Goal: Task Accomplishment & Management: Manage account settings

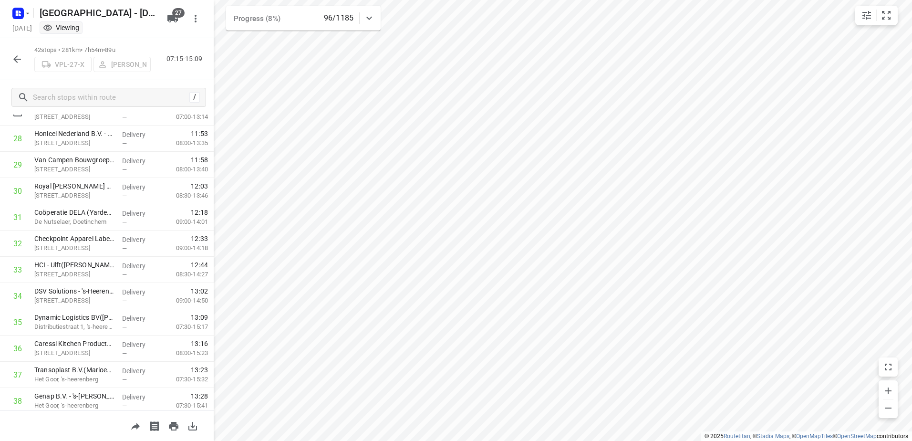
scroll to position [641, 0]
click at [18, 60] on icon "button" at bounding box center [16, 58] width 11 height 11
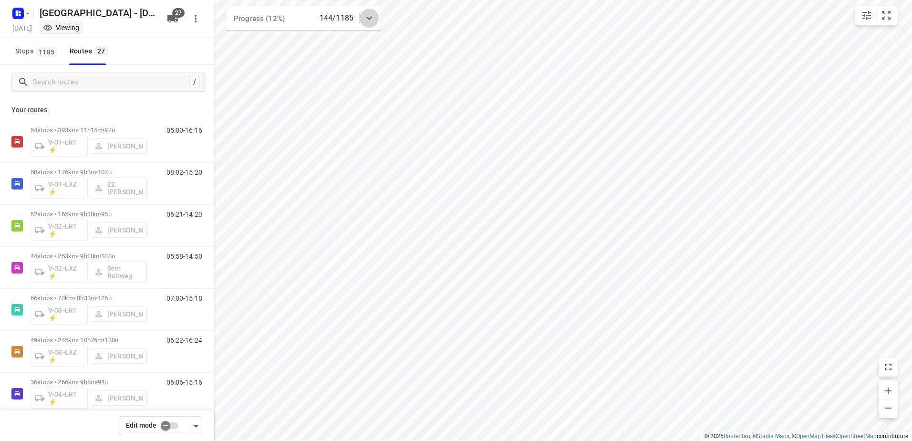
click at [374, 21] on icon at bounding box center [368, 17] width 11 height 11
click at [374, 21] on icon at bounding box center [368, 21] width 11 height 11
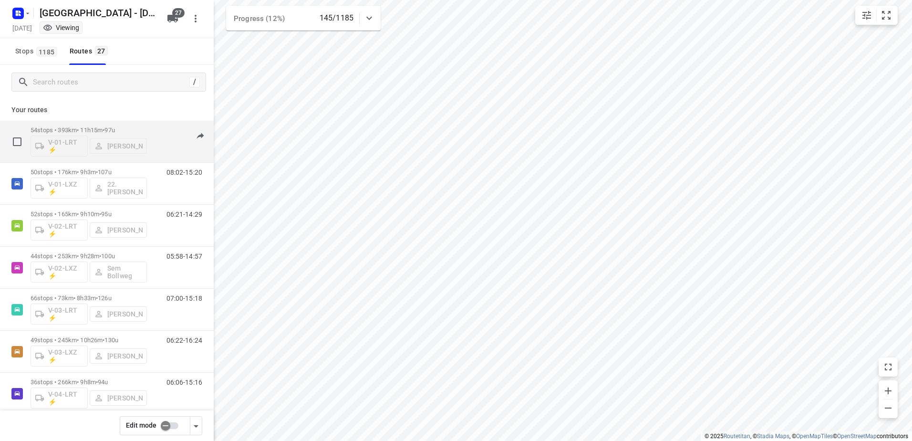
click at [142, 126] on p "54 stops • 393km • 11h15m • 97u" at bounding box center [89, 129] width 116 height 7
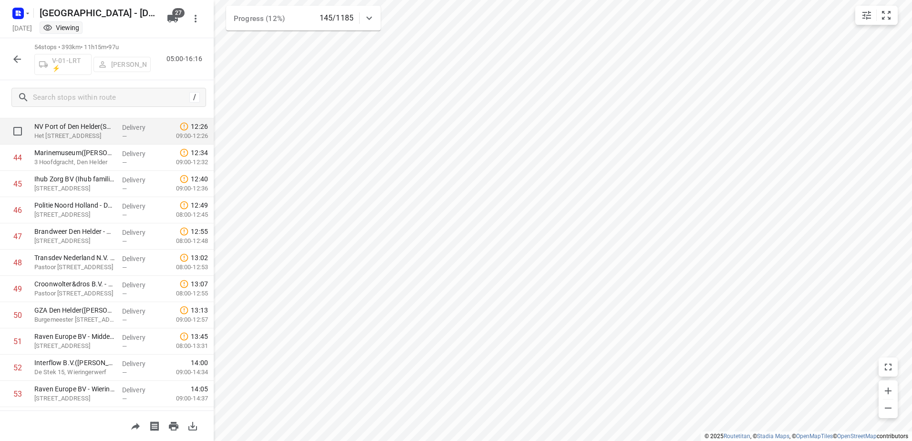
scroll to position [1194, 0]
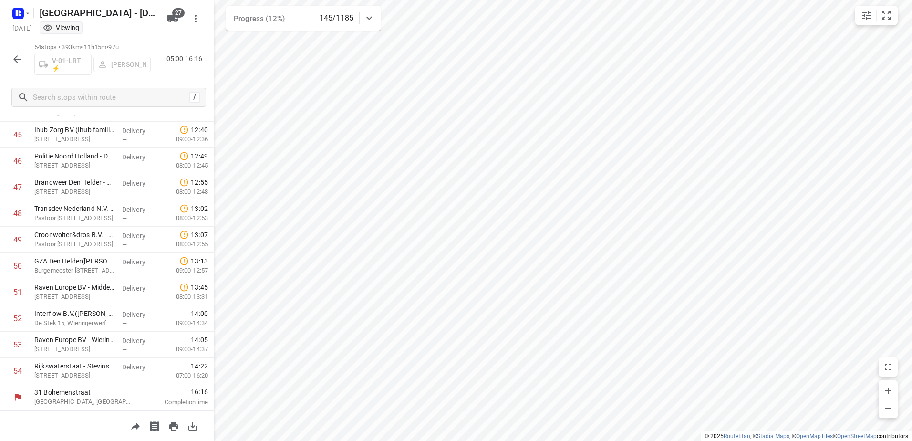
click at [23, 58] on button "button" at bounding box center [17, 59] width 19 height 19
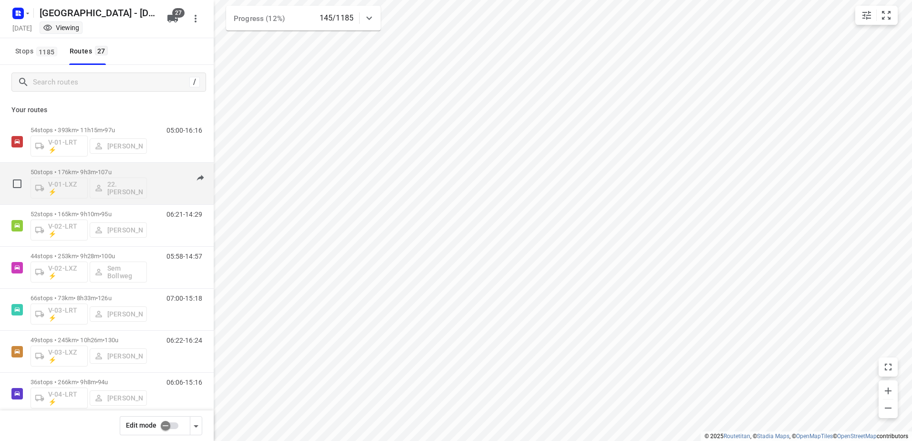
click at [168, 169] on div "08:02-15:20" at bounding box center [178, 185] width 48 height 35
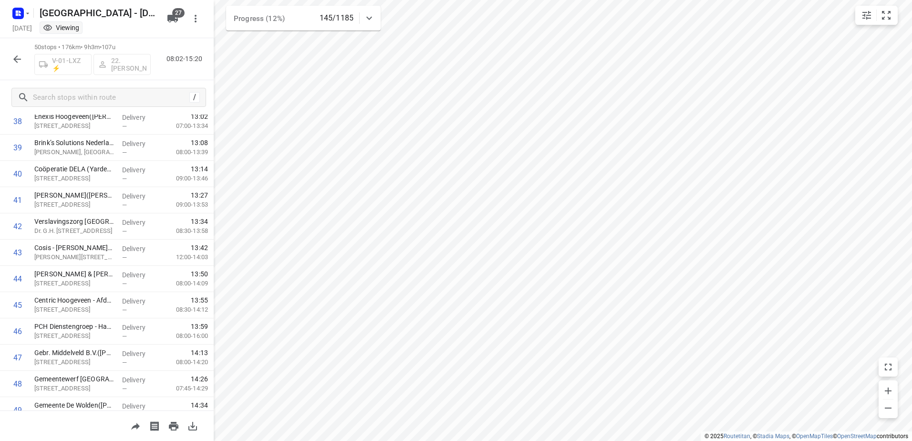
scroll to position [1090, 0]
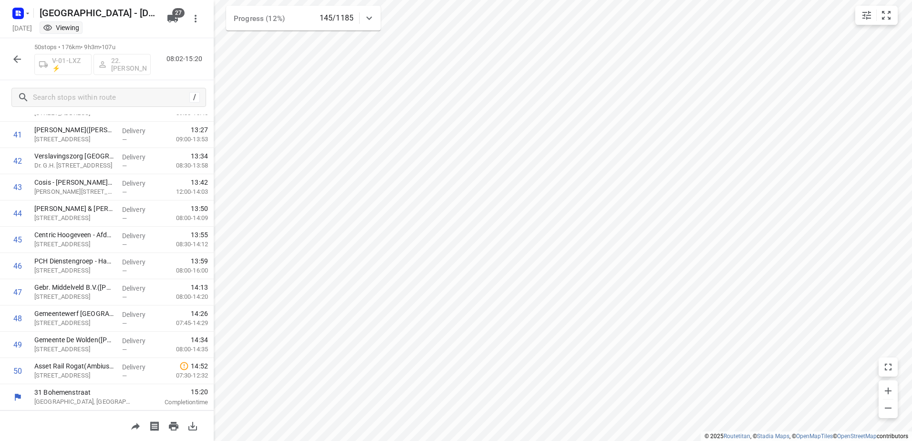
click at [18, 61] on icon "button" at bounding box center [16, 58] width 11 height 11
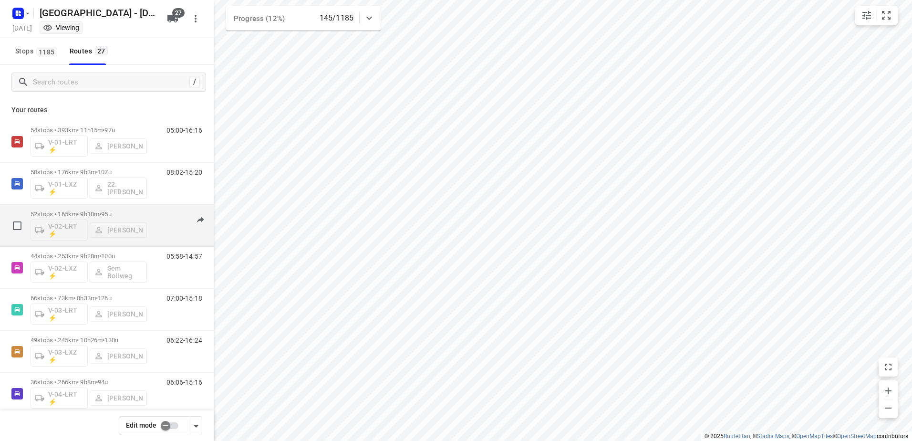
click at [154, 213] on div "06:21-14:29" at bounding box center [178, 227] width 48 height 35
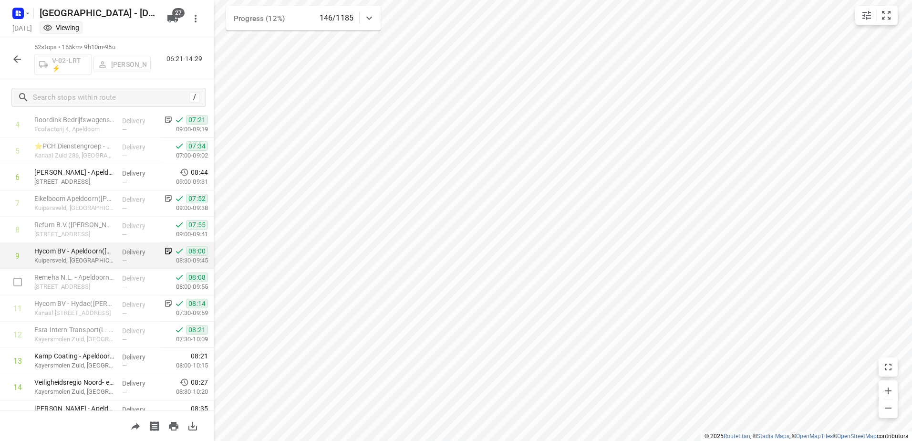
scroll to position [143, 0]
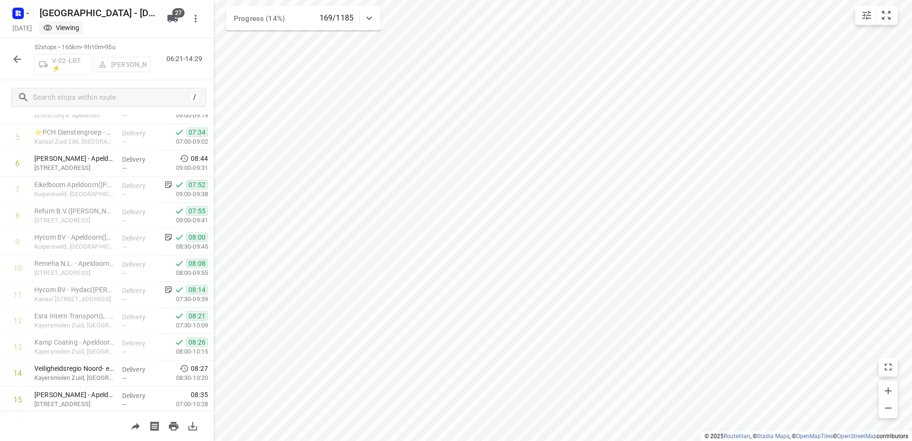
click at [15, 66] on button "button" at bounding box center [17, 59] width 19 height 19
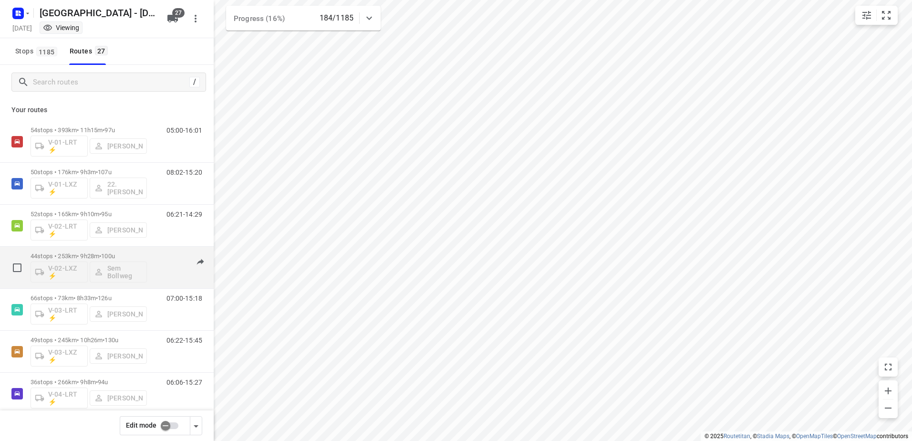
click at [160, 250] on div "44 stops • 253km • 9h28m • 100u V-02-LXZ ⚡ Sem Bollweg 05:58-14:57" at bounding box center [122, 267] width 183 height 40
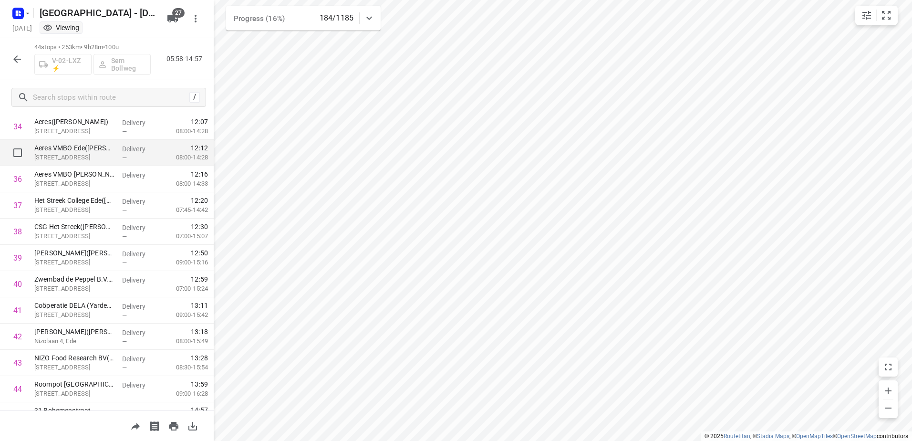
scroll to position [932, 0]
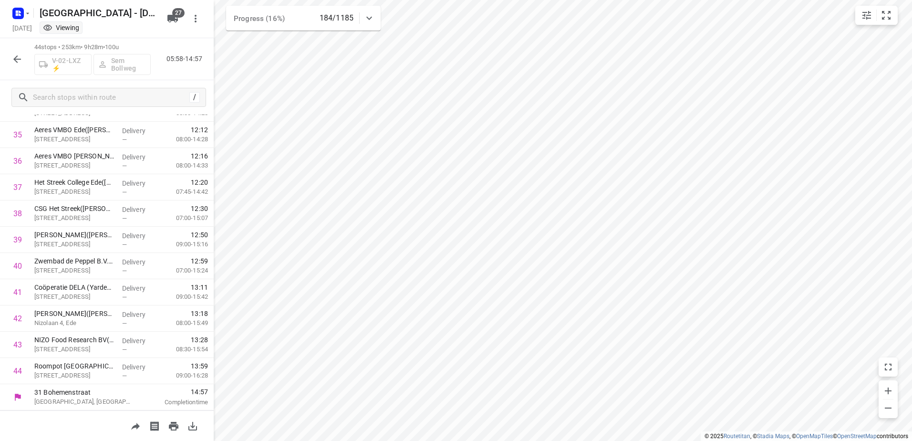
click at [11, 55] on icon "button" at bounding box center [16, 58] width 11 height 11
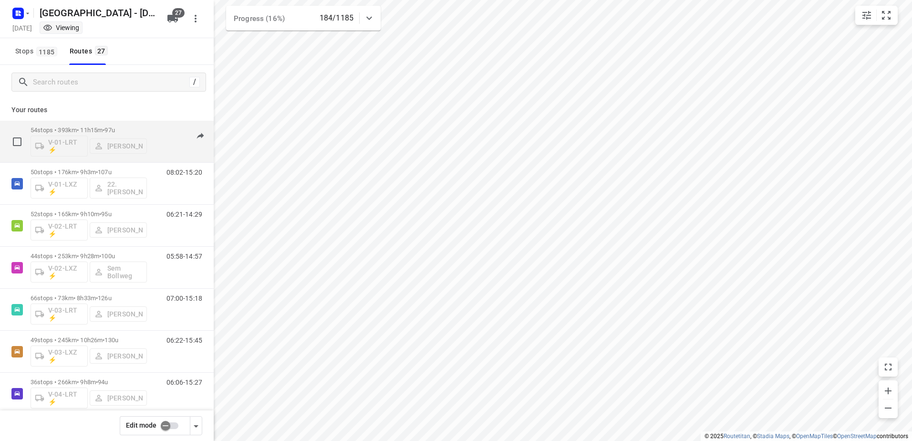
click at [154, 125] on div "54 stops • 393km • 11h15m • 97u V-01-LRT ⚡ Jorick Kok 05:00-16:01" at bounding box center [122, 142] width 183 height 40
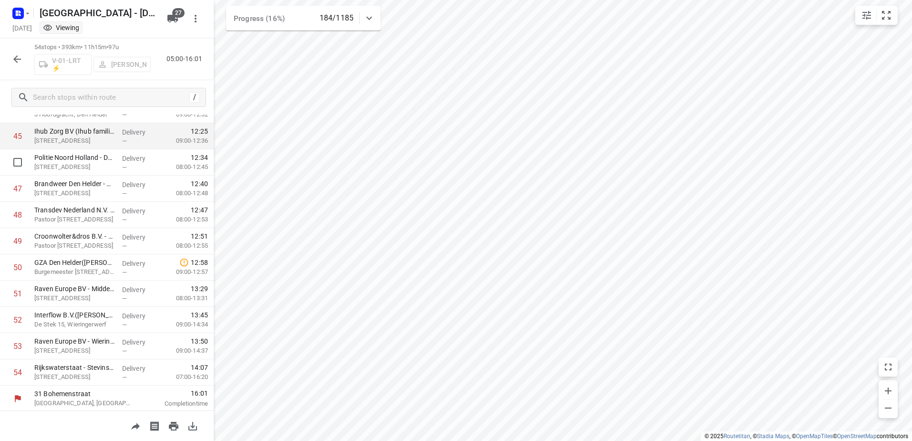
scroll to position [1194, 0]
click at [19, 62] on icon "button" at bounding box center [16, 58] width 11 height 11
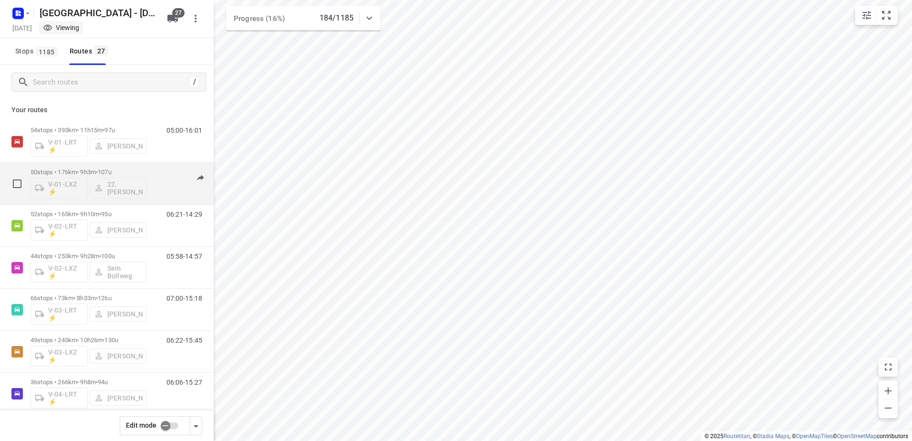
click at [145, 164] on div "50 stops • 176km • 9h3m • 107u V-01-LXZ ⚡ 22. Franky Tahamata" at bounding box center [89, 184] width 116 height 40
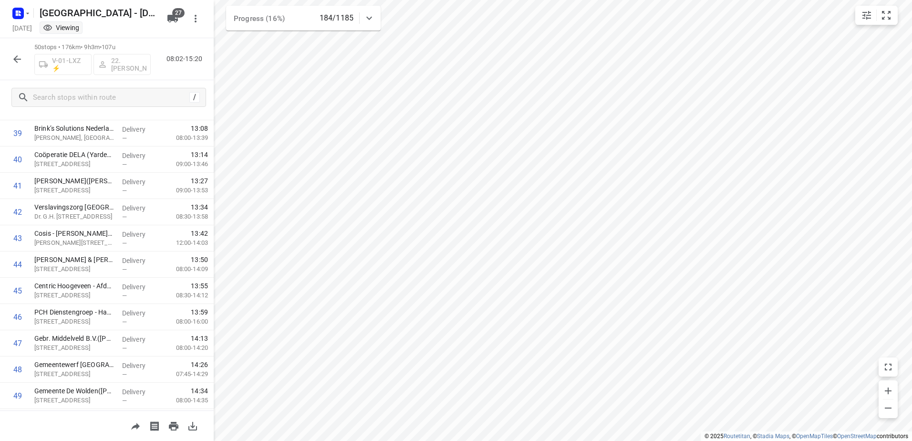
scroll to position [1090, 0]
click at [13, 51] on button "button" at bounding box center [17, 59] width 19 height 19
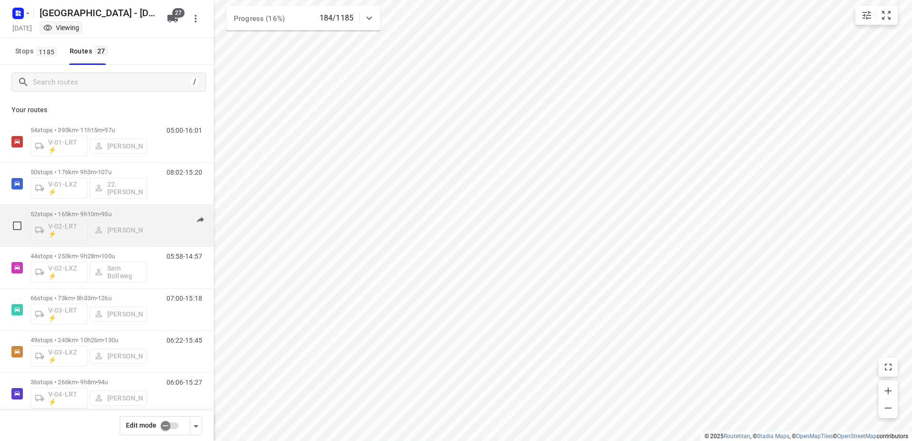
click at [154, 211] on div "06:21-14:29" at bounding box center [178, 227] width 48 height 35
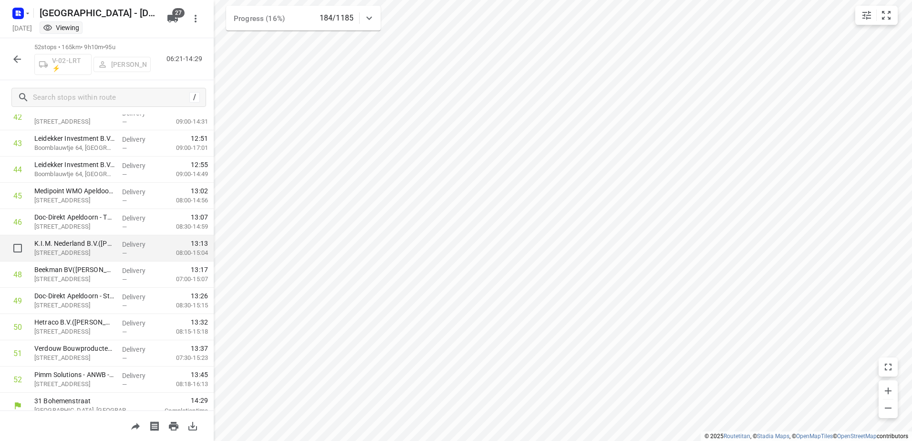
scroll to position [1142, 0]
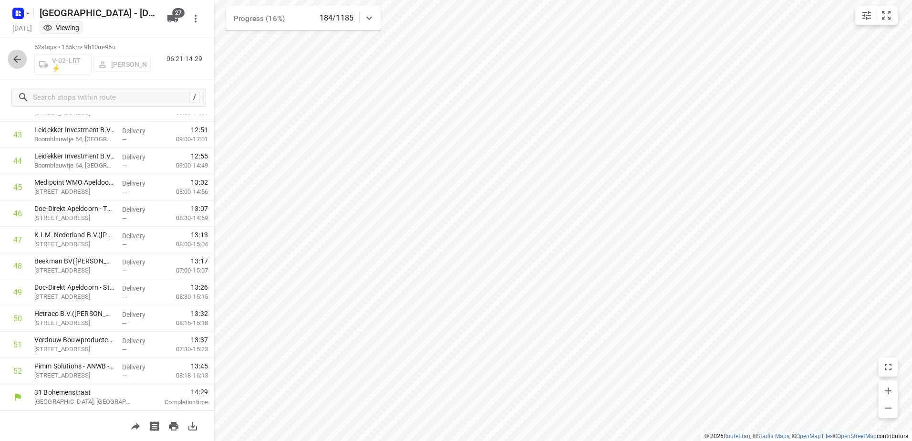
click at [14, 56] on icon "button" at bounding box center [16, 58] width 11 height 11
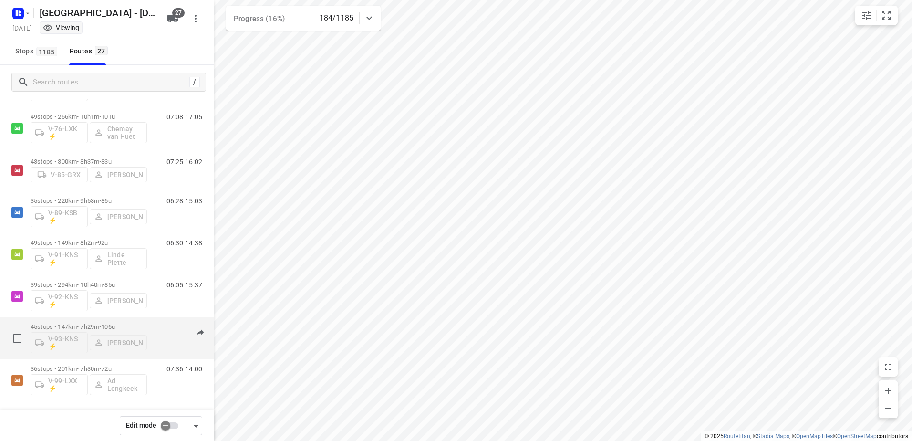
scroll to position [853, 0]
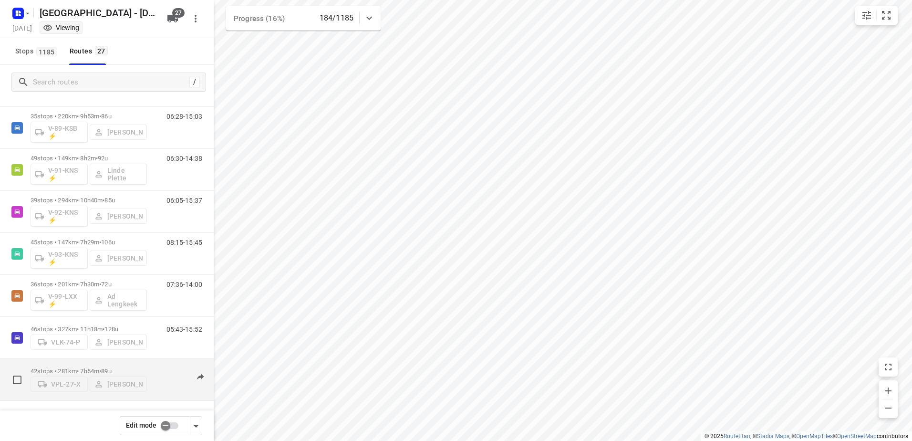
click at [156, 364] on div "42 stops • 281km • 7h54m • 89u VPL-27-X Milan Rave 07:15-15:14" at bounding box center [122, 379] width 183 height 34
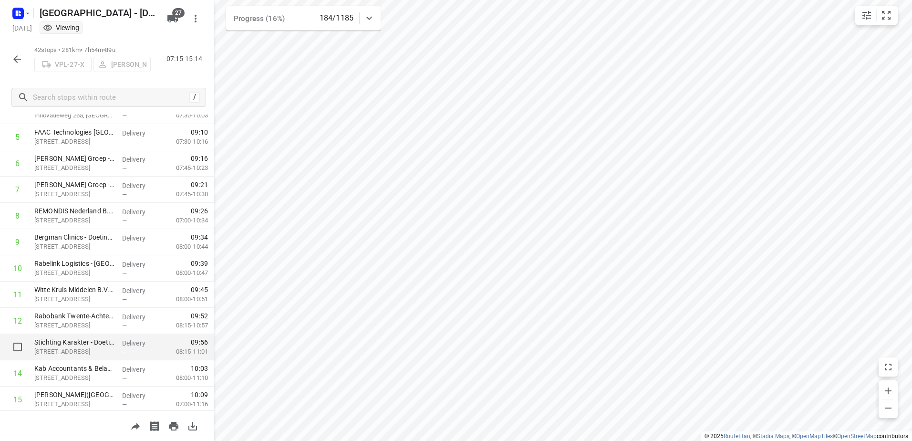
scroll to position [0, 0]
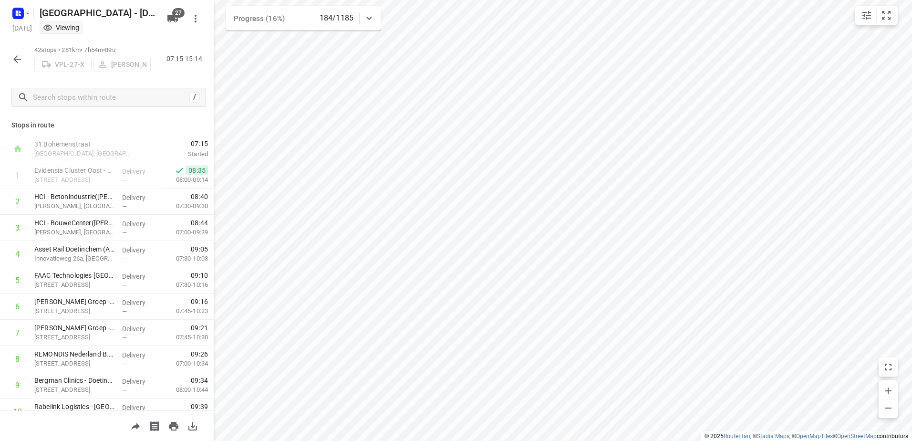
click at [16, 59] on icon "button" at bounding box center [17, 59] width 8 height 8
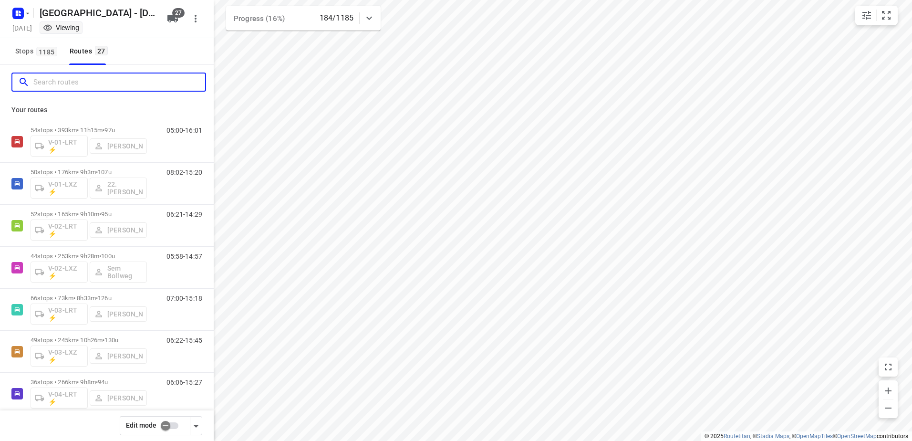
click at [72, 81] on input "Search routes" at bounding box center [119, 82] width 172 height 15
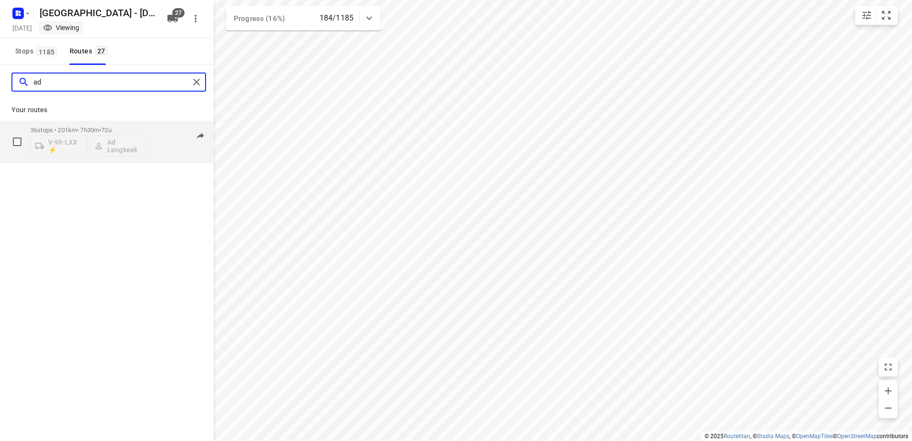
type input "ad"
click at [139, 128] on p "36 stops • 201km • 7h30m • 72u" at bounding box center [89, 129] width 116 height 7
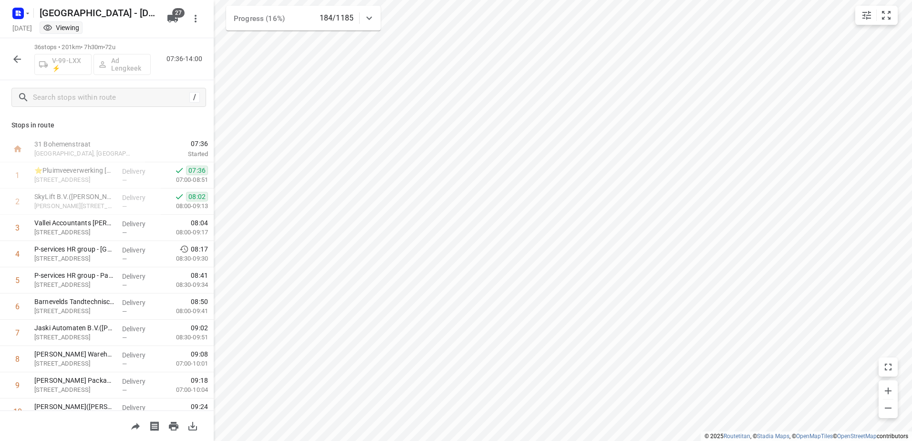
click at [18, 64] on icon "button" at bounding box center [16, 58] width 11 height 11
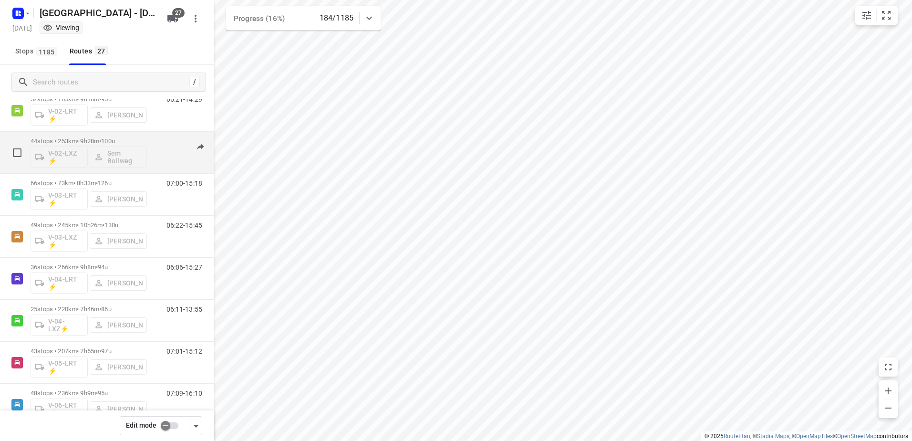
scroll to position [191, 0]
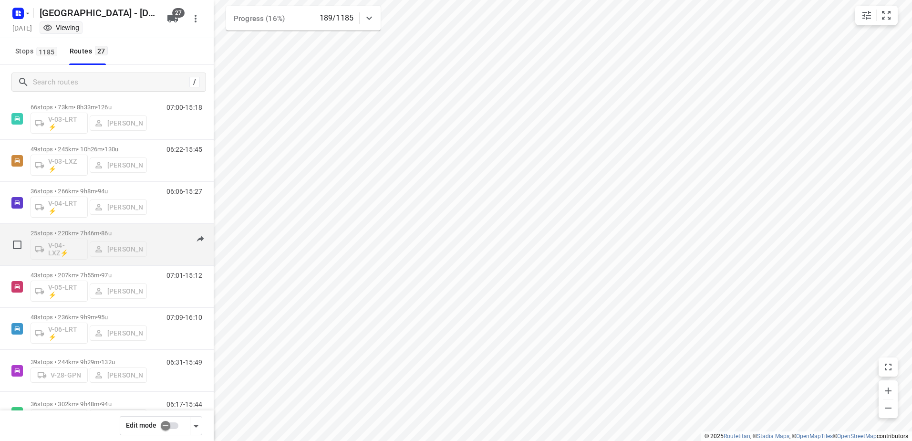
click at [154, 229] on div "06:11-13:55" at bounding box center [178, 246] width 48 height 35
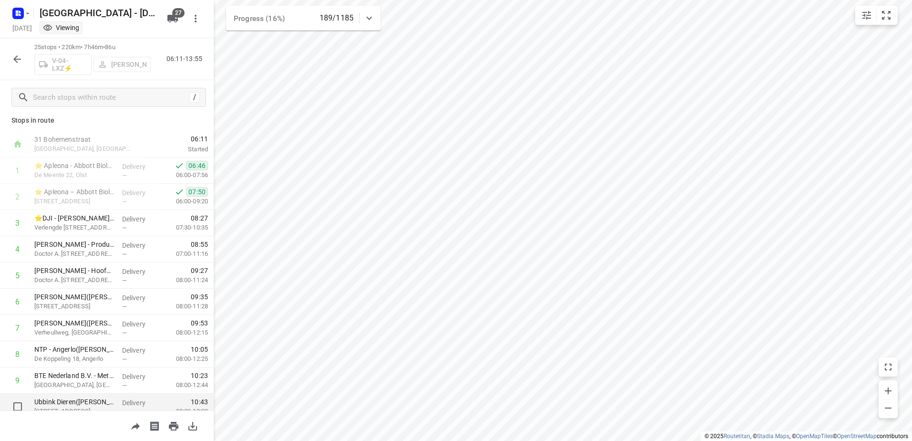
scroll to position [0, 0]
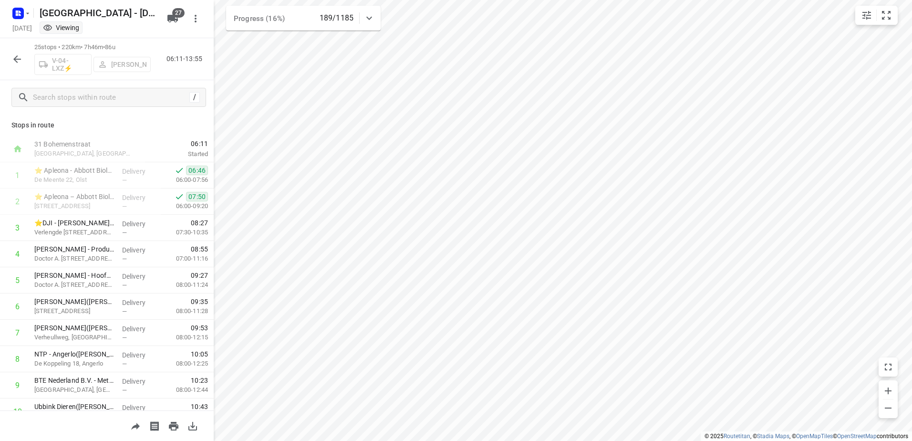
click at [22, 57] on icon "button" at bounding box center [16, 58] width 11 height 11
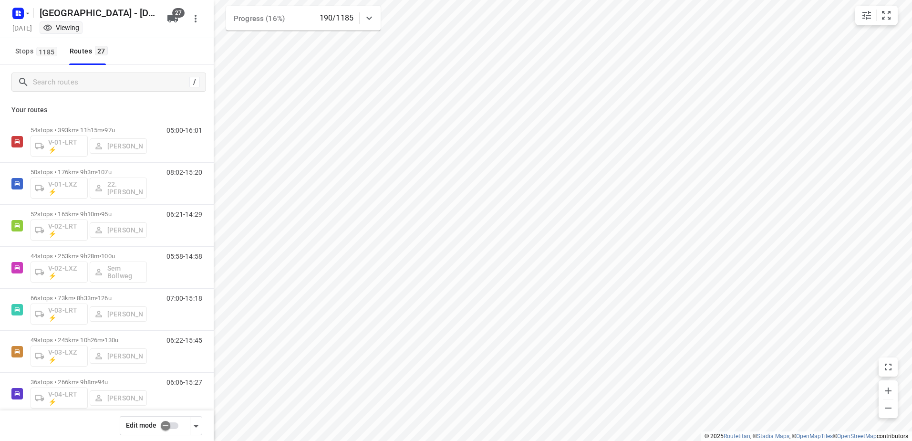
click at [364, 19] on icon at bounding box center [368, 17] width 11 height 11
click at [364, 19] on icon at bounding box center [368, 21] width 11 height 11
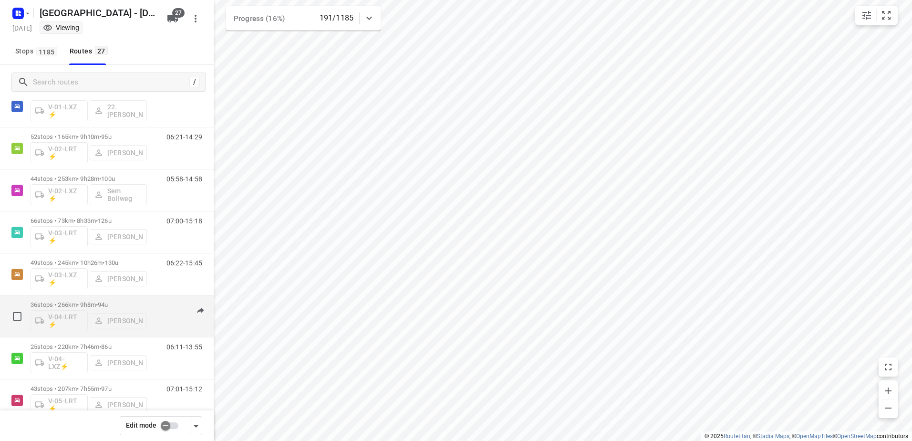
scroll to position [143, 0]
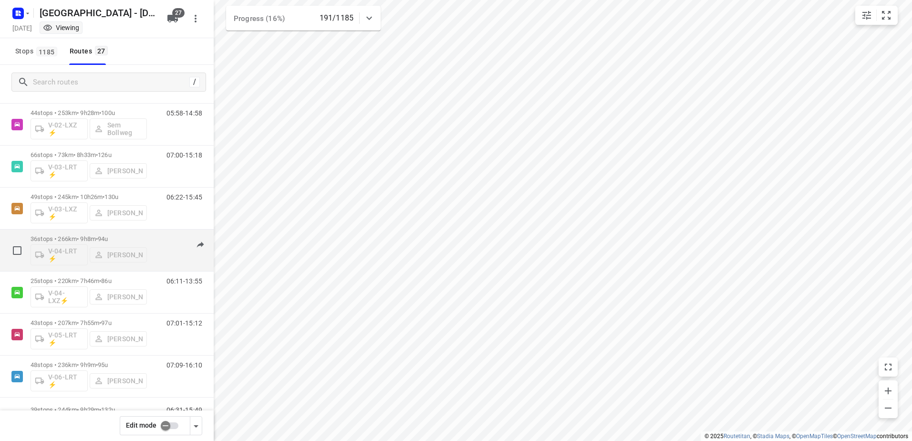
click at [157, 234] on div "36 stops • 266km • 9h8m • 94u V-04-LRT ⚡ Berto Egberink 06:06-15:27" at bounding box center [122, 250] width 183 height 40
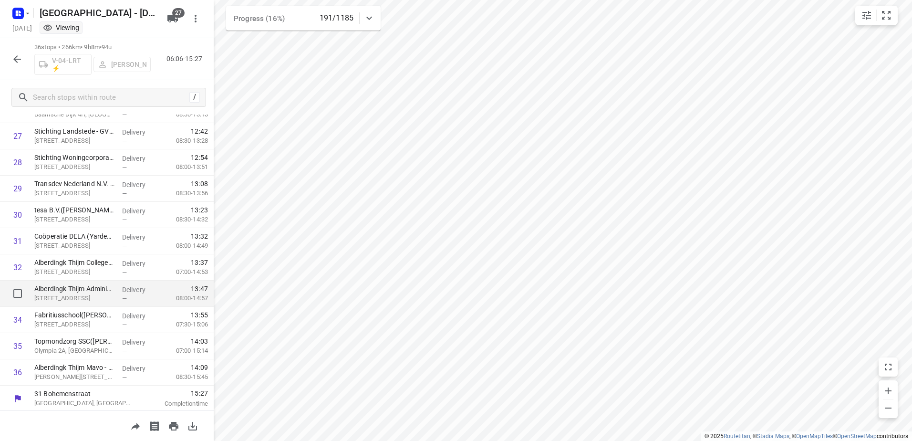
scroll to position [722, 0]
click at [21, 60] on icon "button" at bounding box center [16, 58] width 11 height 11
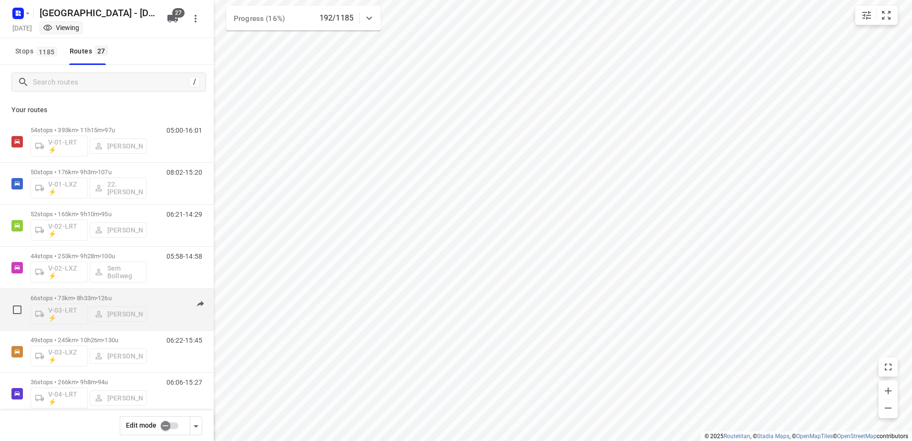
click at [157, 297] on div "07:00-15:18" at bounding box center [178, 311] width 48 height 35
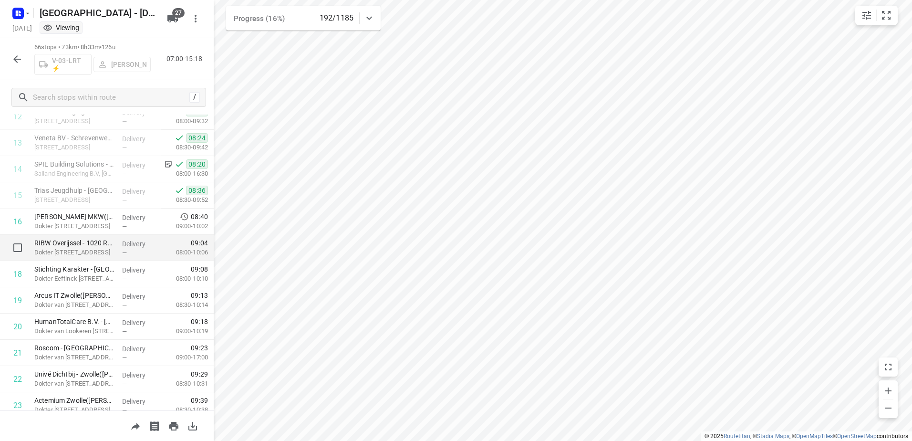
scroll to position [334, 0]
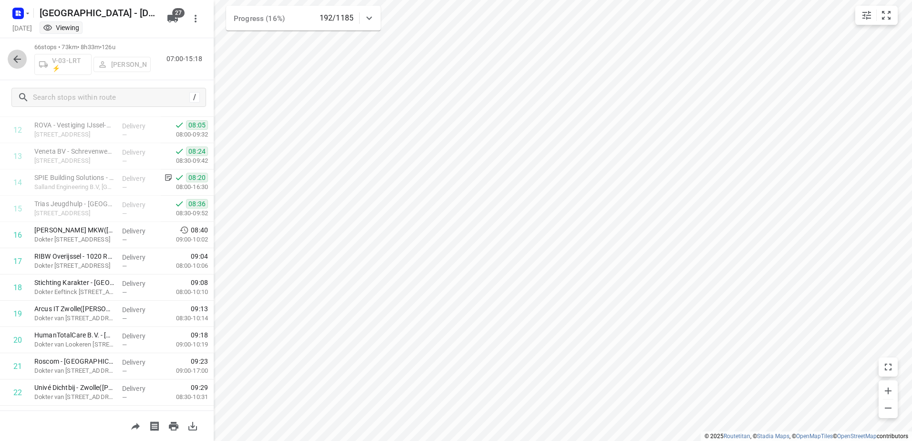
click at [21, 53] on icon "button" at bounding box center [16, 58] width 11 height 11
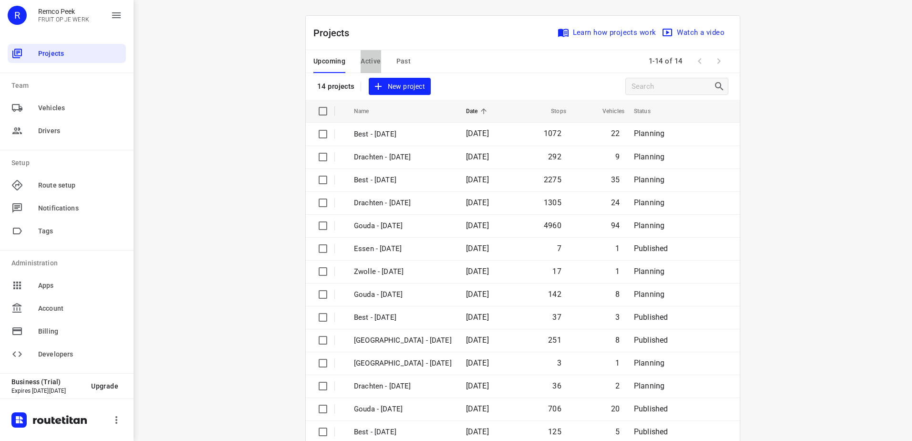
click at [363, 59] on span "Active" at bounding box center [370, 61] width 20 height 12
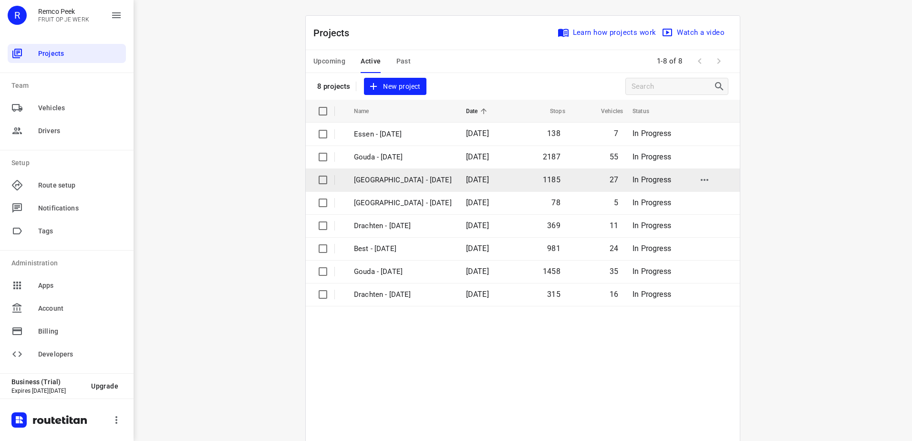
click at [392, 176] on p "[GEOGRAPHIC_DATA] - [DATE]" at bounding box center [403, 180] width 98 height 11
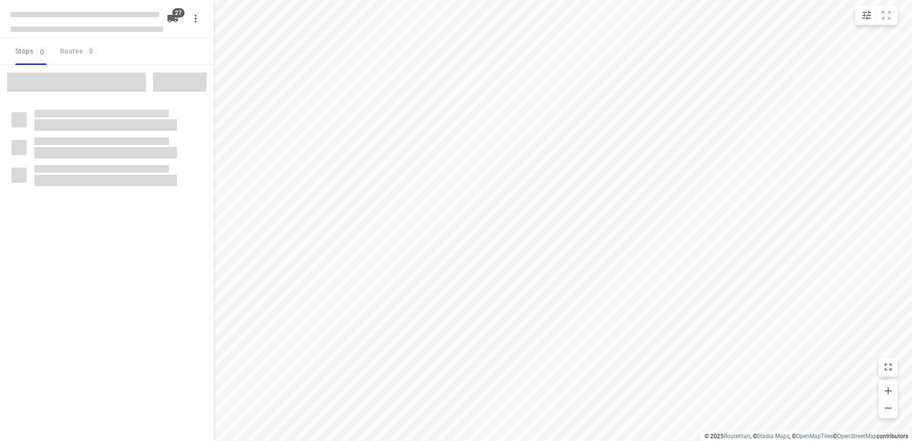
checkbox input "true"
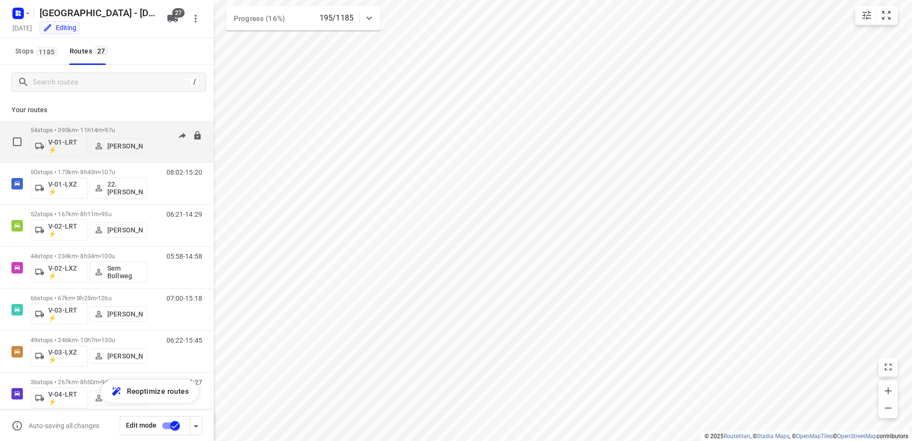
click at [154, 134] on div "05:00-16:01" at bounding box center [178, 143] width 48 height 35
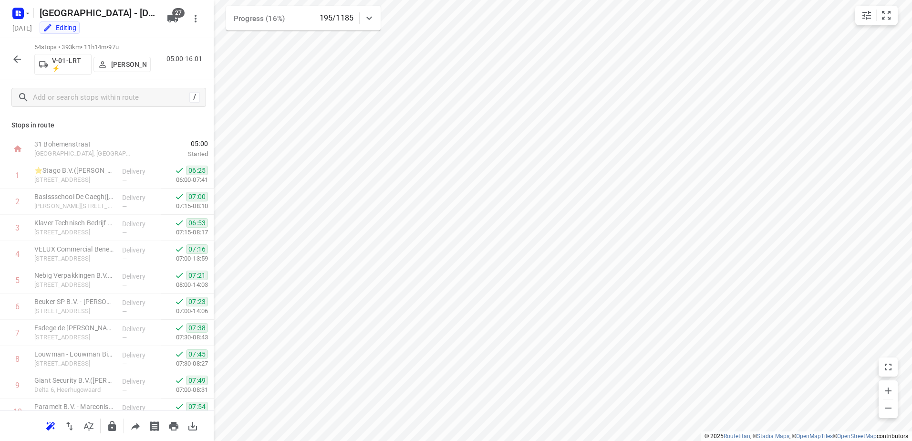
click at [24, 57] on button "button" at bounding box center [17, 59] width 19 height 19
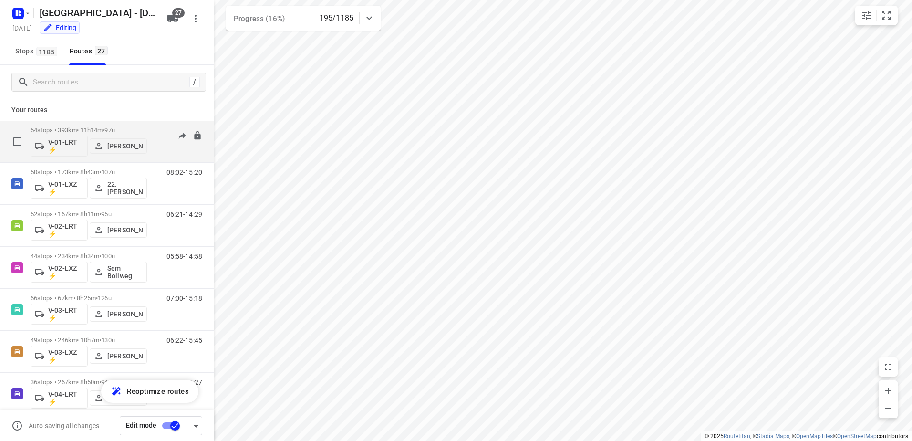
click at [154, 162] on div "54 stops • 393km • 11h14m • 97u V-01-LRT ⚡ Jorick Kok 05:00-16:01" at bounding box center [107, 142] width 214 height 42
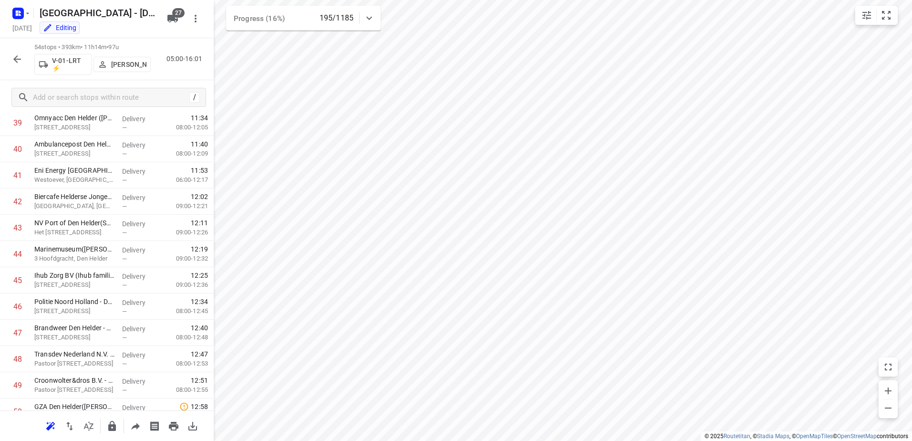
scroll to position [1194, 0]
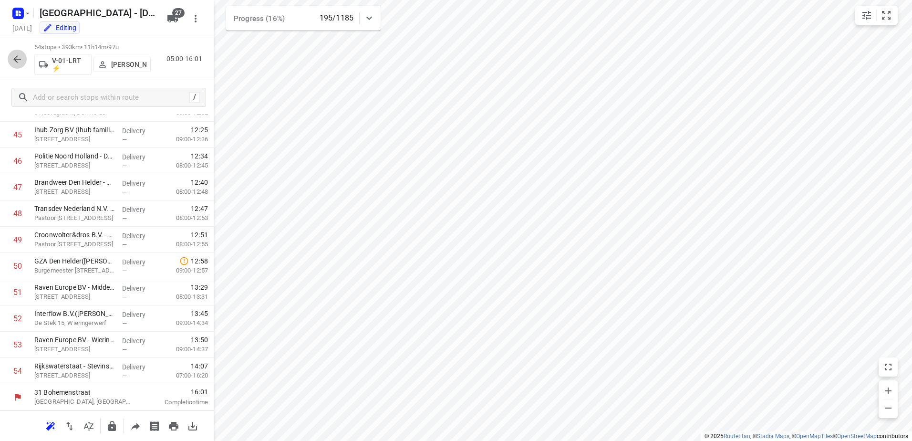
click at [24, 57] on button "button" at bounding box center [17, 59] width 19 height 19
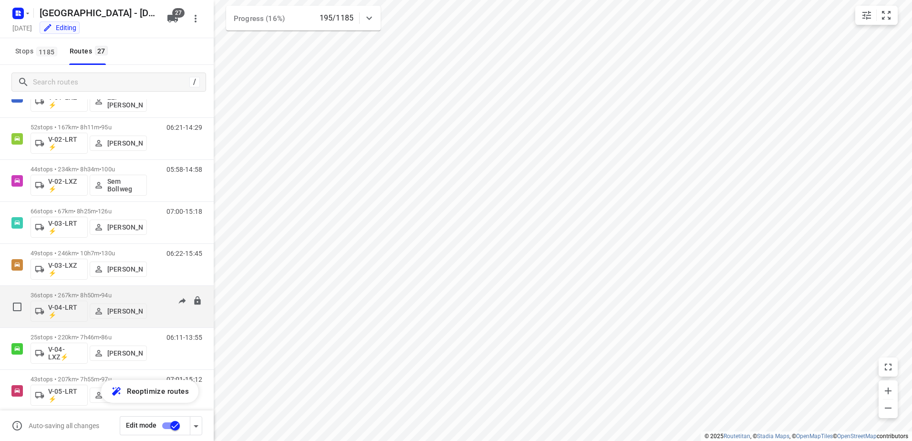
scroll to position [95, 0]
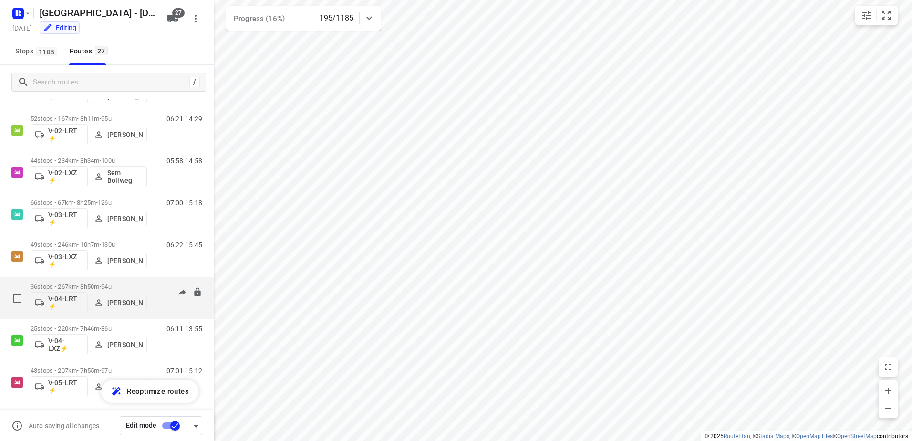
click at [154, 288] on div "06:06-15:27" at bounding box center [178, 300] width 48 height 35
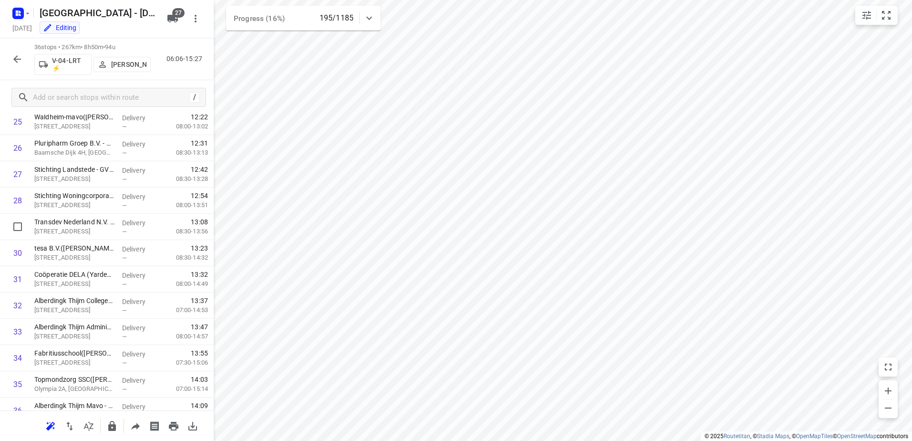
scroll to position [722, 0]
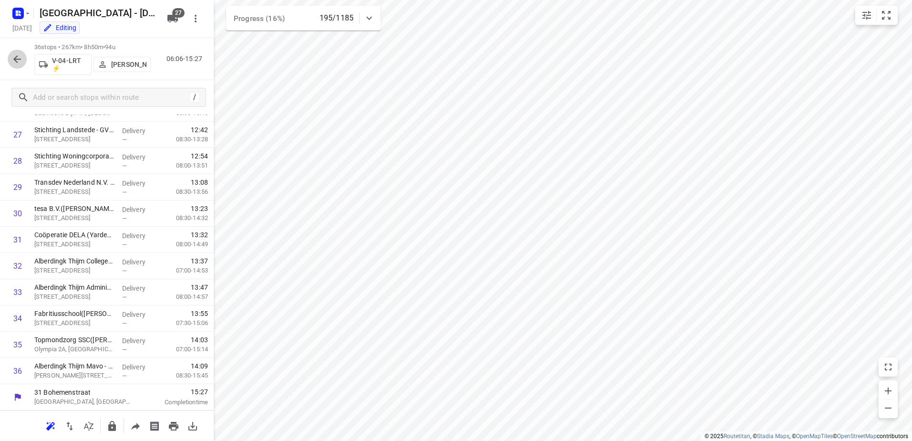
click at [21, 64] on icon "button" at bounding box center [16, 58] width 11 height 11
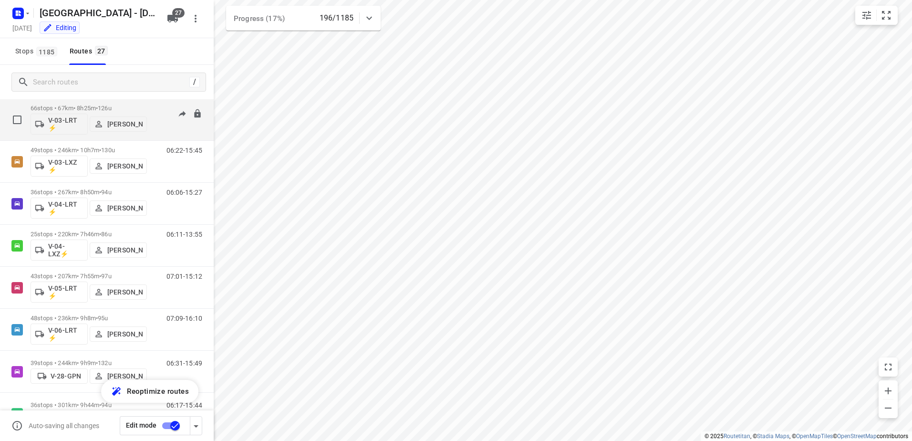
scroll to position [238, 0]
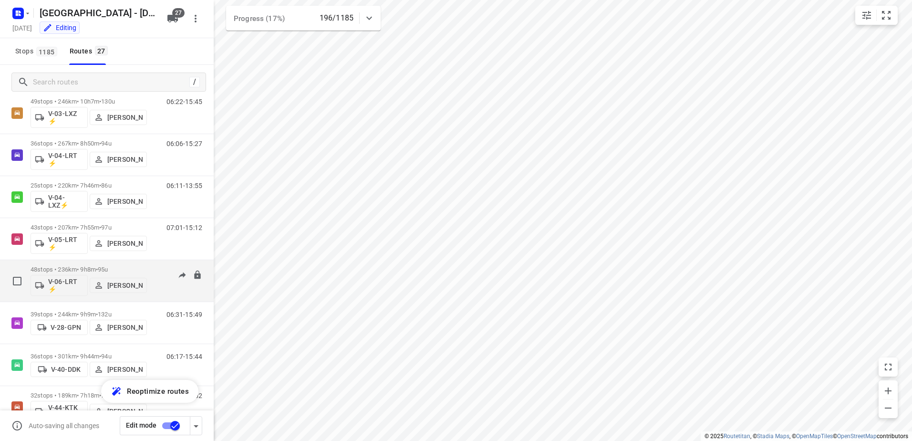
click at [154, 269] on div "07:09-16:10" at bounding box center [178, 283] width 48 height 35
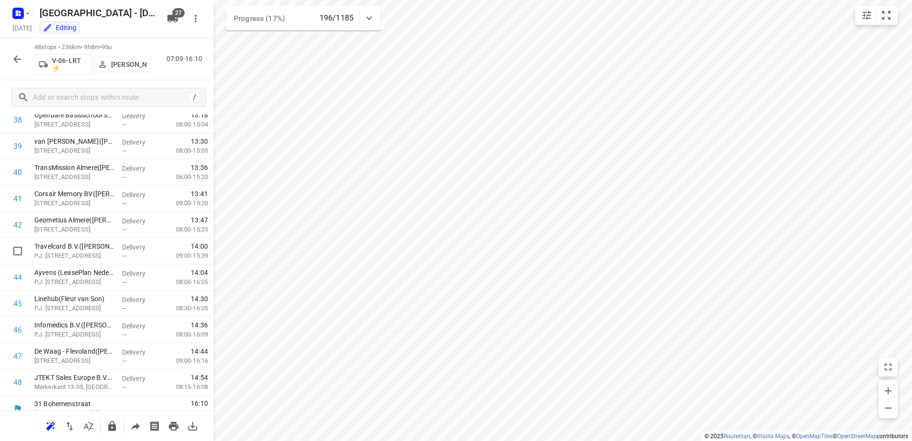
scroll to position [1037, 0]
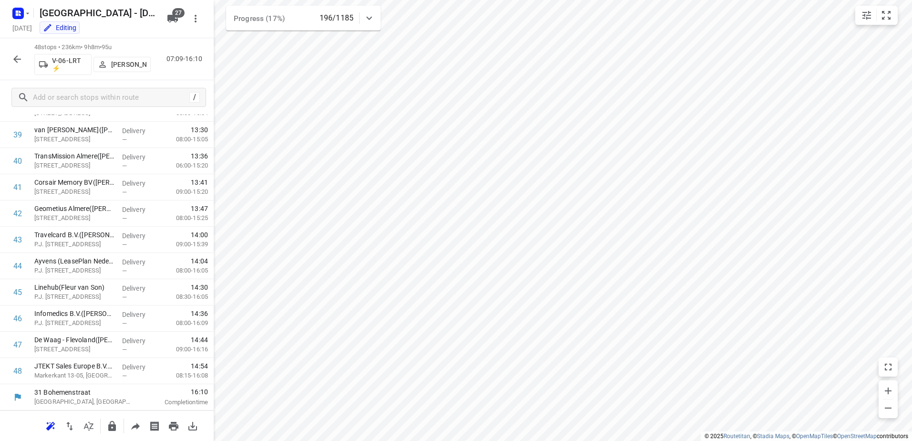
click at [19, 57] on icon "button" at bounding box center [16, 58] width 11 height 11
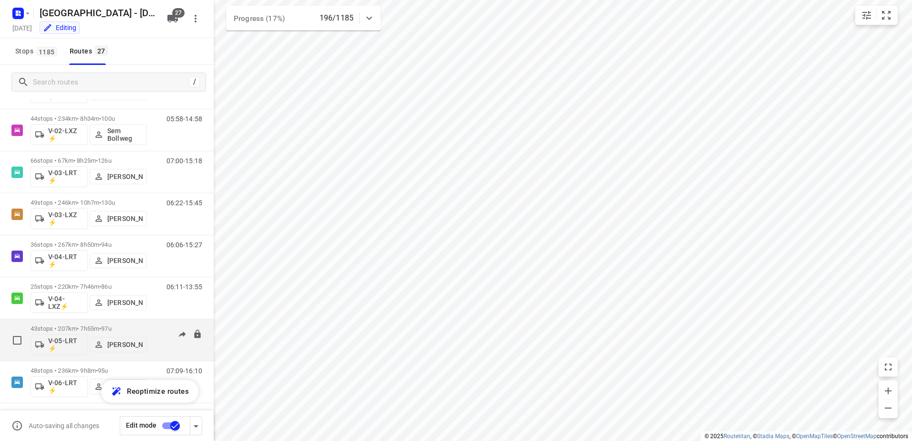
scroll to position [143, 0]
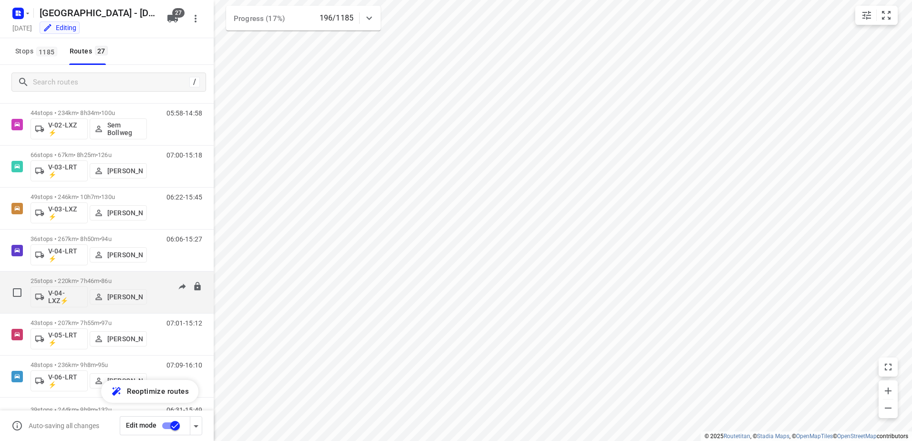
click at [155, 280] on div "06:11-13:55" at bounding box center [178, 294] width 48 height 35
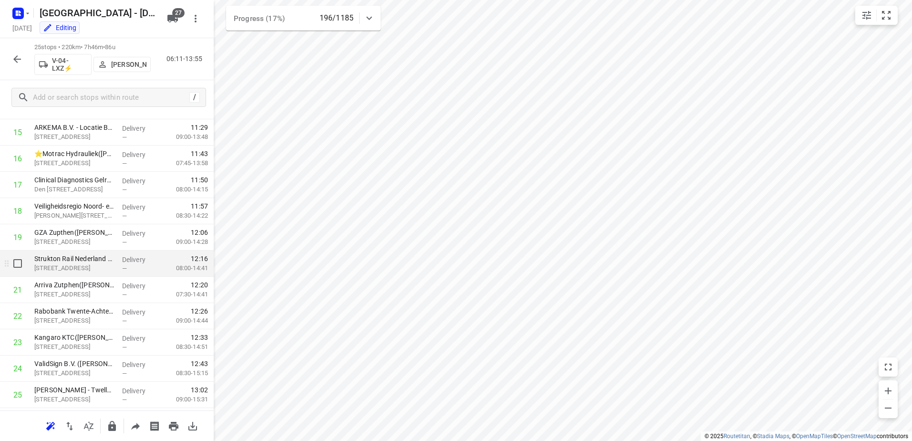
scroll to position [434, 0]
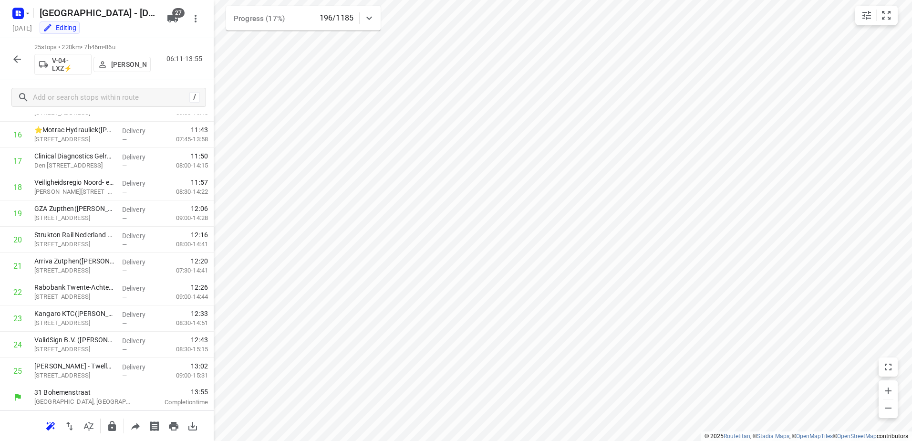
click at [17, 61] on icon "button" at bounding box center [16, 58] width 11 height 11
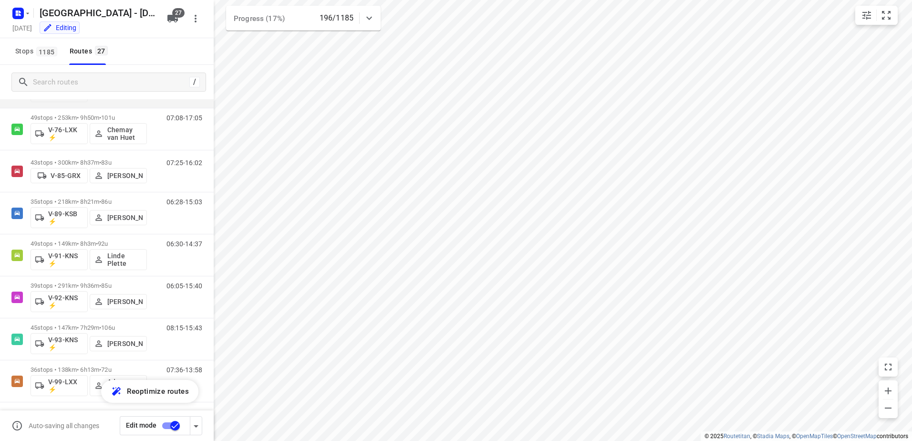
scroll to position [853, 0]
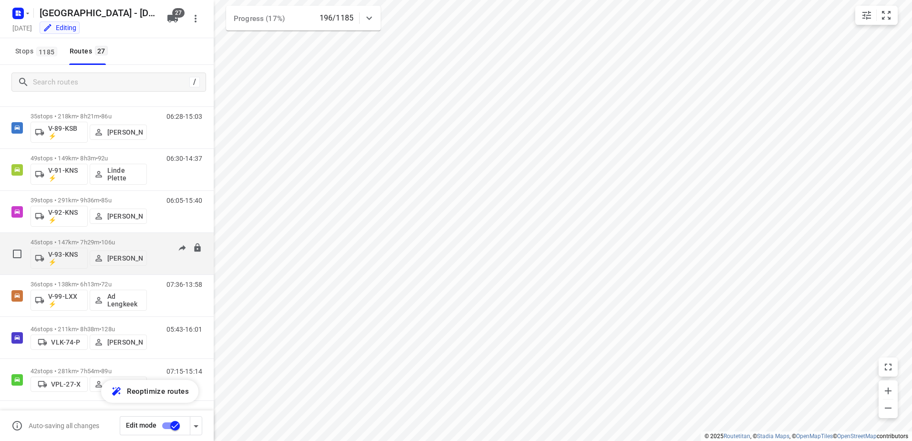
click at [154, 233] on div "45 stops • 147km • 7h29m • 106u V-93-KNS ⚡ Kim van der Steen 08:15-15:43" at bounding box center [107, 254] width 214 height 42
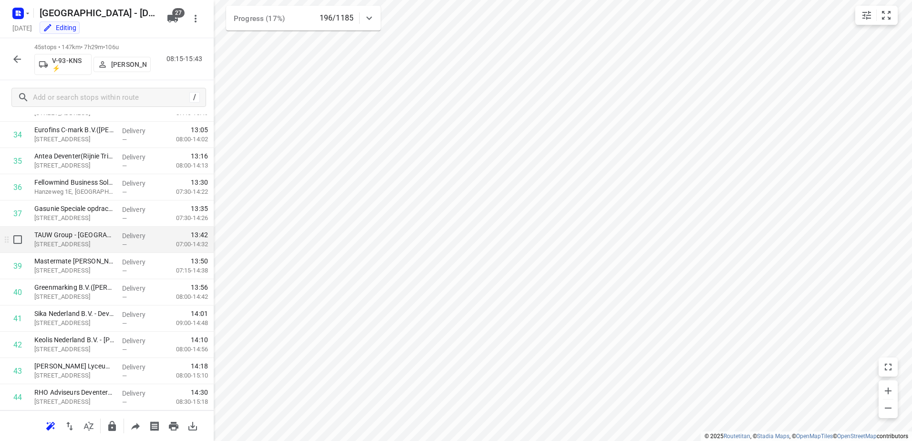
scroll to position [958, 0]
click at [19, 55] on icon "button" at bounding box center [16, 58] width 11 height 11
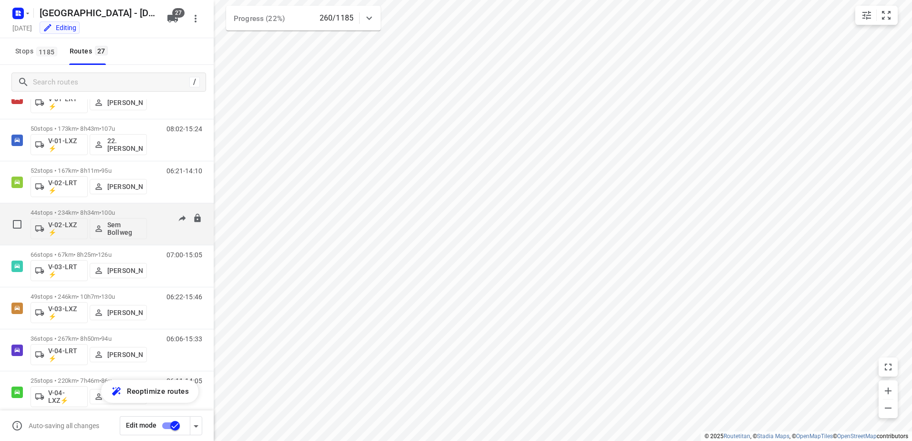
scroll to position [0, 0]
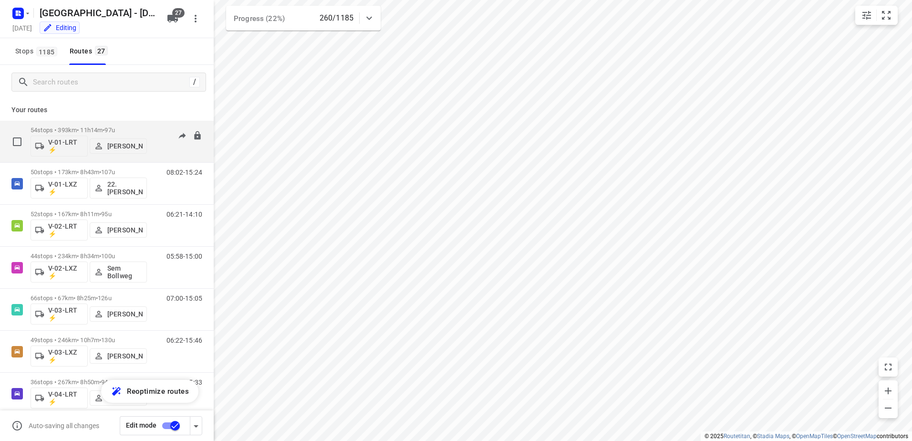
click at [146, 122] on div "54 stops • 393km • 11h14m • 97u V-01-LRT ⚡ Jorick Kok" at bounding box center [89, 142] width 116 height 40
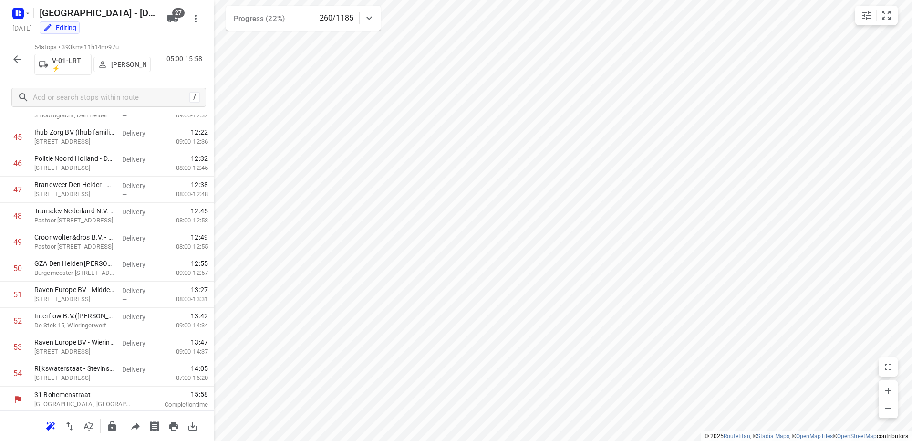
scroll to position [1194, 0]
click at [17, 64] on icon "button" at bounding box center [16, 58] width 11 height 11
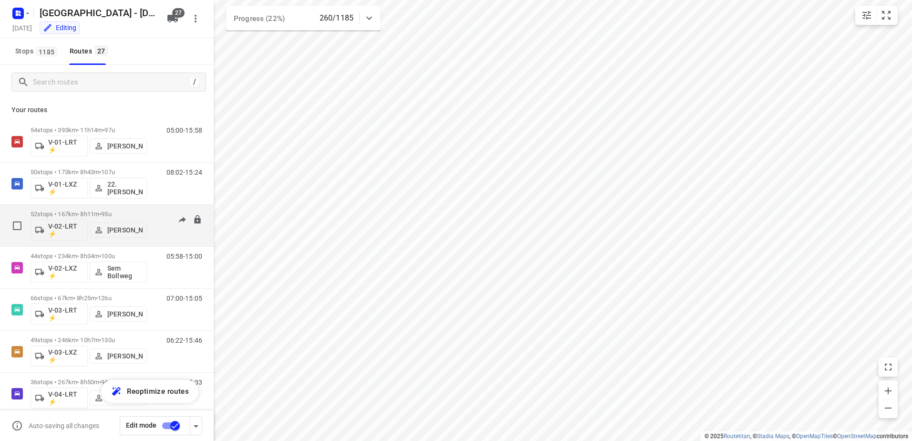
click at [162, 220] on div "06:21-14:10" at bounding box center [178, 227] width 48 height 35
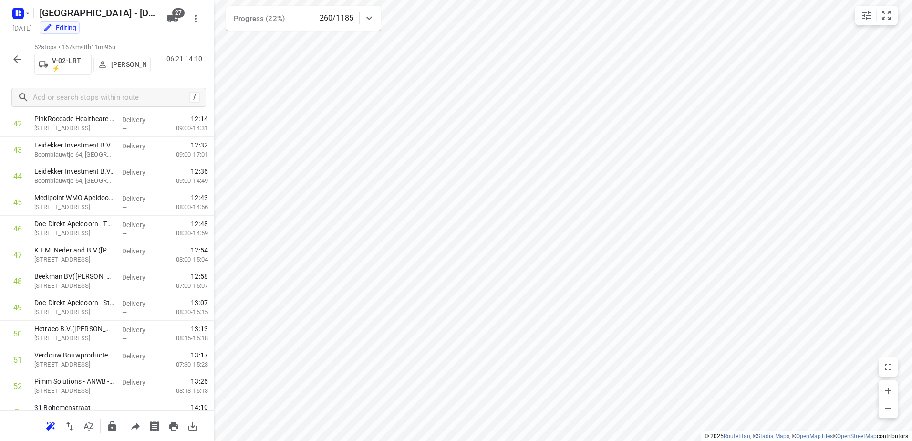
scroll to position [1142, 0]
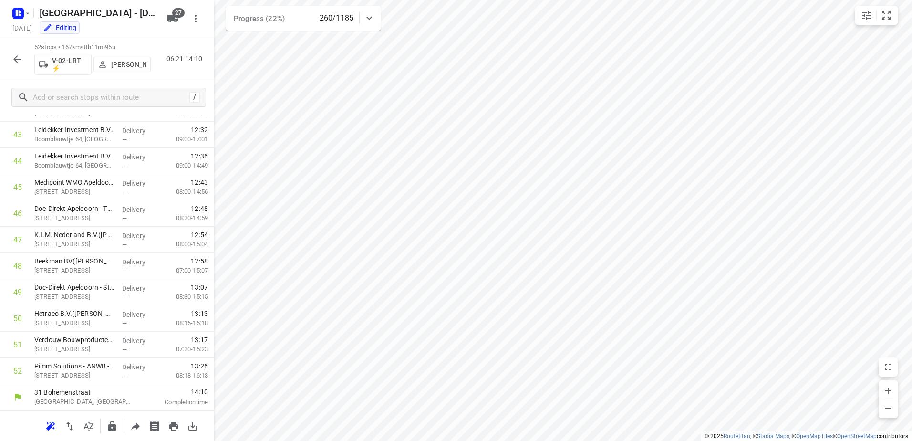
click at [19, 58] on icon "button" at bounding box center [16, 58] width 11 height 11
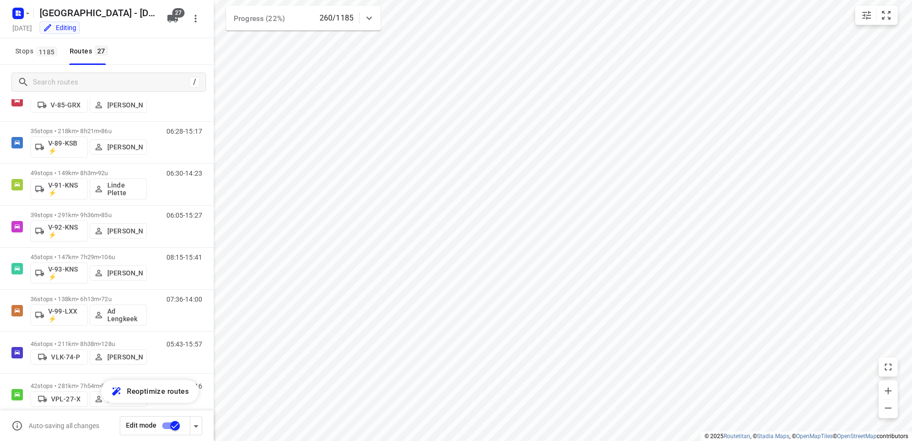
scroll to position [853, 0]
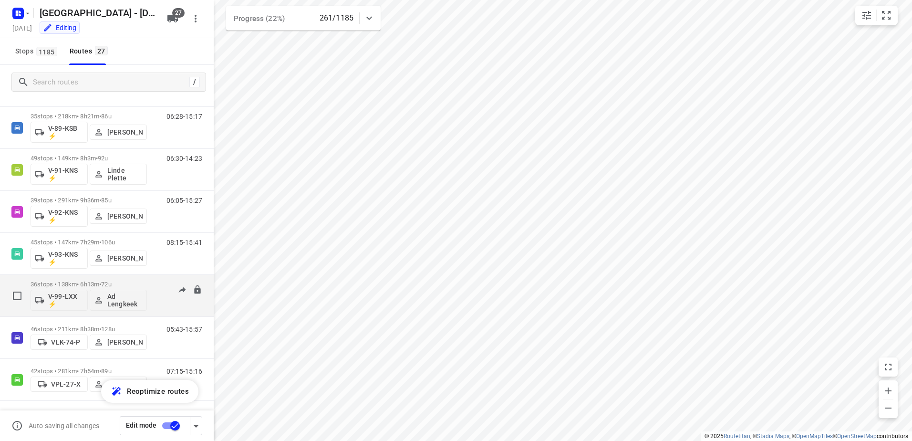
click at [160, 280] on div "36 stops • 138km • 6h13m • 72u V-99-LXX ⚡ Ad Lengkeek 07:36-14:00" at bounding box center [122, 296] width 183 height 40
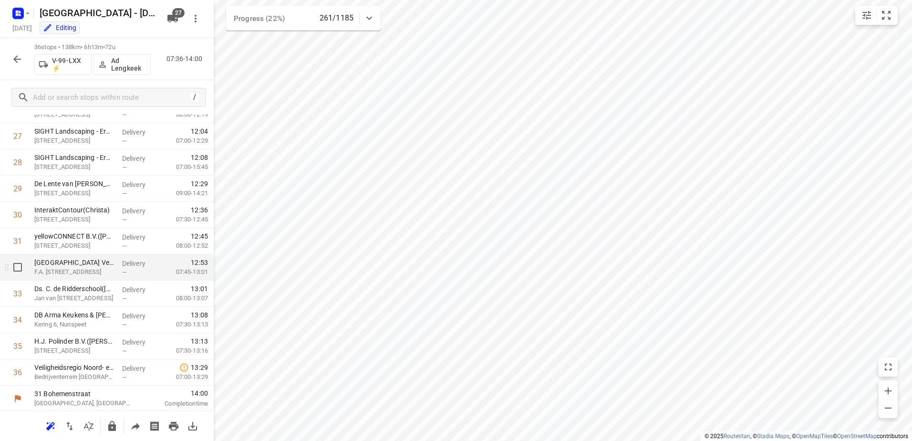
scroll to position [722, 0]
click at [19, 57] on icon "button" at bounding box center [16, 58] width 11 height 11
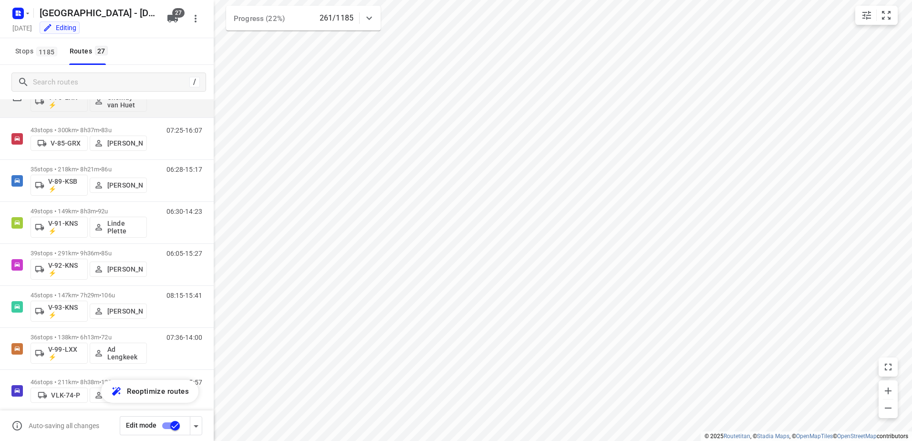
scroll to position [853, 0]
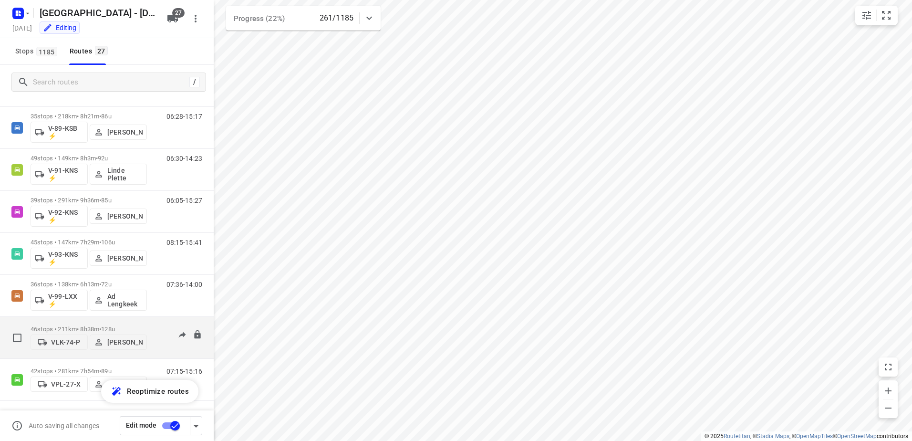
click at [147, 325] on div "46 stops • 211km • 8h38m • 128u VLK-74-P Marius Deckers 05:43-15:57" at bounding box center [122, 337] width 183 height 34
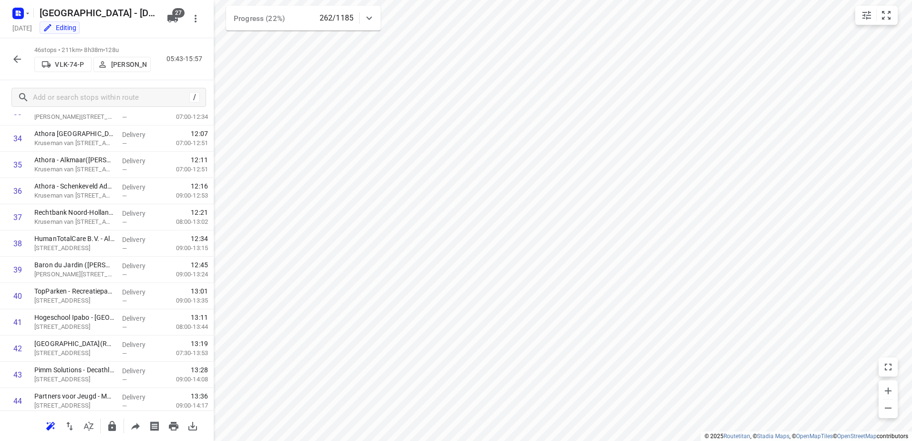
scroll to position [985, 0]
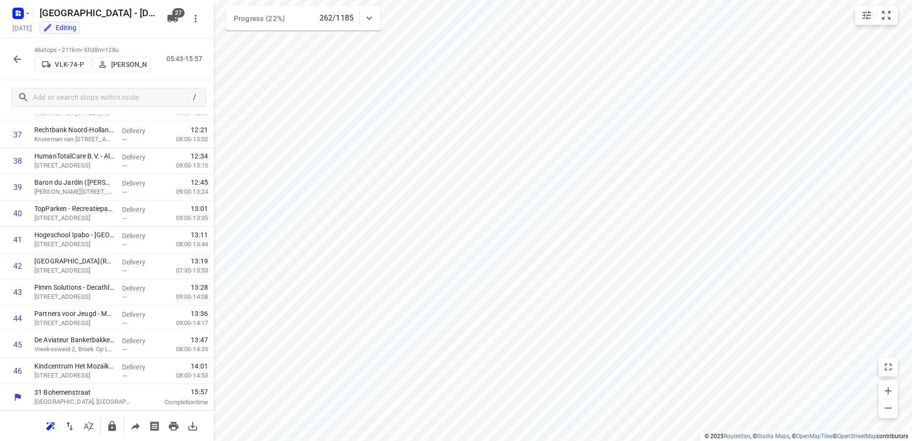
click at [18, 58] on icon "button" at bounding box center [16, 58] width 11 height 11
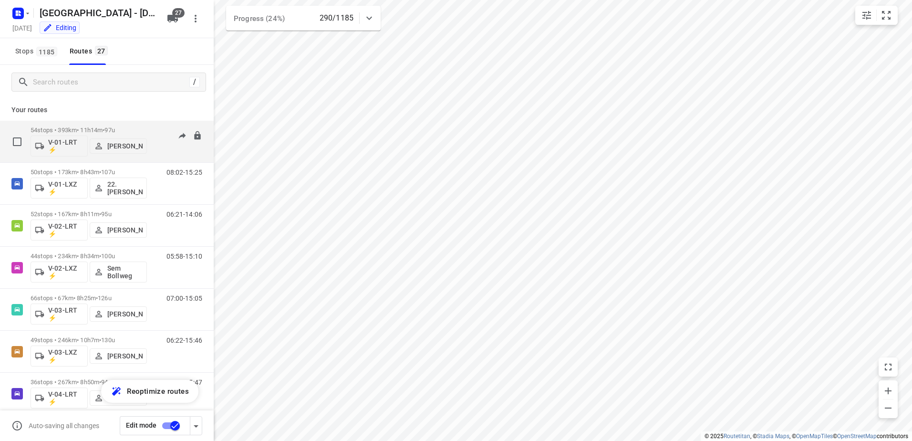
click at [154, 128] on div "05:00-15:55" at bounding box center [178, 143] width 48 height 35
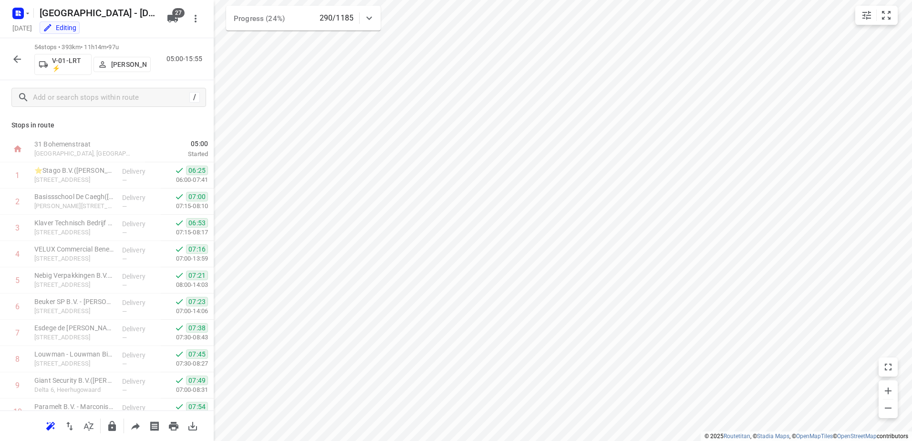
click at [16, 64] on icon "button" at bounding box center [16, 58] width 11 height 11
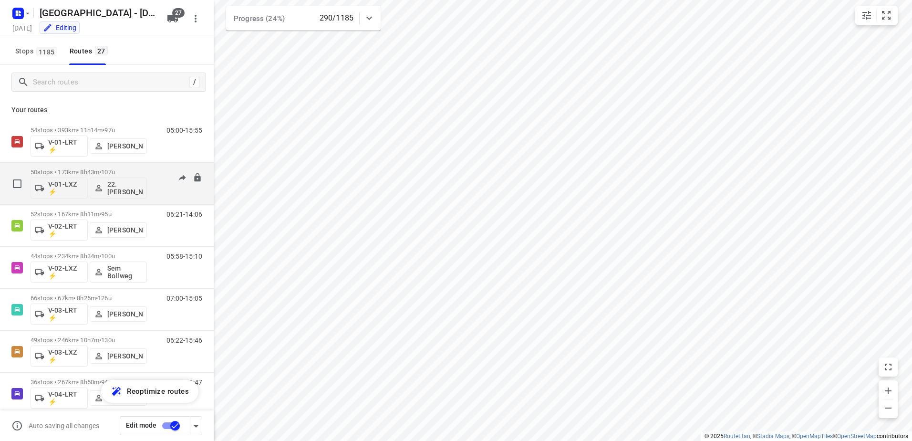
click at [159, 168] on div "50 stops • 173km • 8h43m • 107u V-01-LXZ ⚡ 22. Franky Tahamata 08:02-15:25" at bounding box center [122, 184] width 183 height 40
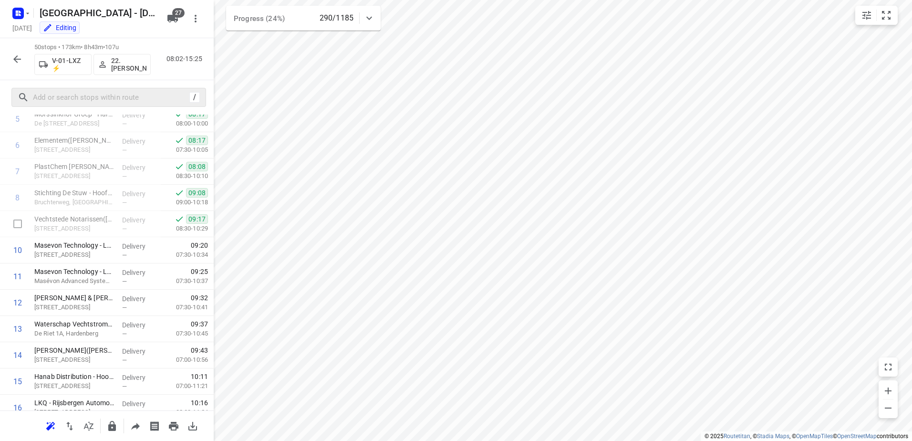
scroll to position [136, 0]
click at [22, 60] on icon "button" at bounding box center [16, 58] width 11 height 11
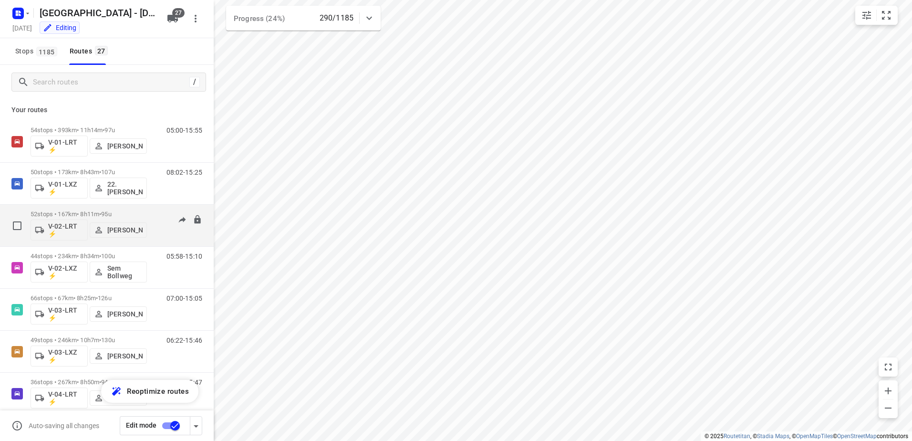
click at [145, 213] on p "52 stops • 167km • 8h11m • 95u" at bounding box center [89, 213] width 116 height 7
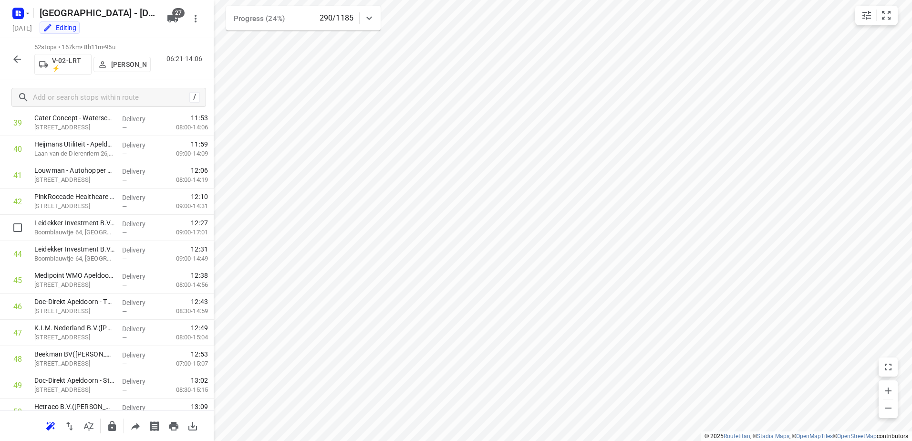
scroll to position [1142, 0]
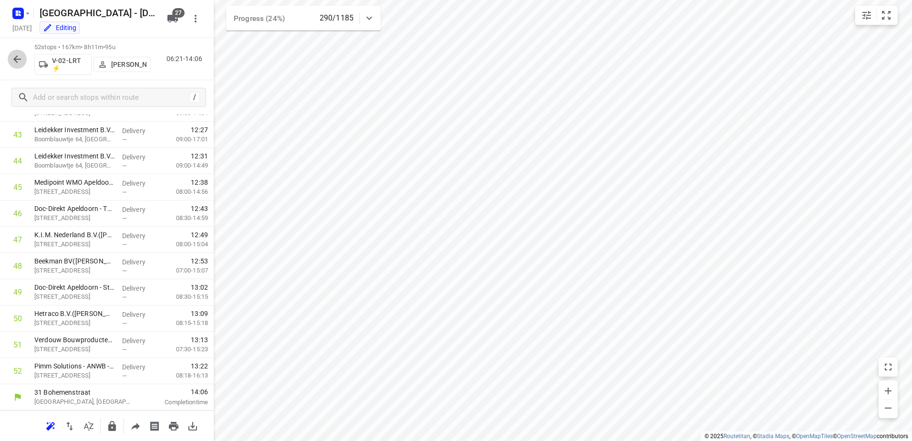
click at [17, 58] on icon "button" at bounding box center [16, 58] width 11 height 11
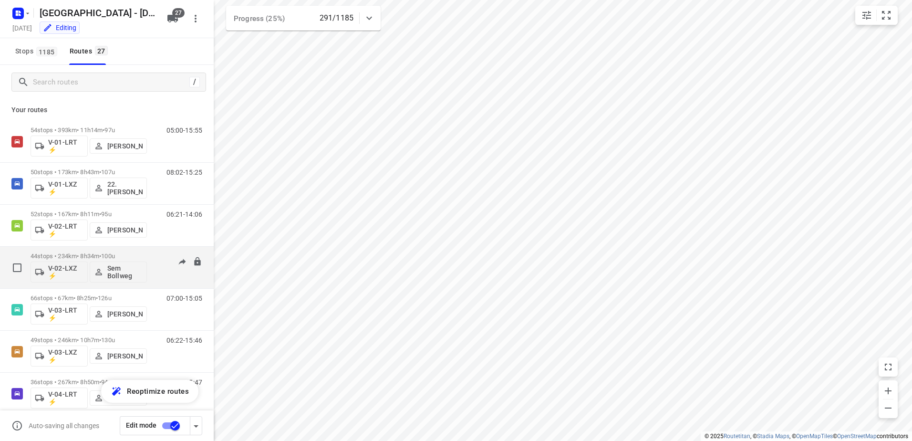
click at [154, 257] on div "05:58-15:10" at bounding box center [178, 269] width 48 height 35
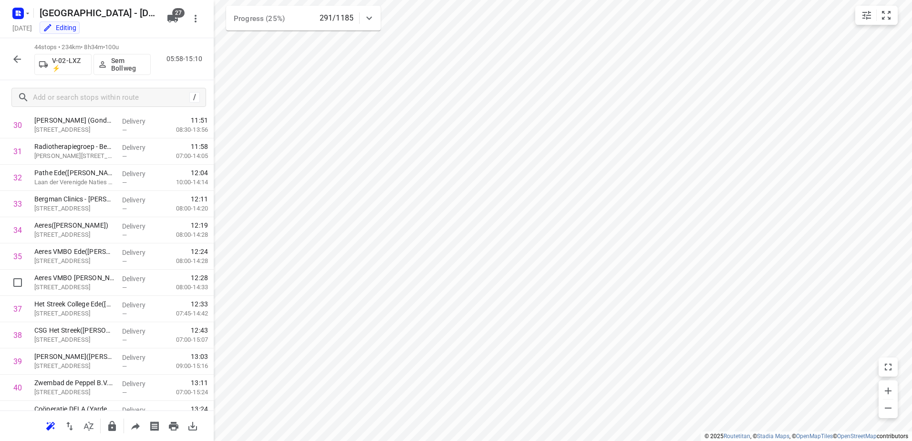
scroll to position [932, 0]
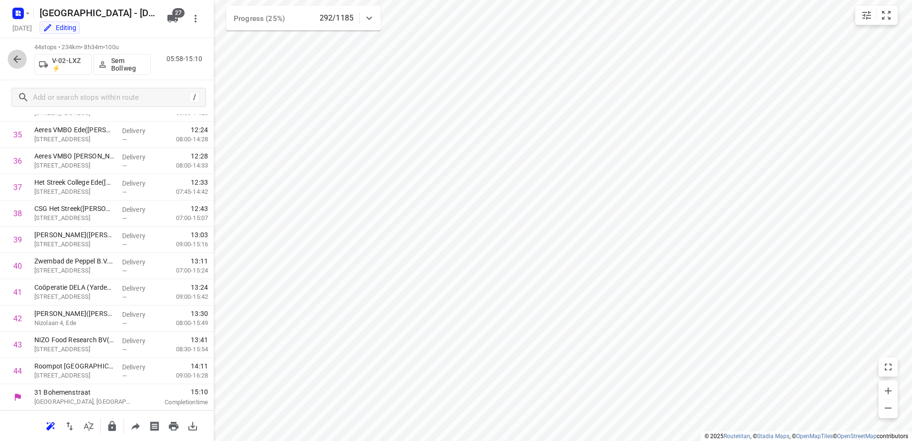
click at [22, 56] on icon "button" at bounding box center [16, 58] width 11 height 11
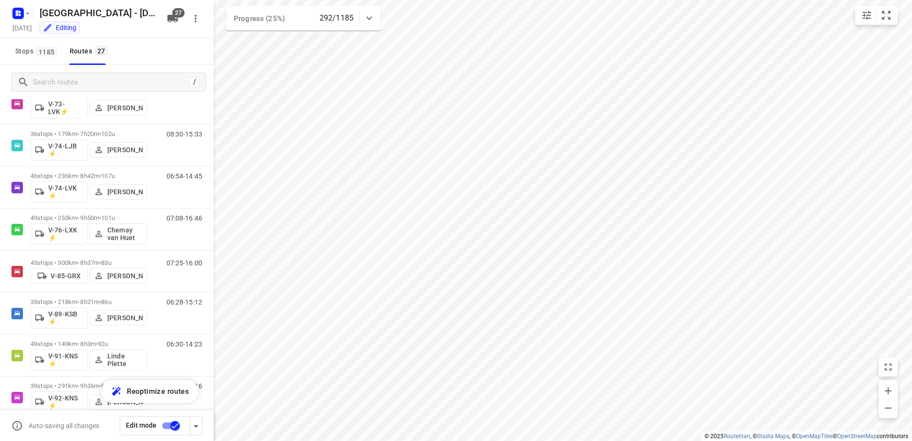
scroll to position [853, 0]
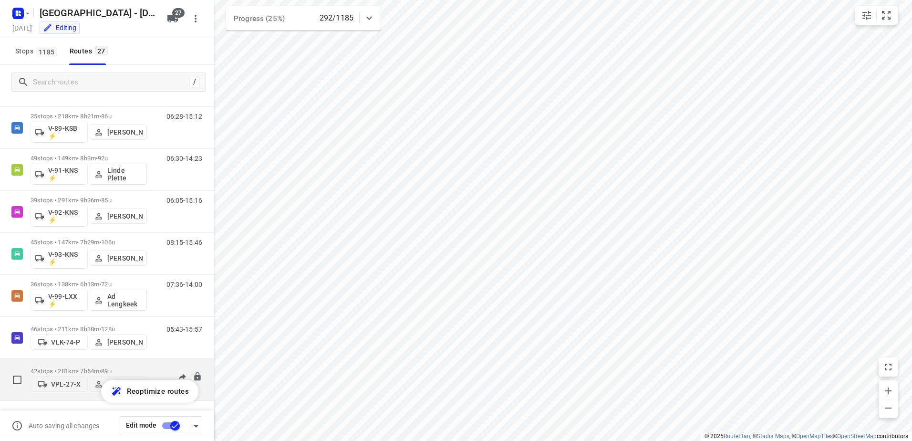
click at [152, 366] on div "42 stops • 281km • 7h54m • 89u VPL-27-X Milan Rave 07:15-15:19" at bounding box center [122, 379] width 183 height 34
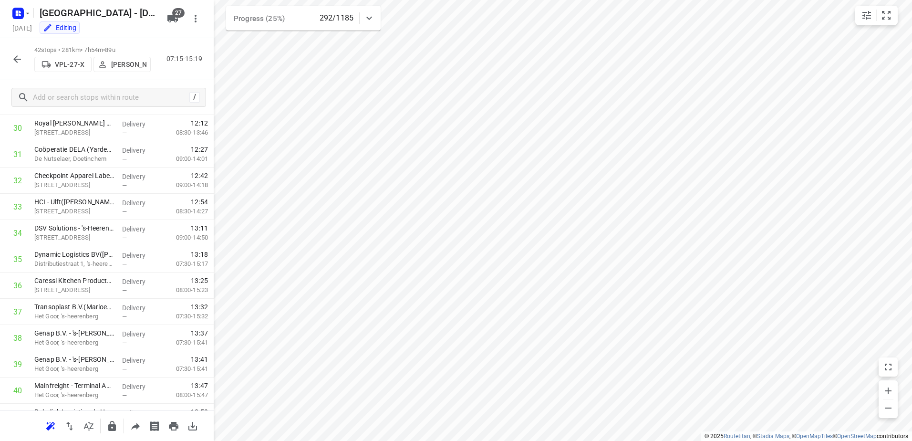
scroll to position [880, 0]
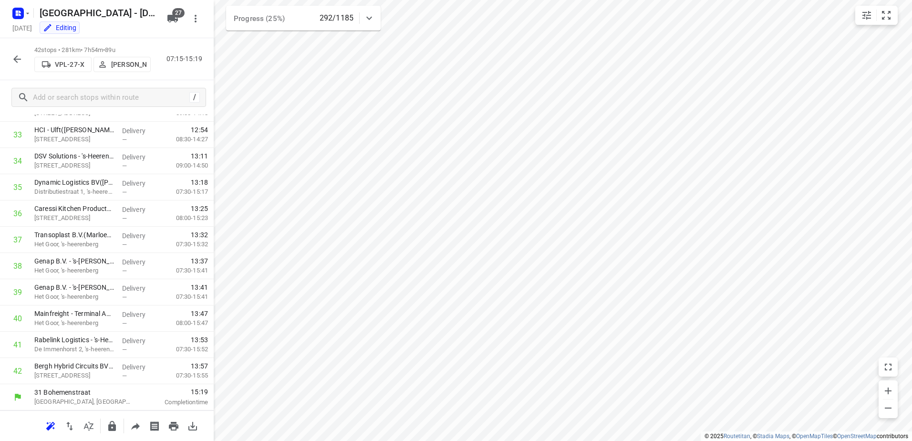
click at [10, 54] on button "button" at bounding box center [17, 59] width 19 height 19
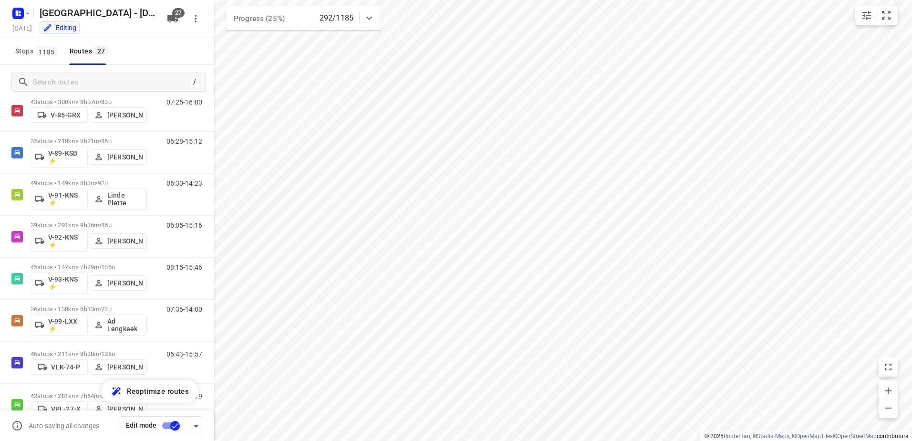
scroll to position [853, 0]
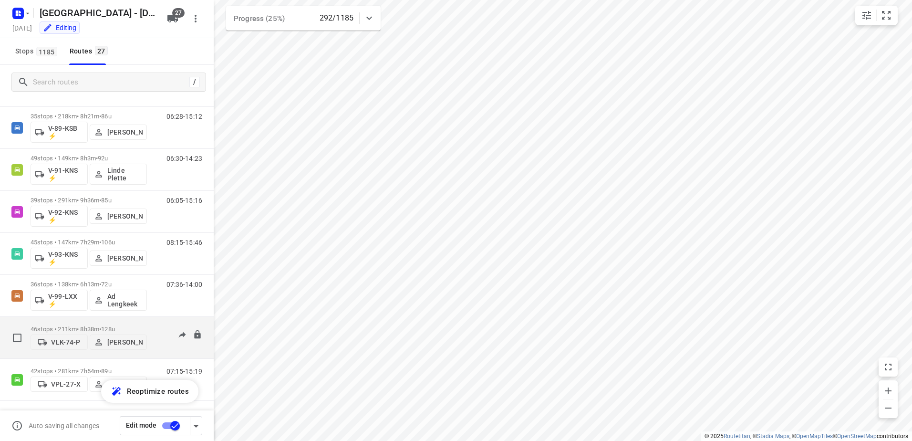
click at [167, 321] on div "46 stops • 211km • 8h38m • 128u VLK-74-P Marius Deckers 05:43-15:57" at bounding box center [122, 337] width 183 height 34
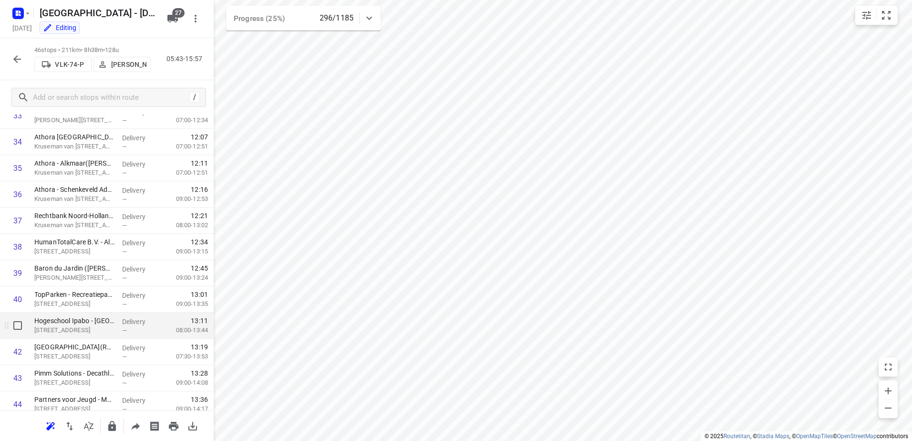
scroll to position [985, 0]
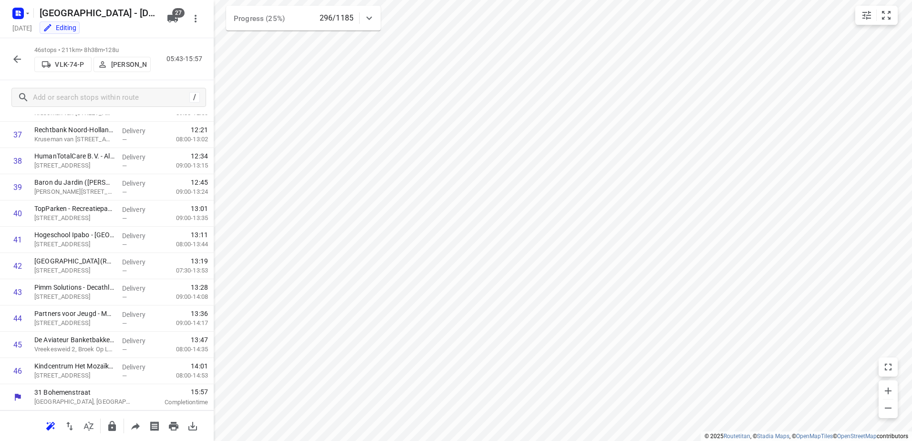
click at [22, 57] on icon "button" at bounding box center [16, 58] width 11 height 11
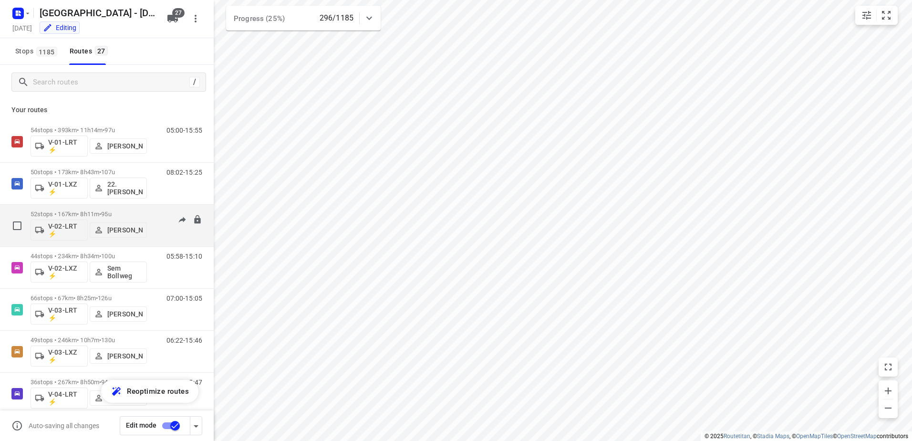
click at [154, 214] on div "06:21-14:06" at bounding box center [178, 227] width 48 height 35
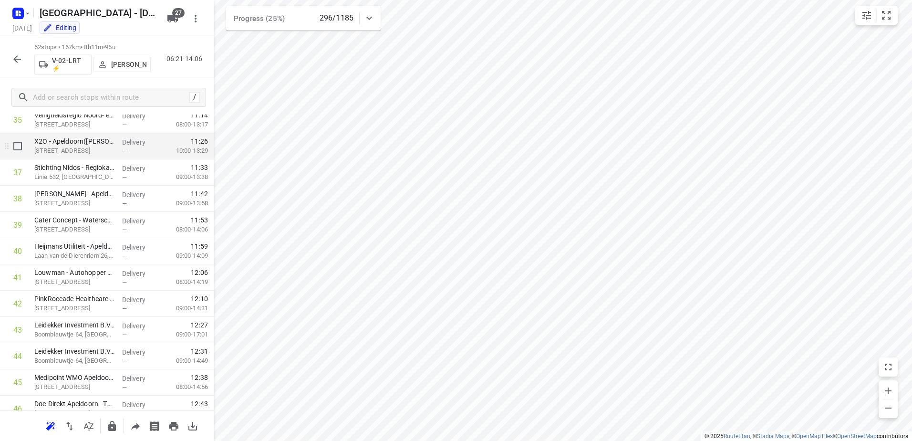
scroll to position [1049, 0]
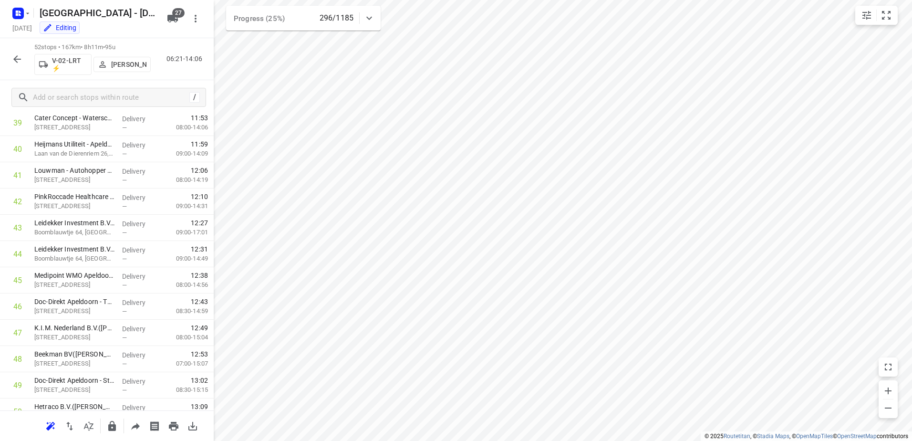
click at [24, 58] on button "button" at bounding box center [17, 59] width 19 height 19
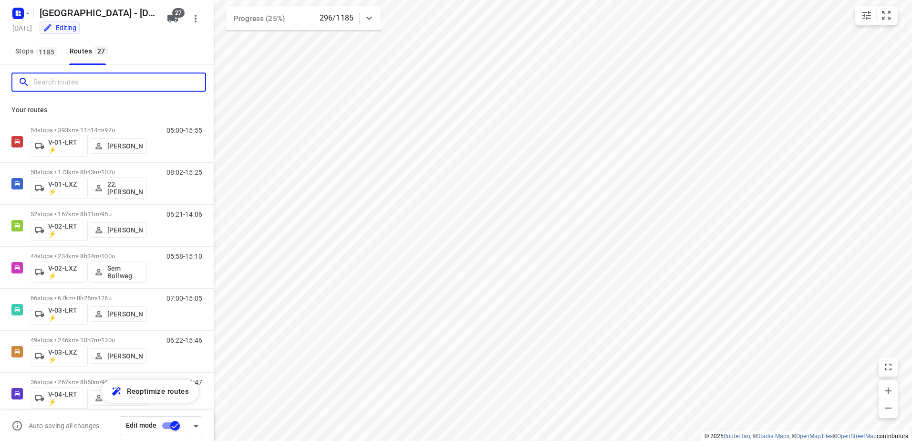
click at [106, 78] on input "Search routes" at bounding box center [119, 82] width 172 height 15
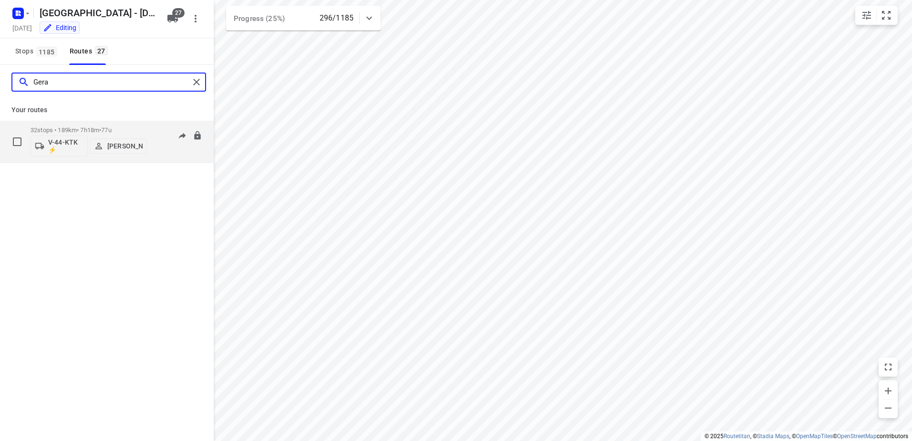
type input "Gera"
click at [161, 125] on div "32 stops • 189km • 7h18m • 77u V-44-KTK ⚡ Gera van de Vreugde 06:21-12:50" at bounding box center [122, 142] width 183 height 40
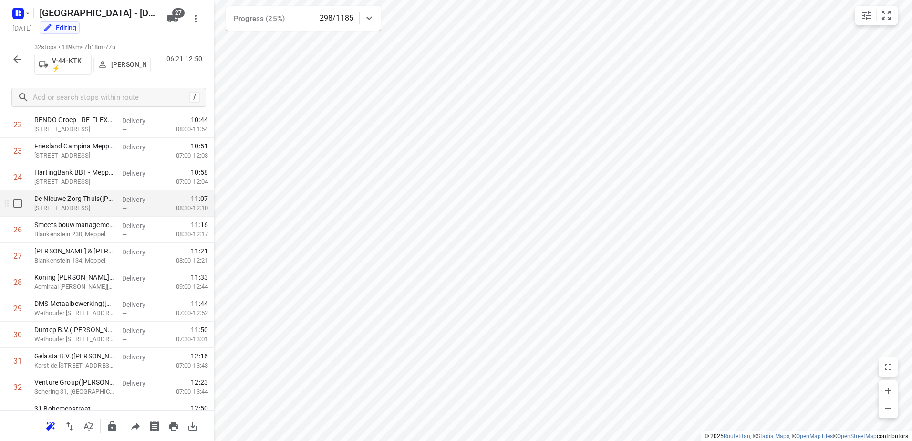
scroll to position [618, 0]
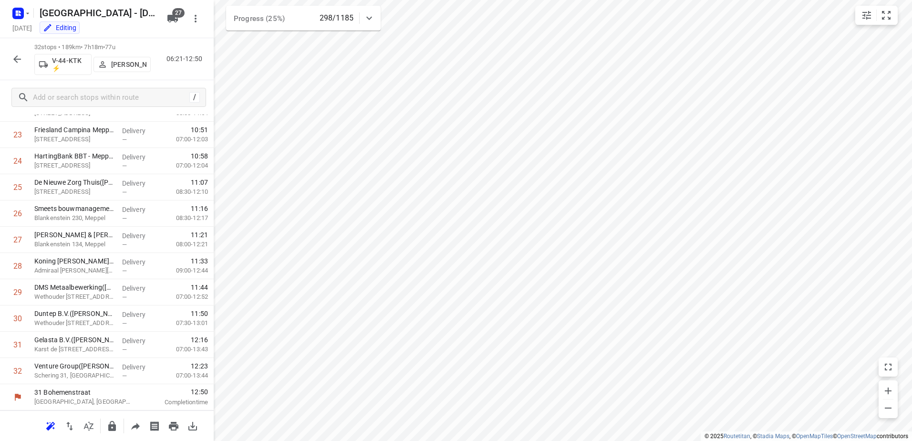
click at [25, 55] on button "button" at bounding box center [17, 59] width 19 height 19
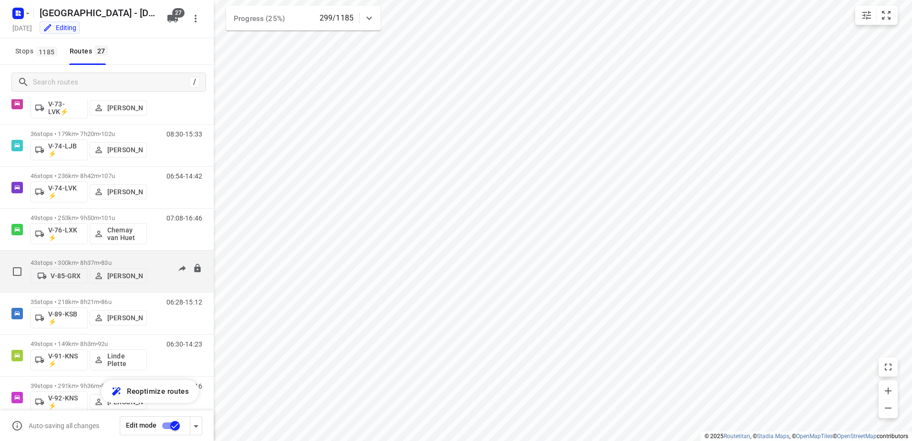
scroll to position [853, 0]
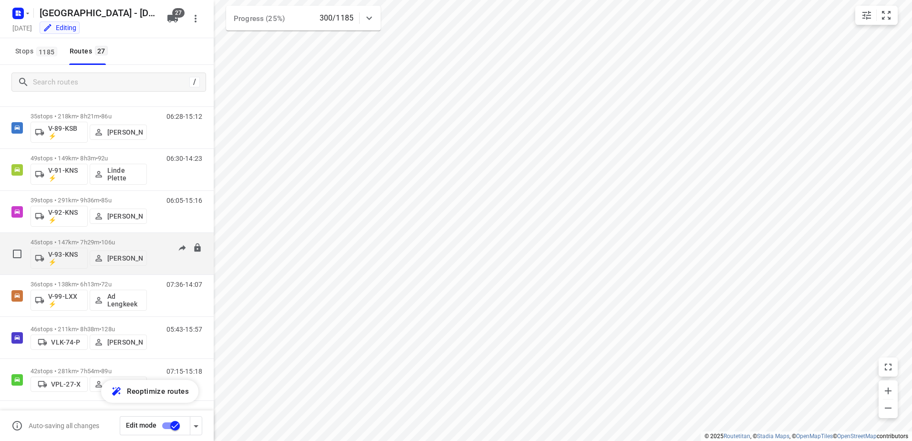
click at [140, 235] on div "45 stops • 147km • 7h29m • 106u V-93-KNS ⚡ Kim van der Steen" at bounding box center [89, 254] width 116 height 40
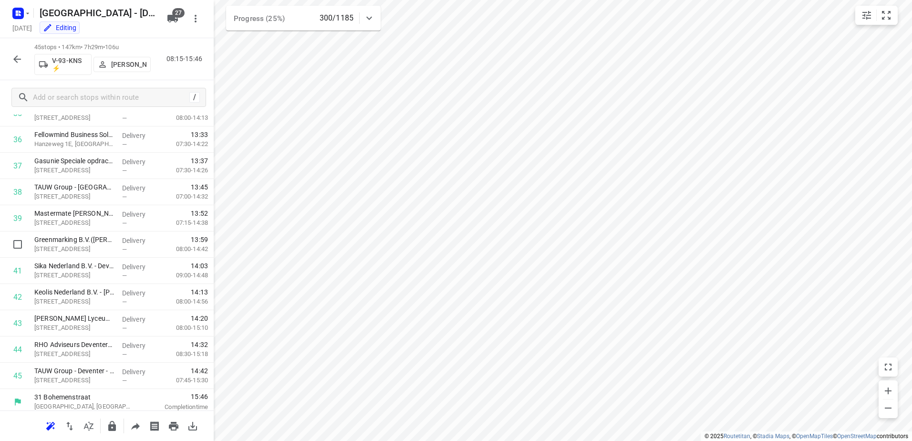
scroll to position [958, 0]
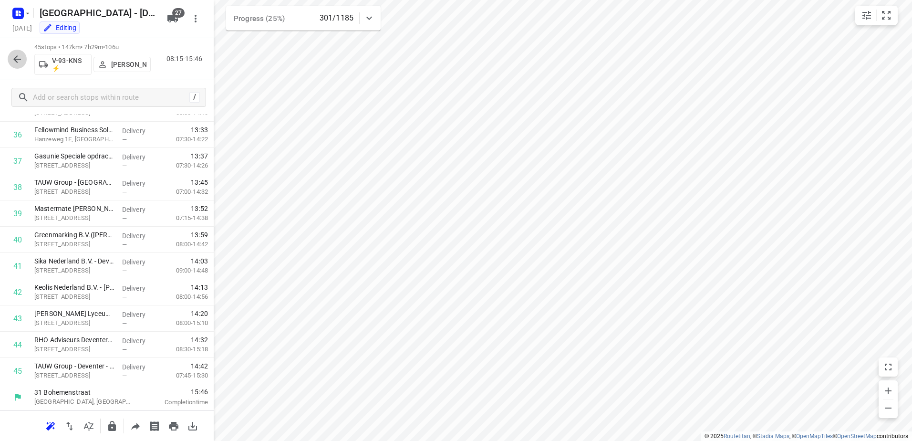
click at [20, 53] on icon "button" at bounding box center [16, 58] width 11 height 11
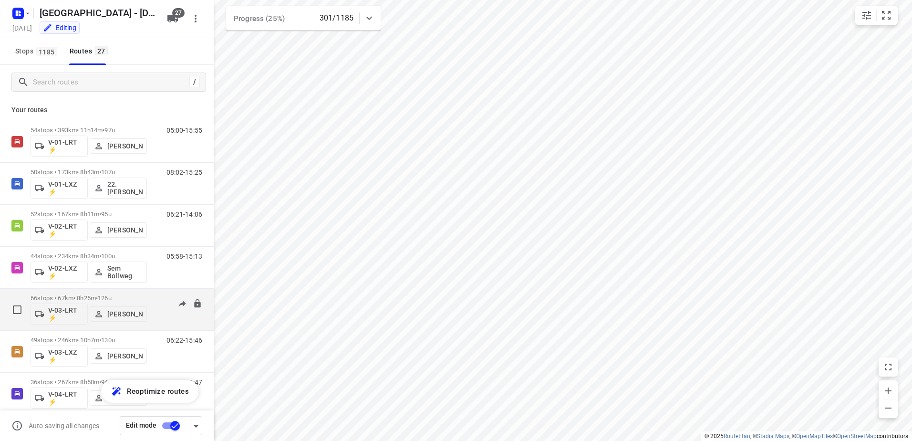
click at [154, 297] on div "07:00-15:06" at bounding box center [178, 311] width 48 height 35
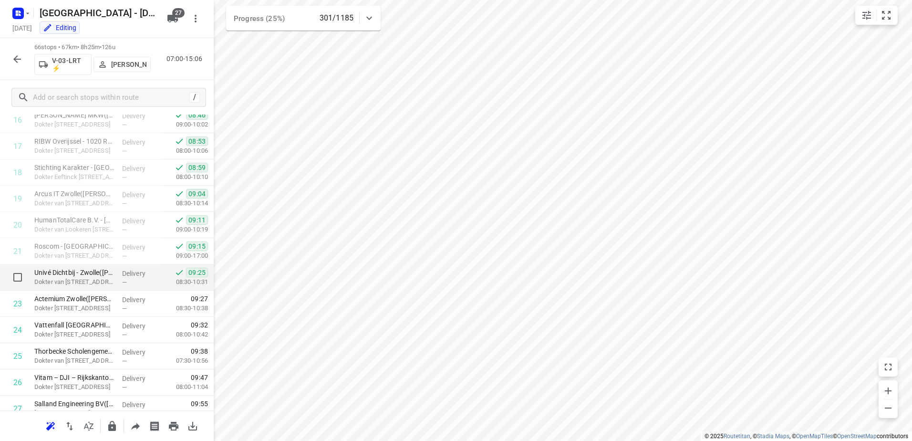
scroll to position [429, 0]
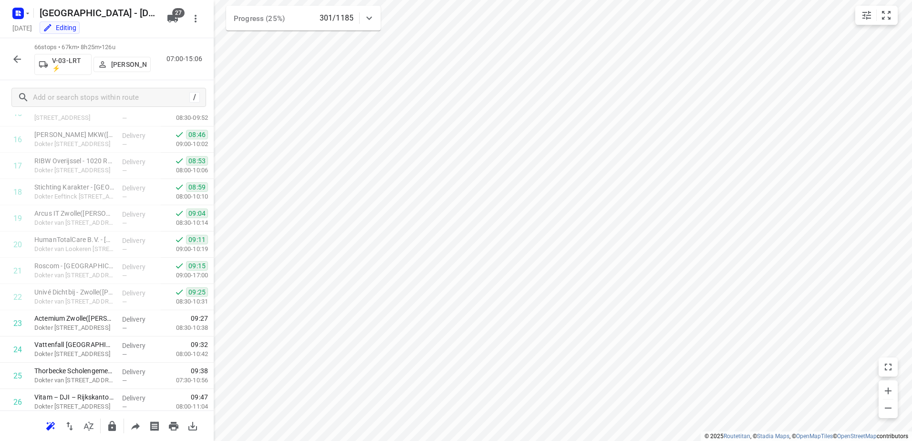
click at [19, 62] on icon "button" at bounding box center [16, 58] width 11 height 11
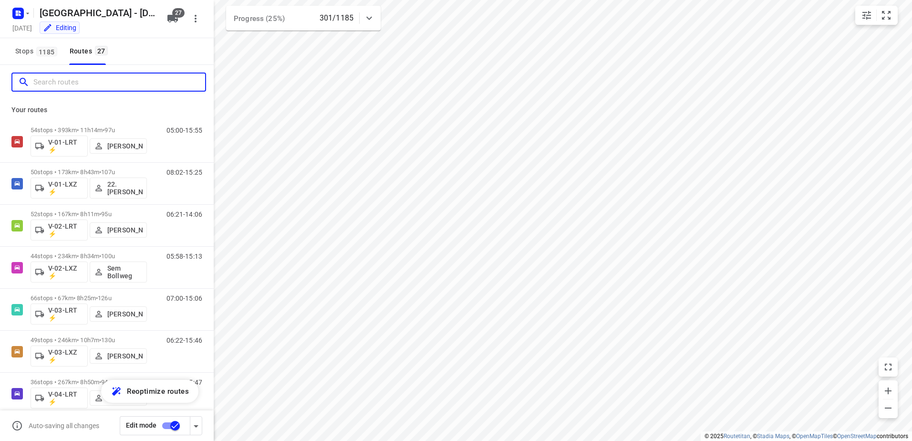
click at [161, 85] on input "Search routes" at bounding box center [119, 82] width 172 height 15
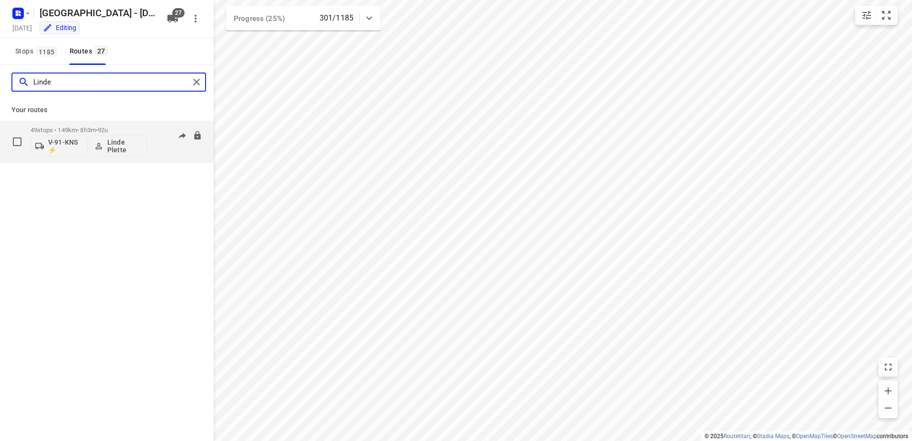
type input "Linde"
click at [146, 127] on p "49 stops • 149km • 8h3m • 92u" at bounding box center [89, 129] width 116 height 7
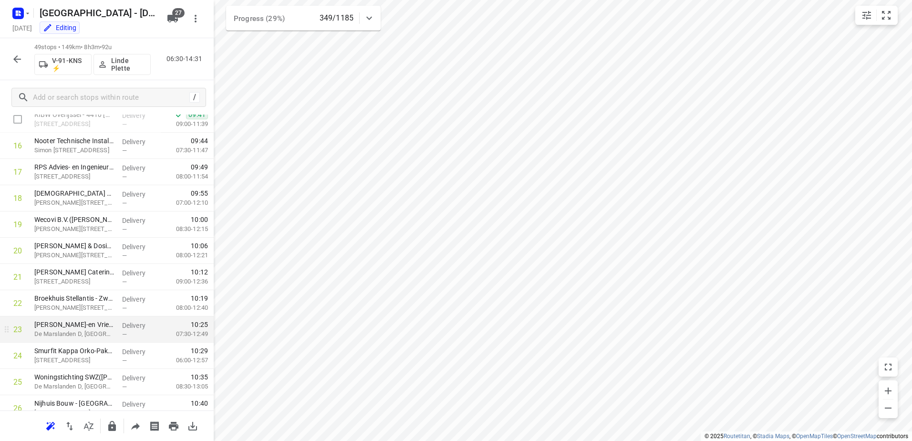
scroll to position [443, 0]
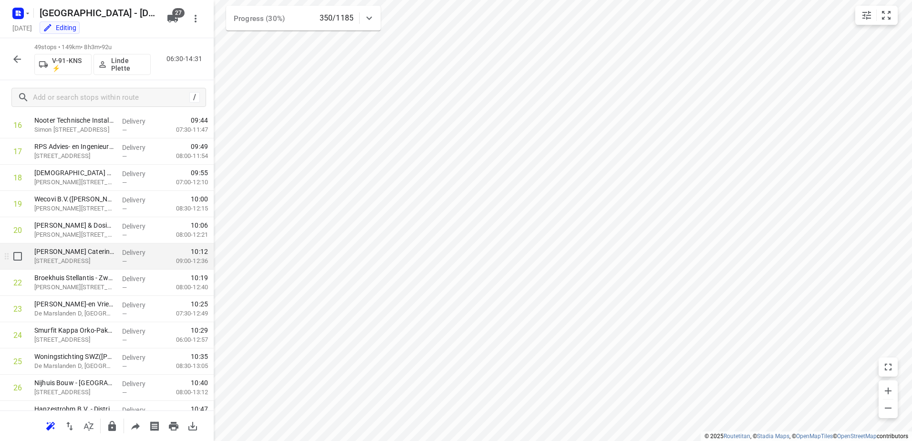
click at [103, 255] on p "[PERSON_NAME] Catering- Veiligheidsregio Ijsselland Zwolle([PERSON_NAME])" at bounding box center [74, 252] width 80 height 10
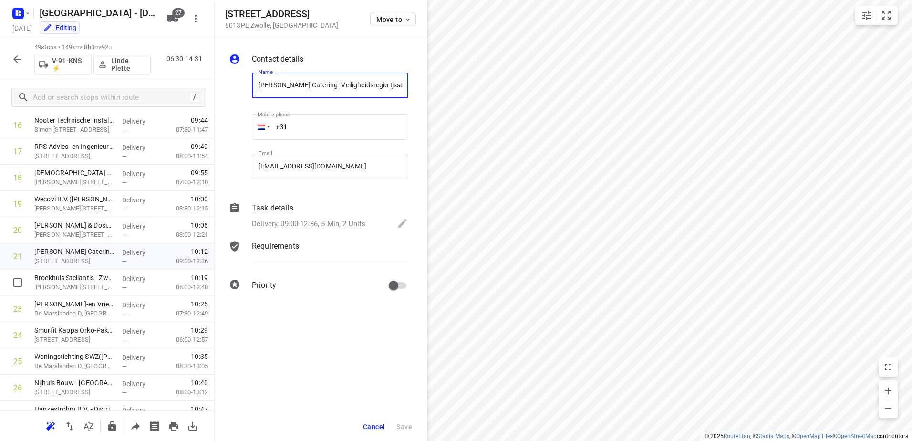
scroll to position [0, 70]
click at [280, 207] on p "Task details" at bounding box center [272, 207] width 41 height 11
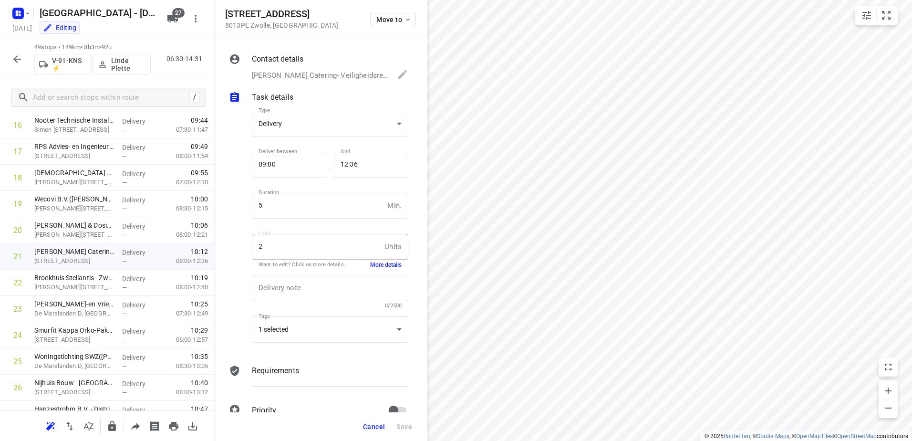
scroll to position [0, 0]
click at [382, 264] on button "More details" at bounding box center [385, 265] width 31 height 8
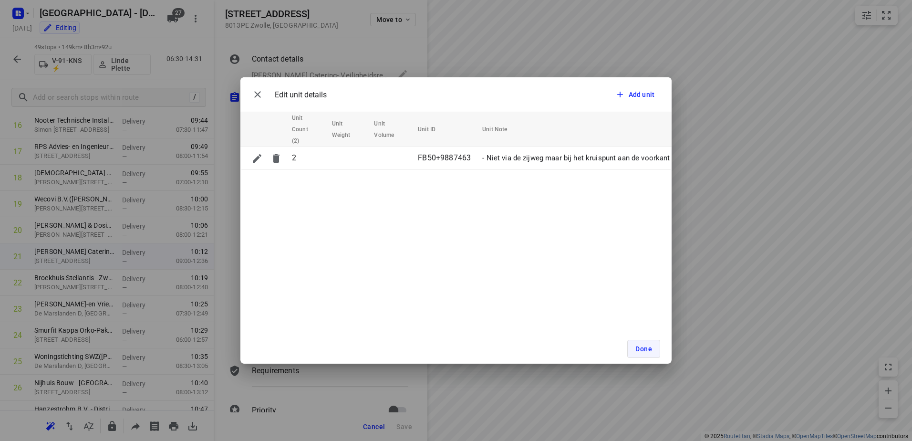
click at [653, 355] on button "Done" at bounding box center [643, 349] width 33 height 18
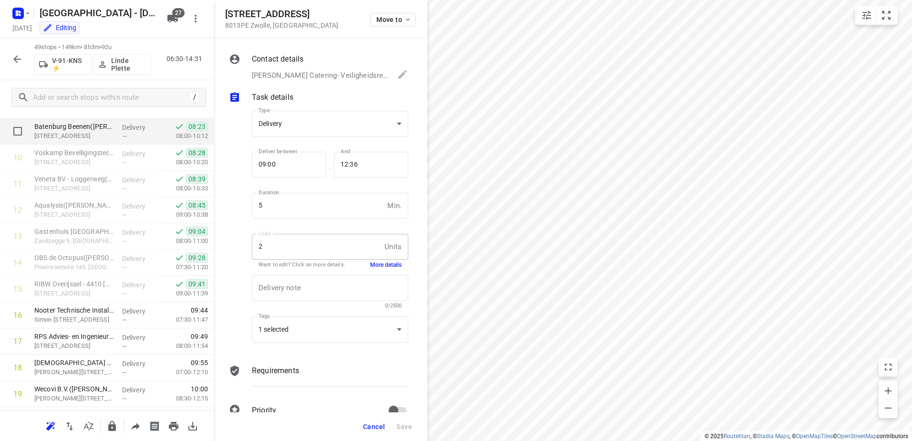
scroll to position [253, 0]
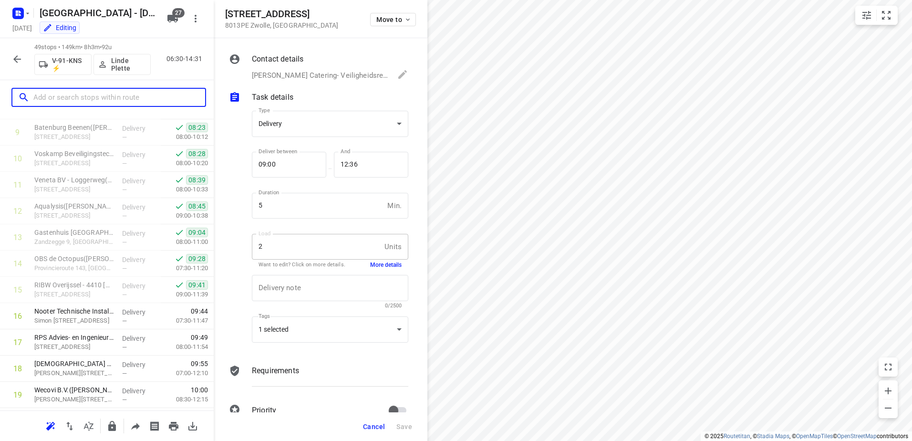
click at [100, 97] on input "text" at bounding box center [119, 97] width 172 height 15
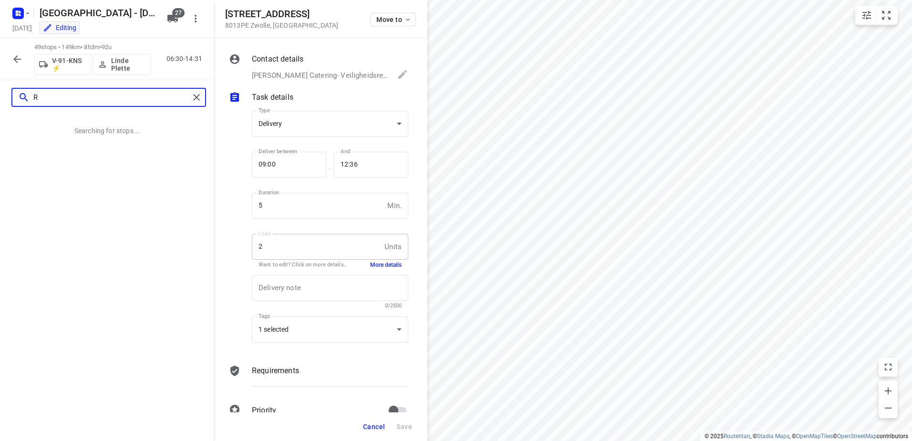
scroll to position [0, 0]
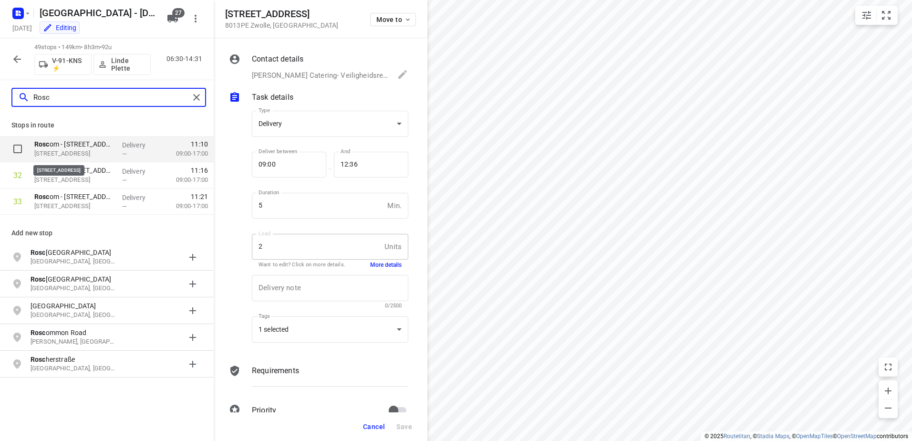
type input "Rosc"
click at [101, 152] on p "Telfordstraat 5, 8013RL, Zwolle, NL" at bounding box center [74, 154] width 80 height 10
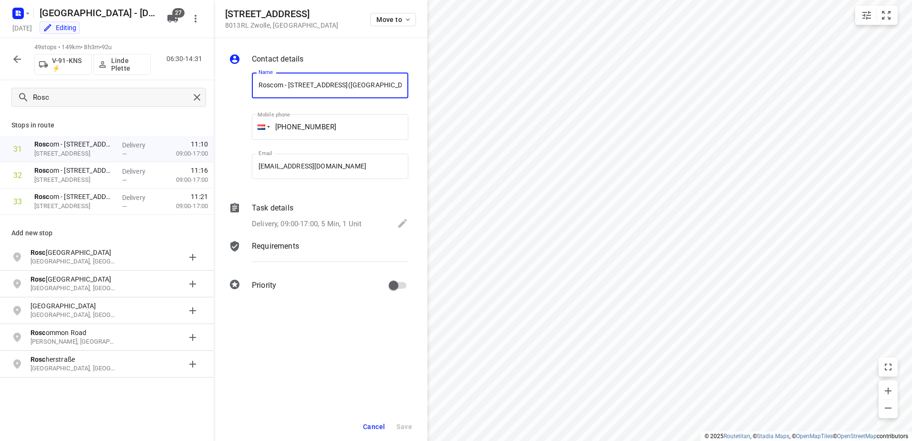
click at [325, 202] on div "Task details" at bounding box center [330, 207] width 156 height 11
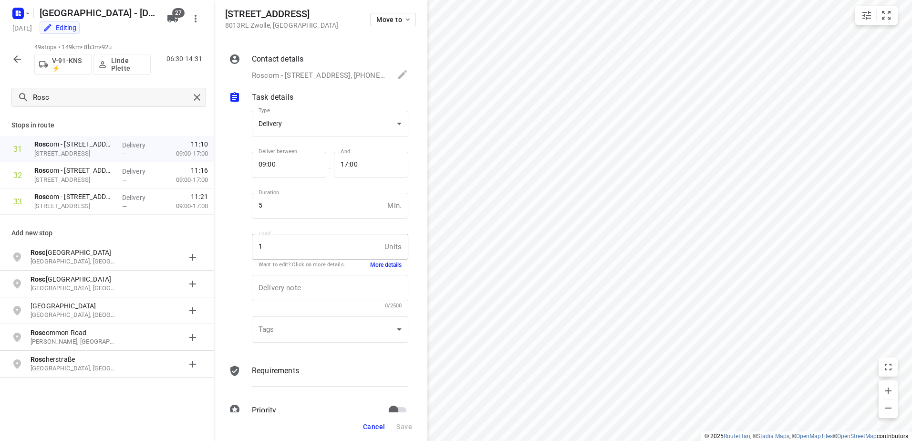
click at [391, 263] on button "More details" at bounding box center [385, 265] width 31 height 8
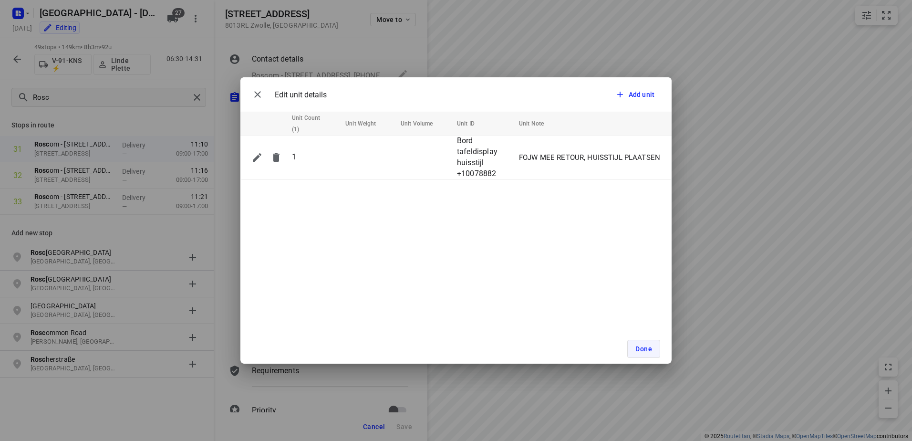
click at [656, 346] on button "Done" at bounding box center [643, 349] width 33 height 18
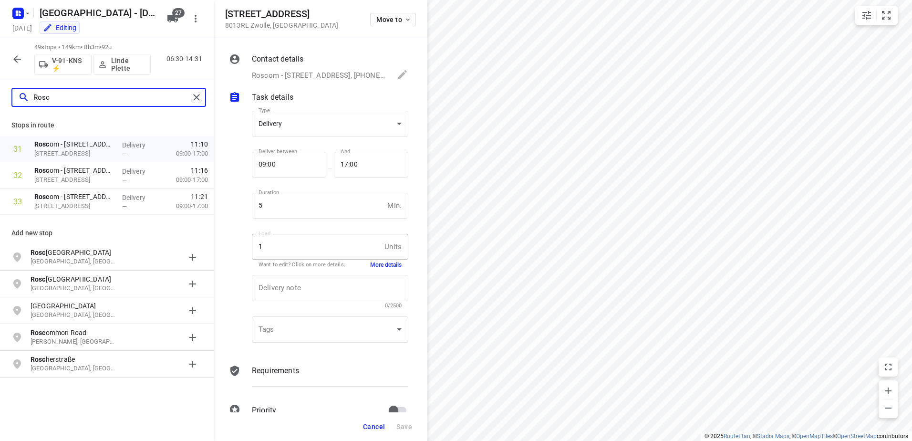
drag, startPoint x: 74, startPoint y: 94, endPoint x: 20, endPoint y: 102, distance: 55.3
click at [22, 101] on div "Rosc" at bounding box center [103, 97] width 171 height 15
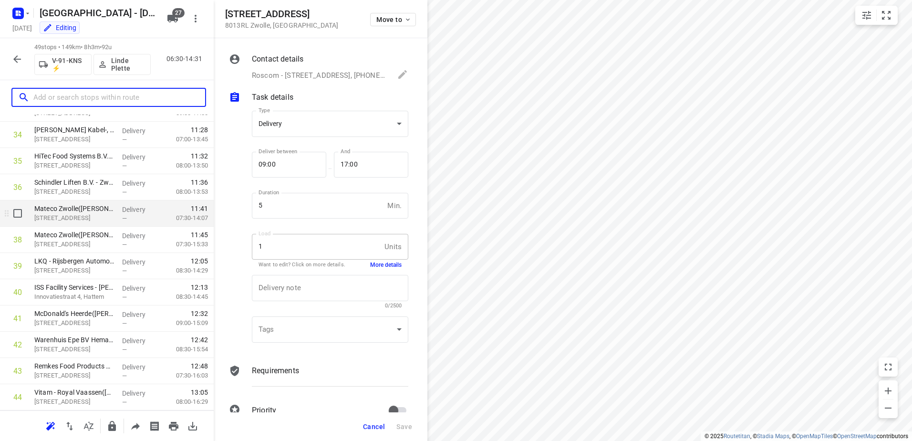
scroll to position [1063, 0]
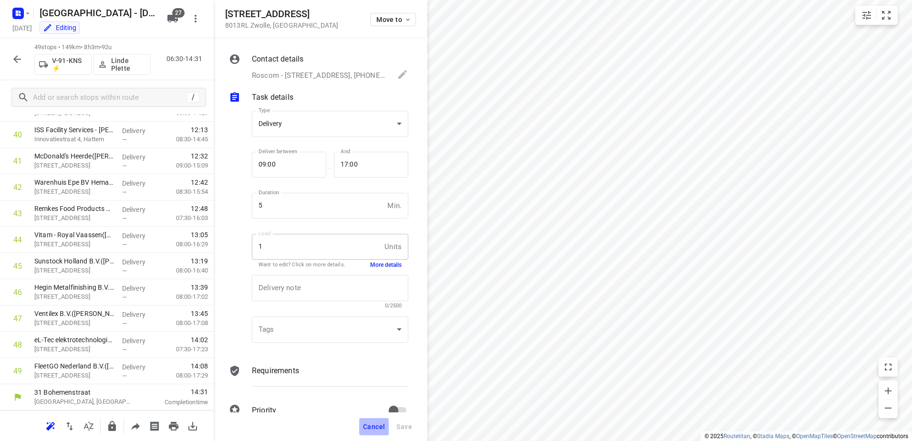
click at [379, 420] on button "Cancel" at bounding box center [374, 426] width 30 height 17
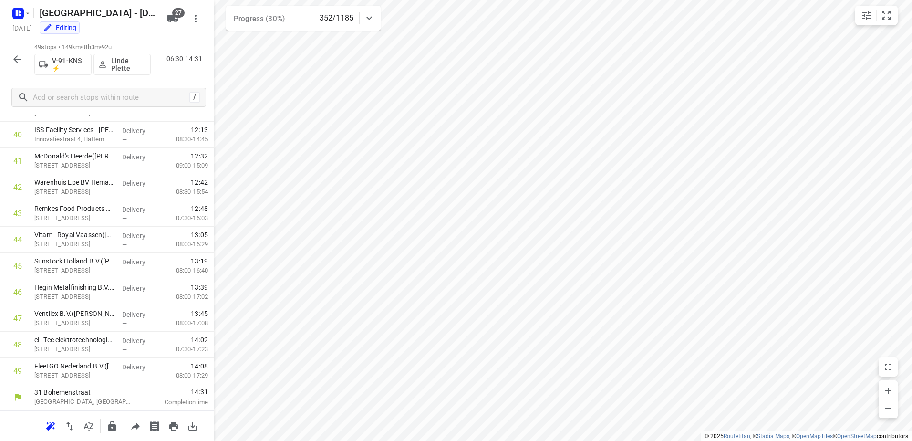
click at [13, 57] on icon "button" at bounding box center [16, 58] width 11 height 11
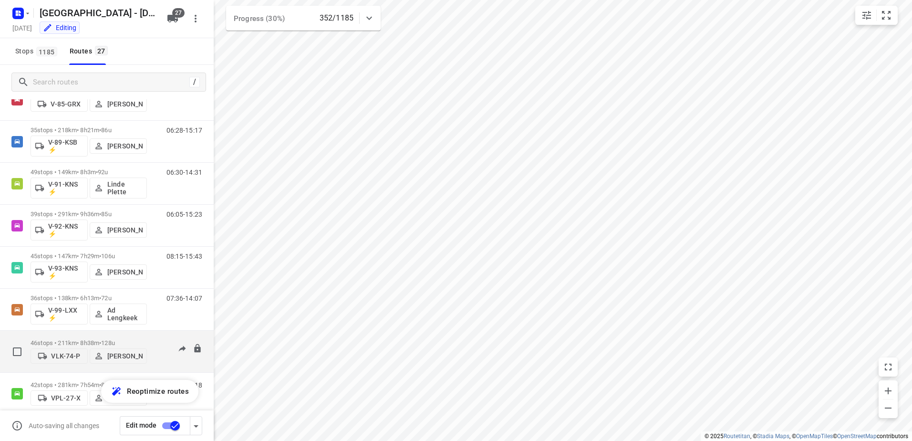
scroll to position [853, 0]
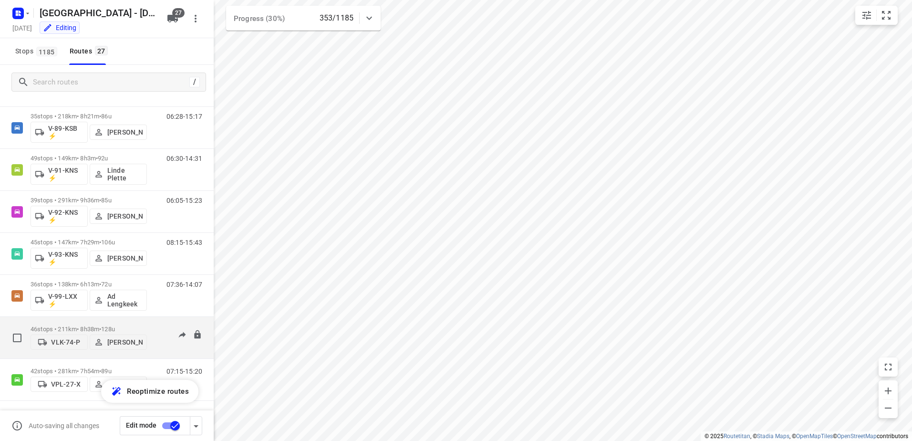
click at [154, 326] on div "05:43-15:52" at bounding box center [178, 339] width 48 height 29
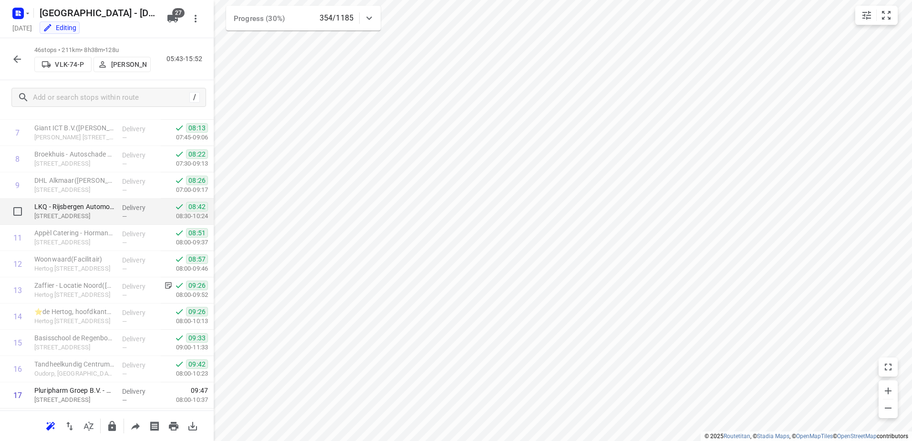
scroll to position [238, 0]
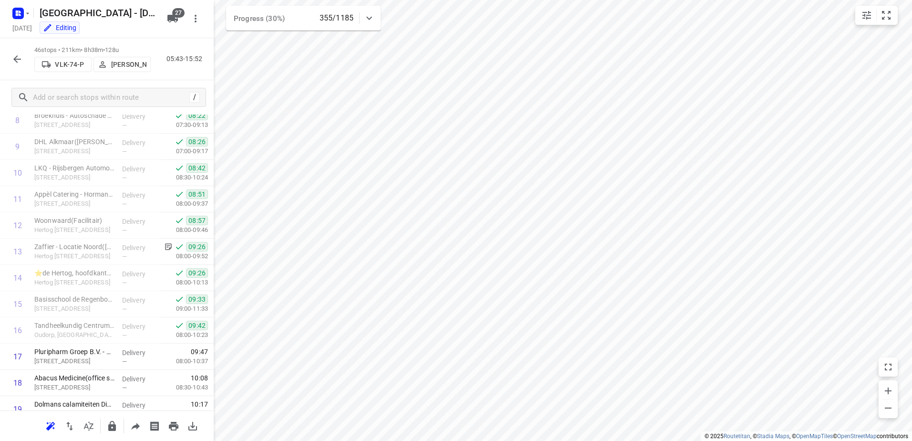
click at [16, 58] on icon "button" at bounding box center [16, 58] width 11 height 11
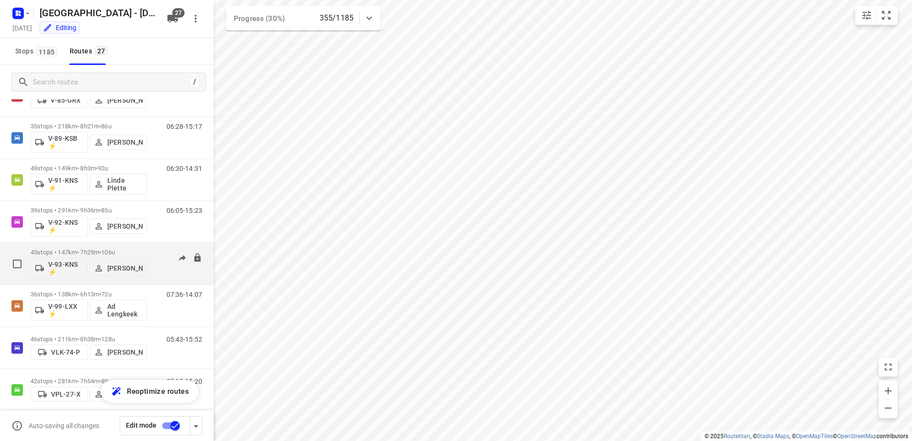
scroll to position [853, 0]
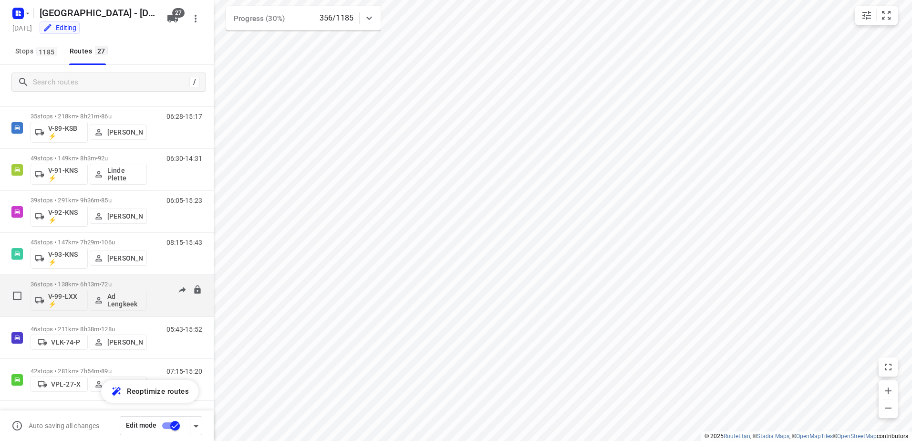
click at [154, 283] on div "07:36-14:07" at bounding box center [178, 297] width 48 height 35
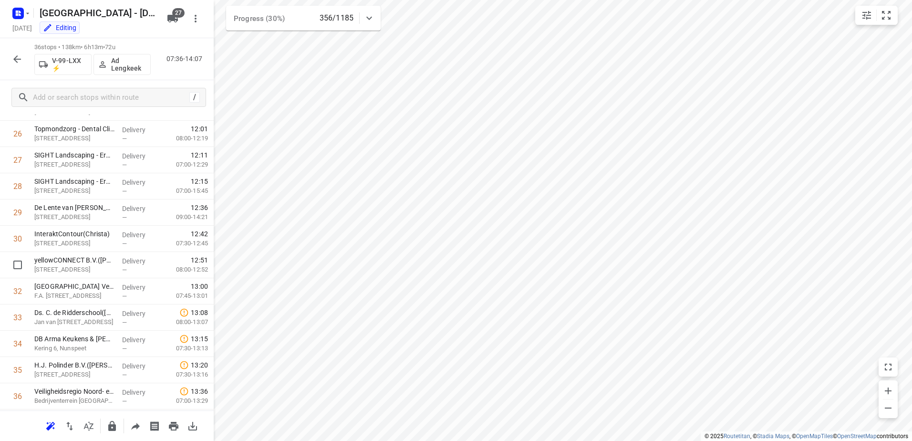
scroll to position [722, 0]
click at [19, 60] on icon "button" at bounding box center [16, 58] width 11 height 11
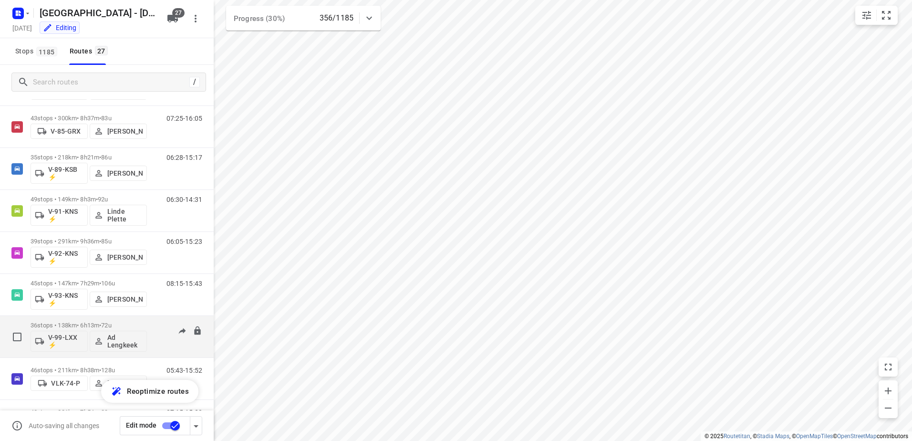
scroll to position [853, 0]
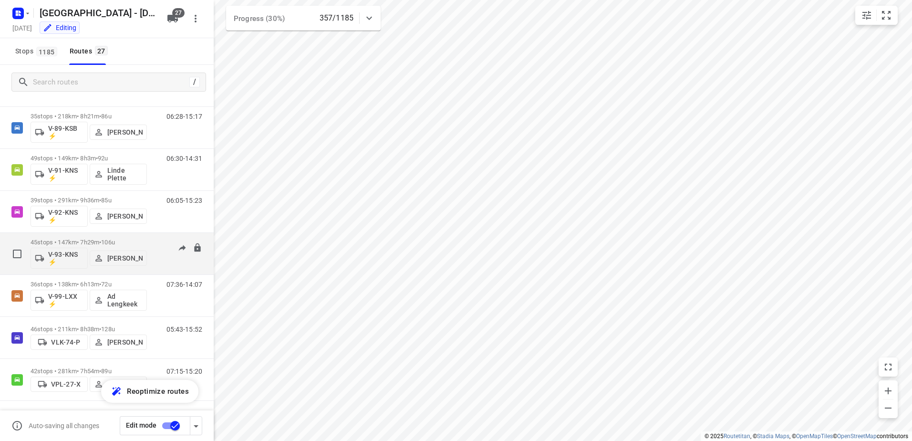
click at [154, 240] on div "08:15-15:44" at bounding box center [178, 255] width 48 height 35
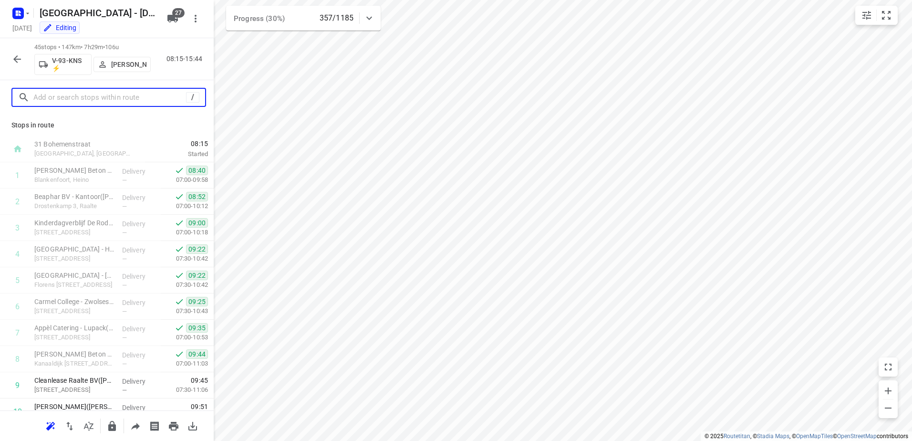
click at [126, 100] on input "text" at bounding box center [109, 97] width 153 height 15
click at [16, 54] on icon "button" at bounding box center [16, 58] width 11 height 11
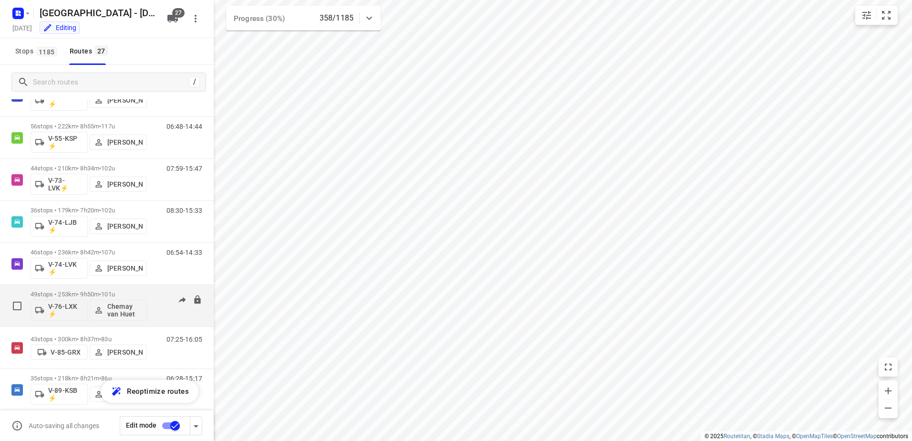
scroll to position [668, 0]
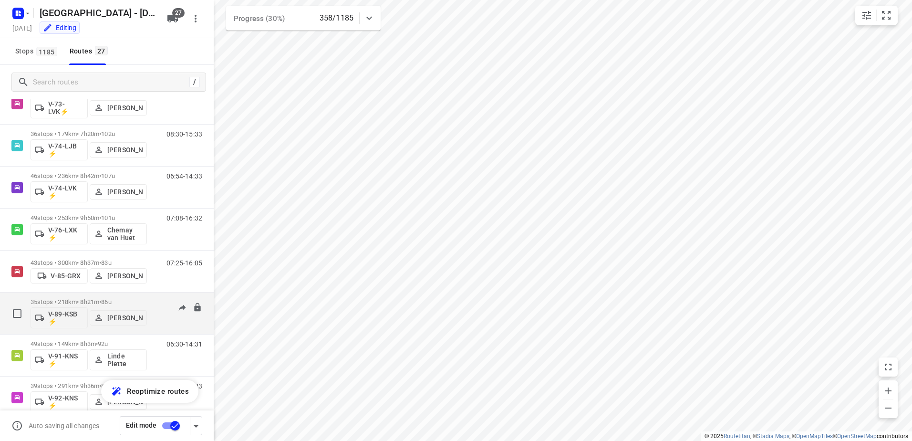
click at [154, 298] on div "06:28-15:17" at bounding box center [178, 315] width 48 height 35
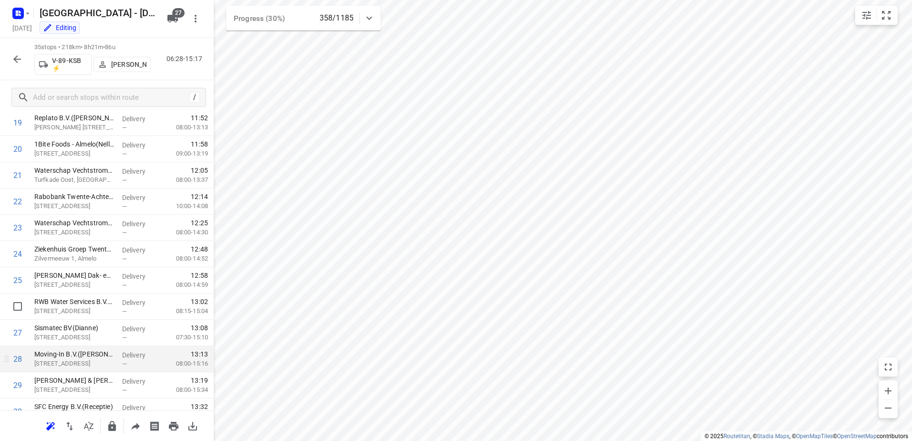
scroll to position [696, 0]
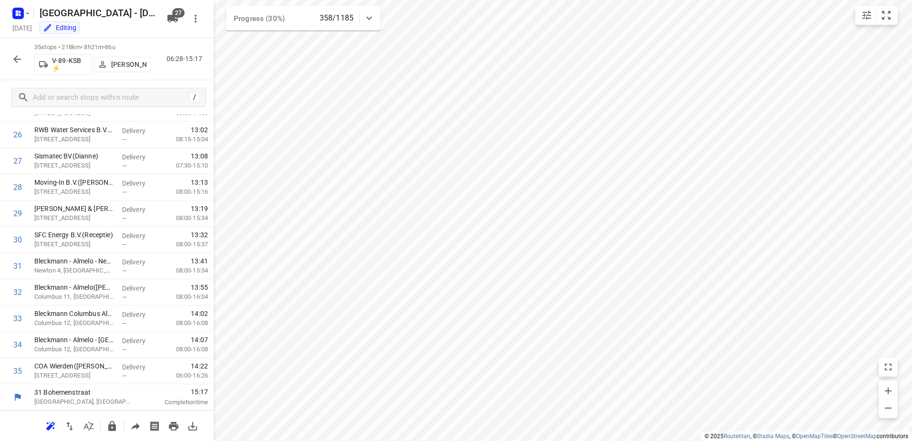
click at [15, 60] on icon "button" at bounding box center [17, 59] width 8 height 8
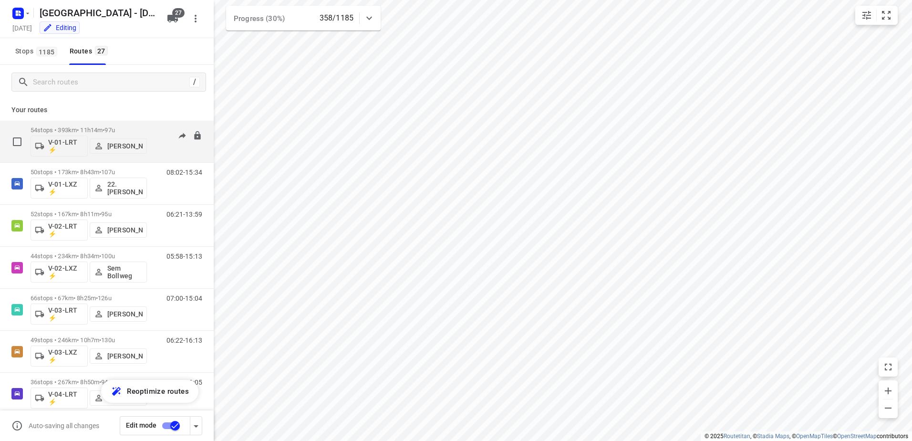
click at [85, 124] on div "54 stops • 393km • 11h14m • 97u V-01-LRT ⚡ Jorick Kok" at bounding box center [89, 142] width 116 height 40
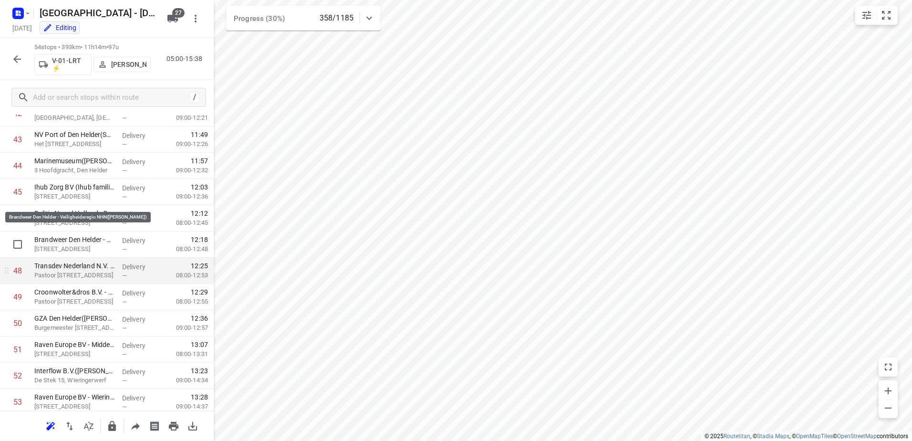
scroll to position [1194, 0]
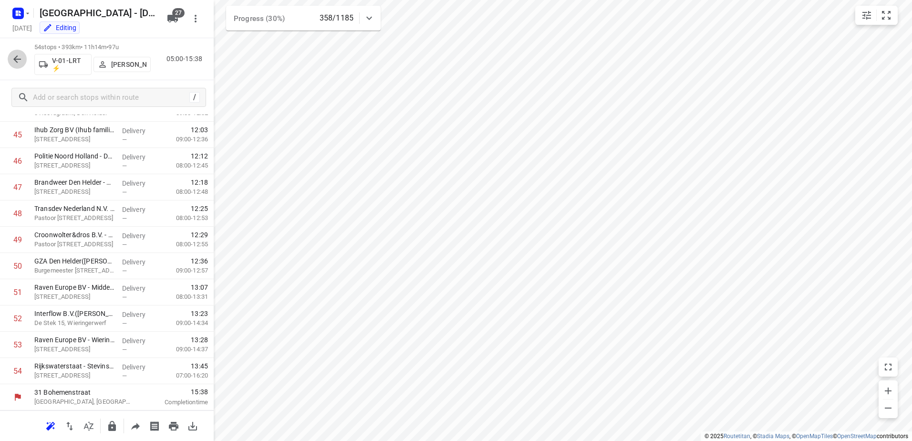
click at [21, 59] on icon "button" at bounding box center [17, 59] width 8 height 8
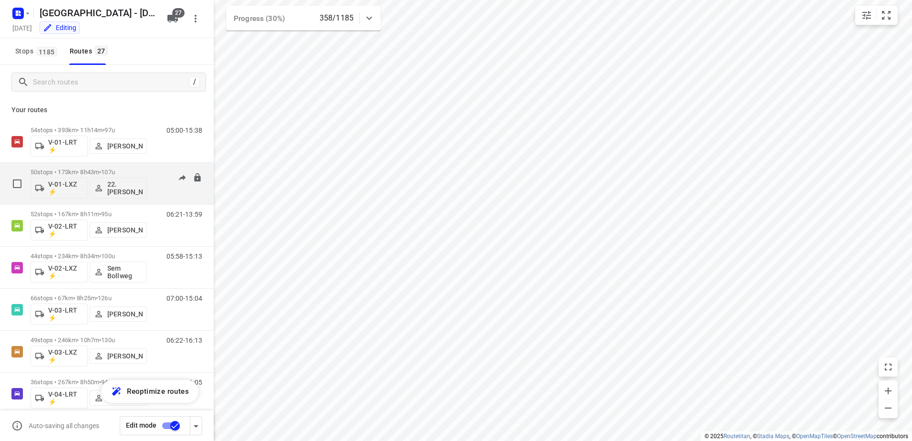
click at [155, 169] on div "08:02-15:34" at bounding box center [178, 185] width 48 height 35
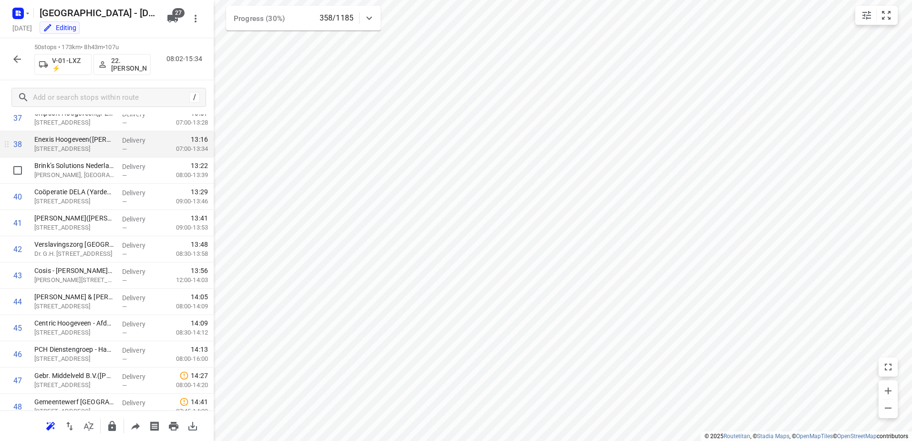
scroll to position [1090, 0]
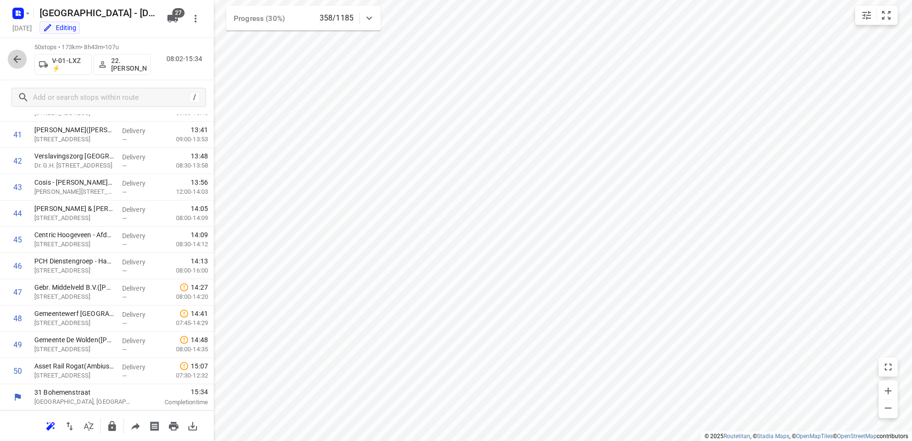
click at [18, 59] on icon "button" at bounding box center [17, 59] width 8 height 8
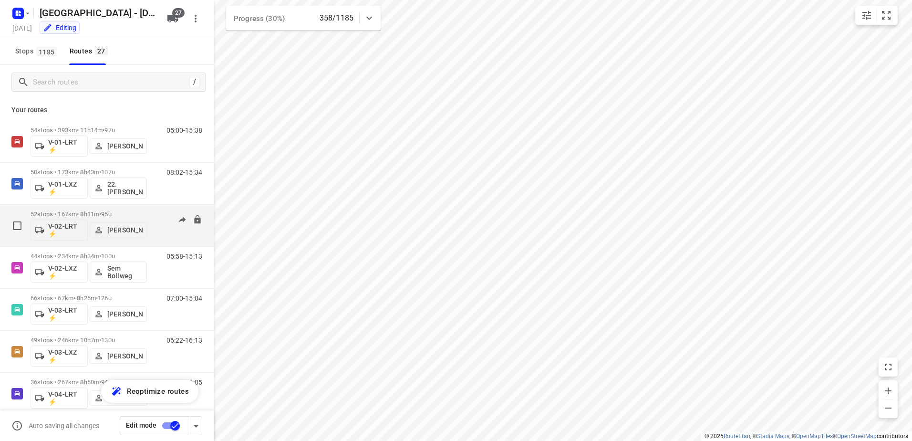
click at [147, 212] on div "52 stops • 167km • 8h11m • 95u V-02-LRT ⚡ Frank Louwdijk 06:21-13:59" at bounding box center [122, 226] width 183 height 40
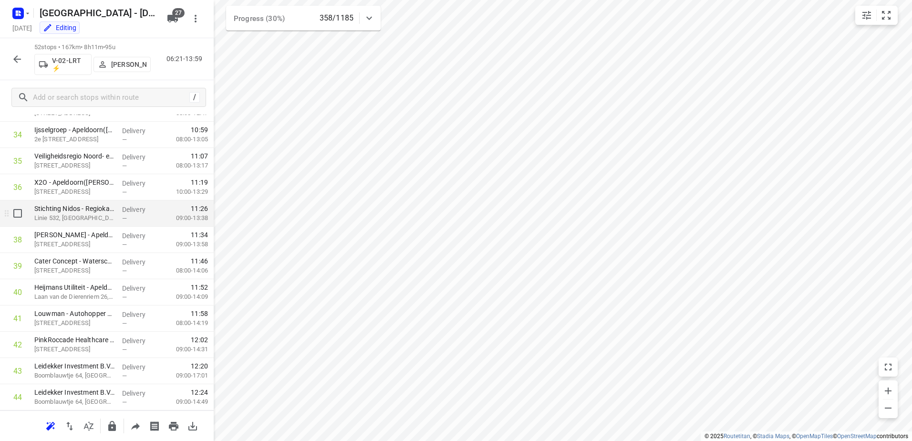
scroll to position [1142, 0]
click at [18, 63] on icon "button" at bounding box center [16, 58] width 11 height 11
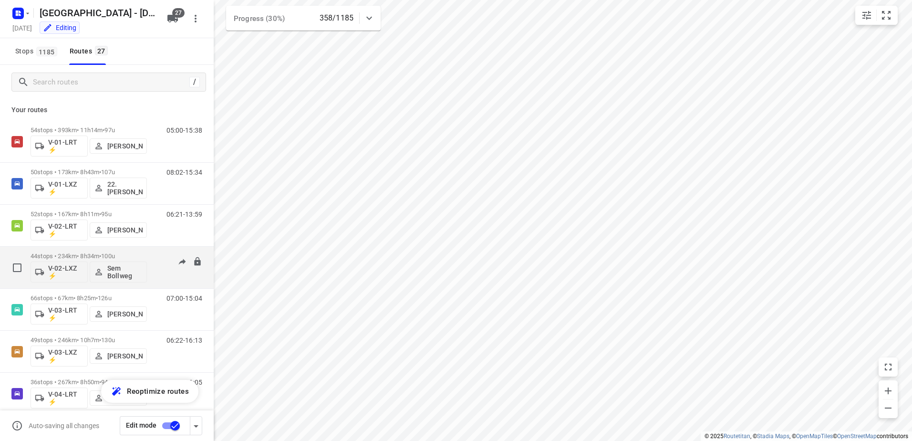
click at [154, 252] on div "44 stops • 234km • 8h34m • 100u V-02-LXZ ⚡ Sem Bollweg 05:58-15:13" at bounding box center [122, 267] width 183 height 40
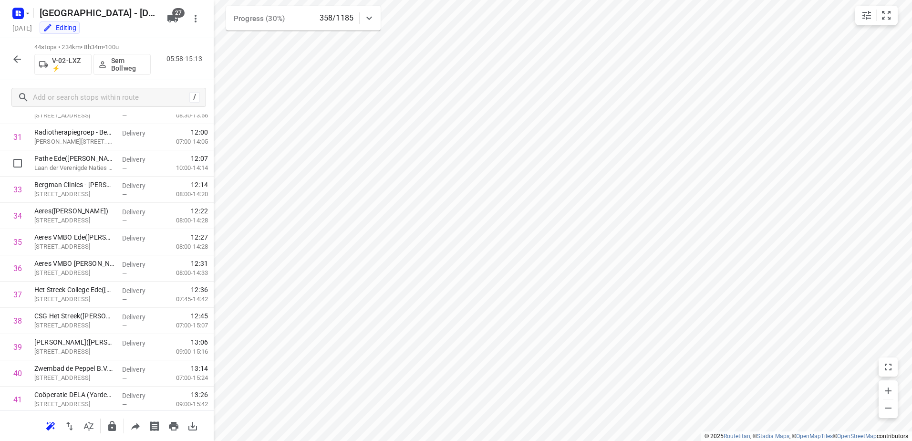
scroll to position [932, 0]
click at [20, 60] on icon "button" at bounding box center [16, 58] width 11 height 11
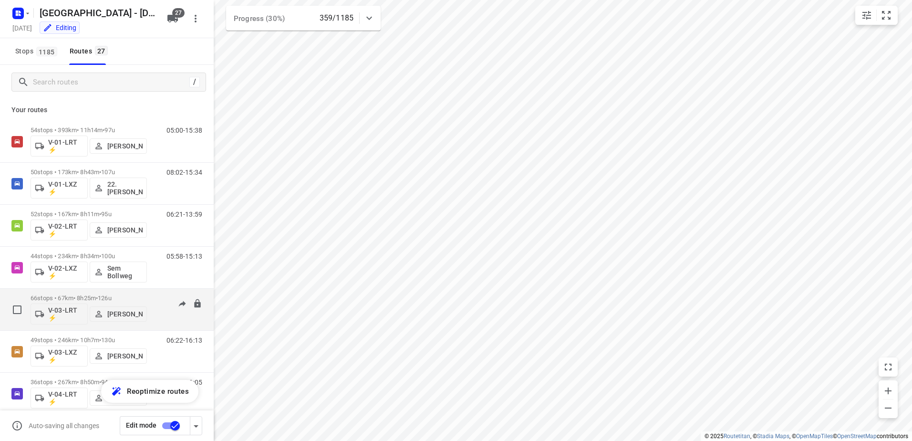
click at [154, 294] on div "07:00-15:07" at bounding box center [178, 311] width 48 height 35
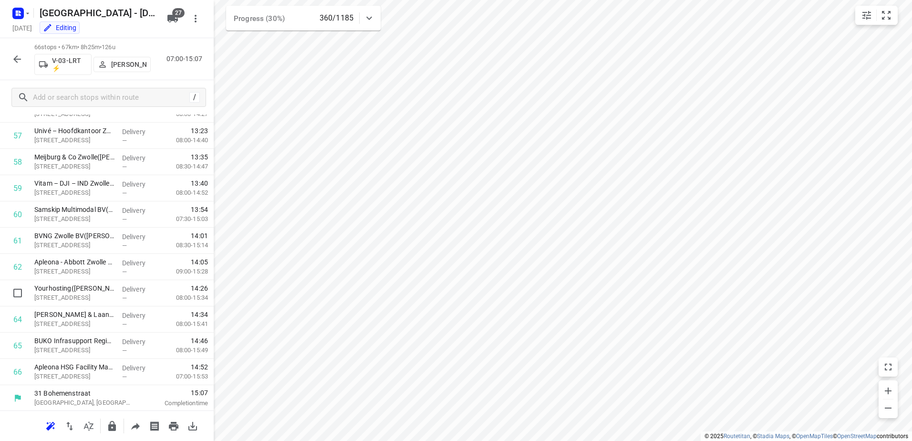
scroll to position [1509, 0]
click at [14, 62] on icon "button" at bounding box center [16, 58] width 11 height 11
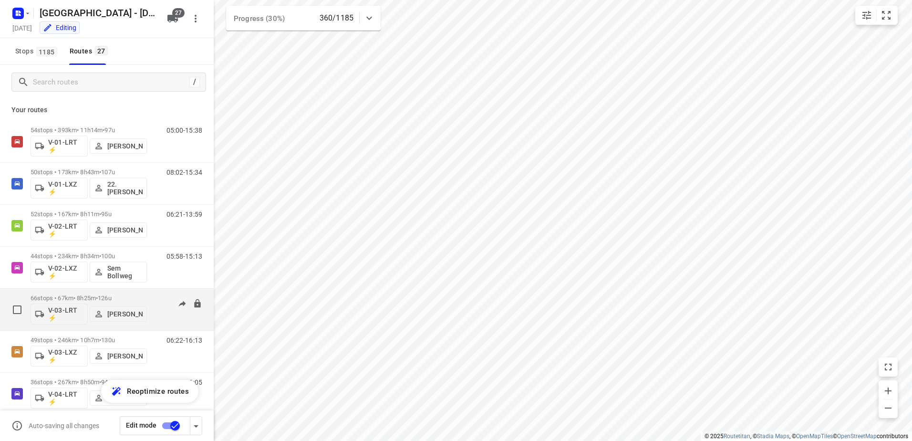
scroll to position [48, 0]
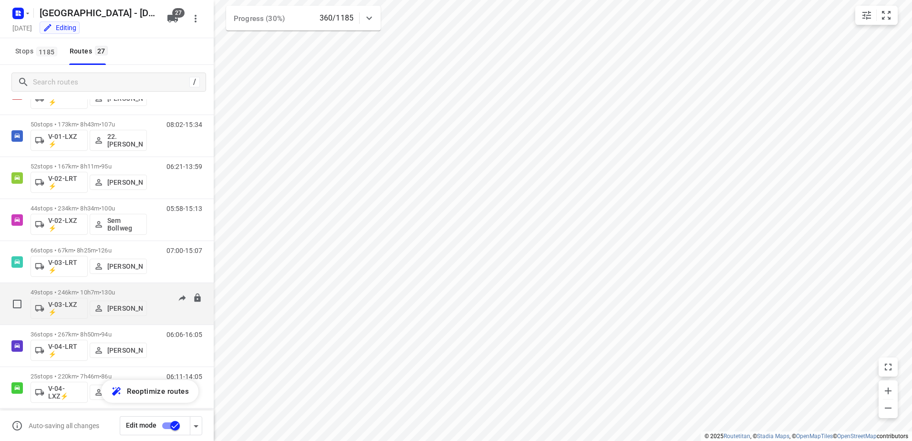
click at [156, 285] on div "49 stops • 246km • 10h7m • 130u V-03-LXZ ⚡ Thomas Bol 06:22-16:13" at bounding box center [122, 304] width 183 height 40
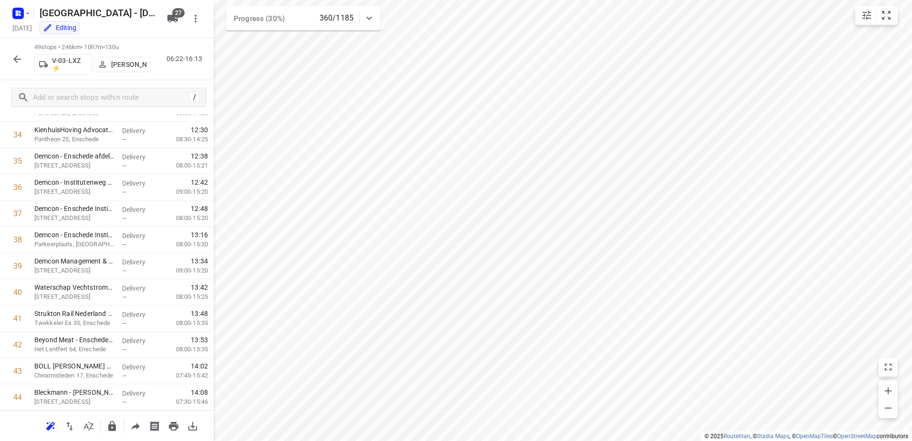
scroll to position [1063, 0]
click at [16, 61] on icon "button" at bounding box center [17, 59] width 8 height 8
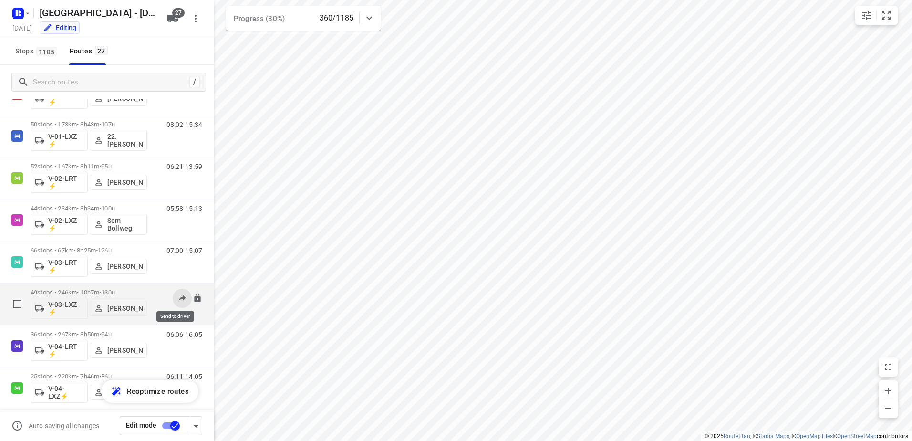
scroll to position [95, 0]
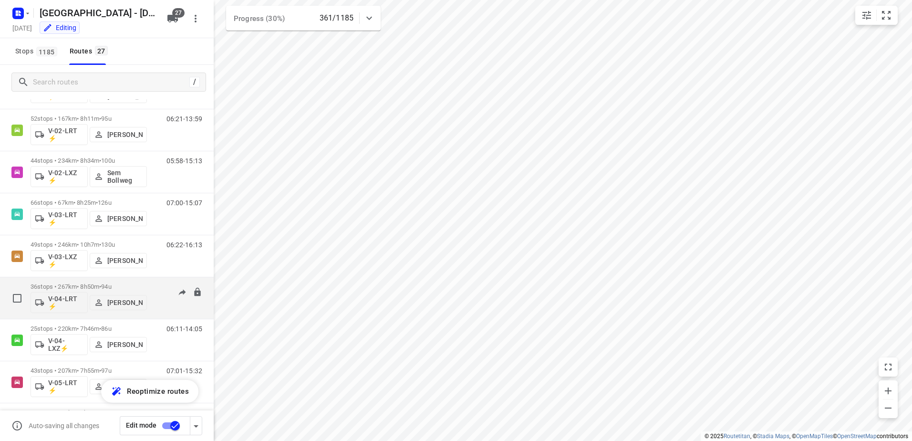
click at [154, 284] on div "06:06-16:05" at bounding box center [178, 300] width 48 height 35
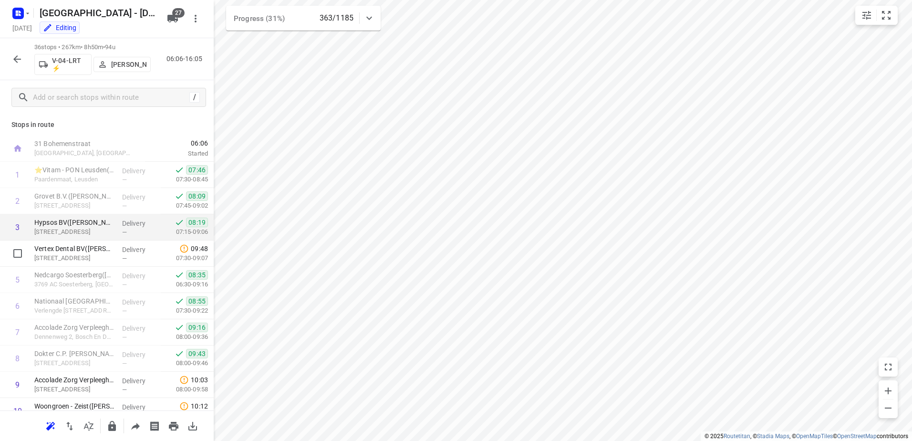
scroll to position [0, 0]
click at [12, 59] on icon "button" at bounding box center [16, 58] width 11 height 11
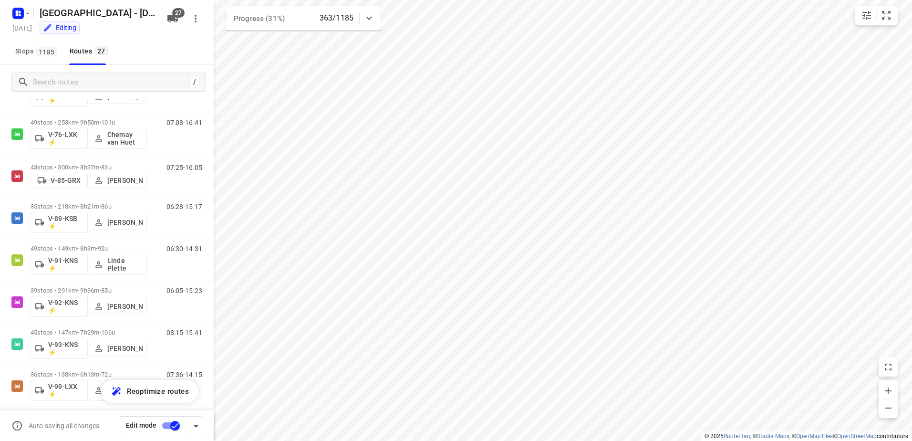
scroll to position [853, 0]
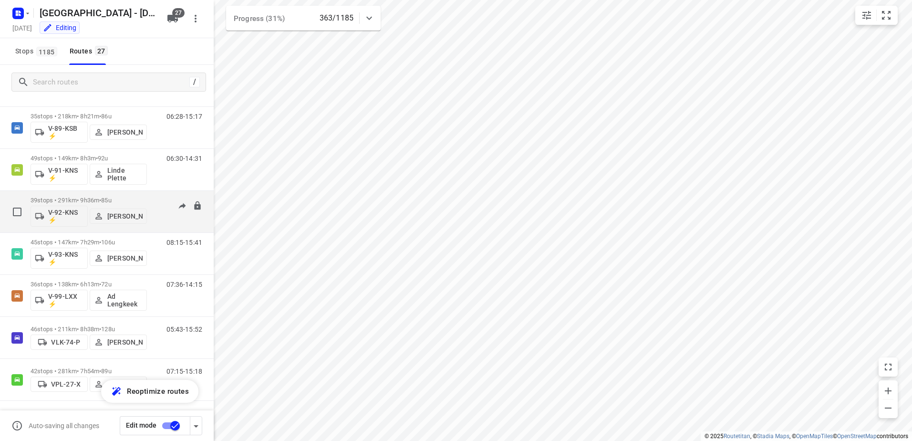
click at [142, 196] on div "39 stops • 291km • 9h36m • 85u V-92-KNS ⚡ Thom Van Oenen" at bounding box center [89, 212] width 116 height 40
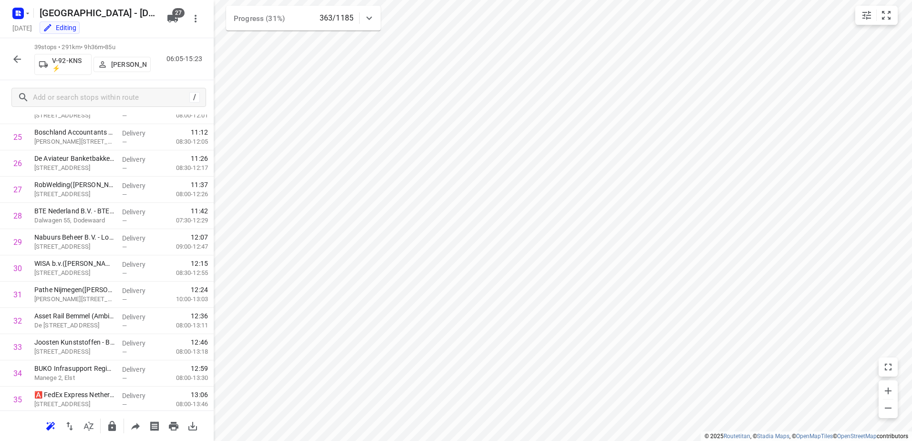
scroll to position [801, 0]
click at [21, 56] on icon "button" at bounding box center [16, 58] width 11 height 11
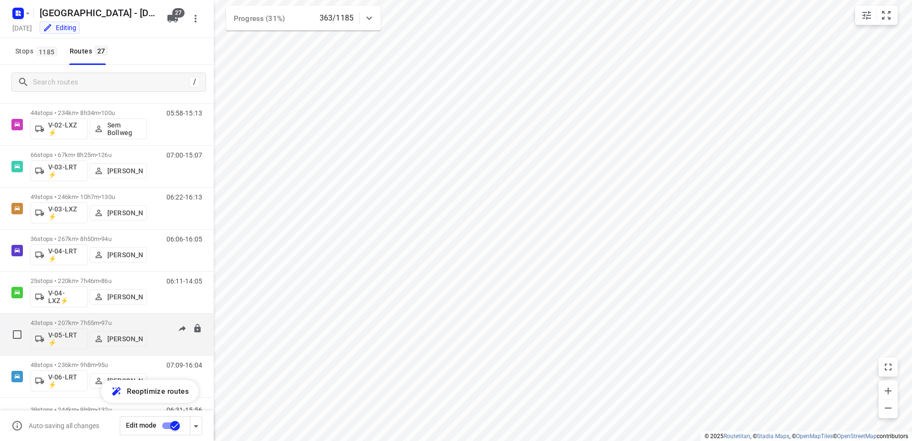
scroll to position [191, 0]
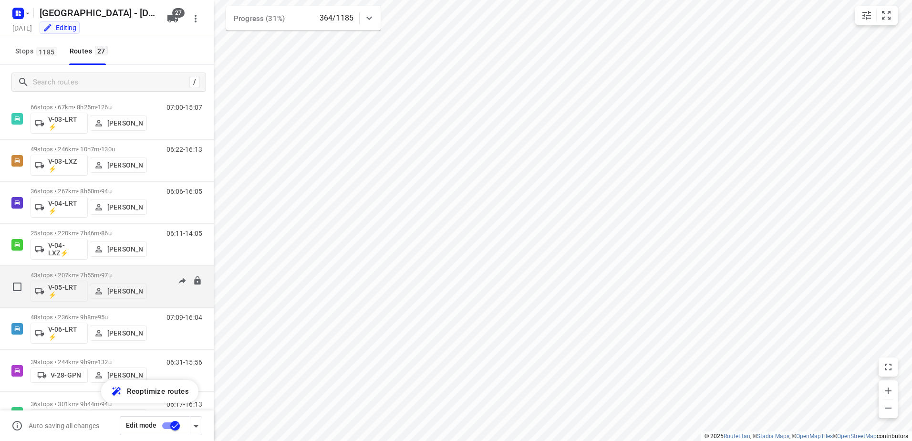
click at [157, 272] on div "07:01-15:32" at bounding box center [178, 288] width 48 height 35
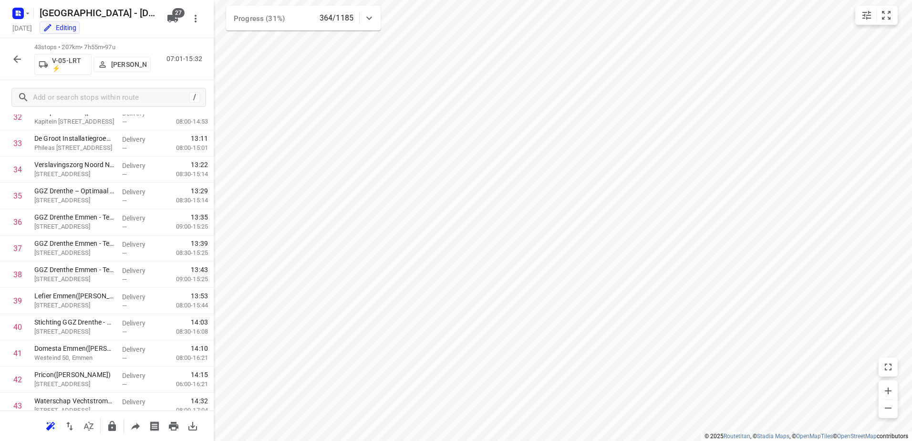
scroll to position [906, 0]
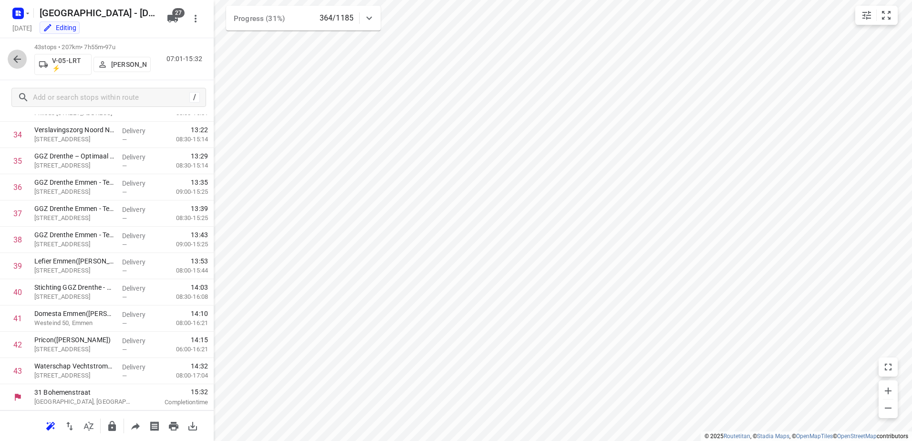
click at [16, 58] on icon "button" at bounding box center [16, 58] width 11 height 11
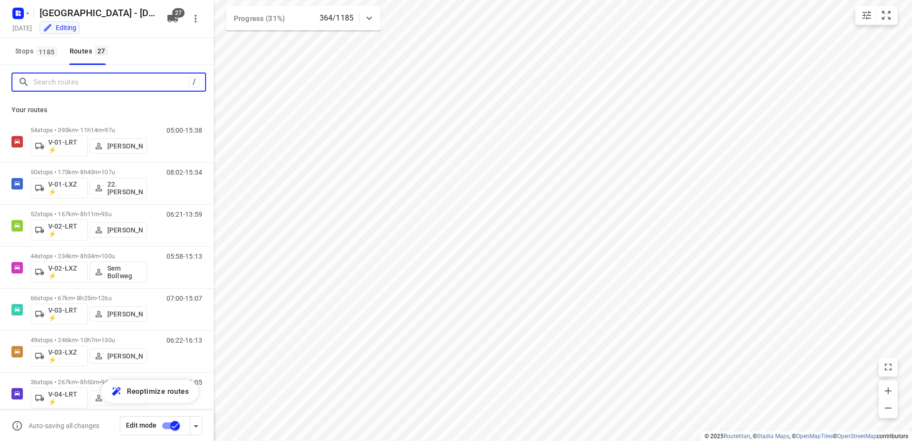
click at [88, 81] on input "Search routes" at bounding box center [110, 82] width 155 height 15
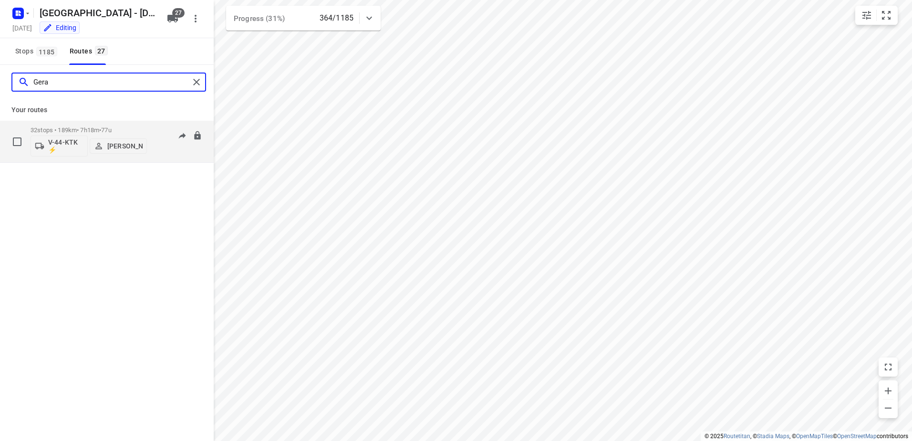
type input "Gera"
click at [144, 121] on div "32 stops • 189km • 7h18m • 77u V-44-KTK ⚡ Gera van de Vreugde 06:21-12:43" at bounding box center [107, 142] width 214 height 42
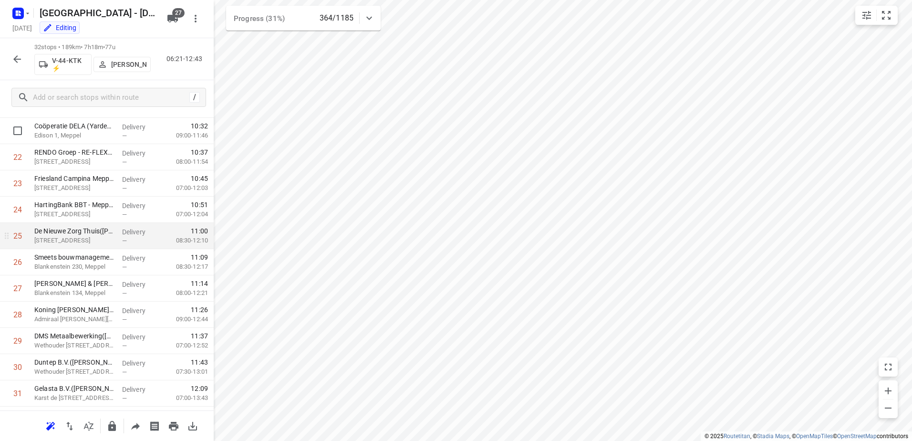
scroll to position [618, 0]
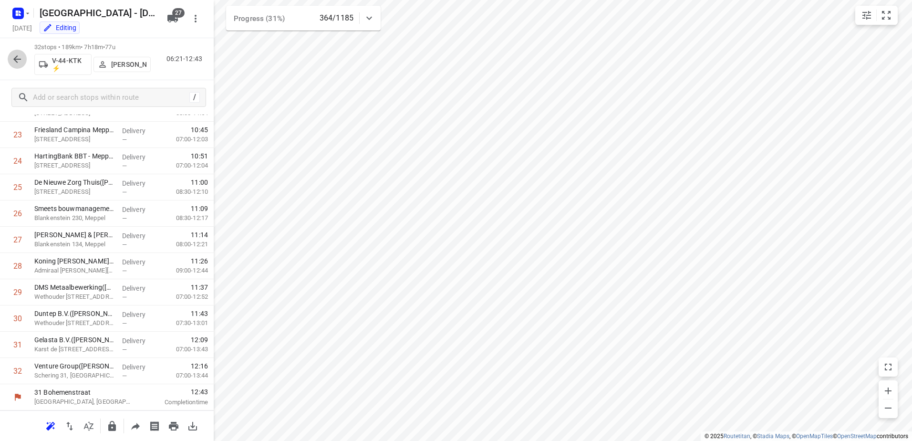
click at [10, 53] on button "button" at bounding box center [17, 59] width 19 height 19
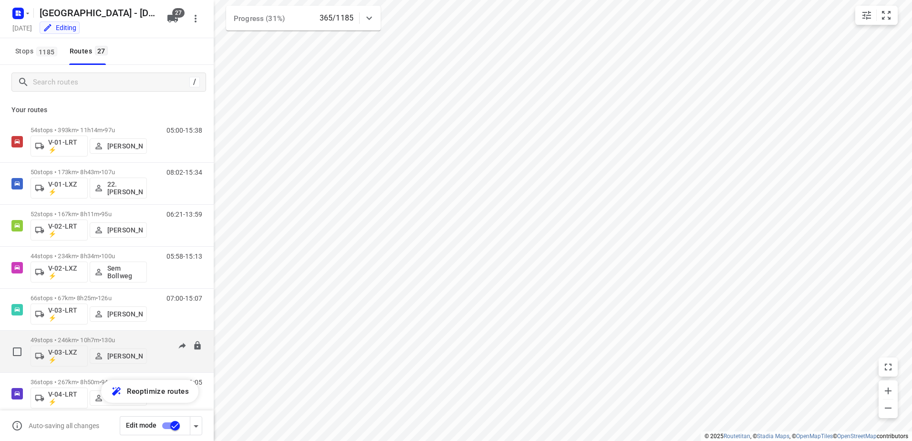
scroll to position [48, 0]
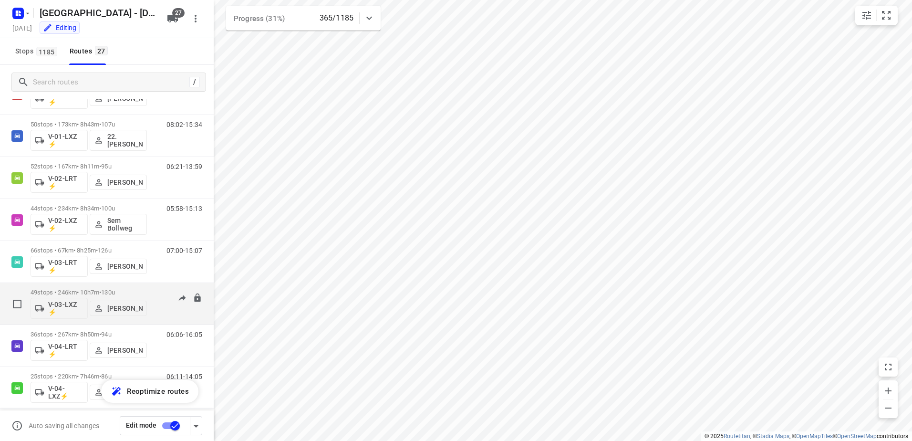
click at [154, 293] on div "06:22-16:13" at bounding box center [178, 305] width 48 height 35
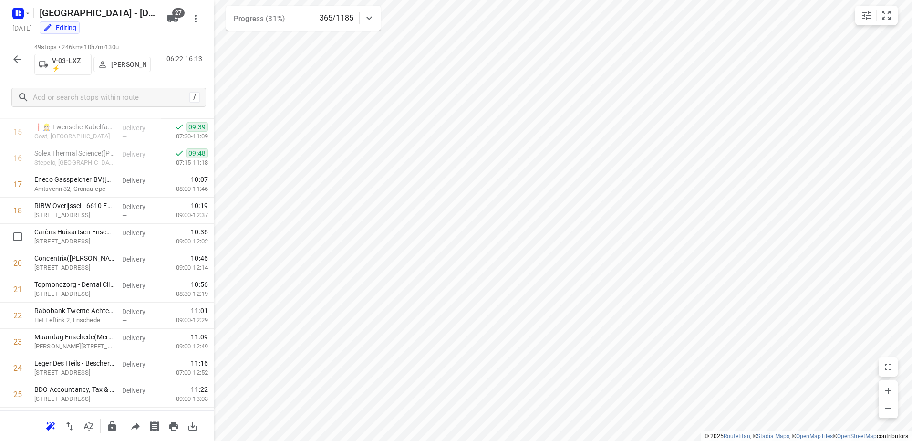
scroll to position [253, 0]
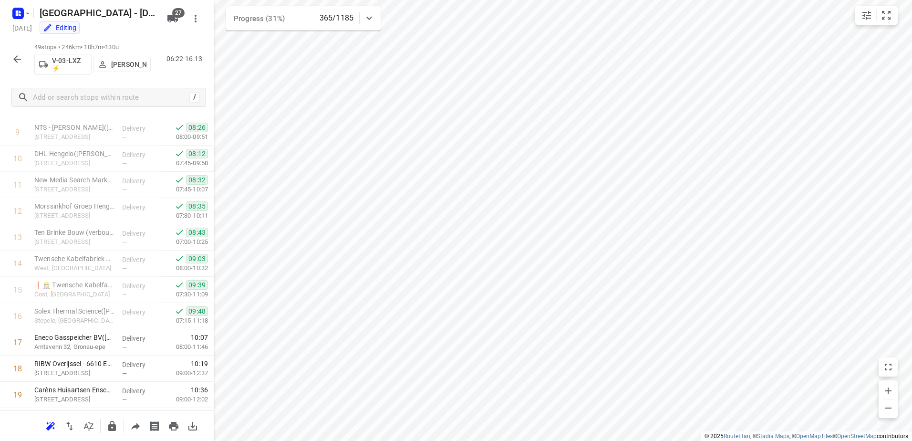
click at [12, 52] on button "button" at bounding box center [17, 59] width 19 height 19
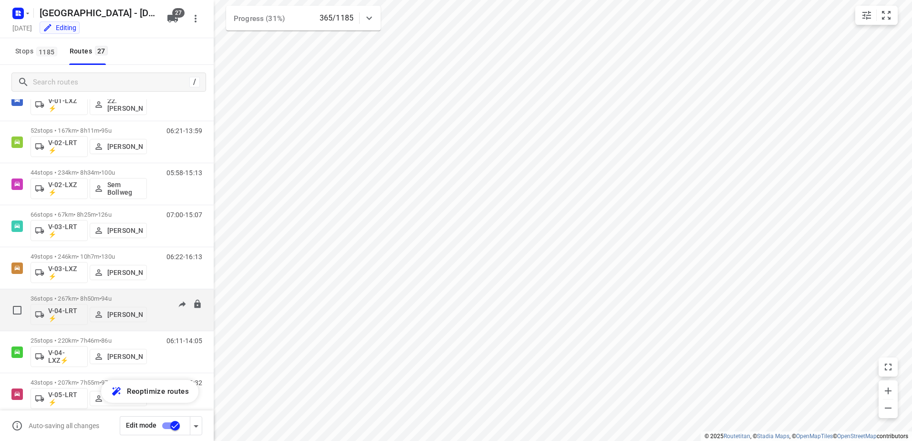
scroll to position [95, 0]
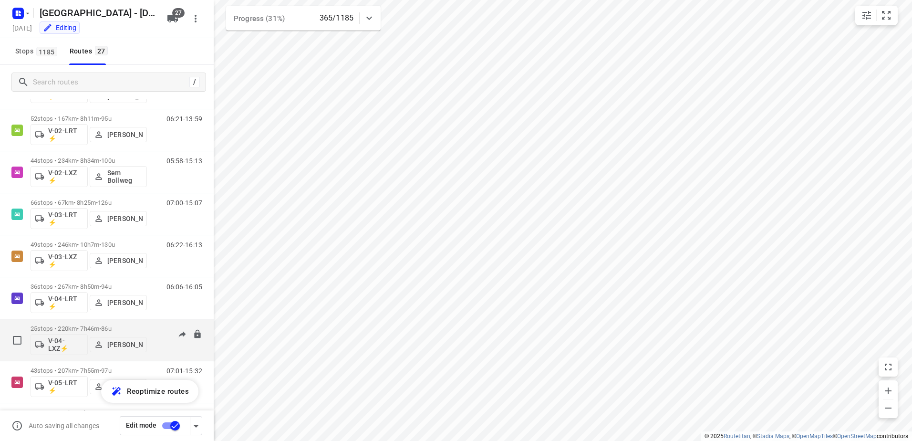
click at [155, 325] on div "06:11-14:05" at bounding box center [178, 342] width 48 height 35
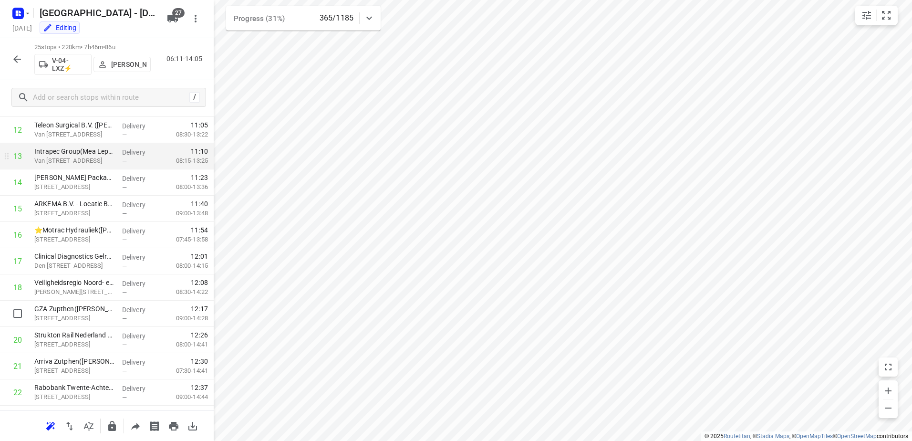
scroll to position [434, 0]
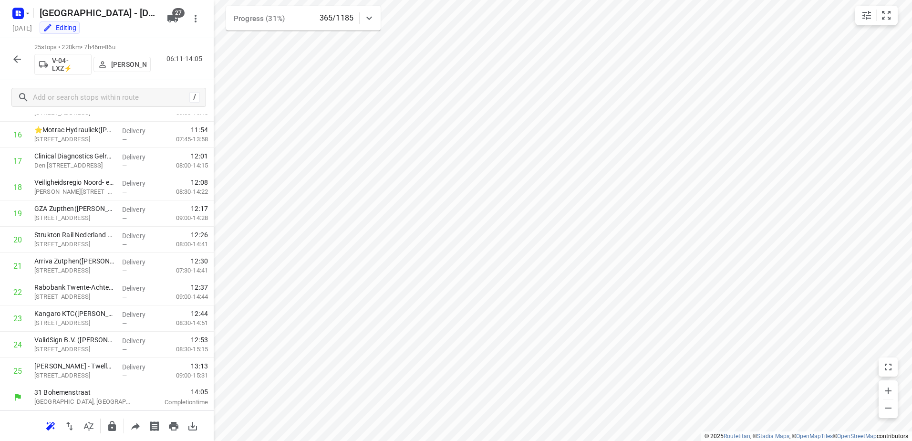
click at [18, 57] on icon "button" at bounding box center [16, 58] width 11 height 11
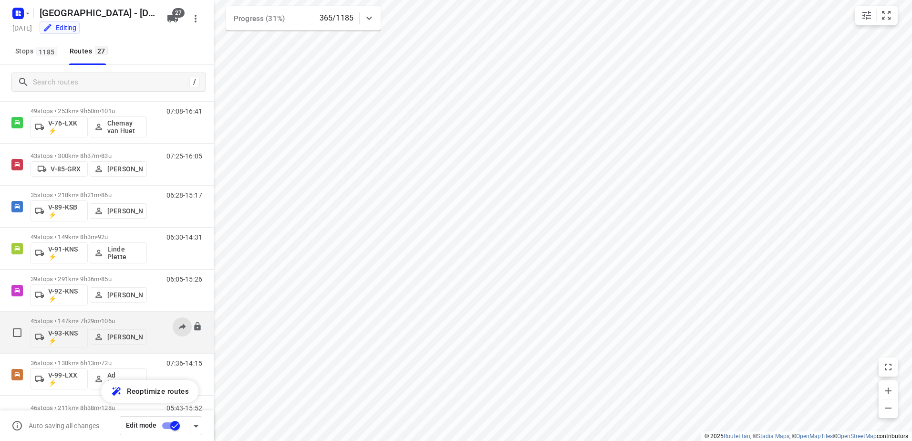
scroll to position [853, 0]
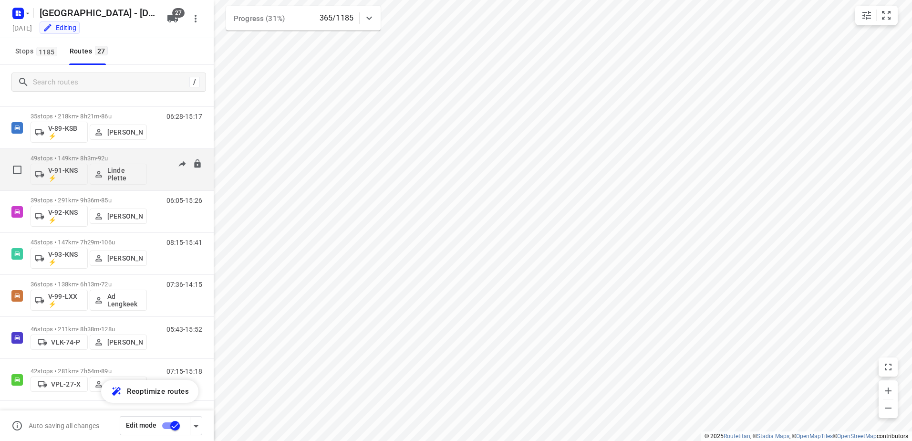
click at [154, 161] on div "06:30-14:31" at bounding box center [178, 171] width 48 height 35
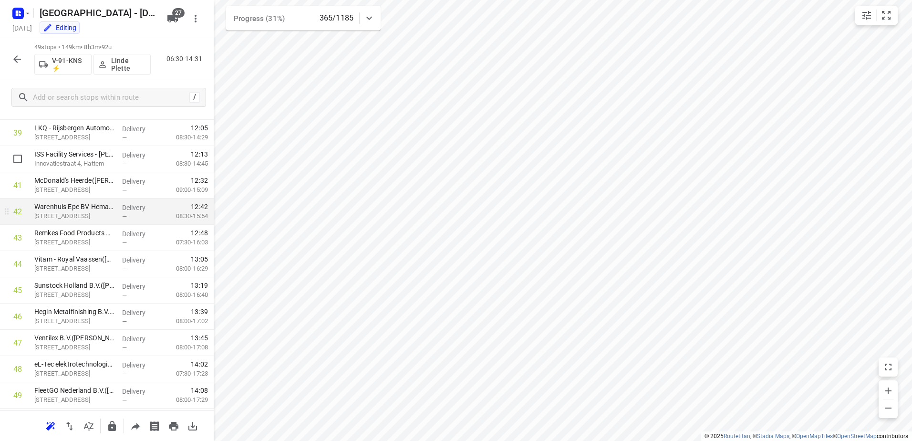
scroll to position [1063, 0]
click at [17, 62] on icon "button" at bounding box center [17, 59] width 8 height 8
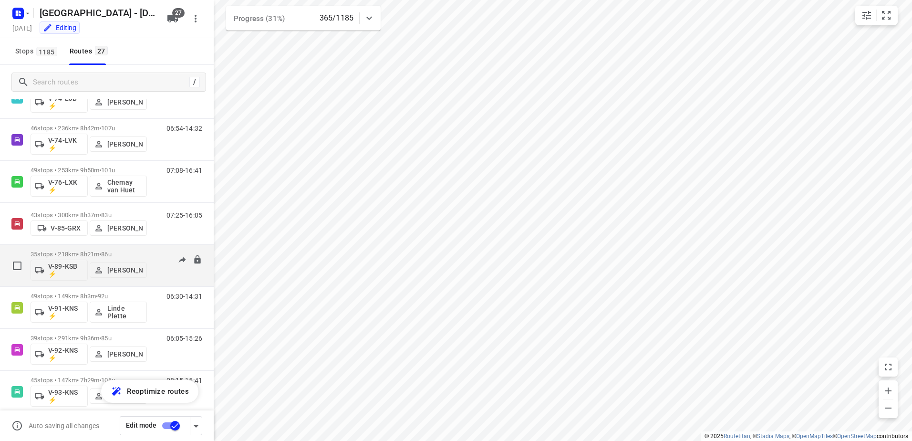
scroll to position [853, 0]
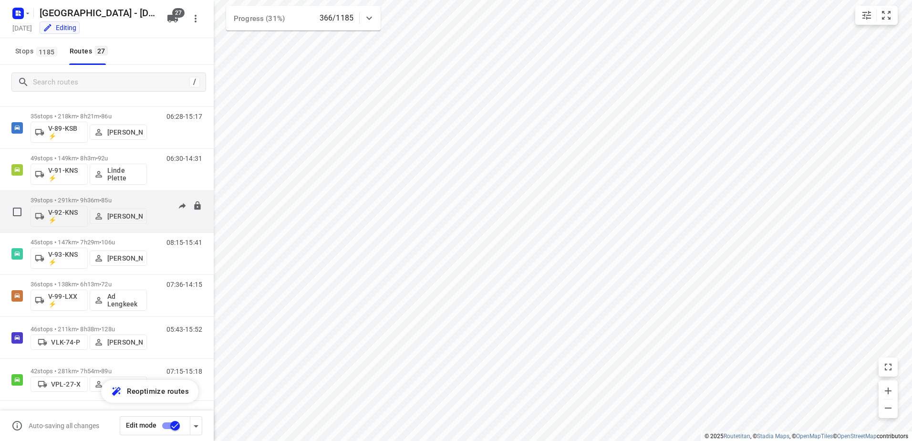
click at [155, 197] on div "06:05-15:26" at bounding box center [178, 213] width 48 height 35
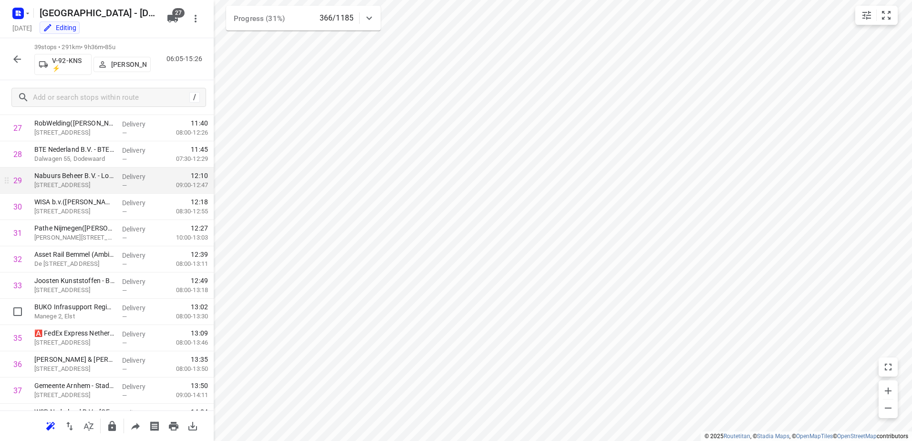
scroll to position [801, 0]
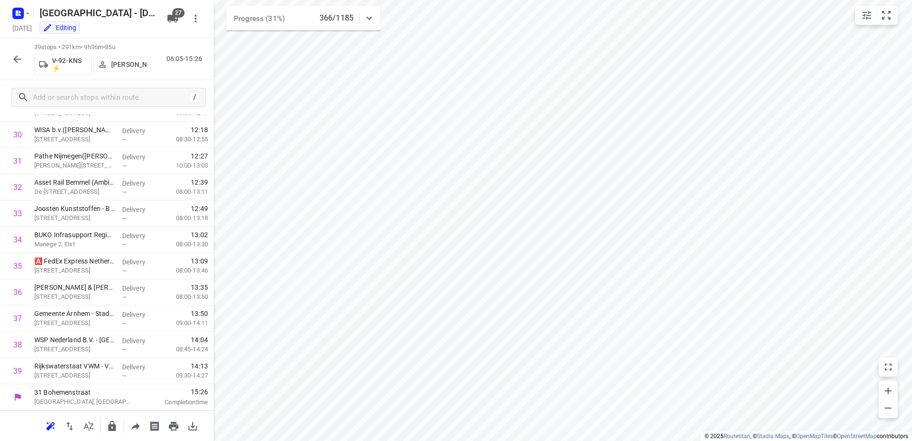
click at [16, 62] on icon "button" at bounding box center [17, 59] width 8 height 8
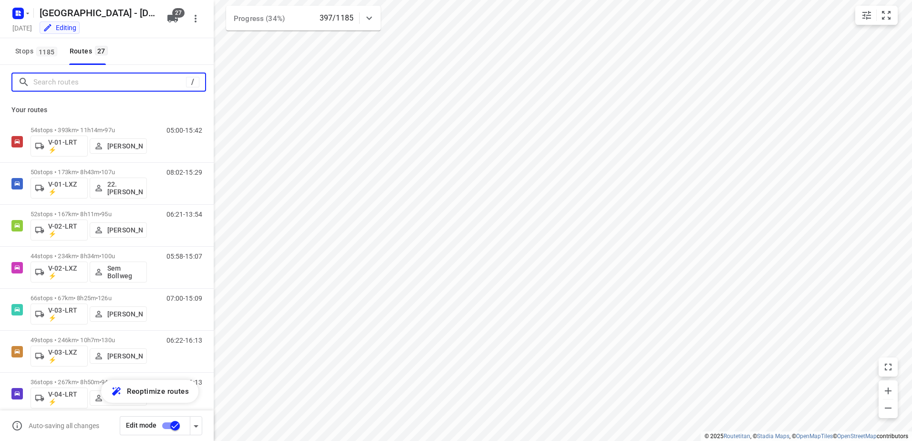
click at [105, 86] on input "Search routes" at bounding box center [109, 82] width 153 height 15
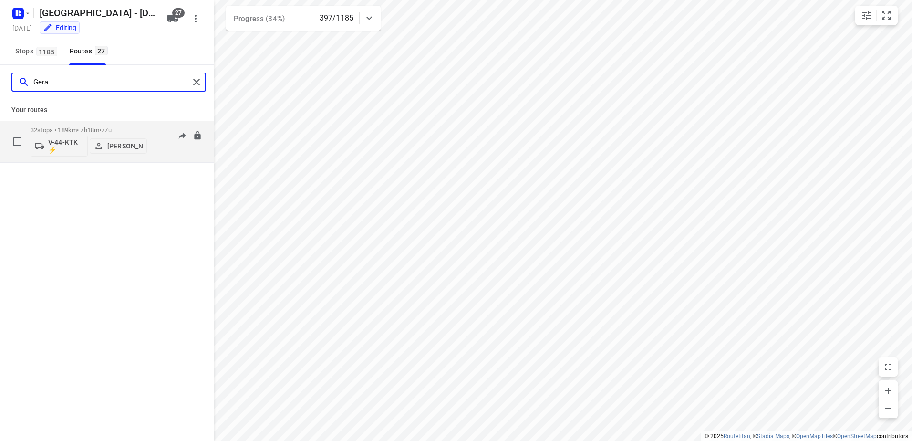
type input "Gera"
click at [136, 125] on div "32 stops • 189km • 7h18m • 77u V-44-KTK ⚡ Gera van de Vreugde" at bounding box center [89, 142] width 116 height 40
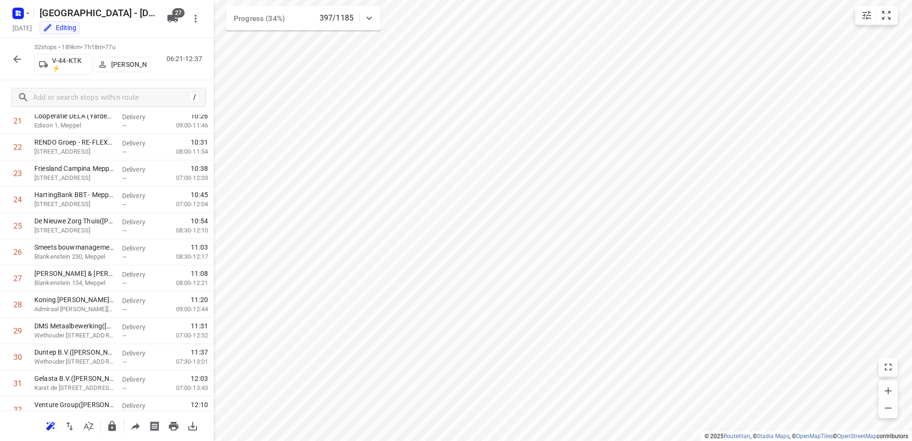
scroll to position [618, 0]
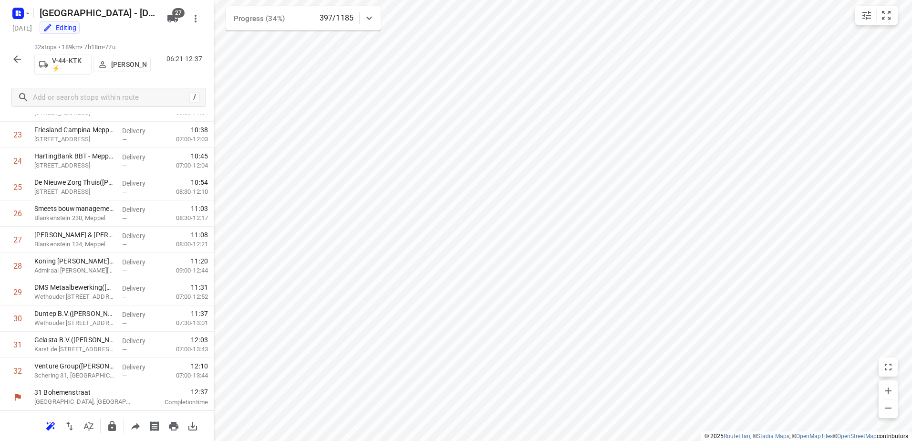
click at [17, 57] on icon "button" at bounding box center [17, 59] width 8 height 8
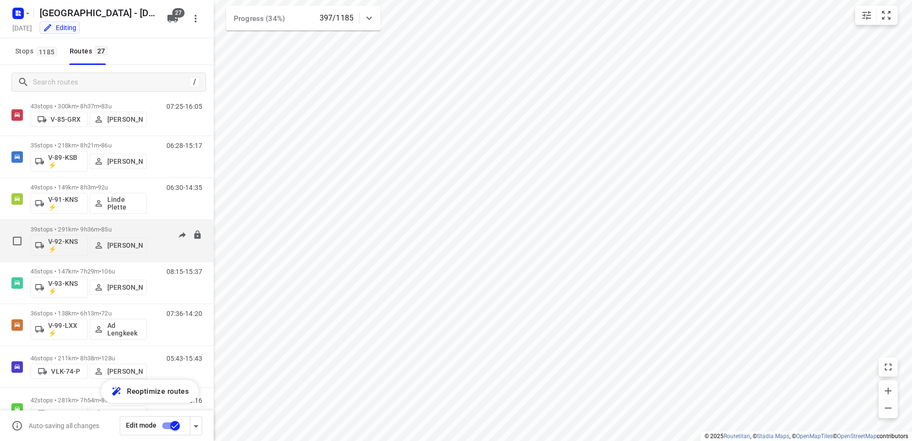
scroll to position [853, 0]
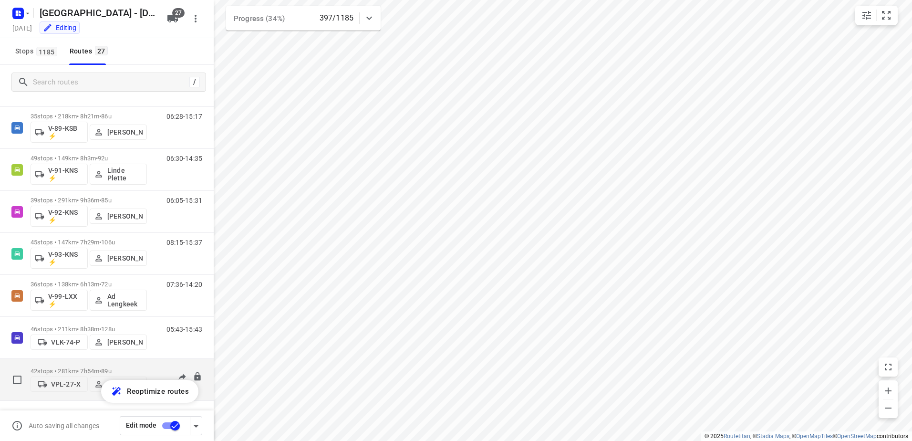
click at [151, 365] on div "42 stops • 281km • 7h54m • 89u VPL-27-X Milan Rave 07:15-15:16" at bounding box center [122, 379] width 183 height 34
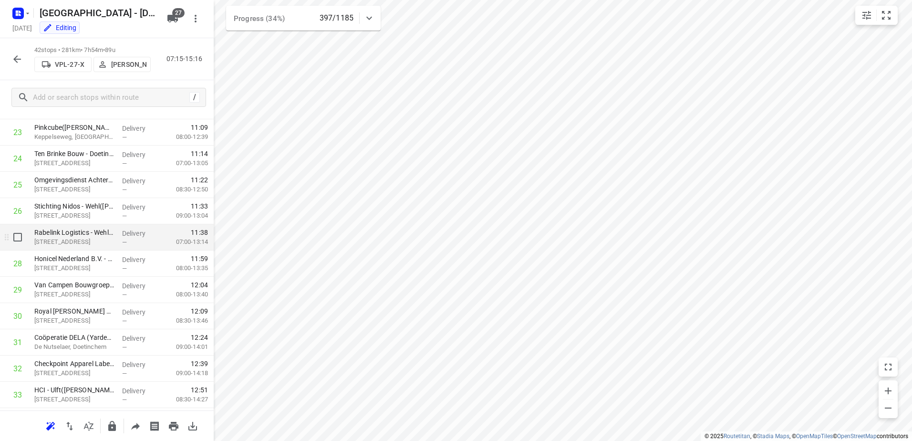
scroll to position [858, 0]
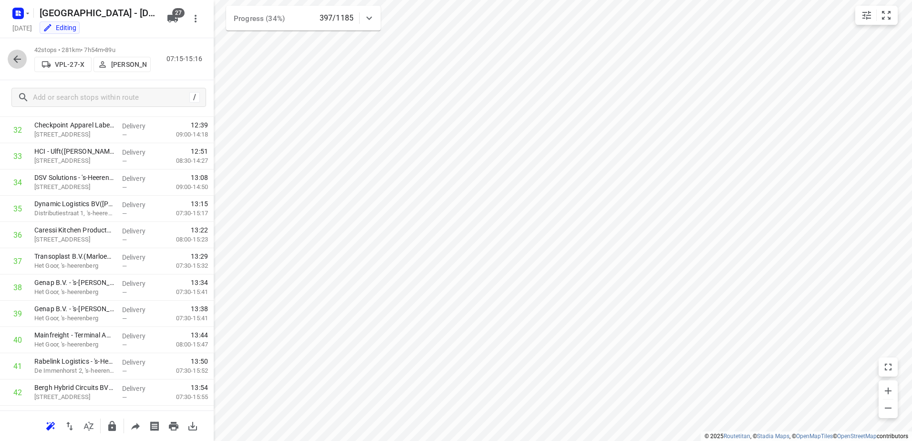
click at [12, 54] on icon "button" at bounding box center [16, 58] width 11 height 11
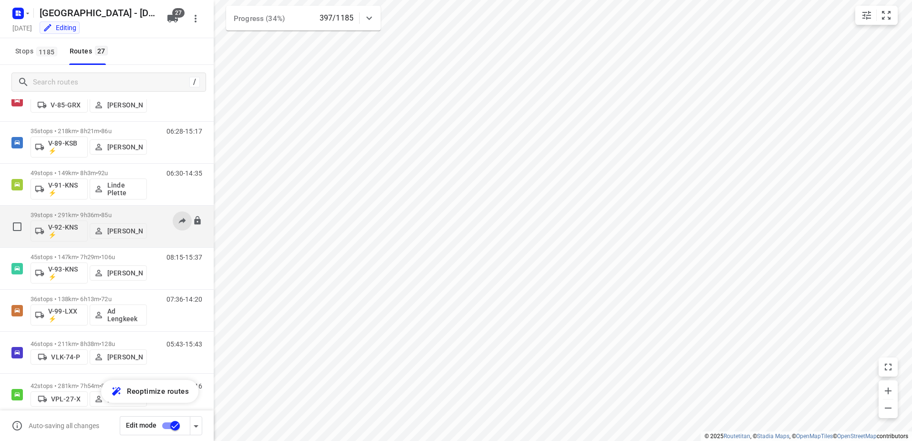
scroll to position [853, 0]
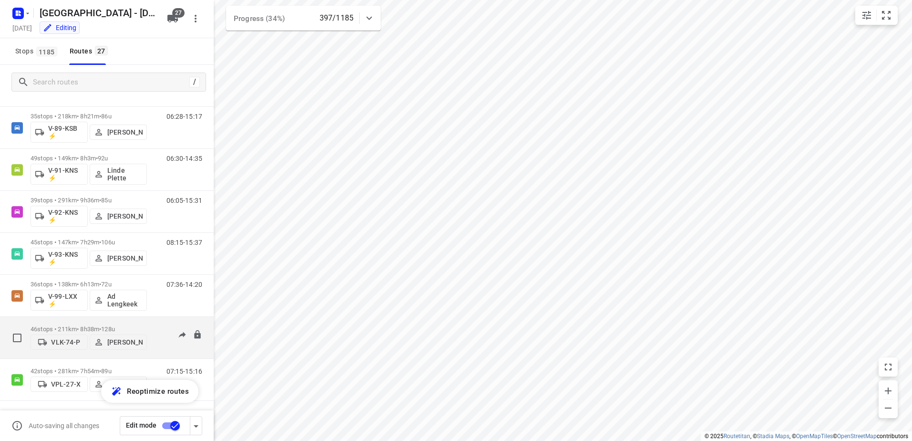
click at [158, 327] on div "05:43-15:43" at bounding box center [178, 339] width 48 height 29
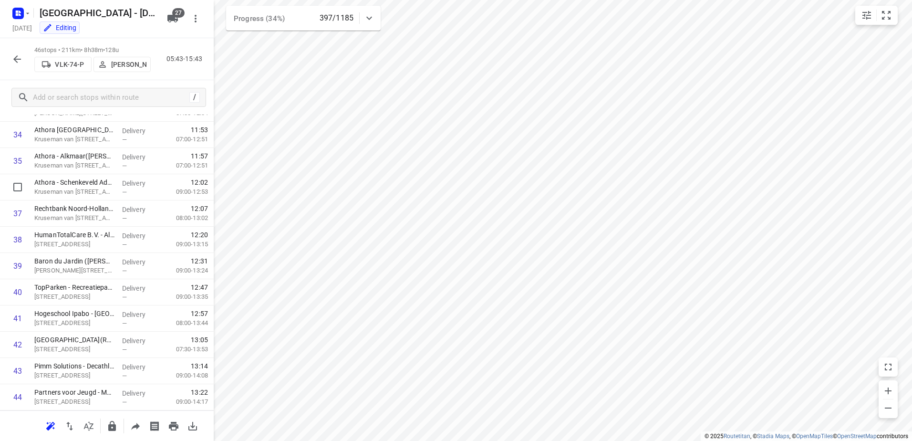
scroll to position [985, 0]
click at [17, 56] on icon "button" at bounding box center [17, 59] width 8 height 8
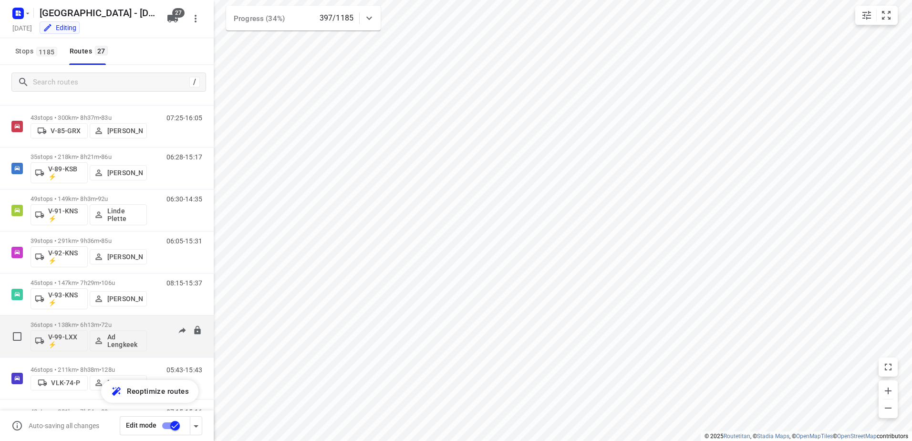
scroll to position [853, 0]
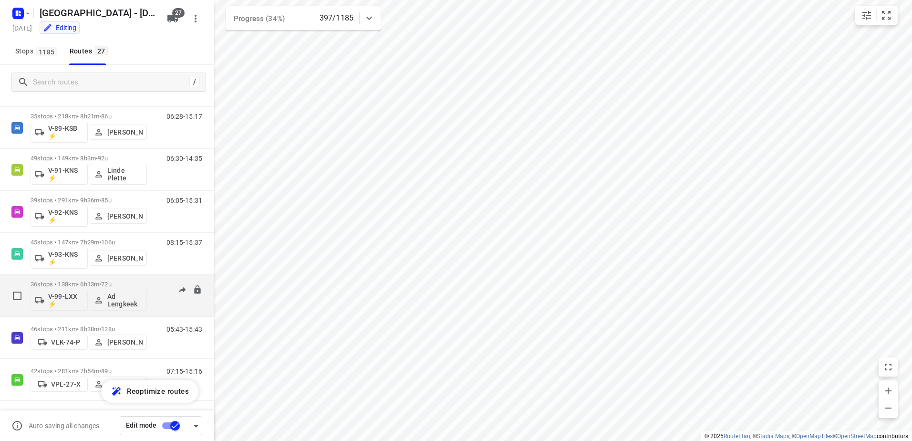
click at [154, 280] on div "07:36-14:20" at bounding box center [178, 297] width 48 height 35
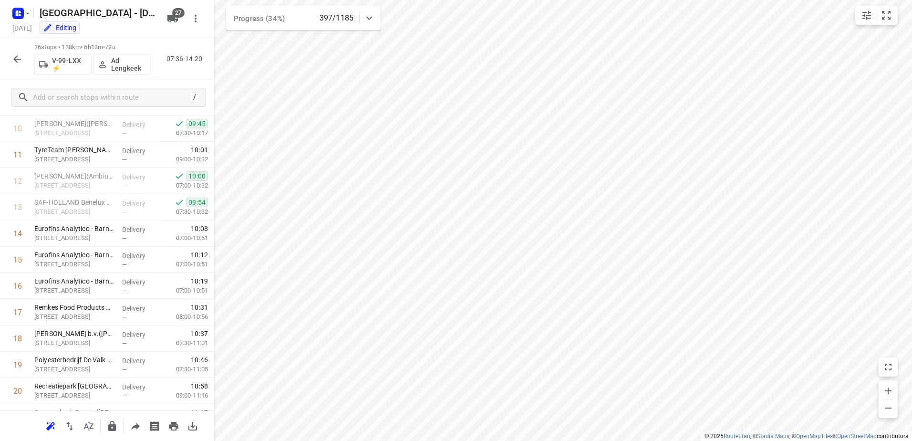
scroll to position [246, 0]
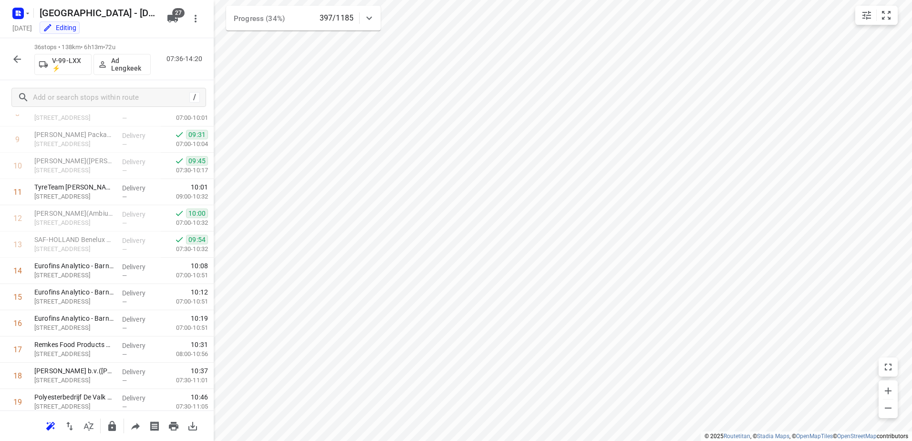
click at [13, 52] on button "button" at bounding box center [17, 59] width 19 height 19
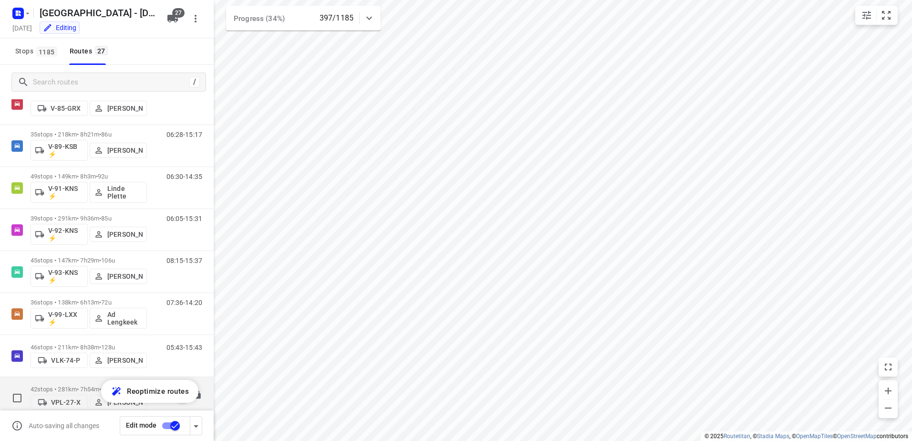
scroll to position [853, 0]
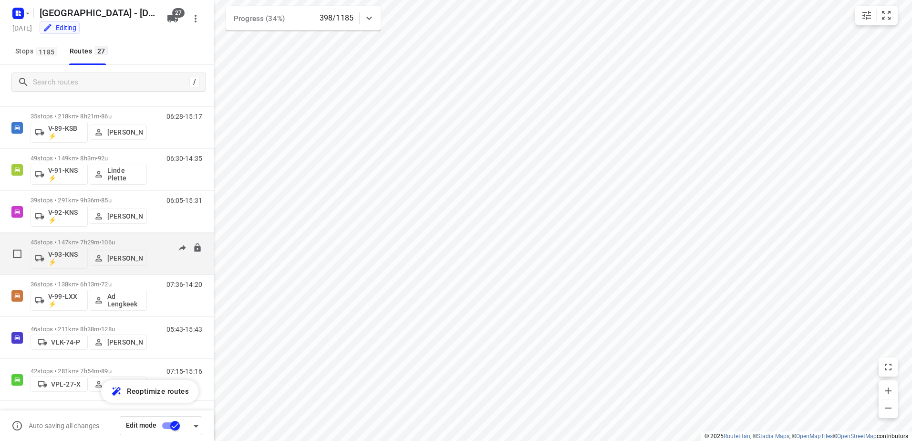
click at [155, 239] on div "08:15-15:37" at bounding box center [178, 255] width 48 height 35
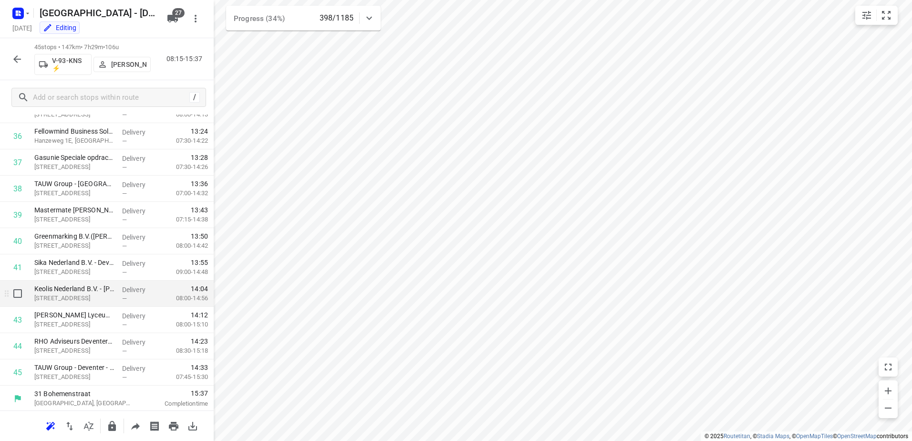
scroll to position [958, 0]
click at [24, 59] on button "button" at bounding box center [17, 59] width 19 height 19
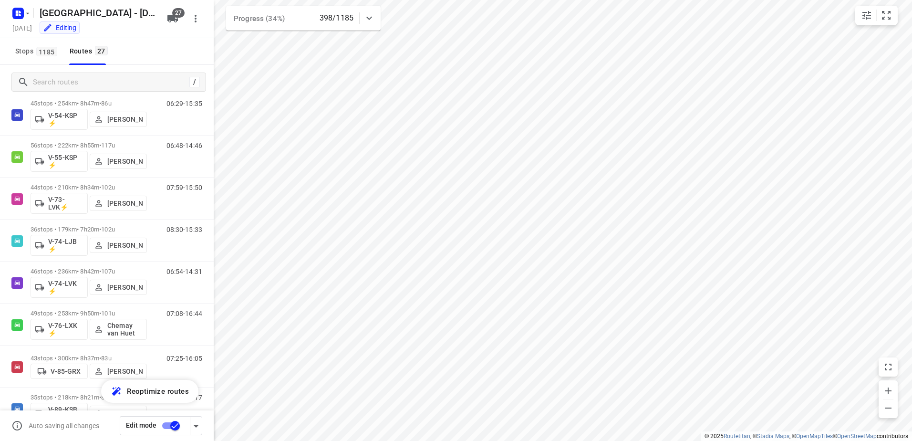
scroll to position [853, 0]
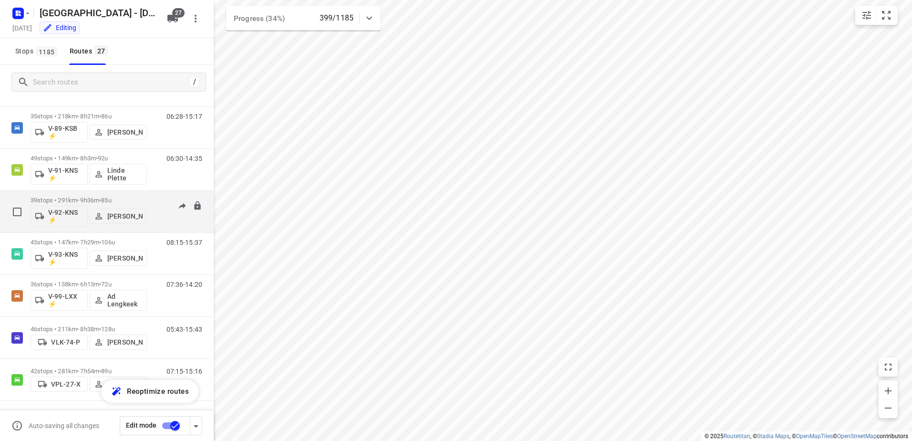
click at [157, 199] on div "06:05-15:31" at bounding box center [178, 213] width 48 height 35
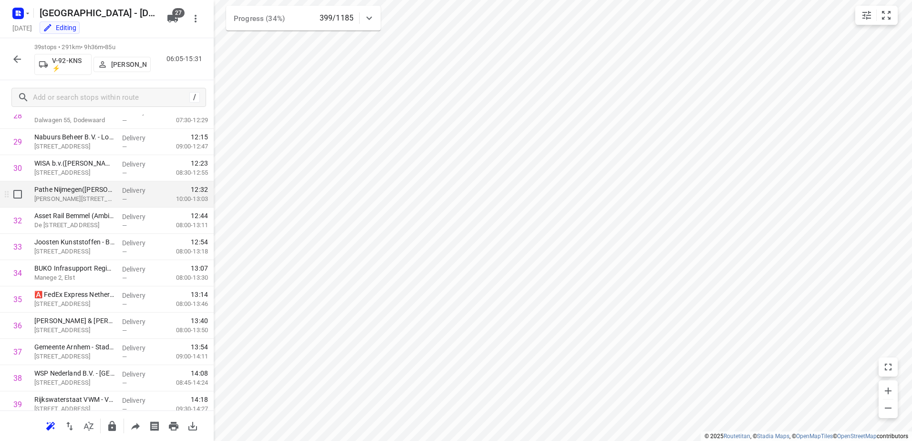
scroll to position [801, 0]
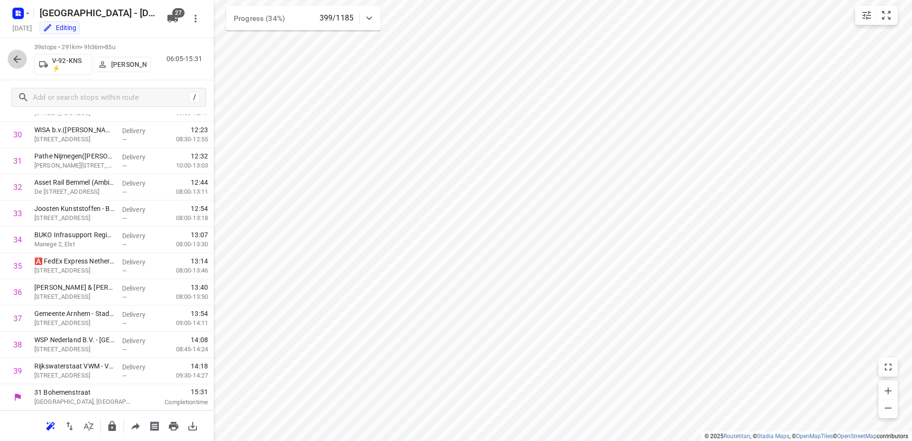
click at [21, 55] on icon "button" at bounding box center [16, 58] width 11 height 11
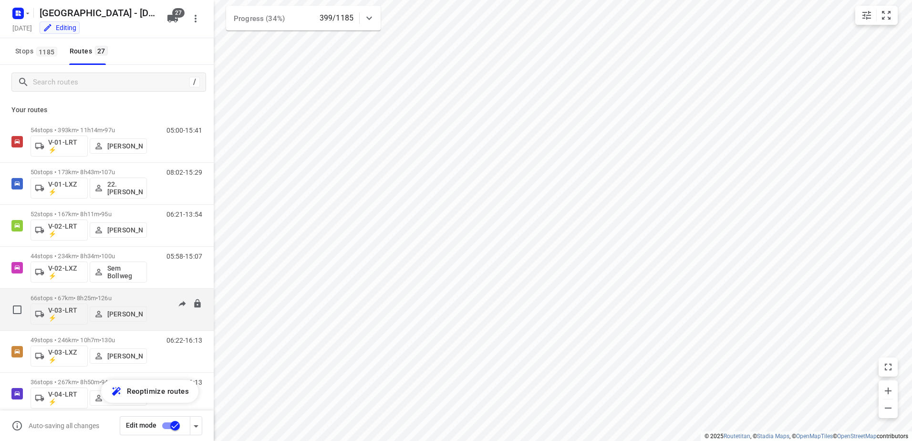
click at [157, 298] on div "07:00-15:09" at bounding box center [178, 311] width 48 height 35
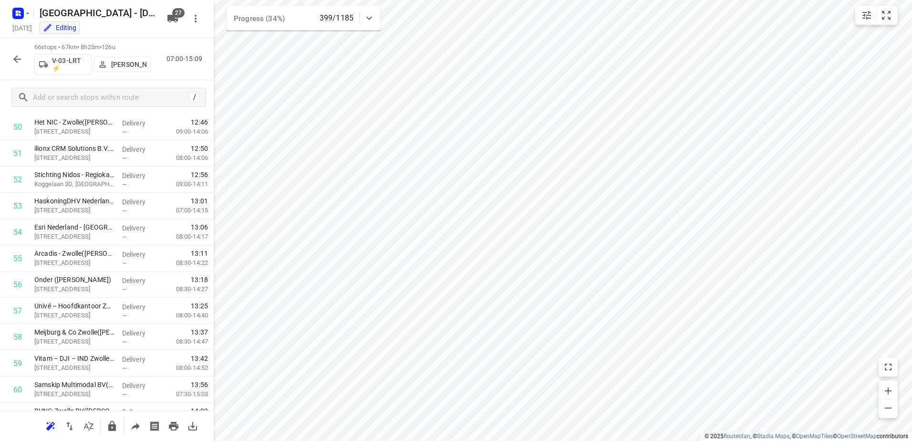
scroll to position [1383, 0]
click at [13, 62] on icon "button" at bounding box center [16, 58] width 11 height 11
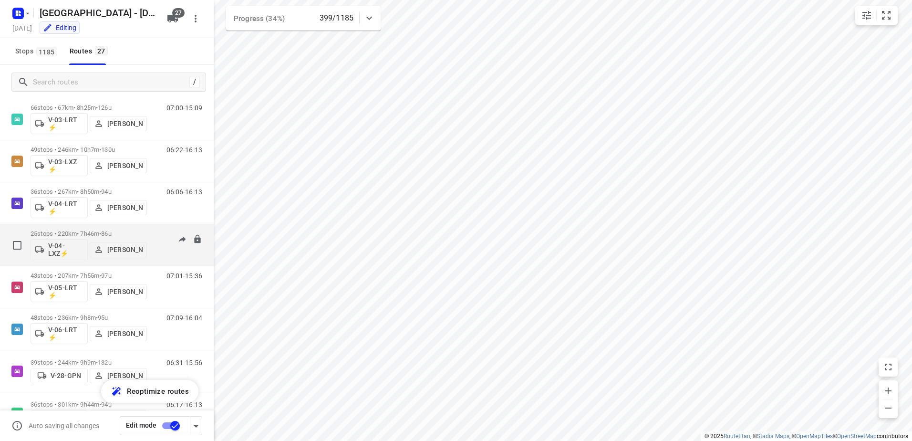
scroll to position [191, 0]
click at [162, 237] on div "06:11-14:06" at bounding box center [178, 246] width 48 height 35
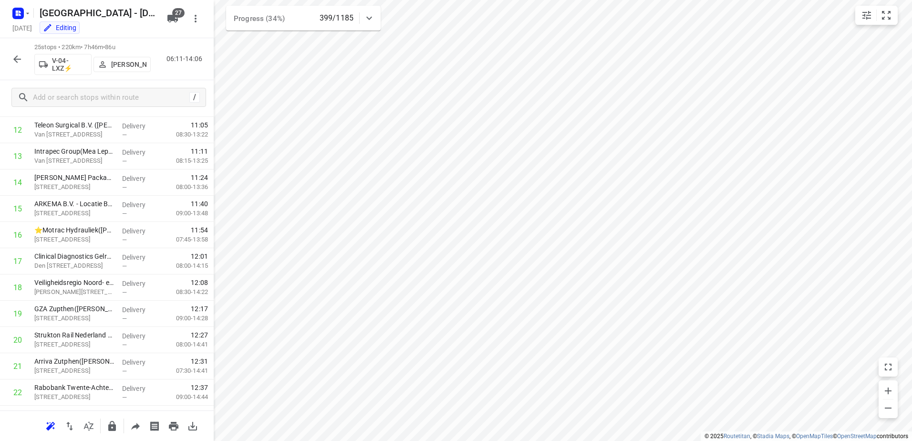
scroll to position [434, 0]
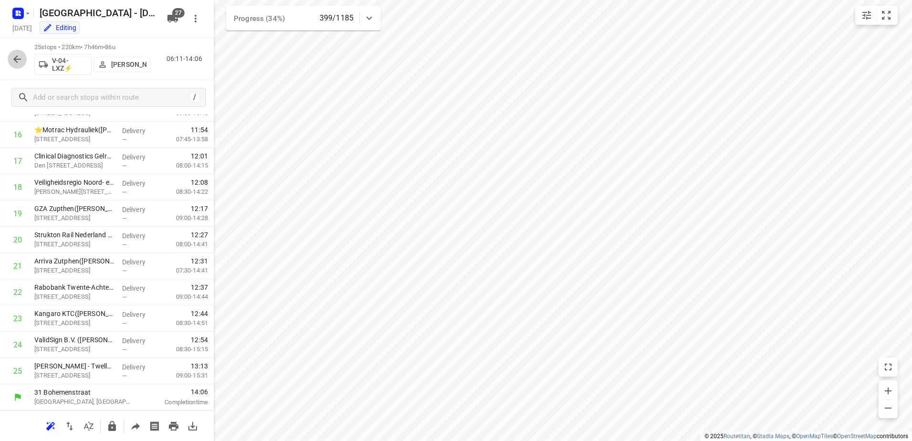
click at [13, 60] on icon "button" at bounding box center [16, 58] width 11 height 11
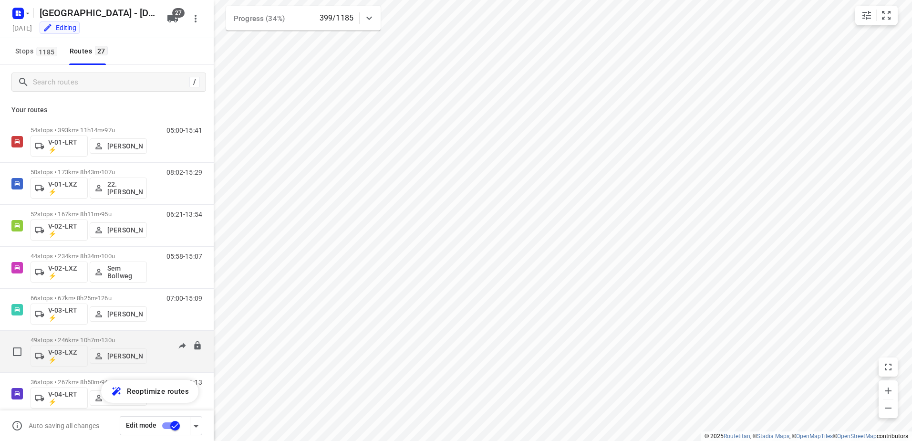
click at [154, 342] on div "06:22-16:13" at bounding box center [178, 353] width 48 height 35
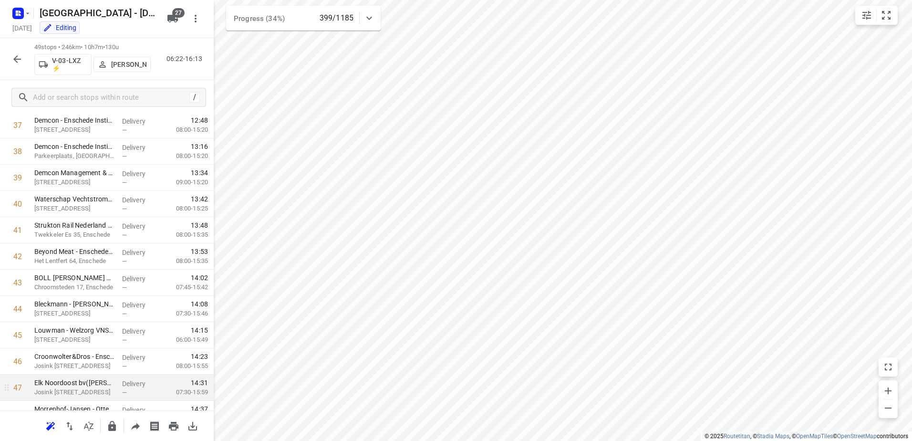
scroll to position [1063, 0]
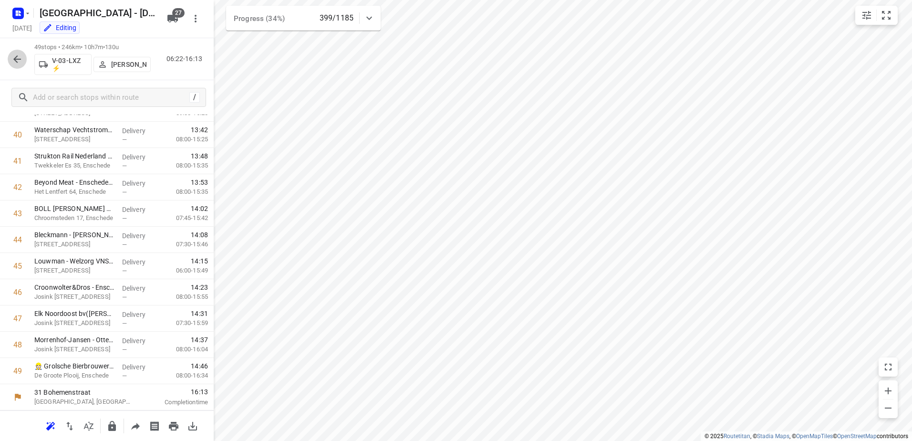
click at [21, 56] on icon "button" at bounding box center [16, 58] width 11 height 11
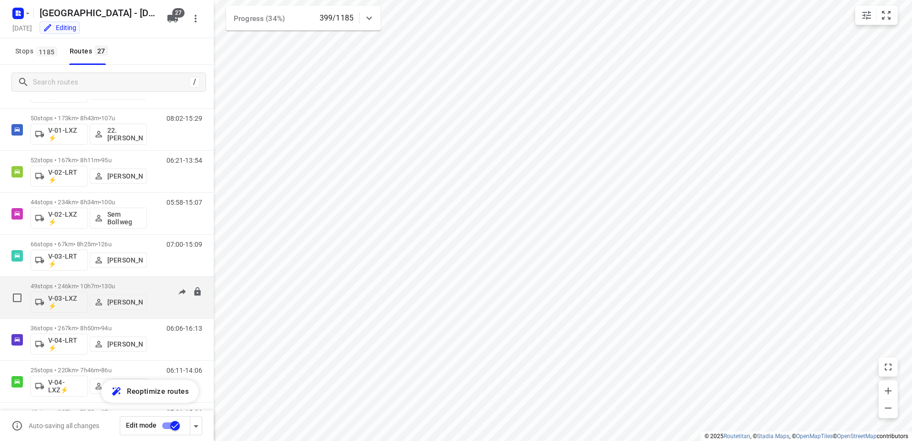
scroll to position [95, 0]
click at [159, 283] on div "06:06-16:13" at bounding box center [178, 300] width 48 height 35
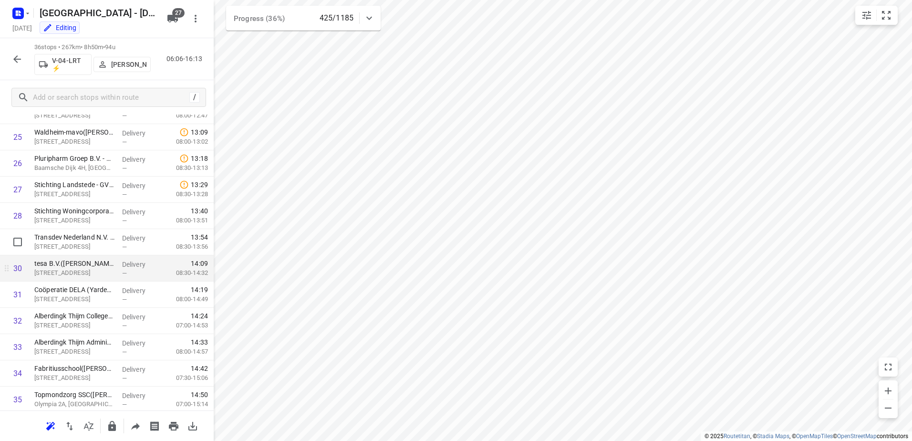
scroll to position [722, 0]
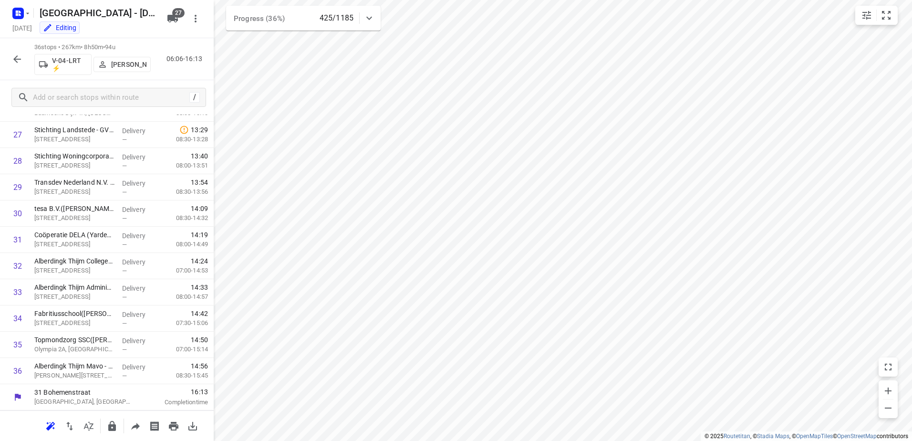
click at [13, 58] on icon "button" at bounding box center [16, 58] width 11 height 11
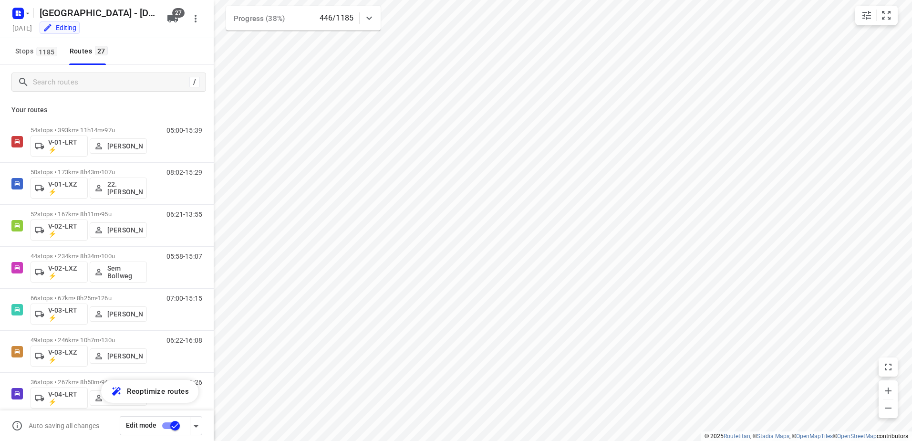
click at [374, 20] on icon at bounding box center [368, 17] width 11 height 11
click at [374, 20] on icon at bounding box center [368, 21] width 11 height 11
drag, startPoint x: 50, startPoint y: 112, endPoint x: 29, endPoint y: 110, distance: 21.1
click at [29, 110] on p "Your routes" at bounding box center [106, 110] width 191 height 10
click at [114, 76] on input "Search routes" at bounding box center [110, 82] width 155 height 15
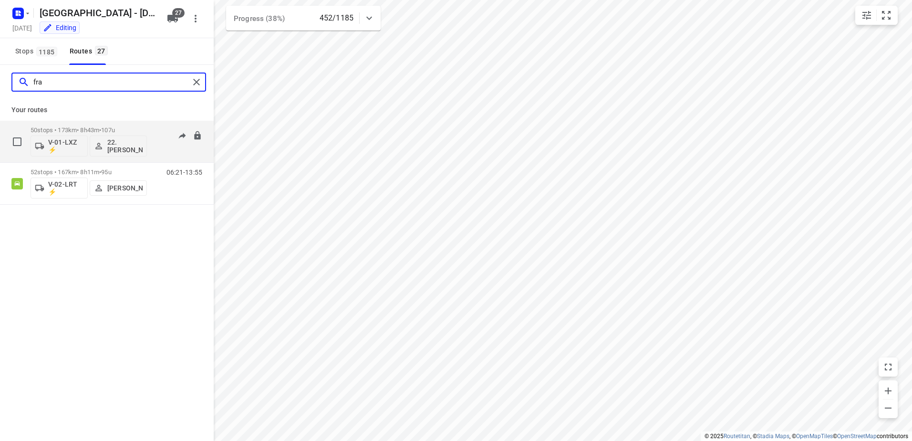
type input "fra"
click at [168, 129] on div "08:02-15:29" at bounding box center [178, 143] width 48 height 35
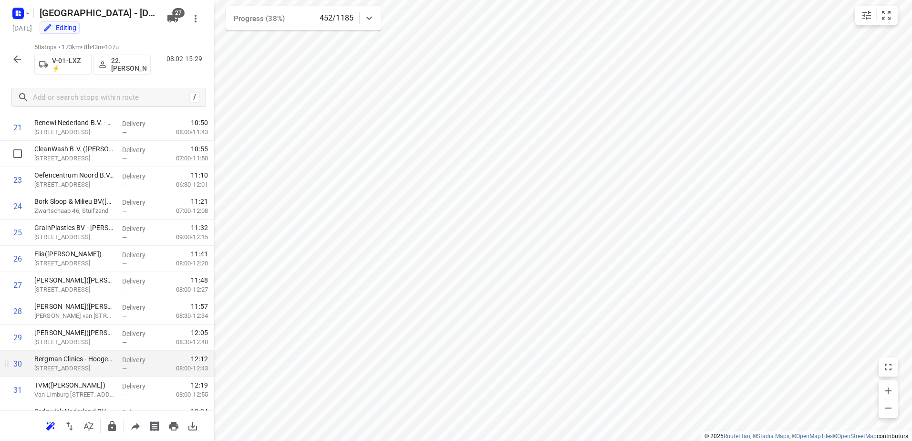
scroll to position [744, 0]
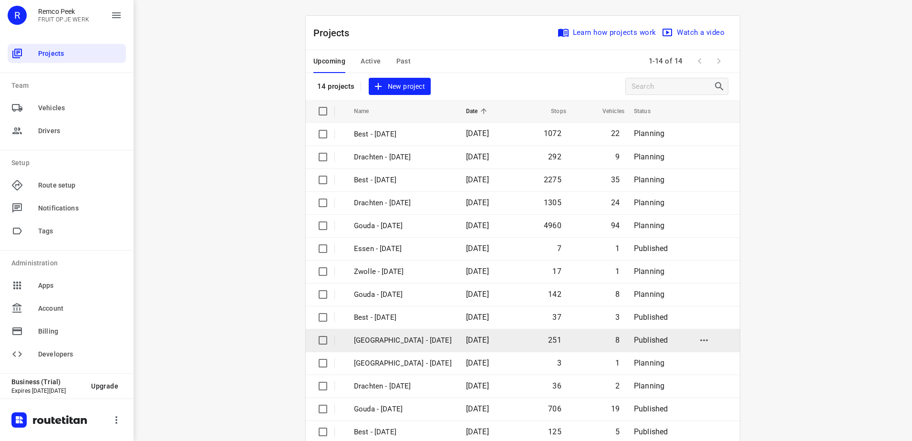
click at [423, 346] on td "[GEOGRAPHIC_DATA] - [DATE]" at bounding box center [401, 340] width 114 height 23
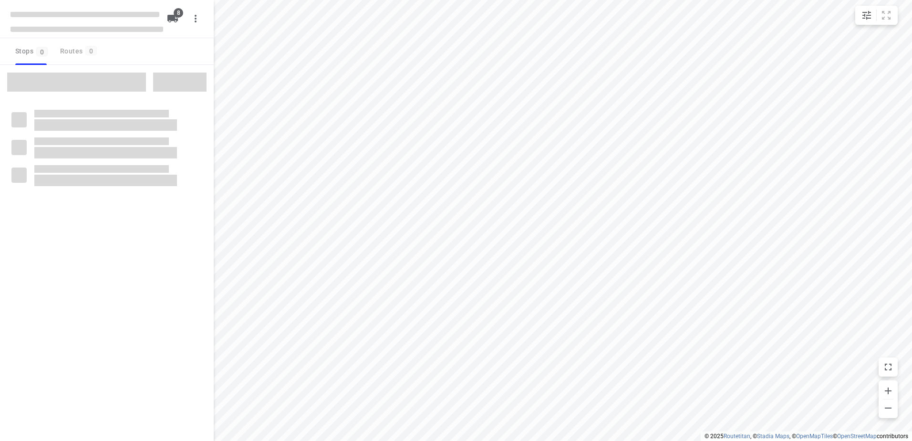
checkbox input "true"
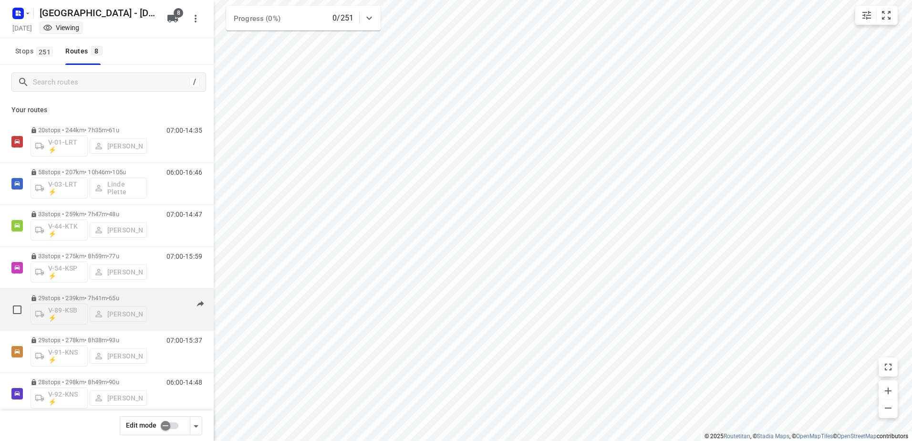
scroll to position [56, 0]
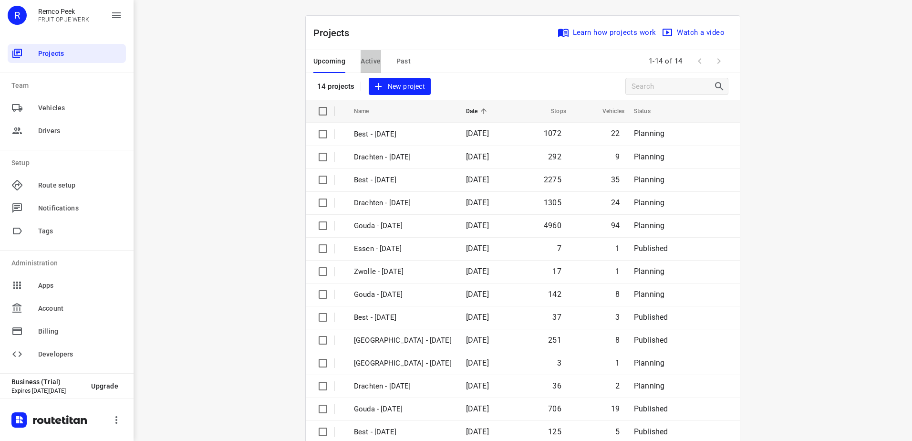
click at [366, 64] on span "Active" at bounding box center [370, 61] width 20 height 12
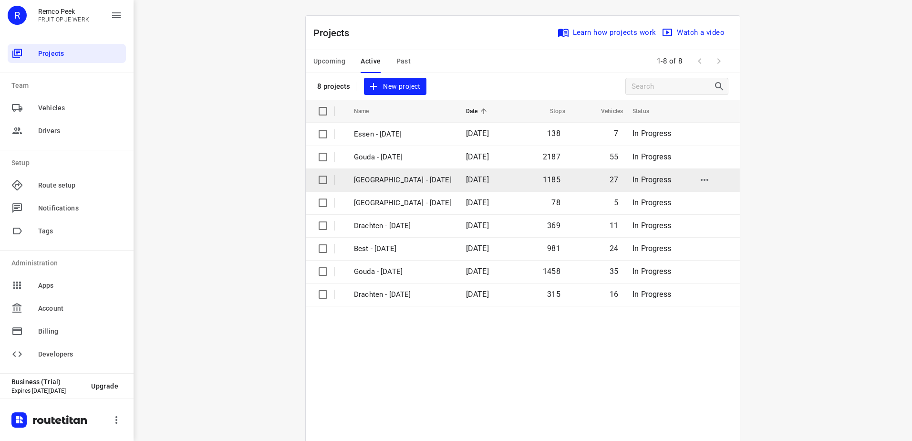
click at [400, 179] on p "[GEOGRAPHIC_DATA] - [DATE]" at bounding box center [403, 180] width 98 height 11
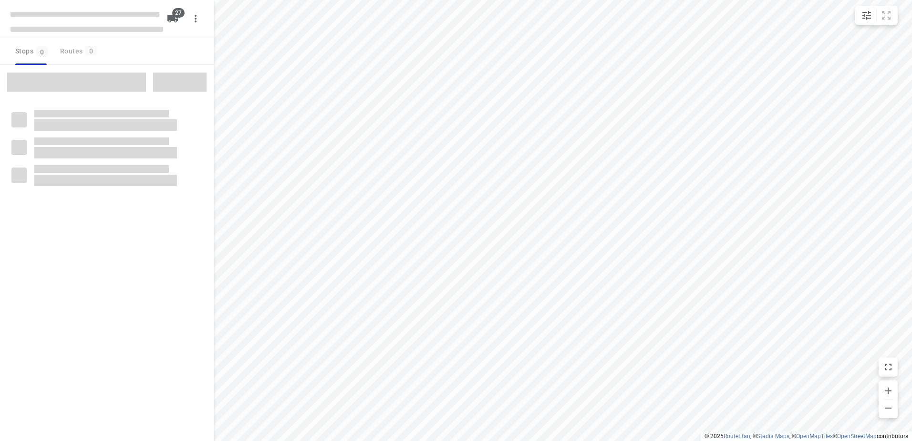
checkbox input "true"
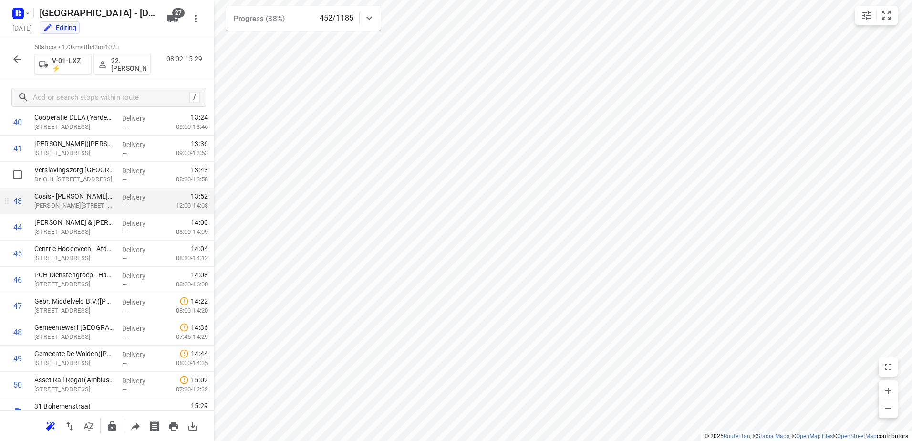
scroll to position [1090, 0]
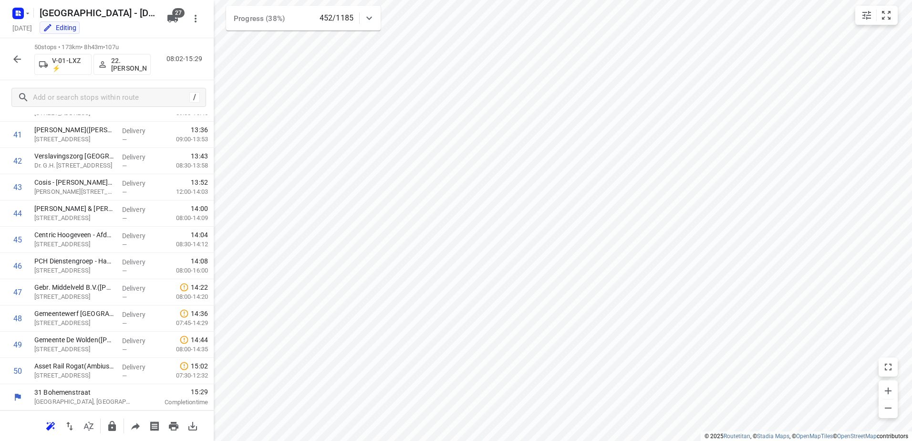
click at [19, 53] on icon "button" at bounding box center [16, 58] width 11 height 11
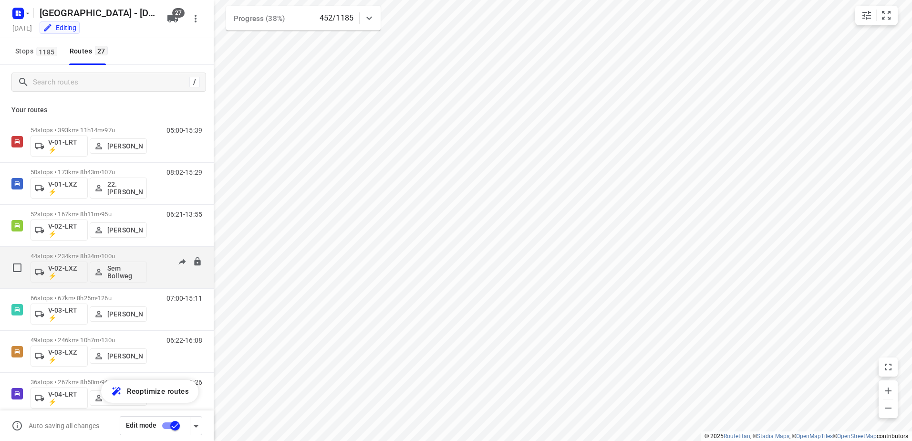
click at [160, 258] on div "05:58-15:05" at bounding box center [178, 269] width 48 height 35
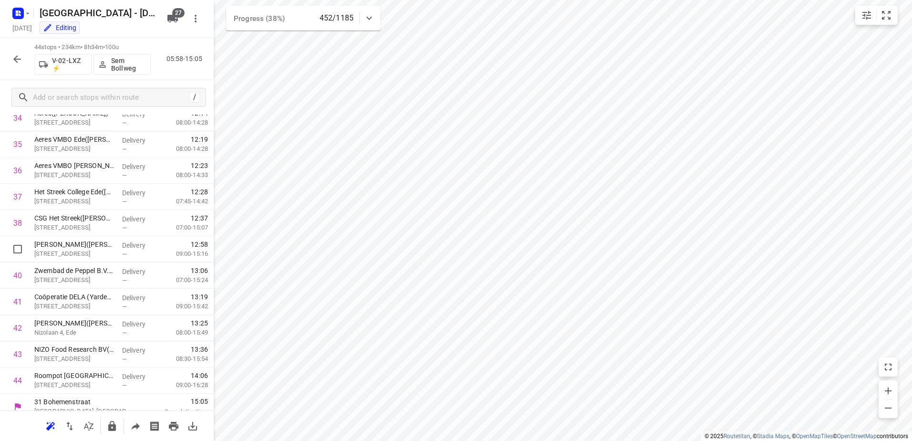
scroll to position [932, 0]
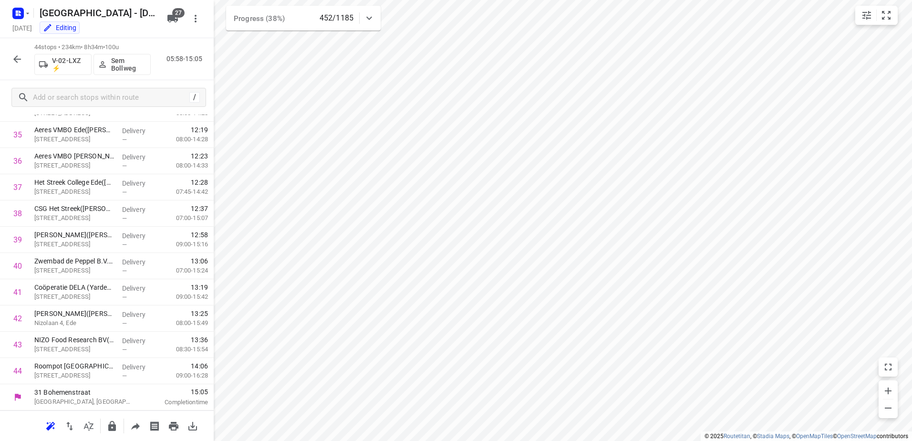
click at [18, 62] on icon "button" at bounding box center [16, 58] width 11 height 11
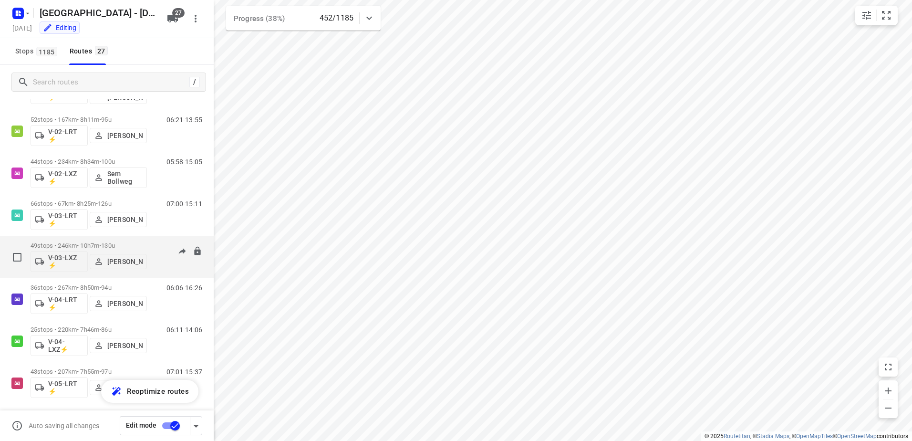
scroll to position [95, 0]
click at [151, 235] on div "49 stops • 246km • 10h7m • 130u V-03-LXZ ⚡ [PERSON_NAME] 06:22-16:08" at bounding box center [107, 256] width 214 height 42
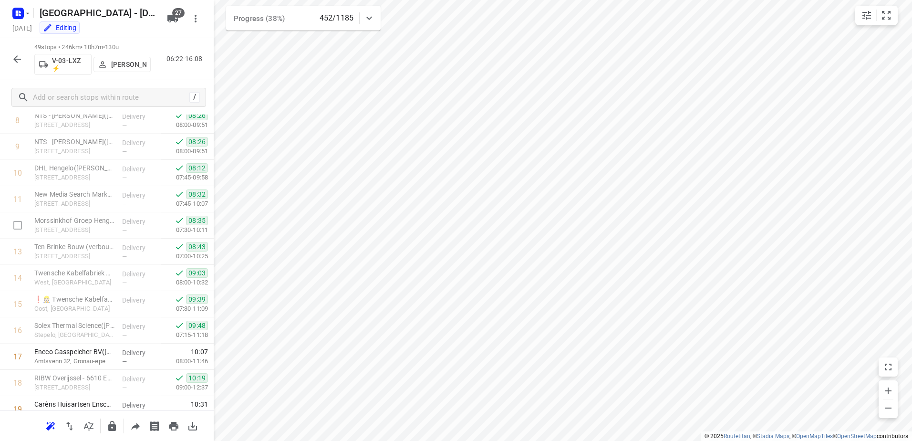
scroll to position [429, 0]
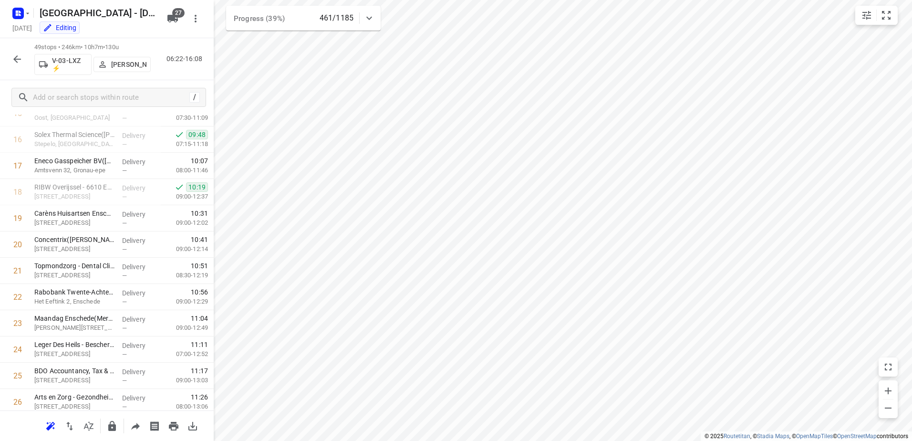
drag, startPoint x: 21, startPoint y: 60, endPoint x: 60, endPoint y: 1, distance: 70.5
click at [21, 60] on icon "button" at bounding box center [16, 58] width 11 height 11
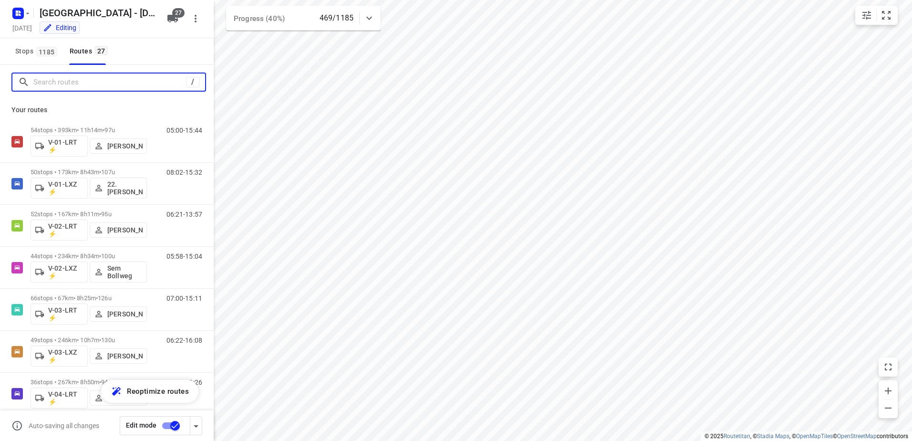
click at [70, 88] on input "Search routes" at bounding box center [109, 82] width 153 height 15
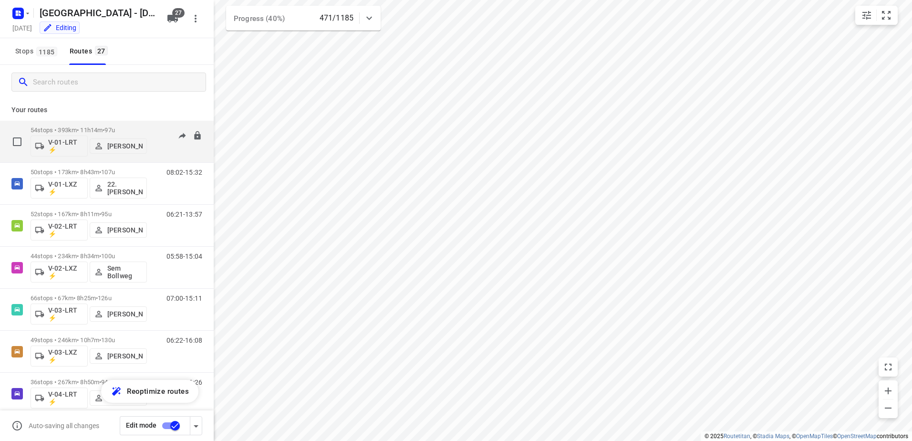
click at [138, 131] on p "54 stops • 393km • 11h14m • 97u" at bounding box center [89, 129] width 116 height 7
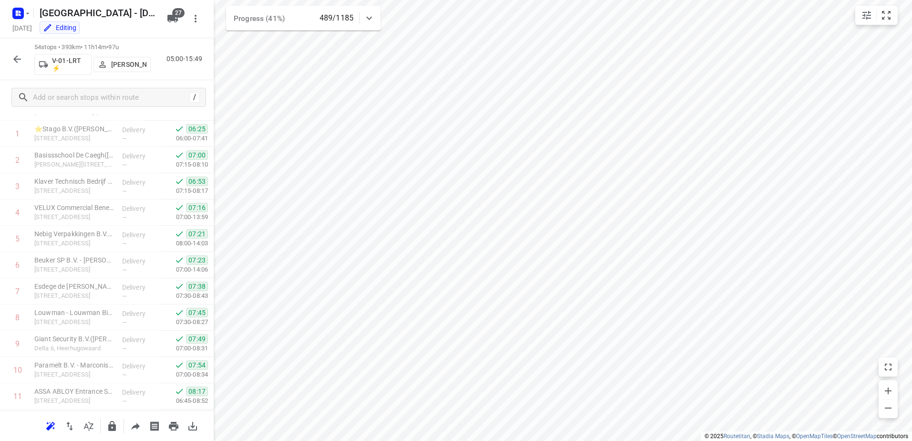
scroll to position [0, 0]
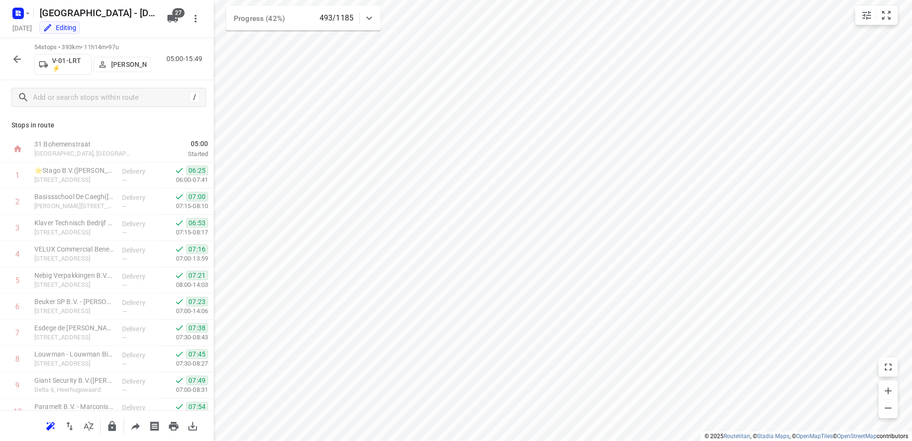
click at [15, 62] on icon "button" at bounding box center [16, 58] width 11 height 11
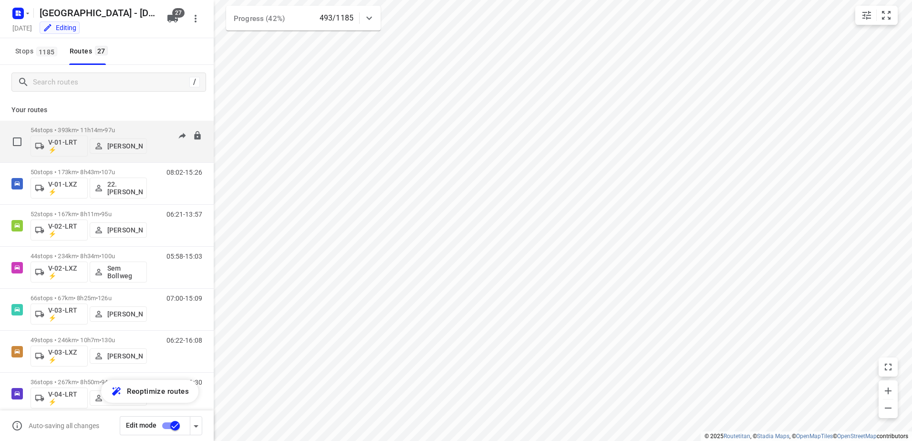
click at [156, 129] on div "05:00-15:49" at bounding box center [178, 143] width 48 height 35
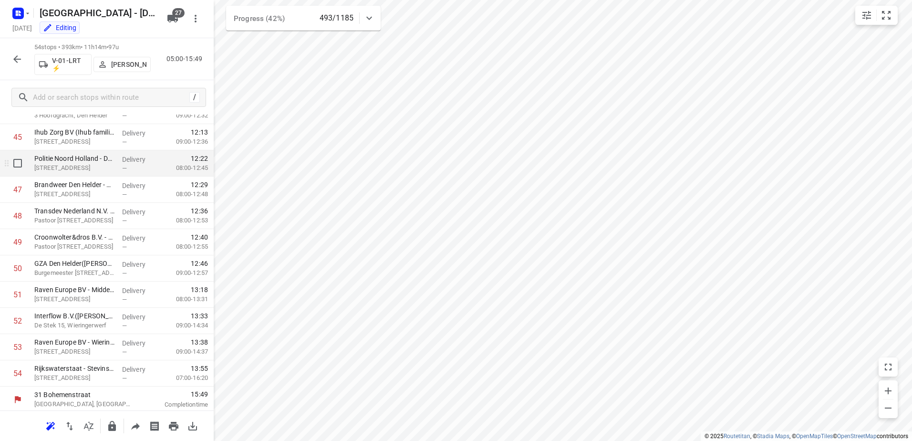
scroll to position [1194, 0]
click at [21, 61] on icon "button" at bounding box center [16, 58] width 11 height 11
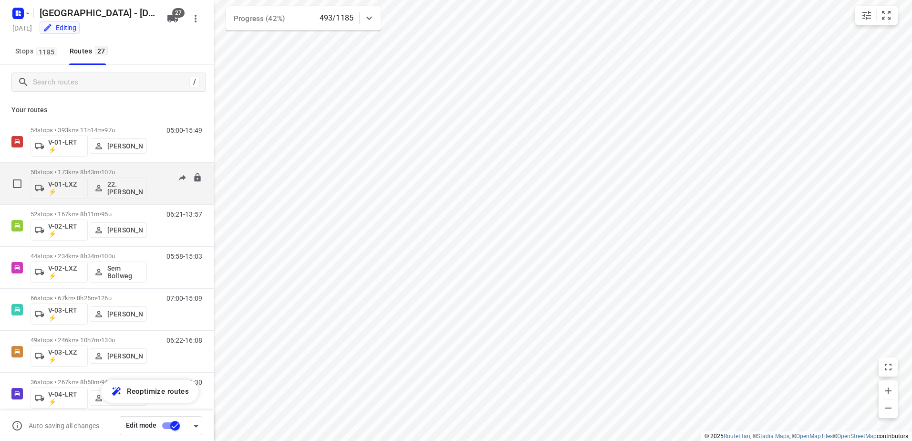
click at [154, 171] on div "08:02-15:26" at bounding box center [178, 185] width 48 height 35
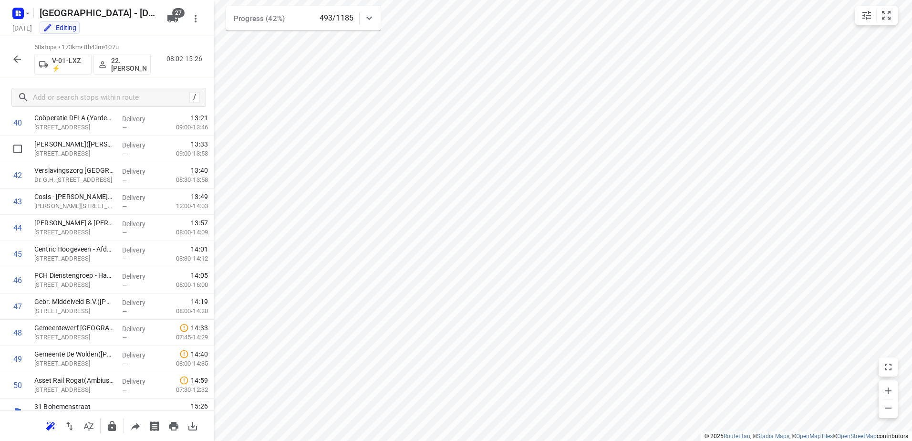
scroll to position [1090, 0]
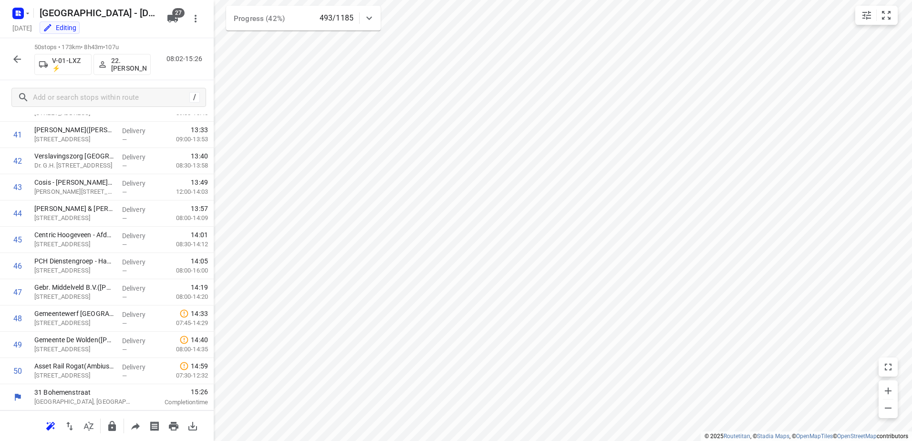
click at [16, 60] on icon "button" at bounding box center [17, 59] width 8 height 8
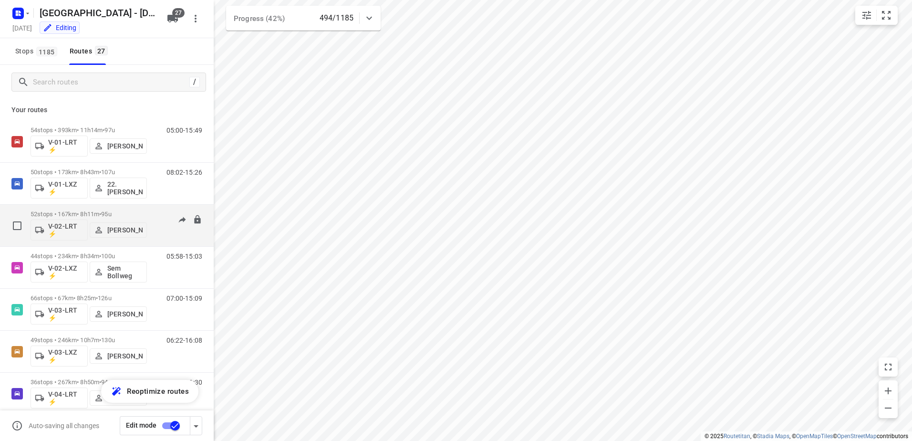
click at [159, 216] on div "06:21-13:57" at bounding box center [178, 227] width 48 height 35
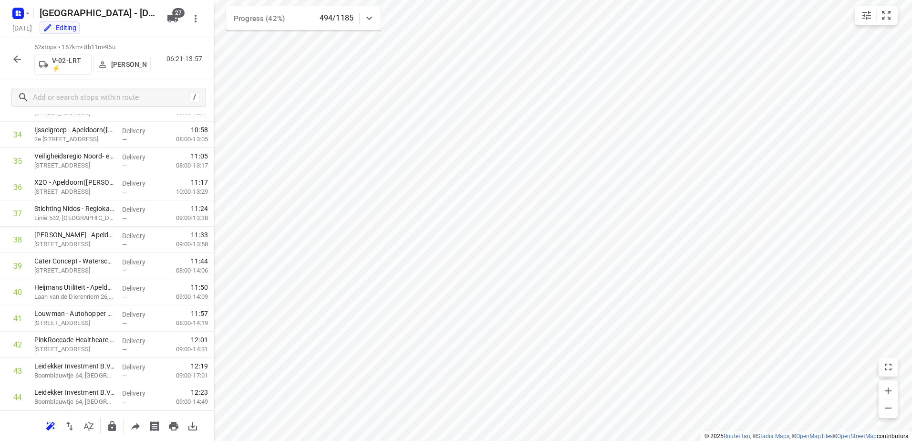
scroll to position [1142, 0]
click at [21, 60] on icon "button" at bounding box center [16, 58] width 11 height 11
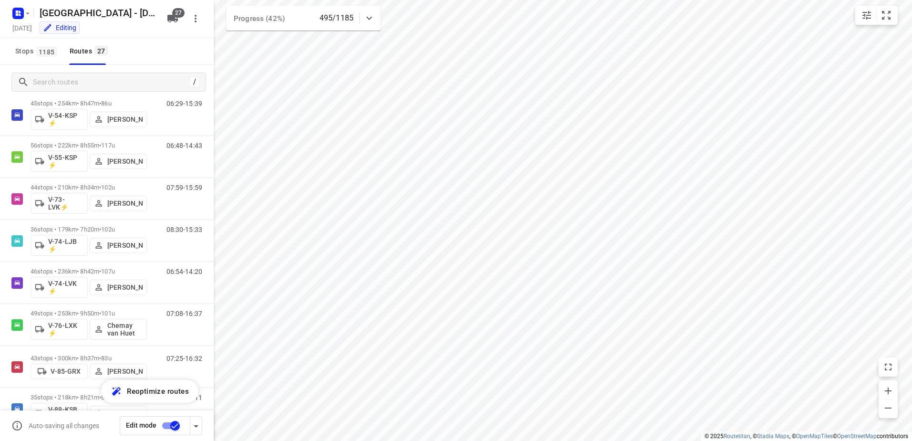
scroll to position [853, 0]
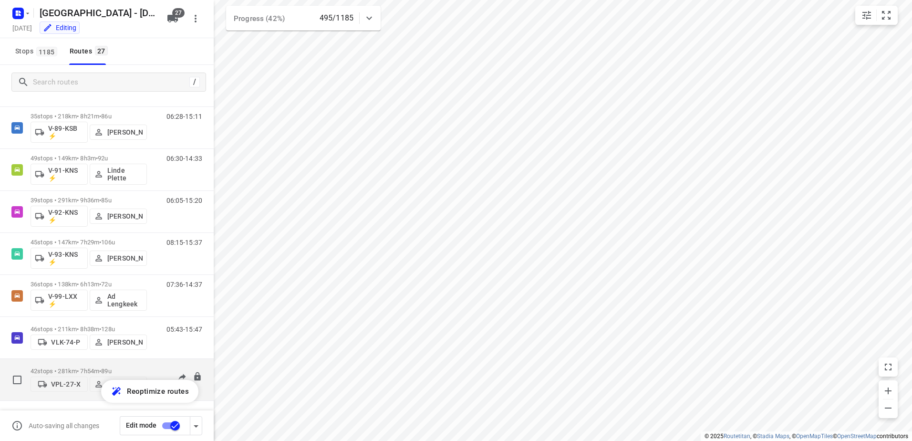
click at [153, 360] on div "42 stops • 281km • 7h54m • 89u VPL-27-X Milan Rave 07:15-15:10" at bounding box center [107, 380] width 214 height 42
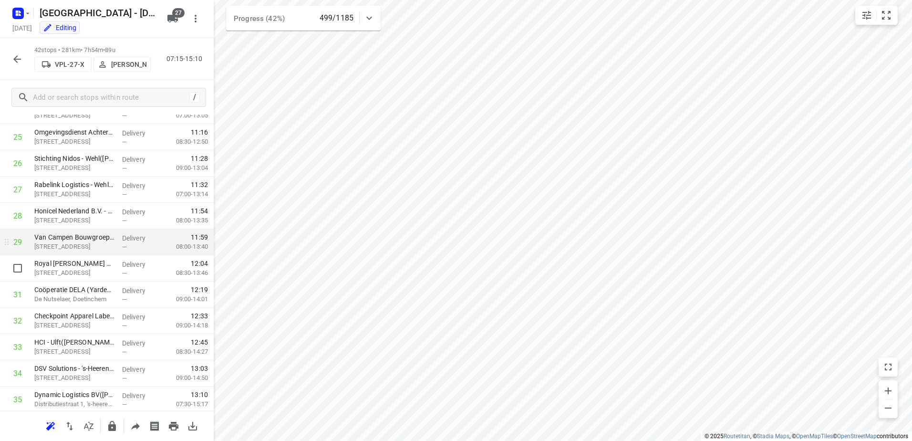
scroll to position [880, 0]
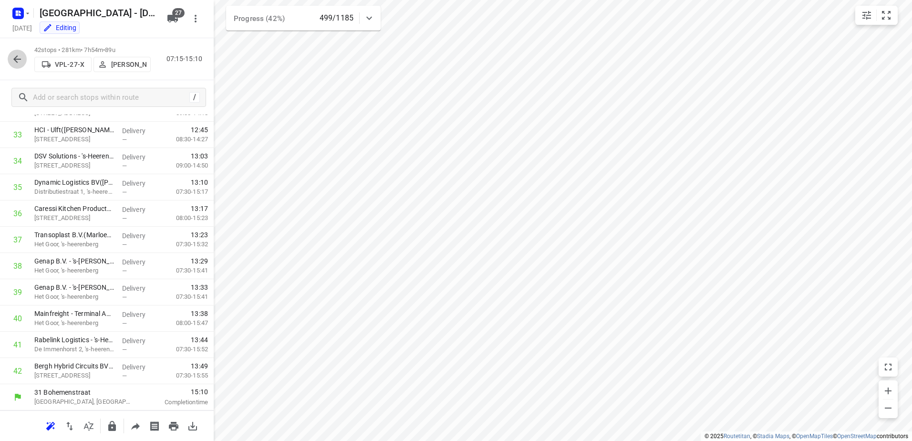
click at [24, 57] on button "button" at bounding box center [17, 59] width 19 height 19
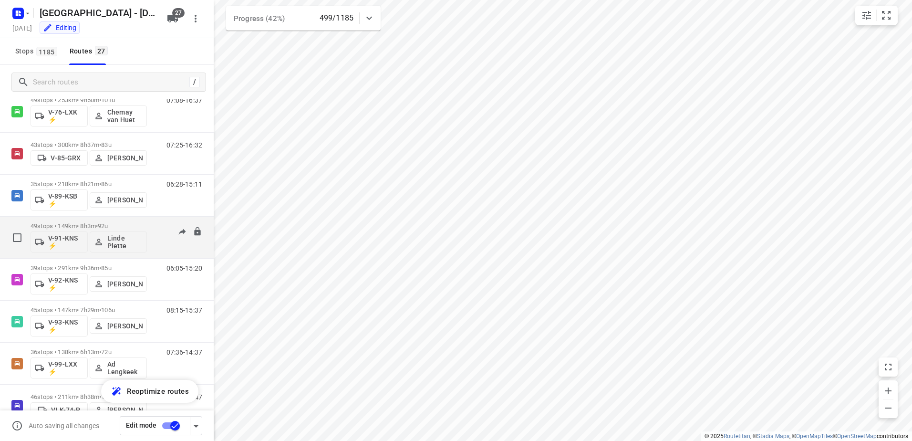
scroll to position [853, 0]
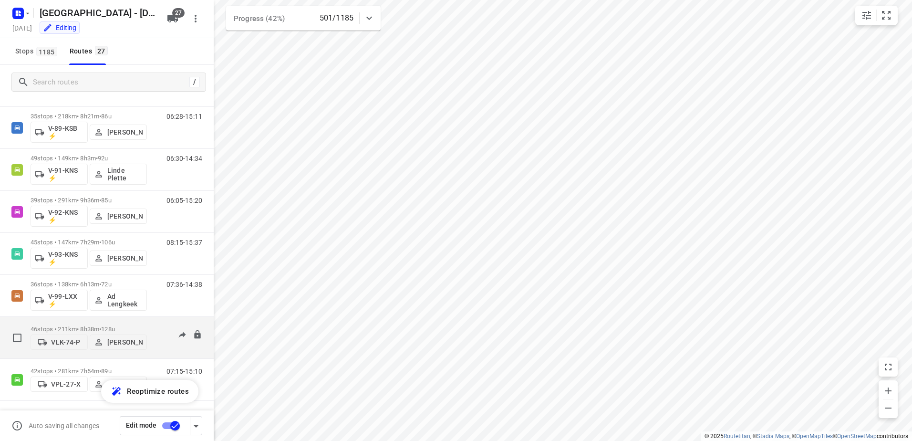
click at [154, 325] on div "05:43-15:47" at bounding box center [178, 339] width 48 height 29
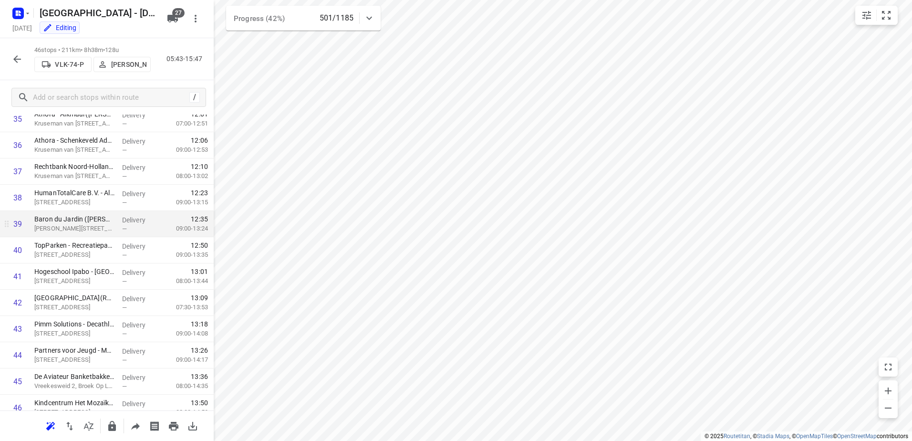
scroll to position [985, 0]
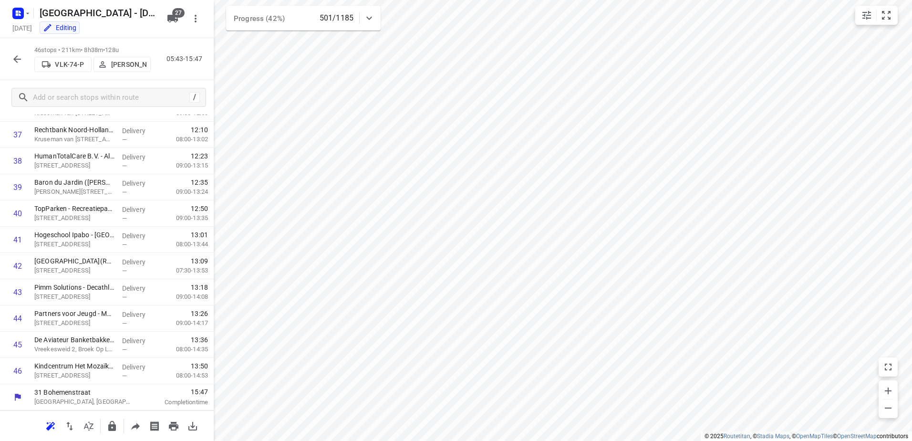
click at [14, 62] on icon "button" at bounding box center [16, 58] width 11 height 11
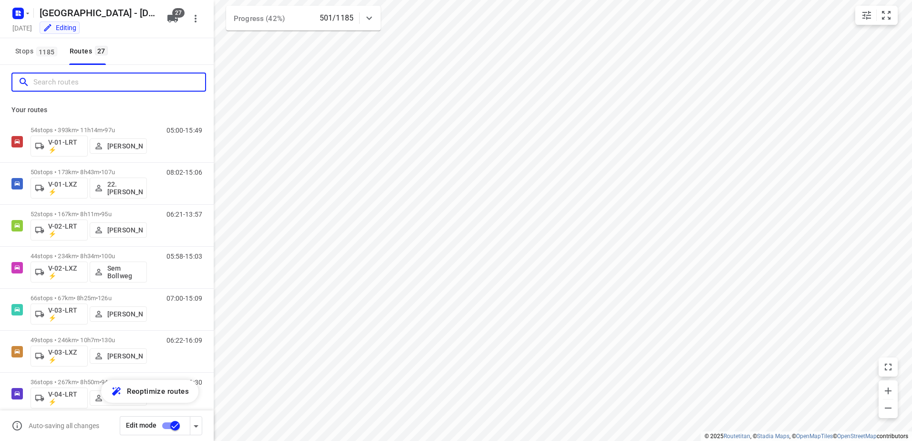
click at [82, 78] on input "Search routes" at bounding box center [119, 82] width 172 height 15
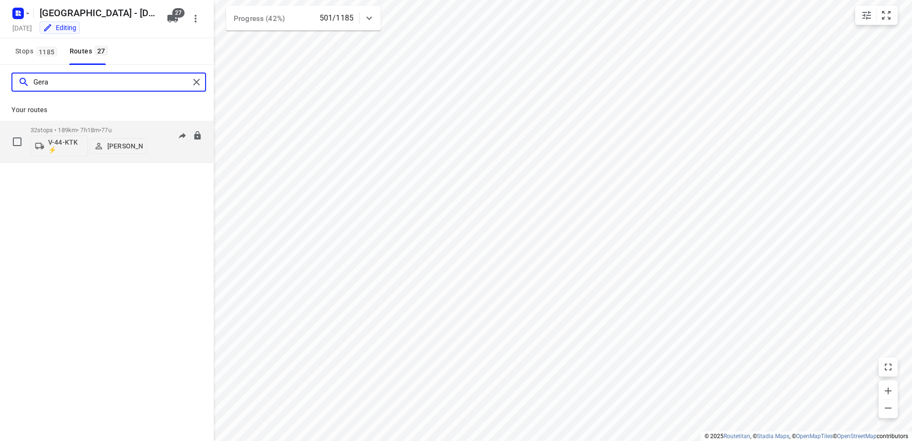
type input "Gera"
click at [158, 130] on div "06:21-12:22" at bounding box center [178, 143] width 48 height 35
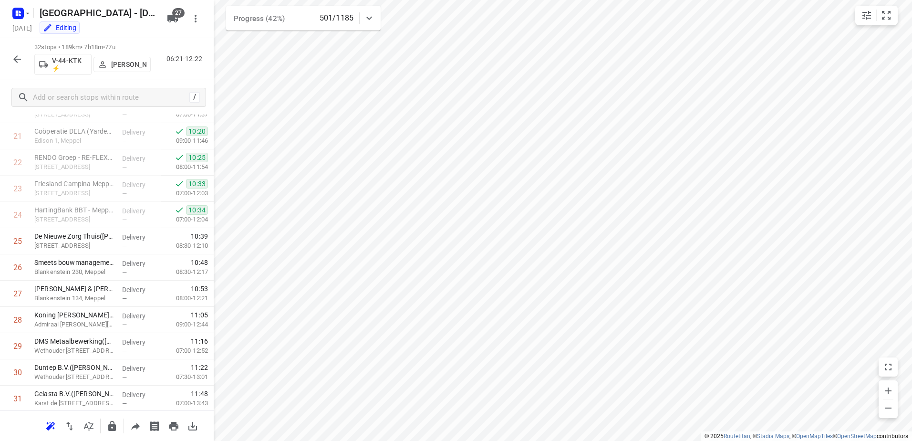
scroll to position [562, 0]
click at [16, 53] on icon "button" at bounding box center [16, 58] width 11 height 11
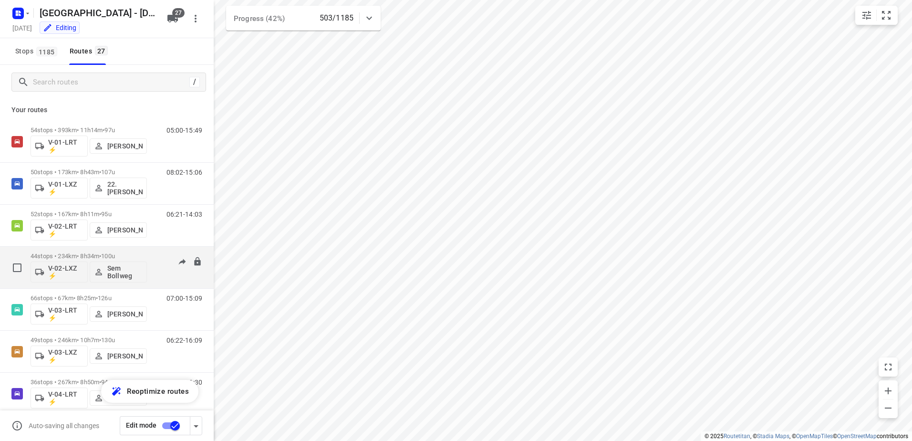
click at [154, 260] on div "05:58-15:03" at bounding box center [178, 269] width 48 height 35
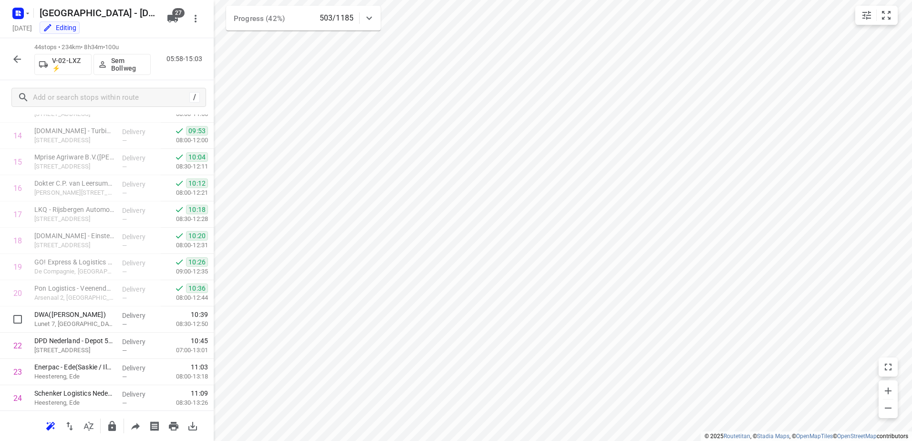
scroll to position [360, 0]
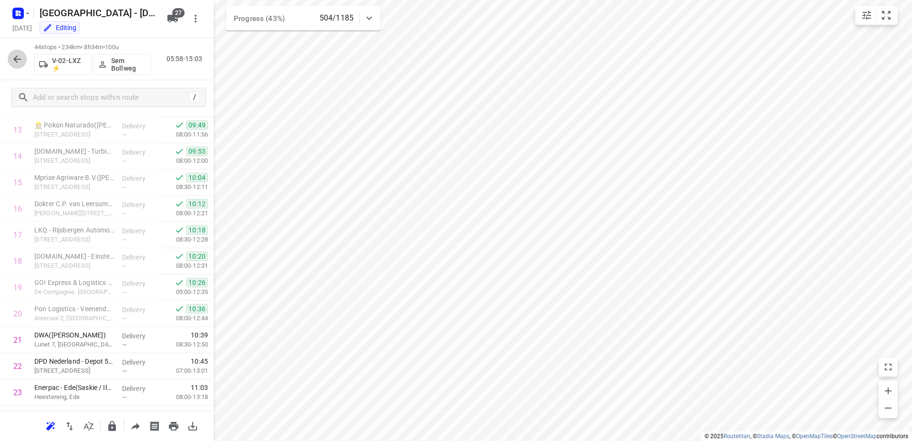
click at [20, 58] on icon "button" at bounding box center [16, 58] width 11 height 11
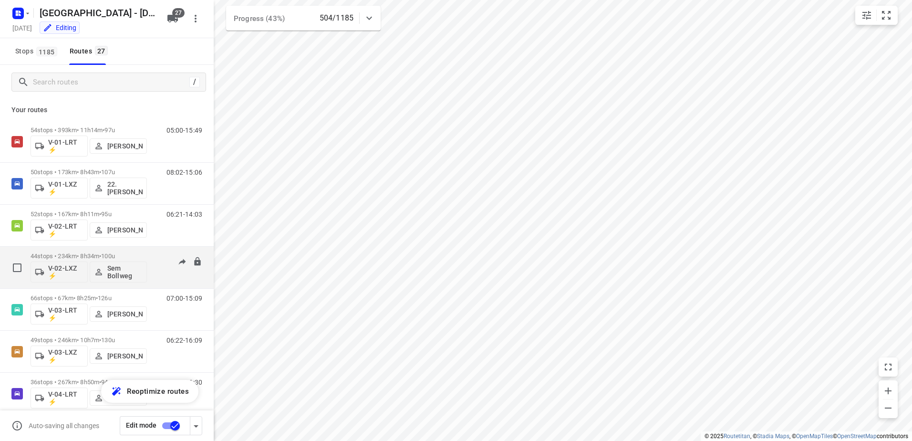
click at [155, 253] on div "05:58-15:03" at bounding box center [178, 269] width 48 height 35
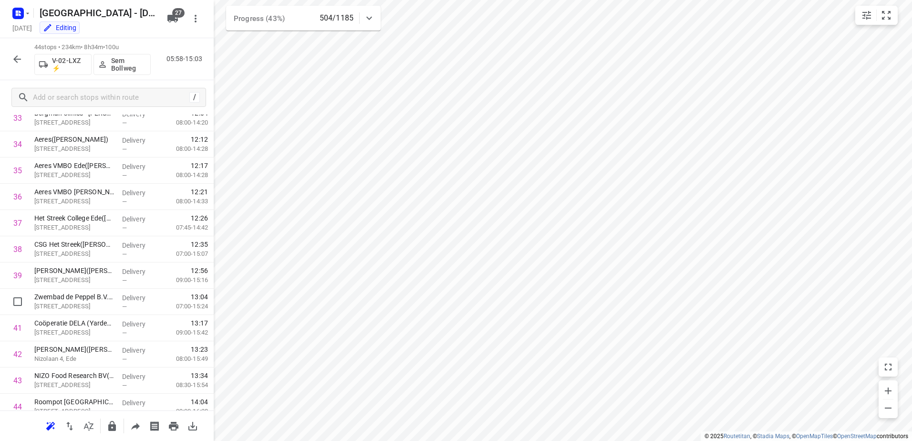
scroll to position [932, 0]
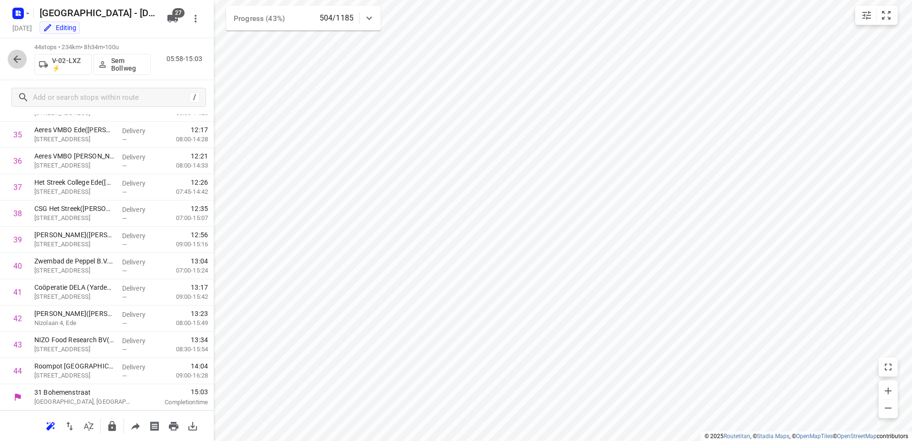
click at [17, 56] on icon "button" at bounding box center [17, 59] width 8 height 8
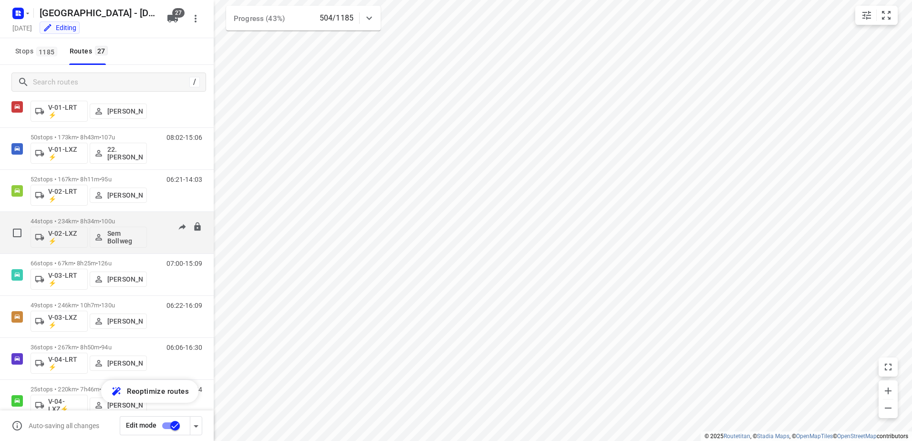
scroll to position [48, 0]
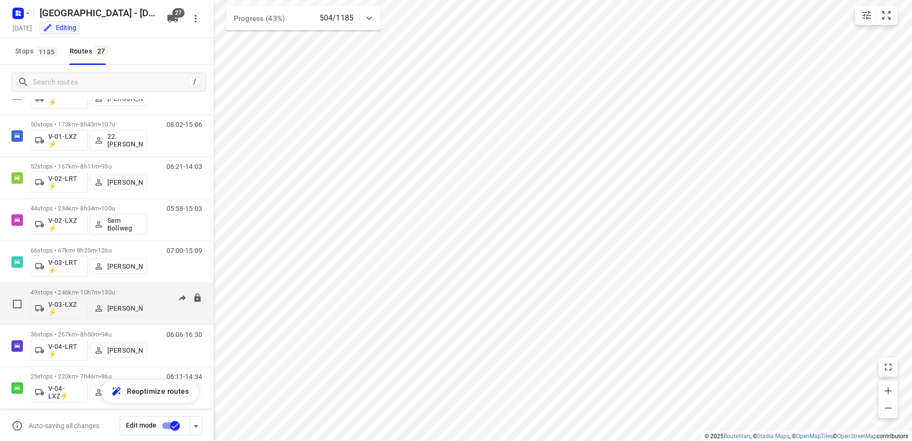
click at [154, 291] on div "06:22-16:09" at bounding box center [178, 305] width 48 height 35
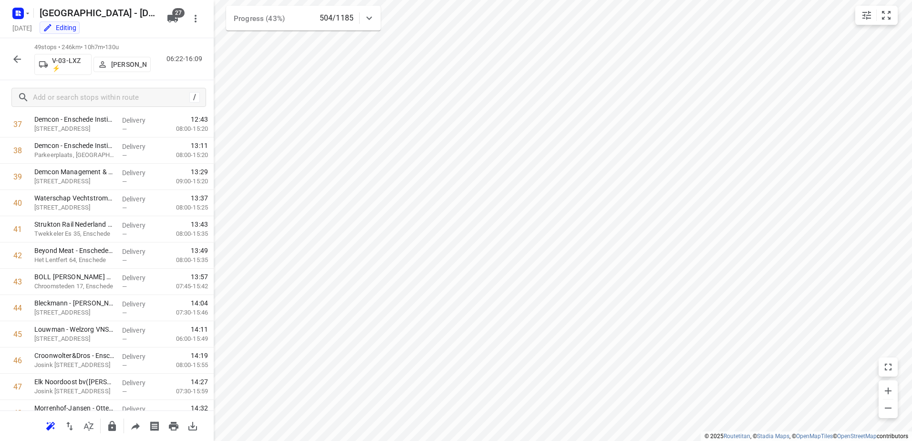
scroll to position [1063, 0]
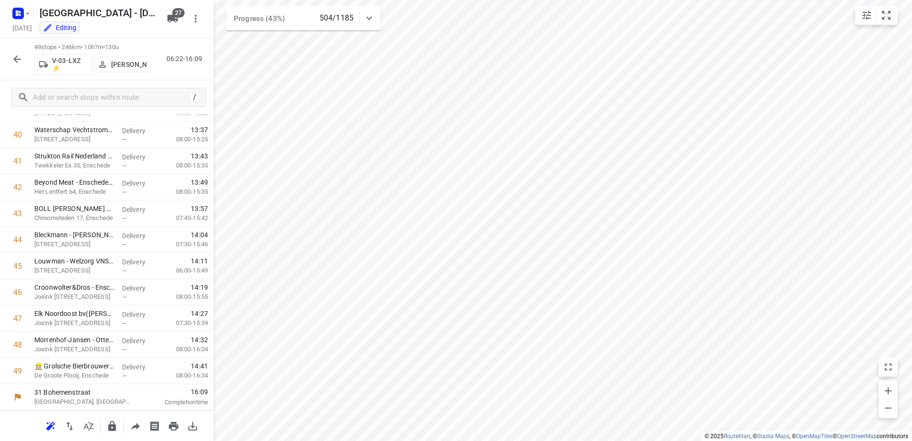
click at [19, 54] on icon "button" at bounding box center [16, 58] width 11 height 11
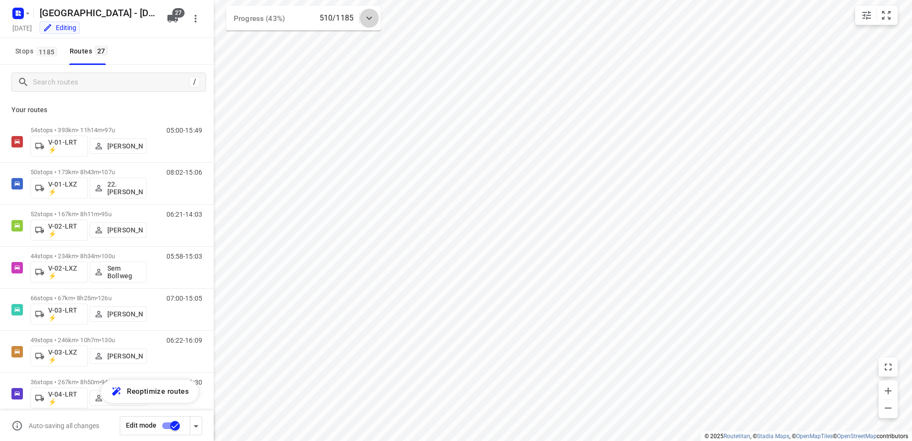
click at [377, 13] on div at bounding box center [369, 18] width 19 height 19
click at [377, 13] on div "Progress (43%) 511/1185" at bounding box center [303, 22] width 154 height 32
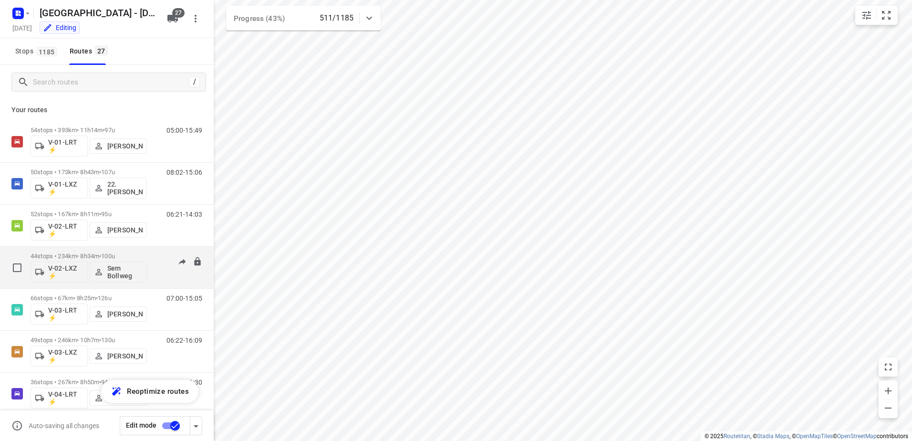
click at [160, 254] on div "05:58-15:01" at bounding box center [178, 269] width 48 height 35
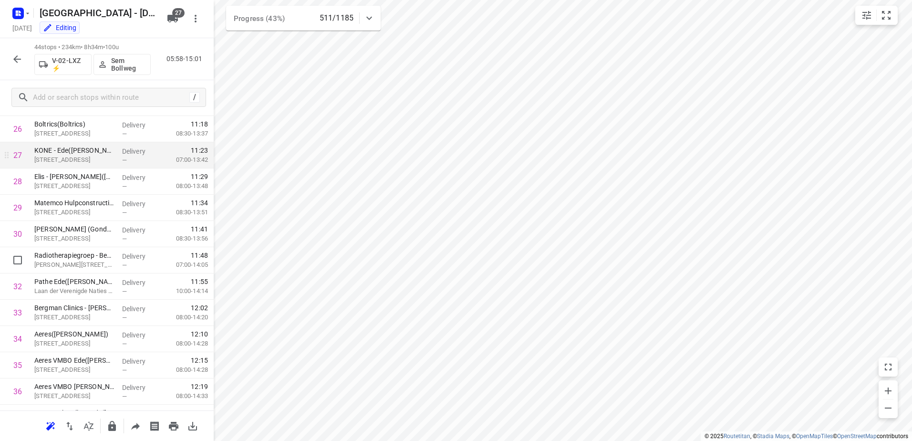
scroll to position [694, 0]
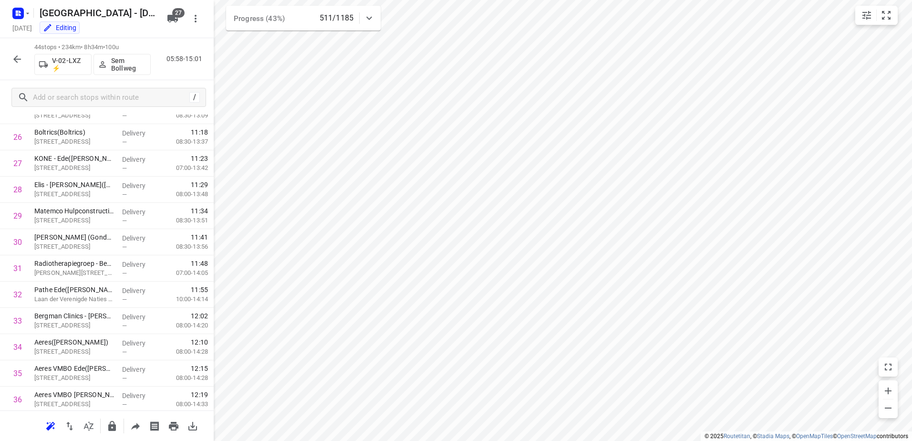
click at [21, 56] on icon "button" at bounding box center [16, 58] width 11 height 11
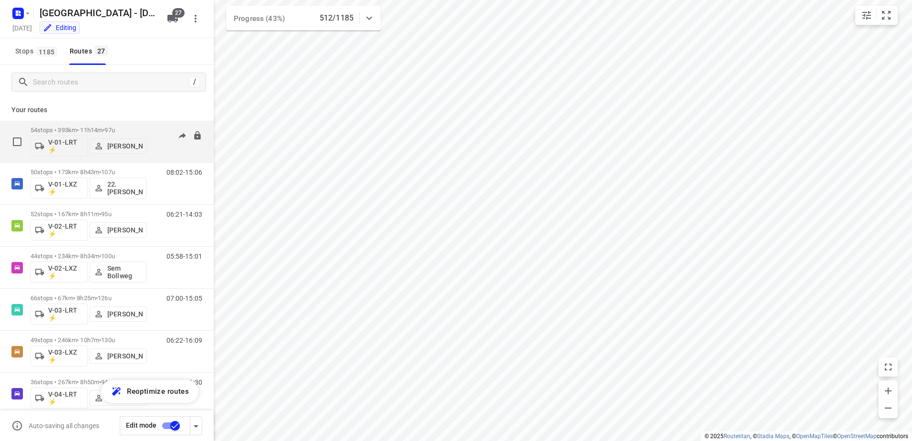
click at [150, 125] on div "54 stops • 393km • 11h14m • 97u V-01-LRT ⚡ Jorick Kok 05:00-15:49" at bounding box center [122, 142] width 183 height 40
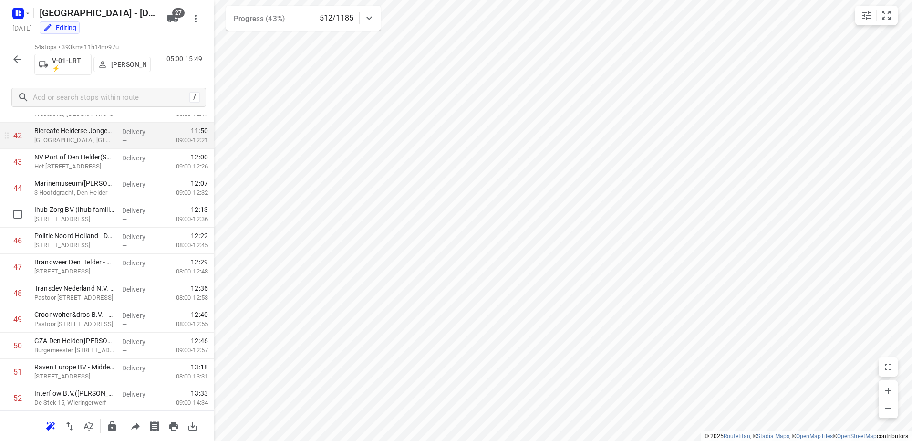
scroll to position [1194, 0]
click at [13, 53] on icon "button" at bounding box center [16, 58] width 11 height 11
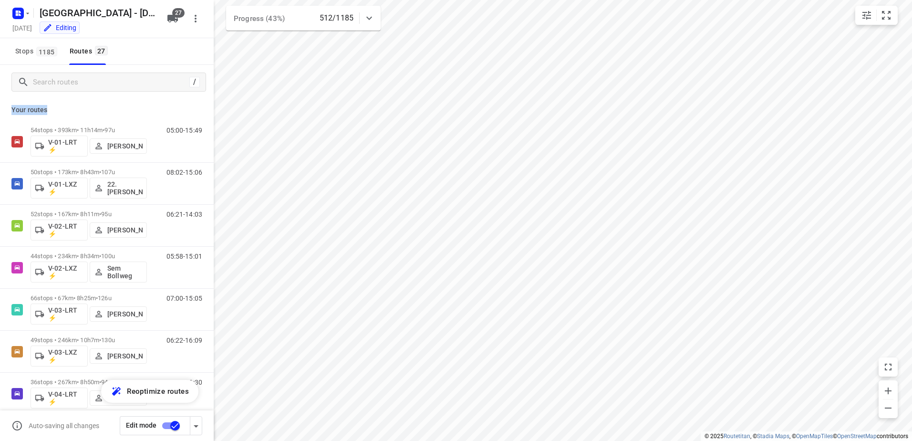
drag, startPoint x: 51, startPoint y: 113, endPoint x: 10, endPoint y: 108, distance: 41.7
click at [10, 108] on div "Your routes 54 stops • 393km • 11h14m • 97u V-01-LRT ⚡ Jorick Kok 05:00-15:49 5…" at bounding box center [107, 283] width 214 height 368
drag, startPoint x: 10, startPoint y: 108, endPoint x: 52, endPoint y: 105, distance: 42.5
click at [52, 105] on p "Your routes" at bounding box center [106, 110] width 191 height 10
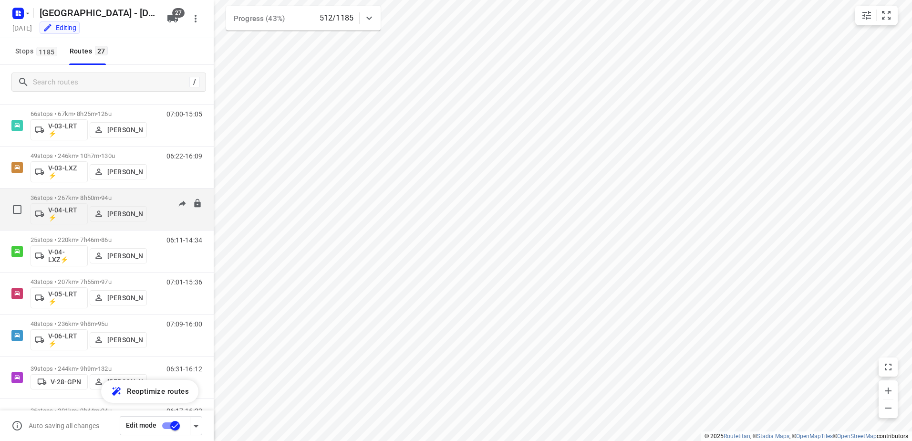
scroll to position [191, 0]
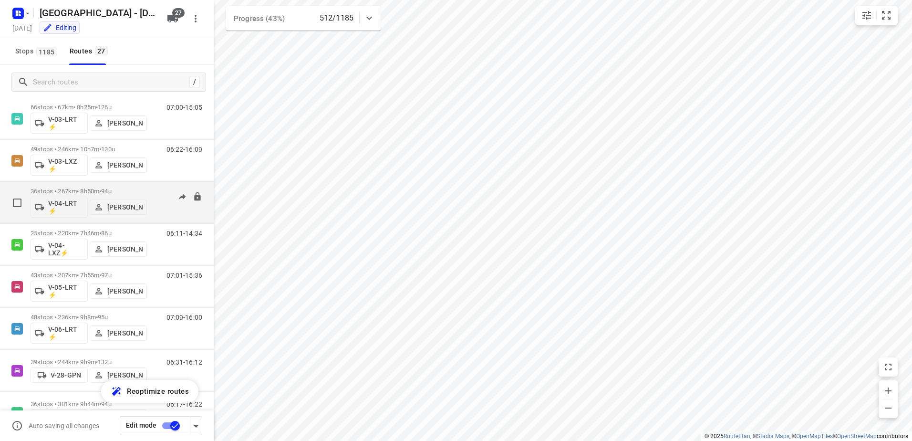
click at [156, 192] on div "06:06-16:30" at bounding box center [178, 204] width 48 height 35
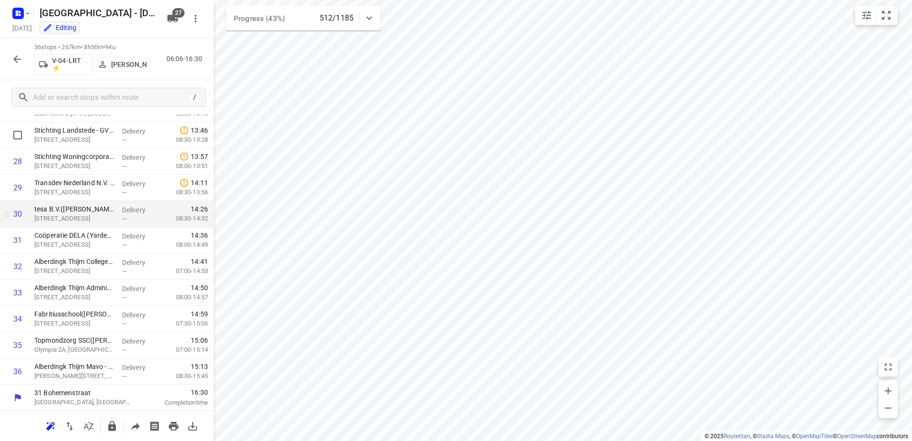
scroll to position [722, 0]
click at [16, 56] on icon "button" at bounding box center [16, 58] width 11 height 11
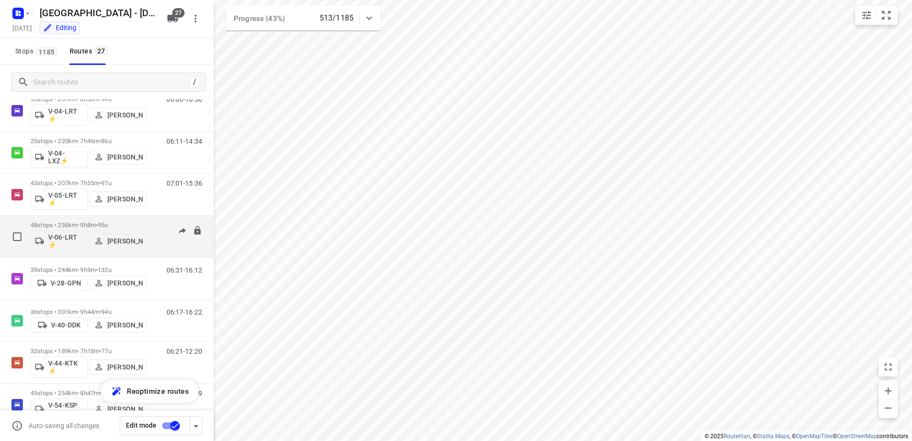
scroll to position [286, 0]
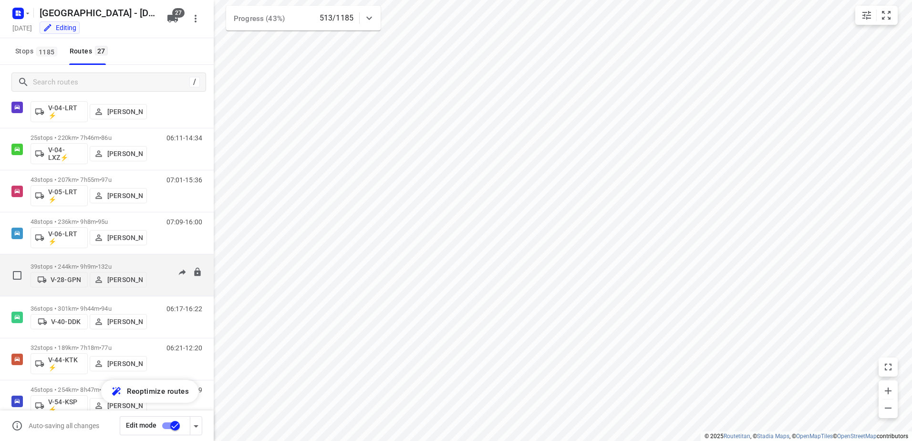
click at [154, 266] on div "06:31-16:12" at bounding box center [178, 277] width 48 height 29
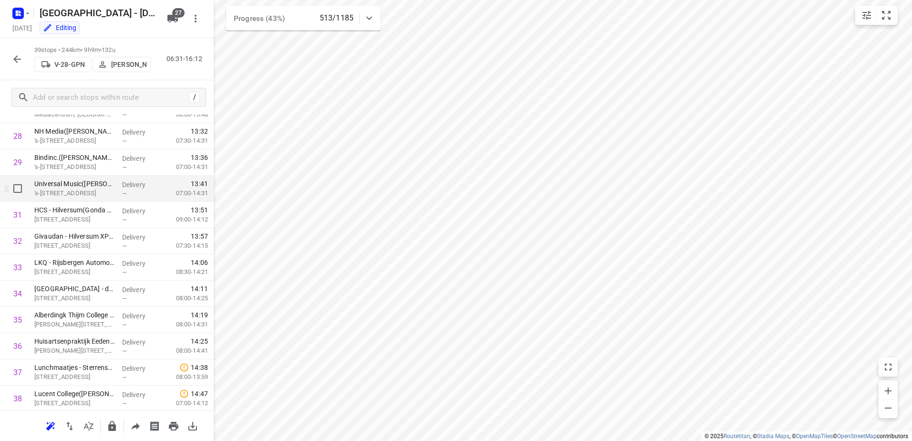
scroll to position [801, 0]
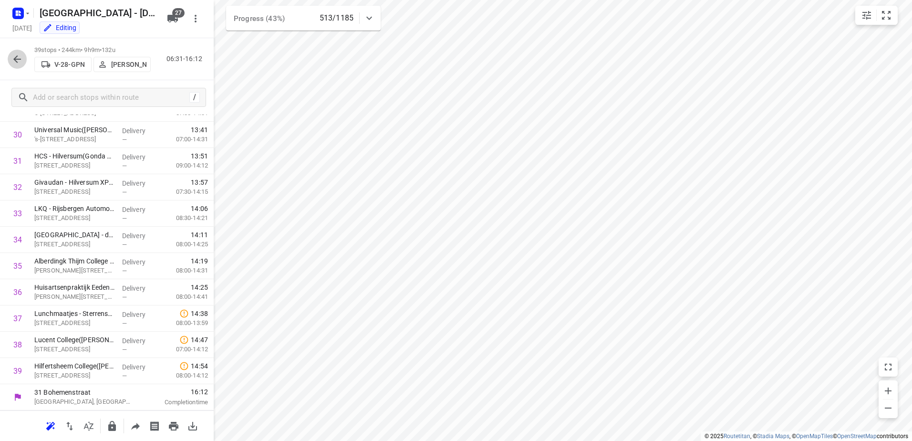
click at [21, 56] on icon "button" at bounding box center [16, 58] width 11 height 11
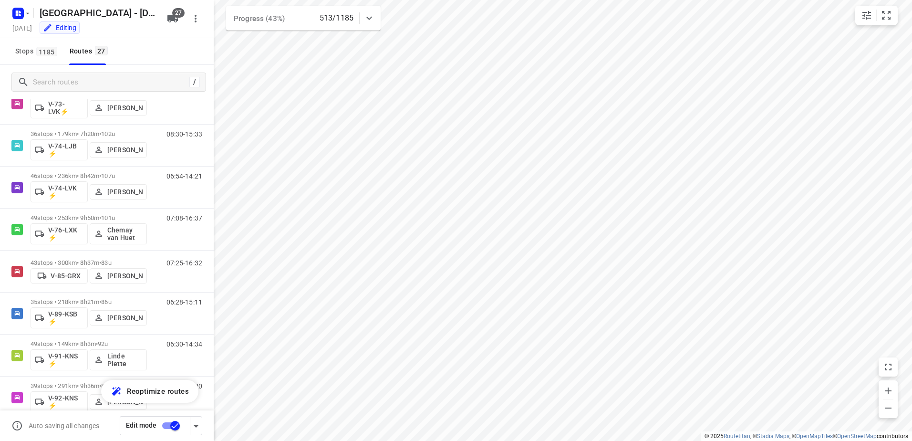
scroll to position [763, 0]
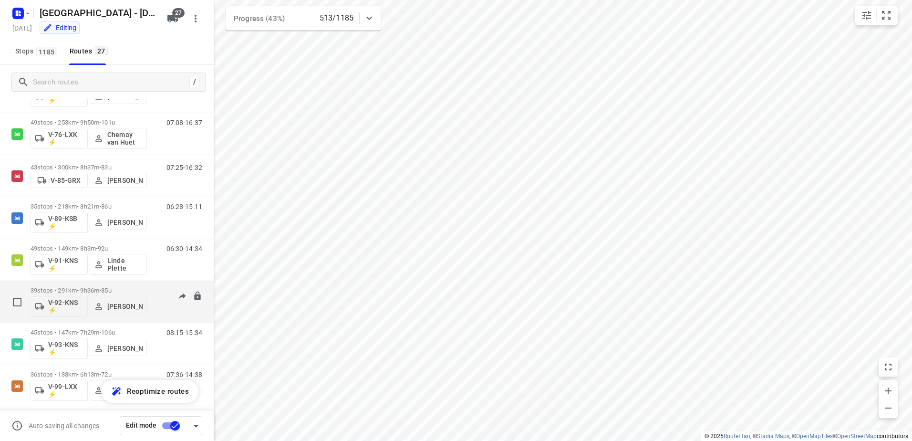
click at [154, 287] on div "06:05-15:20" at bounding box center [178, 304] width 48 height 35
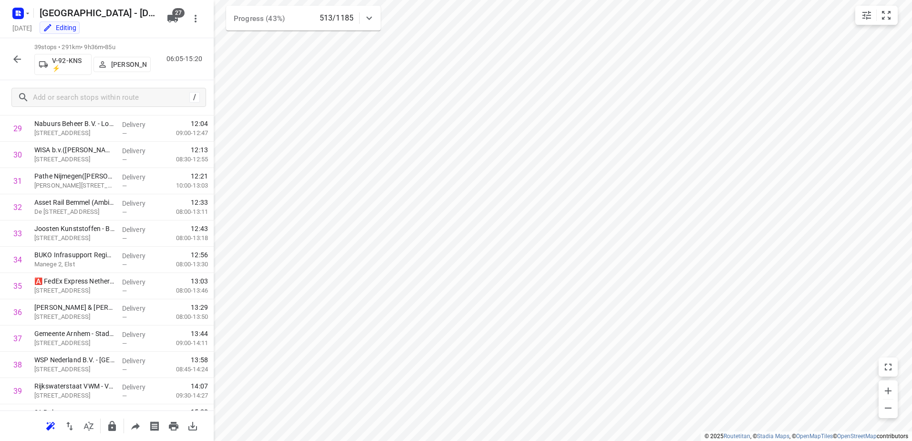
scroll to position [801, 0]
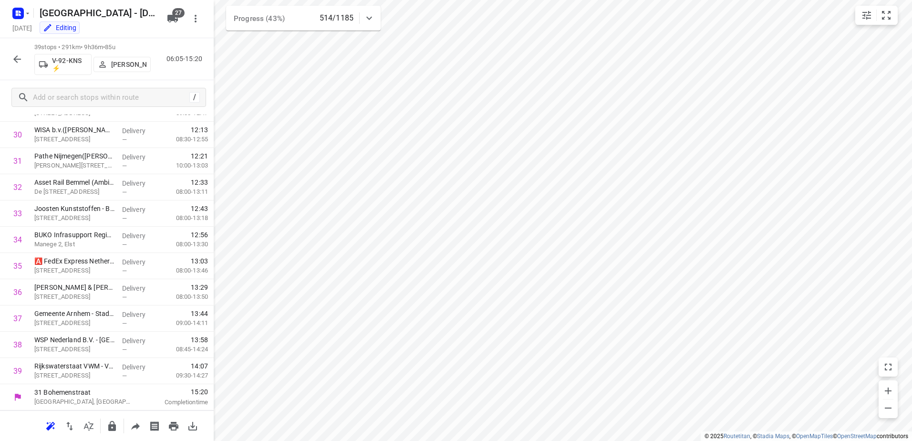
click at [11, 54] on icon "button" at bounding box center [16, 58] width 11 height 11
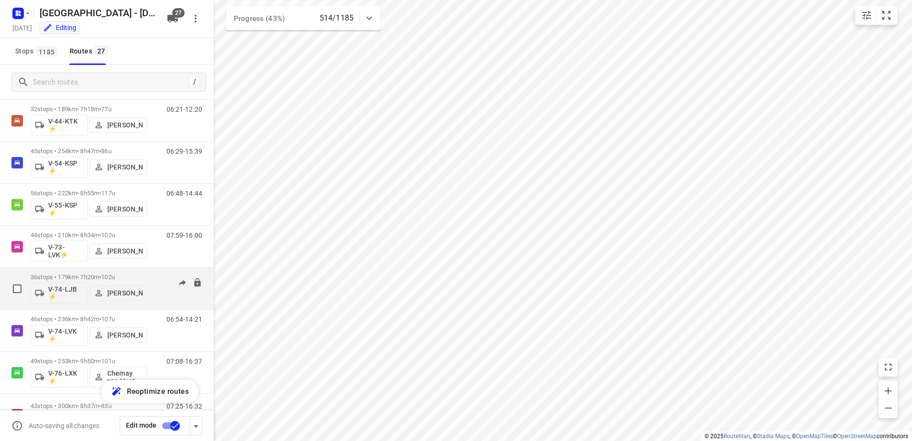
scroll to position [620, 0]
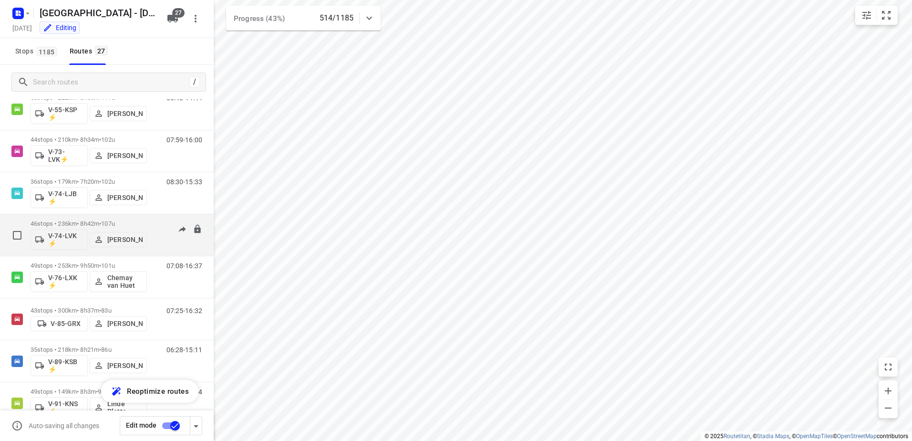
click at [160, 226] on div "06:54-14:21" at bounding box center [178, 237] width 48 height 35
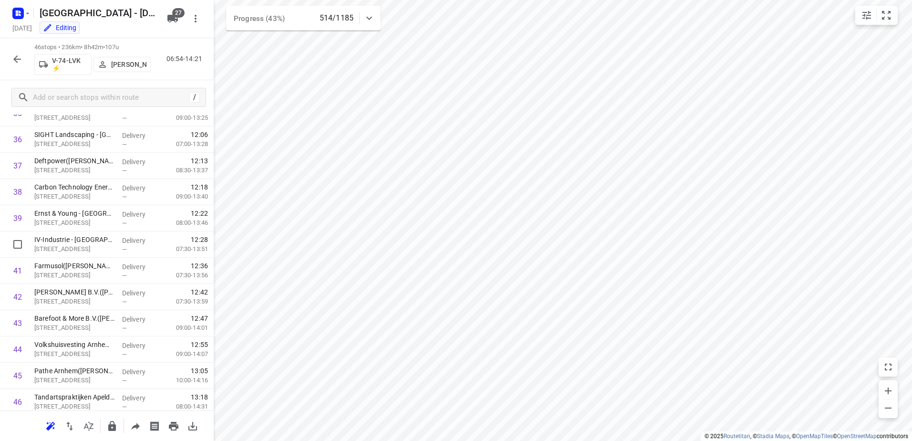
scroll to position [985, 0]
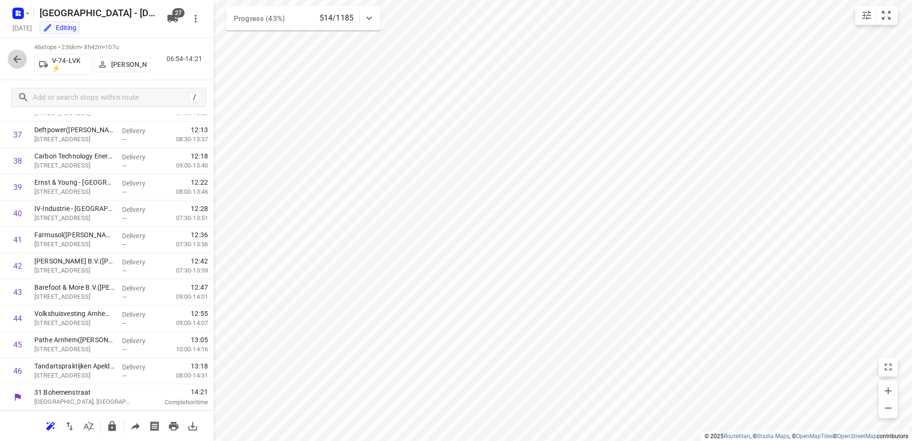
click at [14, 53] on icon "button" at bounding box center [16, 58] width 11 height 11
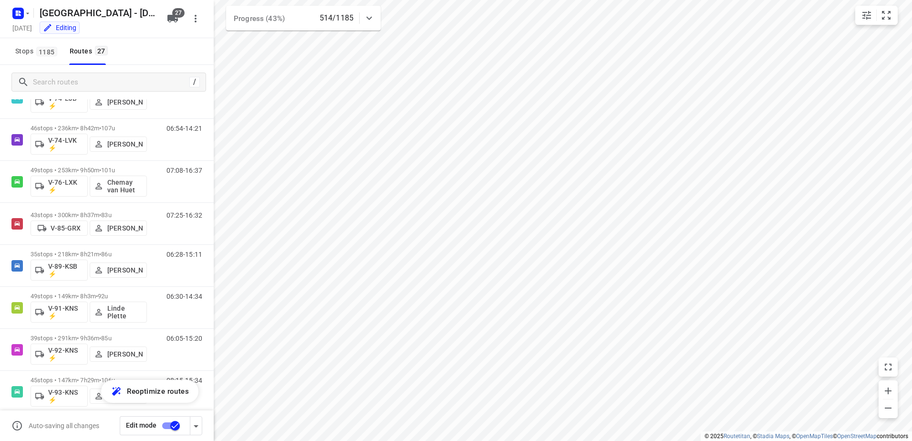
scroll to position [853, 0]
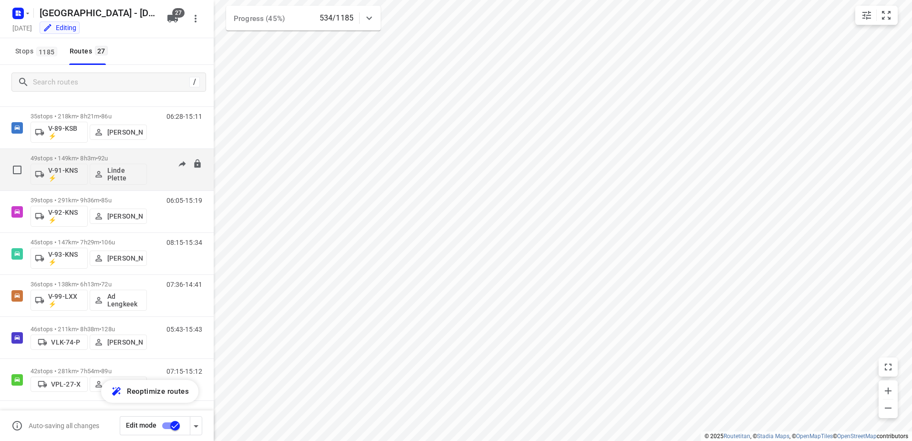
click at [154, 160] on div "06:30-14:39" at bounding box center [178, 171] width 48 height 35
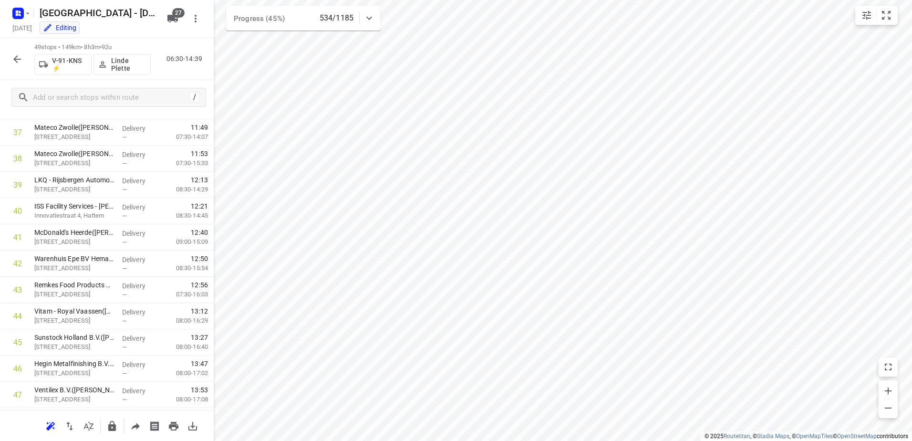
scroll to position [1063, 0]
click at [16, 50] on div at bounding box center [17, 59] width 19 height 19
click at [19, 56] on icon "button" at bounding box center [16, 58] width 11 height 11
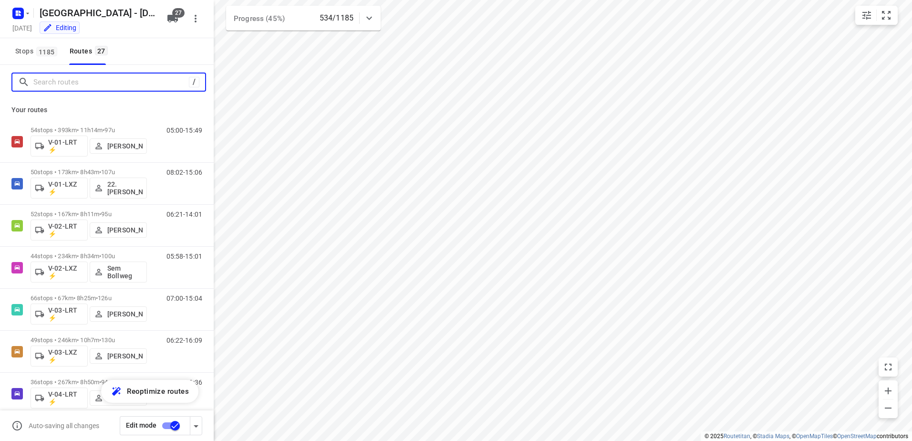
click at [74, 79] on input "Search routes" at bounding box center [110, 82] width 155 height 15
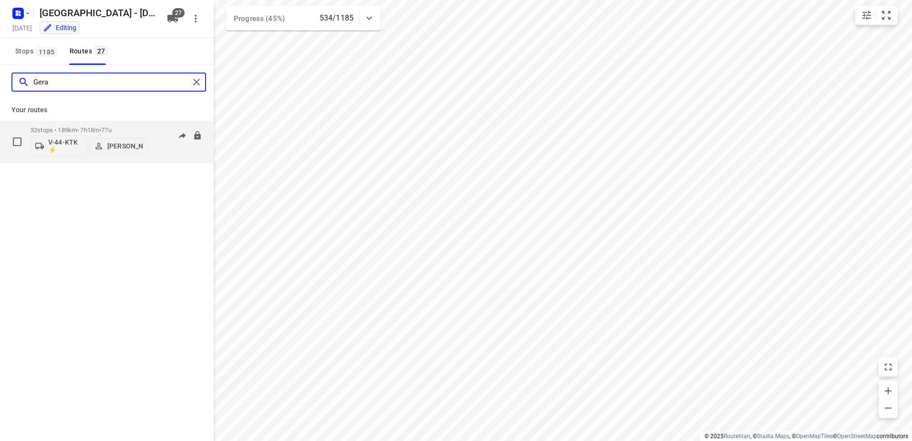
type input "Gera"
click at [150, 125] on div "32 stops • 189km • 7h18m • 77u V-44-KTK ⚡ Gera van de Vreugde 06:21-12:20" at bounding box center [122, 142] width 183 height 40
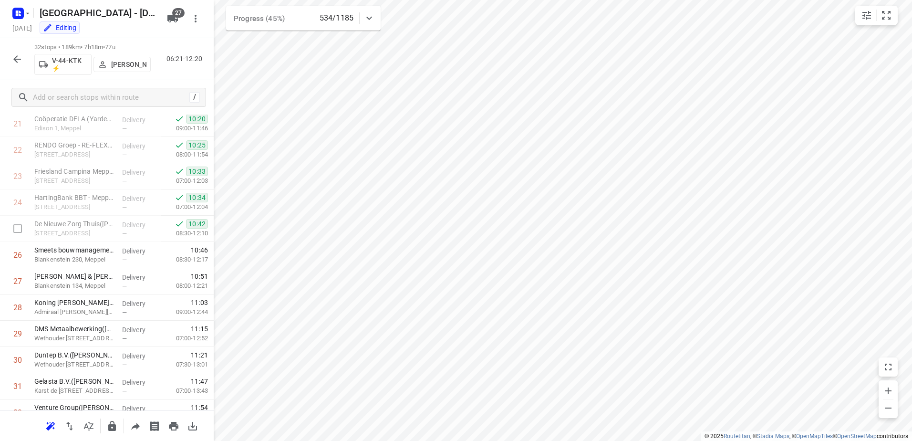
scroll to position [618, 0]
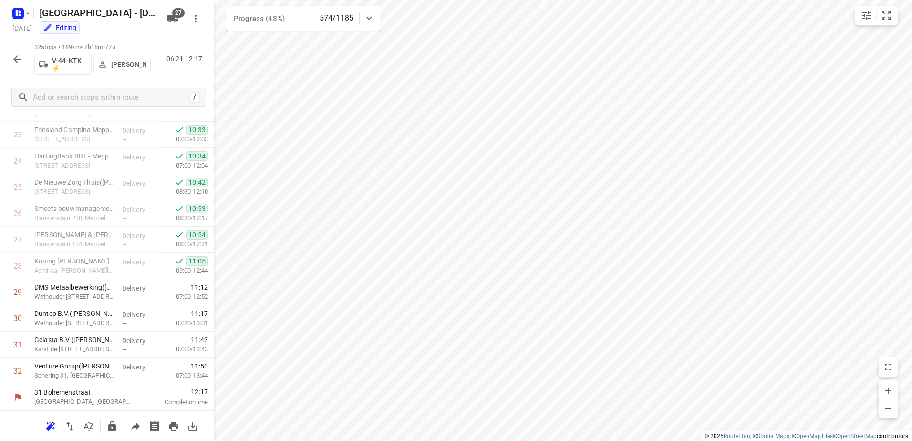
click at [19, 56] on icon "button" at bounding box center [16, 58] width 11 height 11
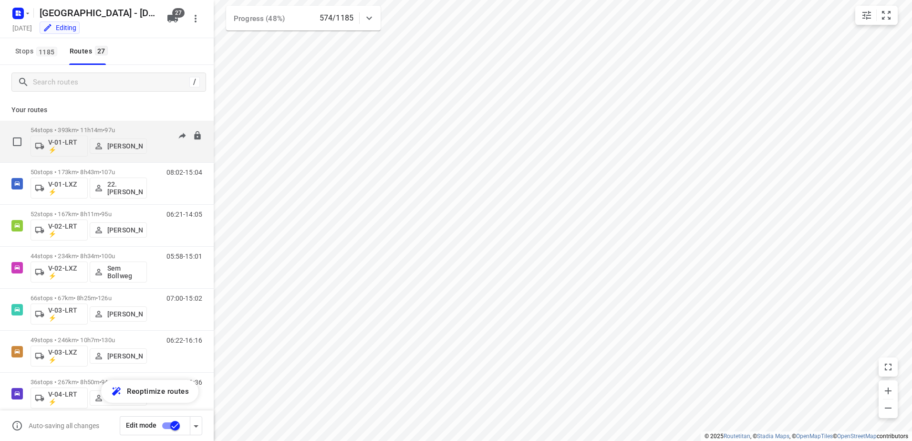
click at [97, 125] on div "54 stops • 393km • 11h14m • 97u V-01-LRT ⚡ Jorick Kok" at bounding box center [89, 142] width 116 height 40
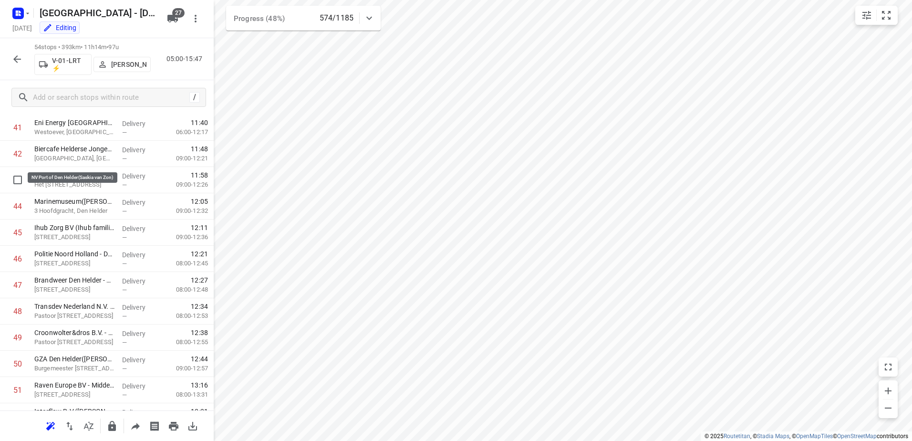
scroll to position [1194, 0]
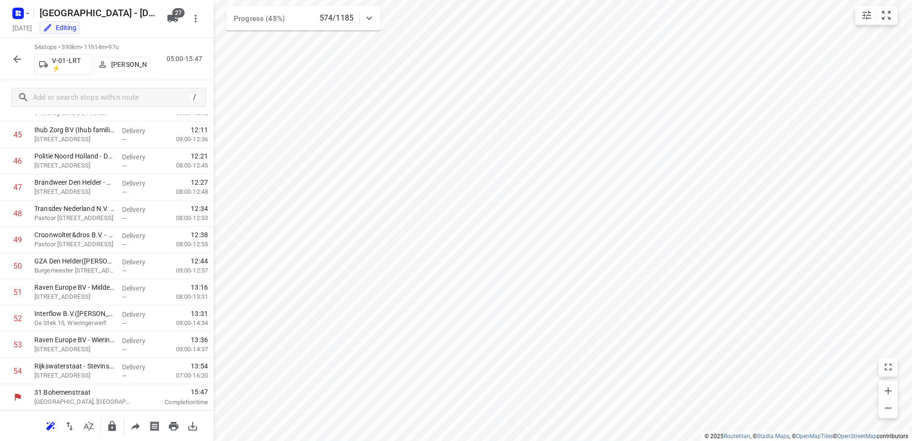
click at [15, 56] on icon "button" at bounding box center [16, 58] width 11 height 11
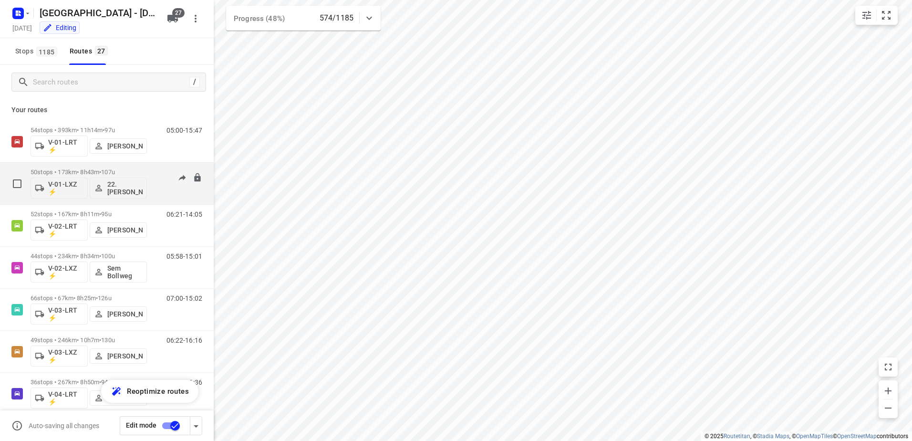
click at [158, 175] on div "08:02-15:04" at bounding box center [178, 185] width 48 height 35
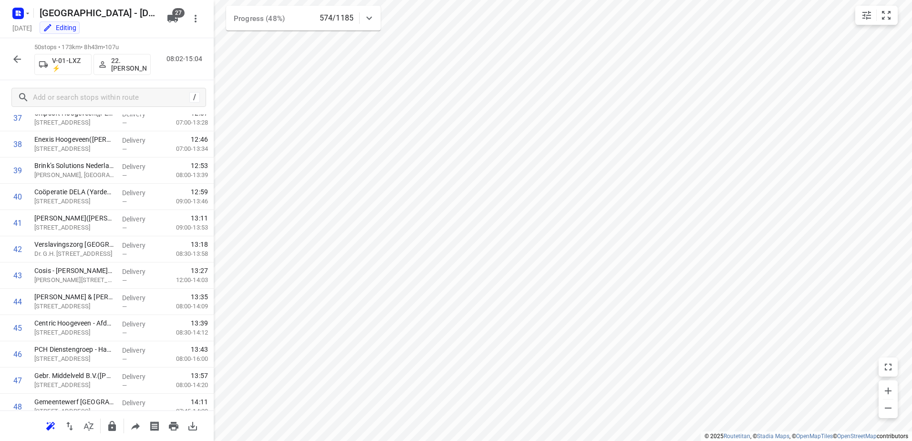
scroll to position [1090, 0]
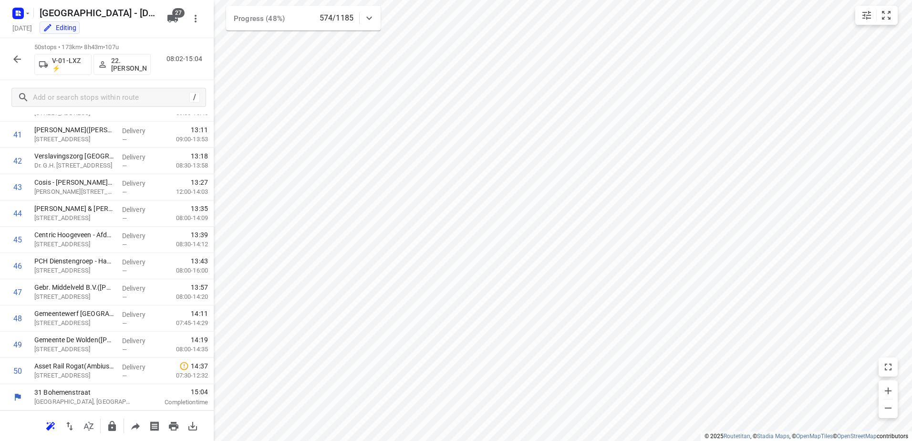
click at [20, 60] on icon "button" at bounding box center [16, 58] width 11 height 11
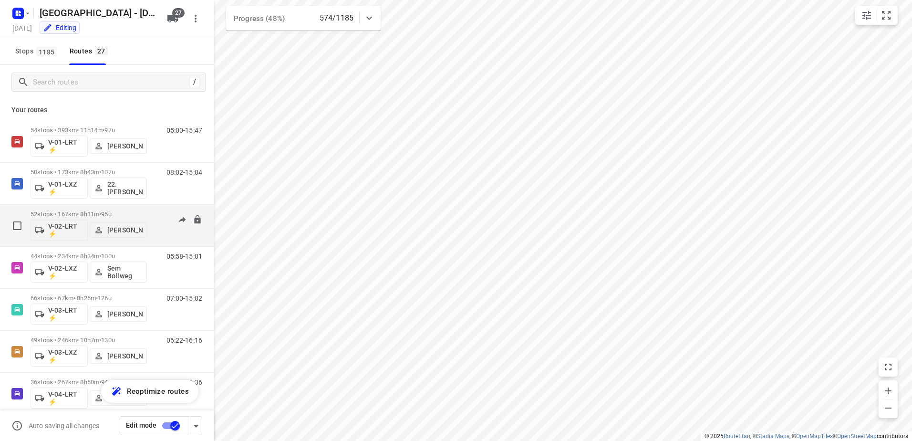
click at [162, 213] on div "06:21-14:05" at bounding box center [178, 227] width 48 height 35
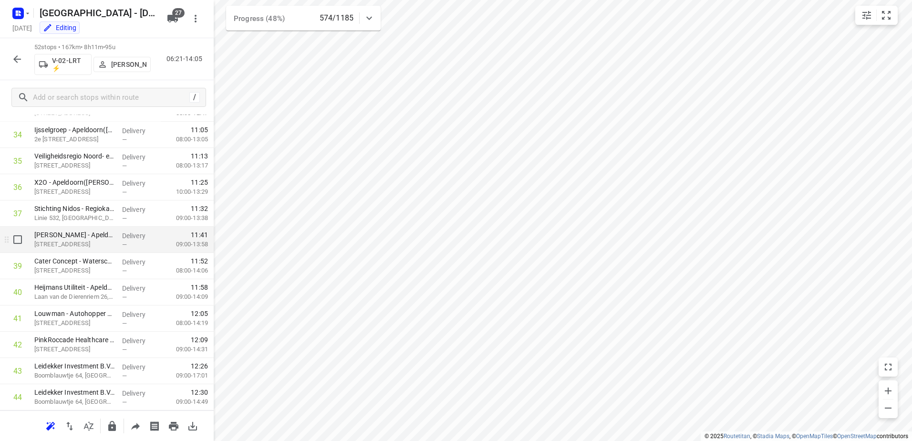
scroll to position [1142, 0]
click at [17, 60] on icon "button" at bounding box center [16, 58] width 11 height 11
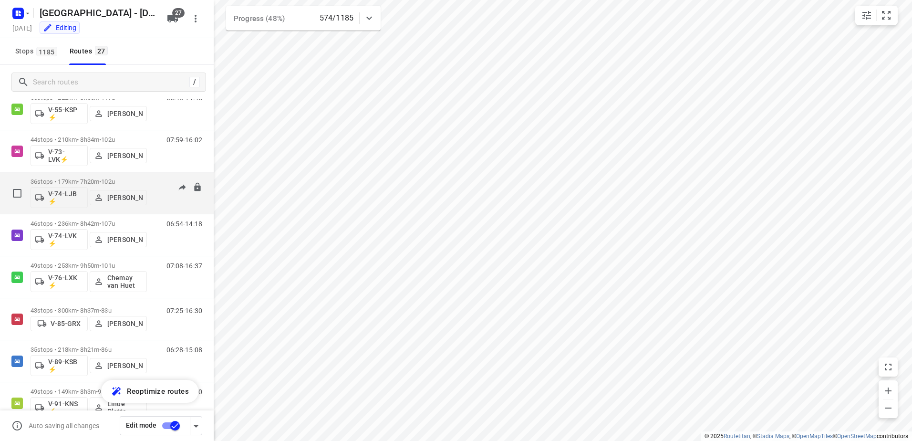
scroll to position [853, 0]
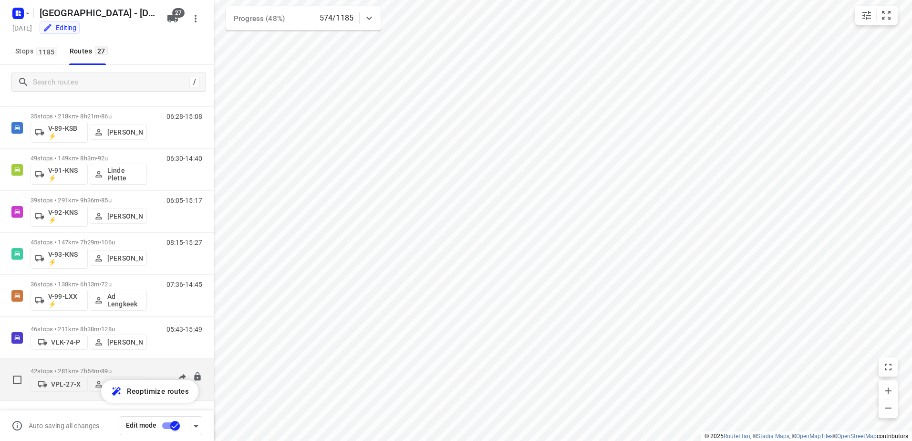
click at [145, 365] on div "42 stops • 281km • 7h54m • 89u VPL-27-X Milan Rave" at bounding box center [89, 379] width 116 height 34
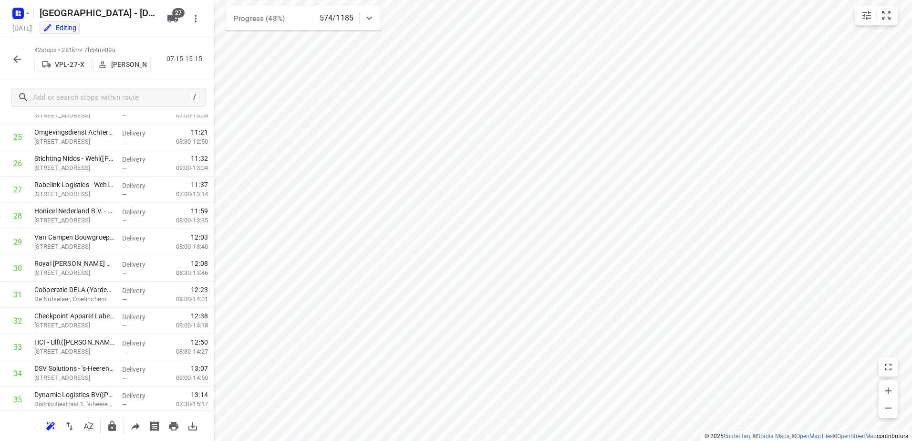
scroll to position [880, 0]
click at [17, 53] on icon "button" at bounding box center [16, 58] width 11 height 11
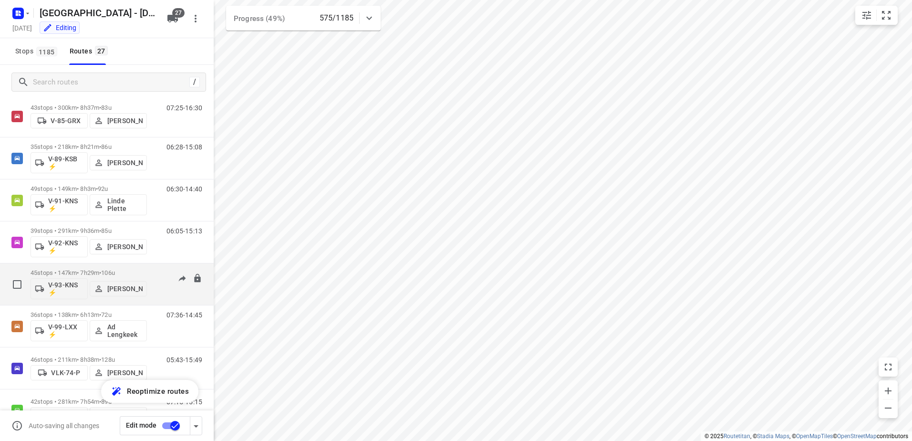
scroll to position [853, 0]
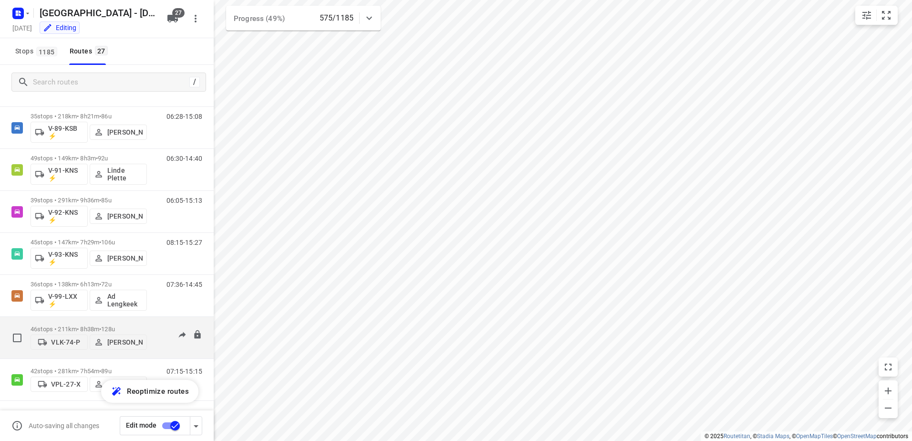
click at [149, 322] on div "46 stops • 211km • 8h38m • 128u VLK-74-P Marius Deckers 05:43-15:49" at bounding box center [122, 337] width 183 height 34
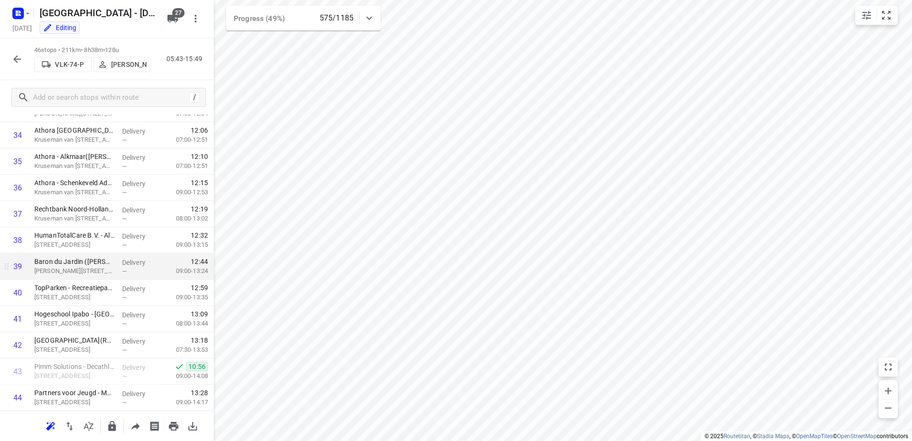
scroll to position [985, 0]
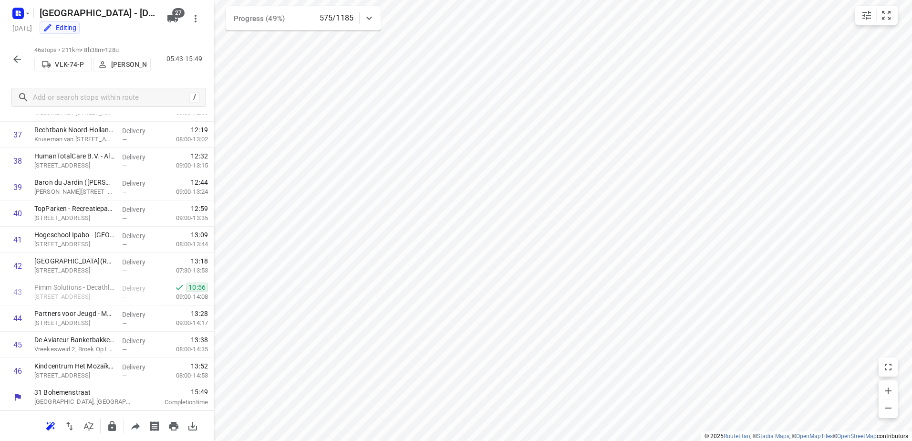
click at [19, 55] on icon "button" at bounding box center [16, 58] width 11 height 11
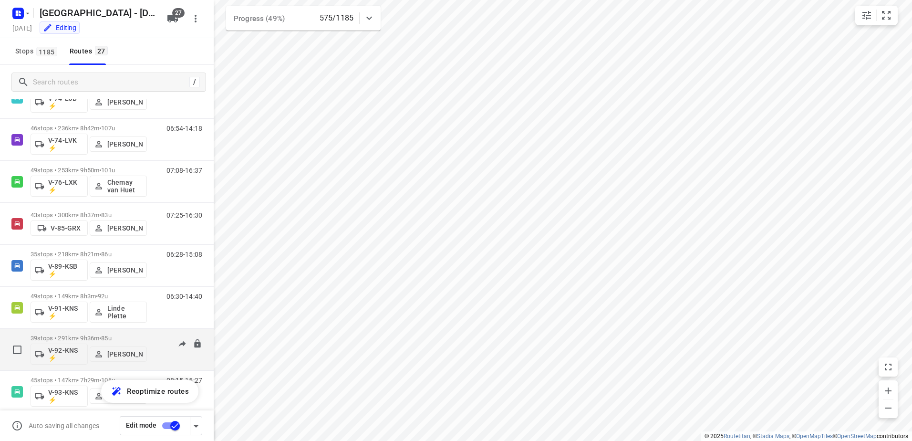
scroll to position [853, 0]
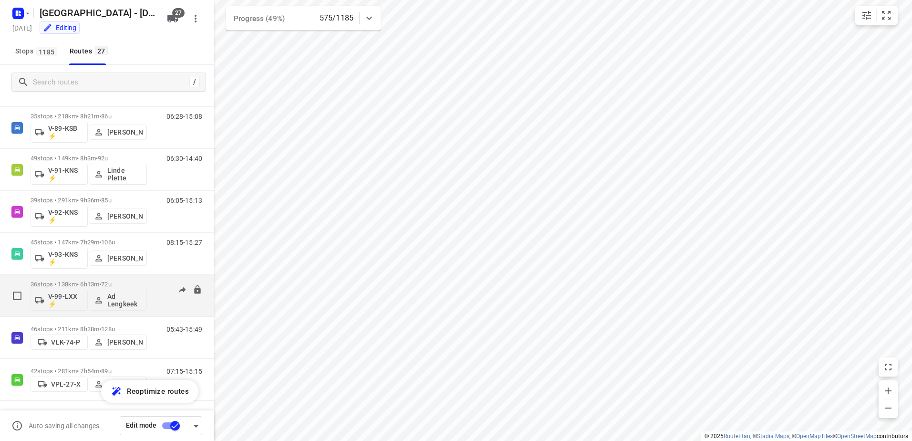
click at [154, 284] on div "07:36-14:45" at bounding box center [178, 297] width 48 height 35
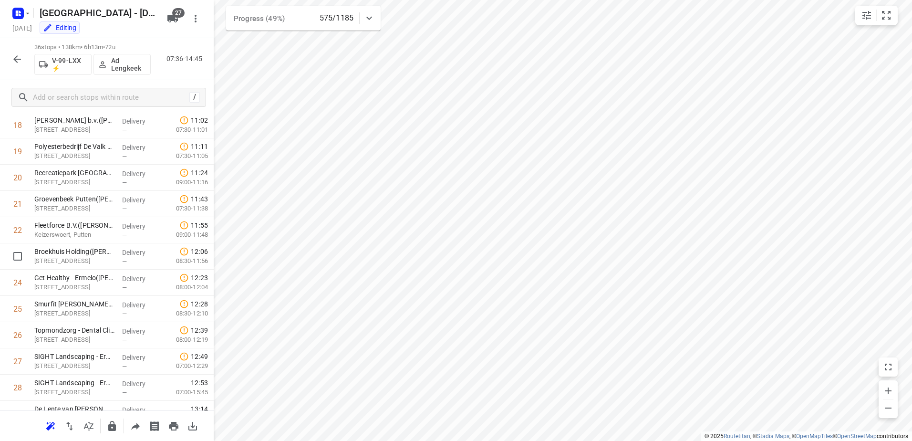
scroll to position [389, 0]
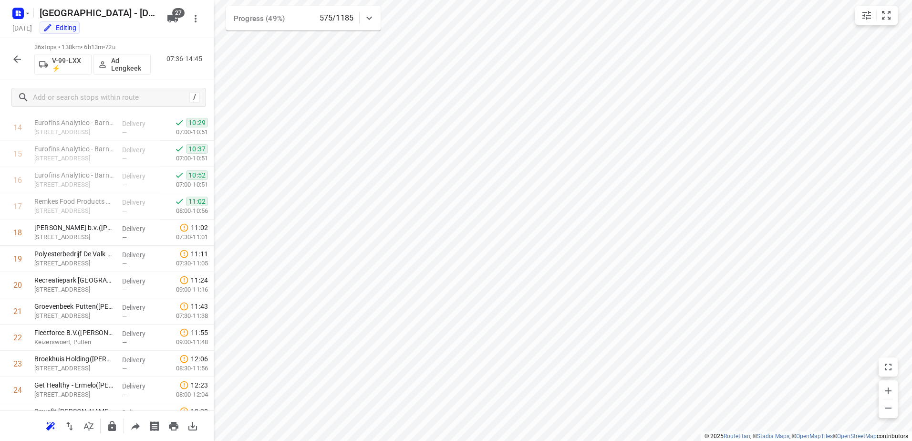
click at [19, 55] on icon "button" at bounding box center [16, 58] width 11 height 11
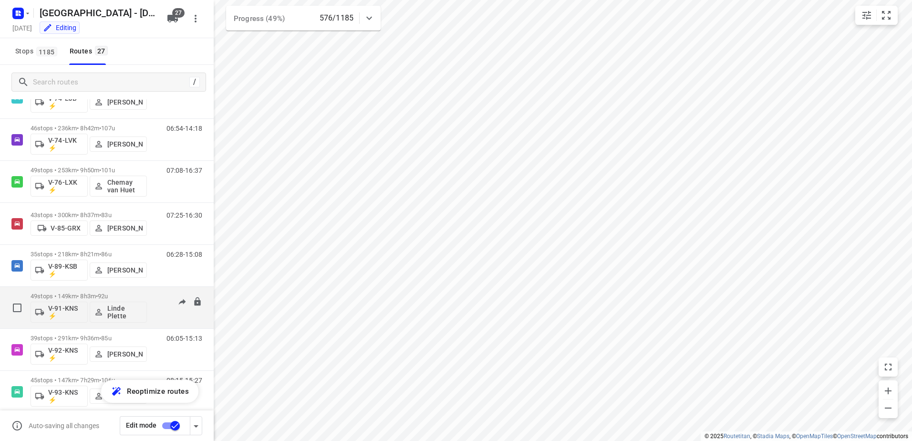
scroll to position [853, 0]
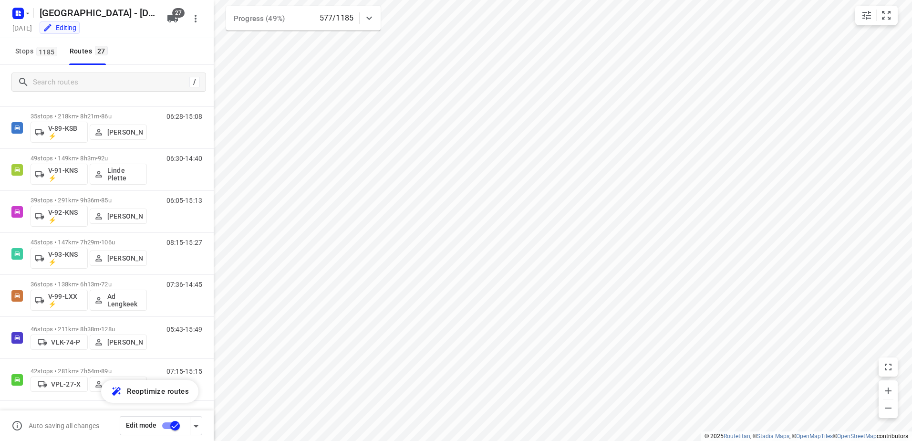
click at [144, 52] on div "Stops 1185 Routes 27" at bounding box center [107, 51] width 214 height 27
click at [155, 243] on div "08:15-15:27" at bounding box center [178, 255] width 48 height 35
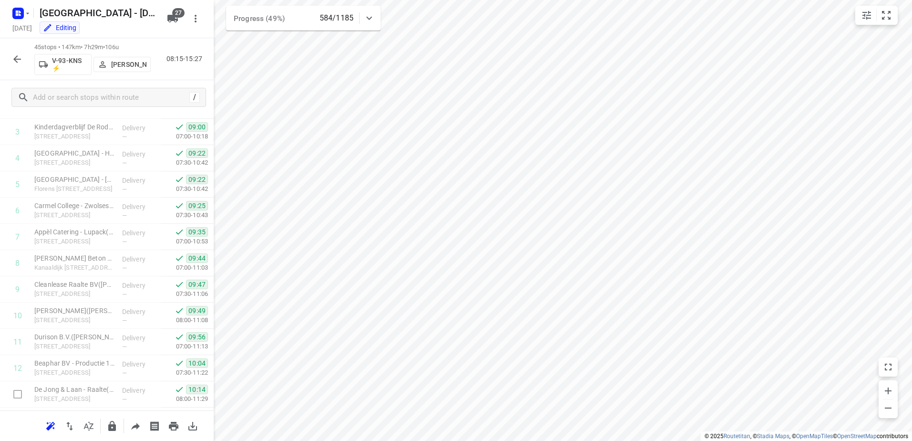
scroll to position [0, 0]
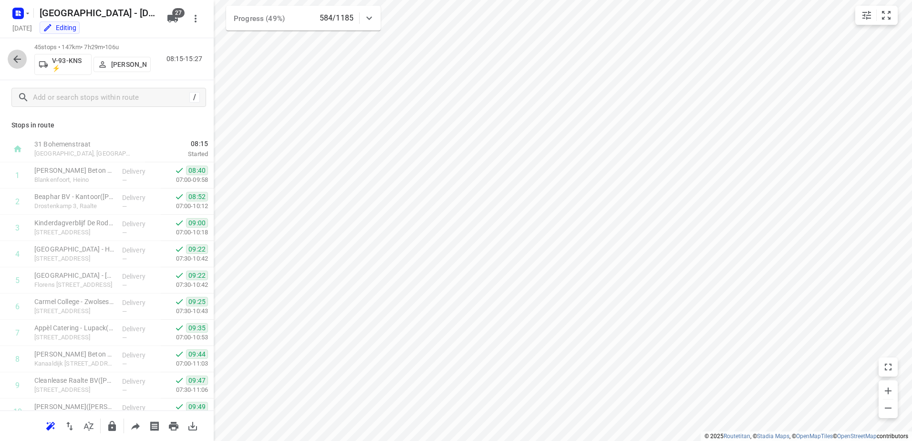
click at [14, 60] on icon "button" at bounding box center [17, 59] width 8 height 8
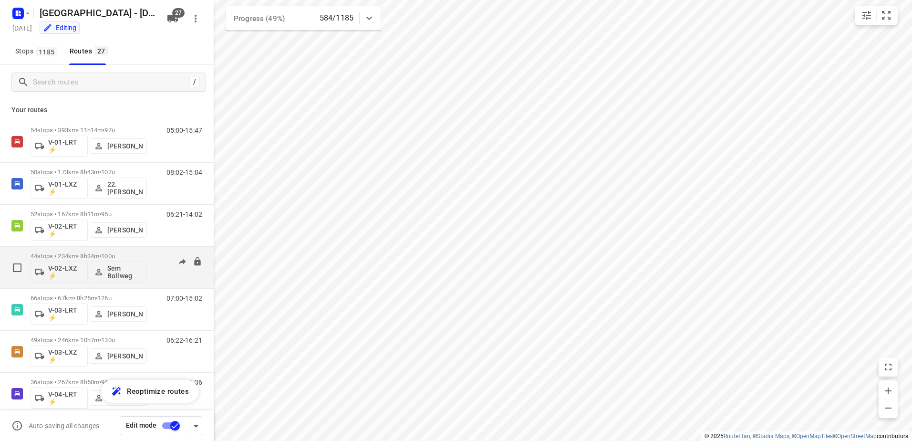
click at [165, 257] on div "05:58-15:03" at bounding box center [178, 269] width 48 height 35
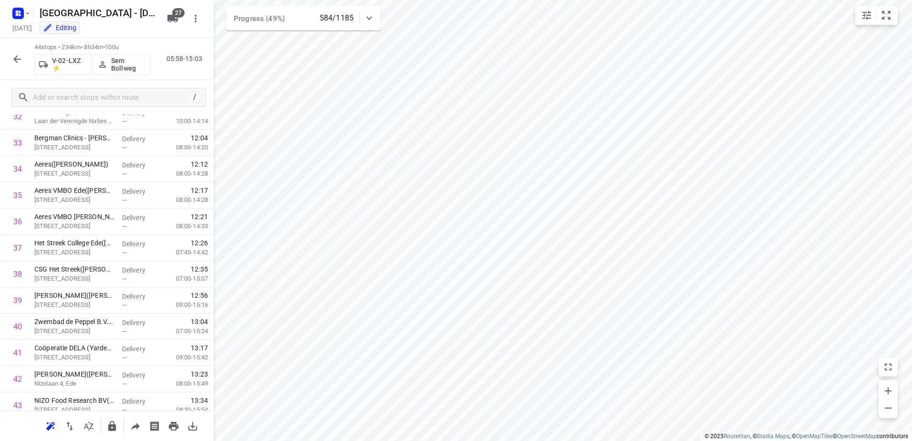
scroll to position [932, 0]
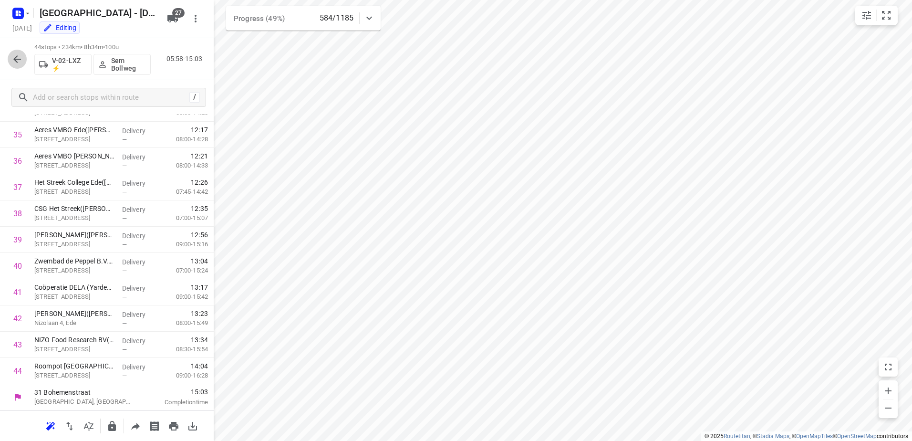
click at [12, 58] on icon "button" at bounding box center [16, 58] width 11 height 11
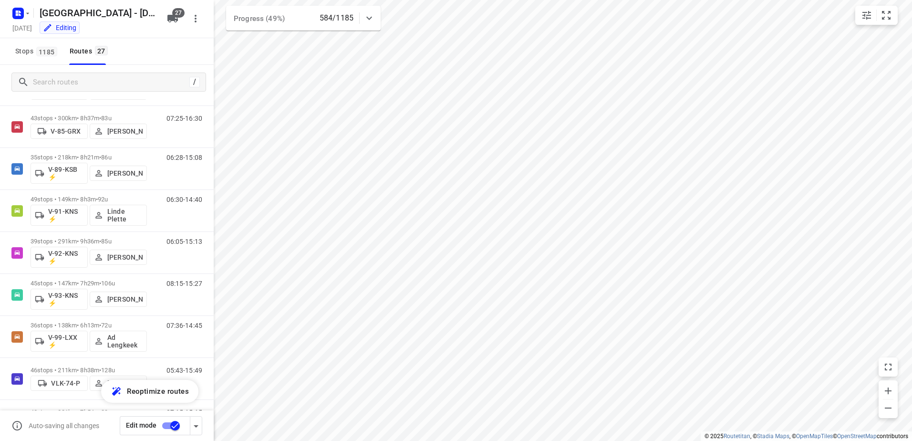
scroll to position [853, 0]
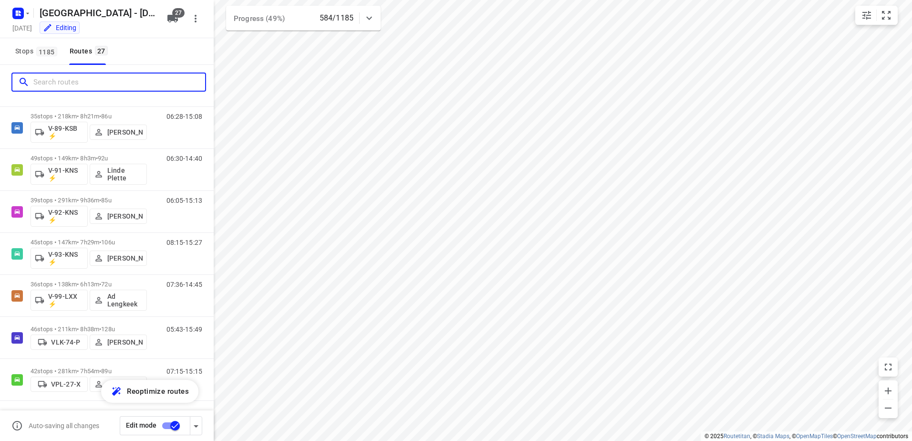
click at [63, 80] on input "Search routes" at bounding box center [119, 82] width 172 height 15
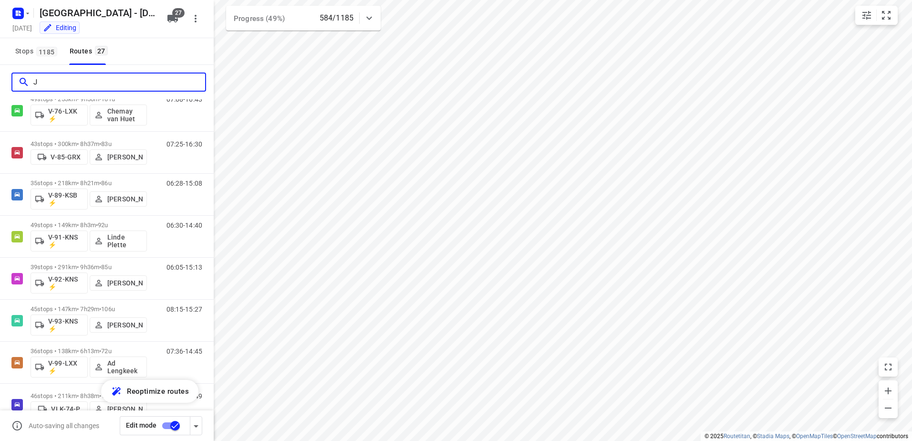
scroll to position [0, 0]
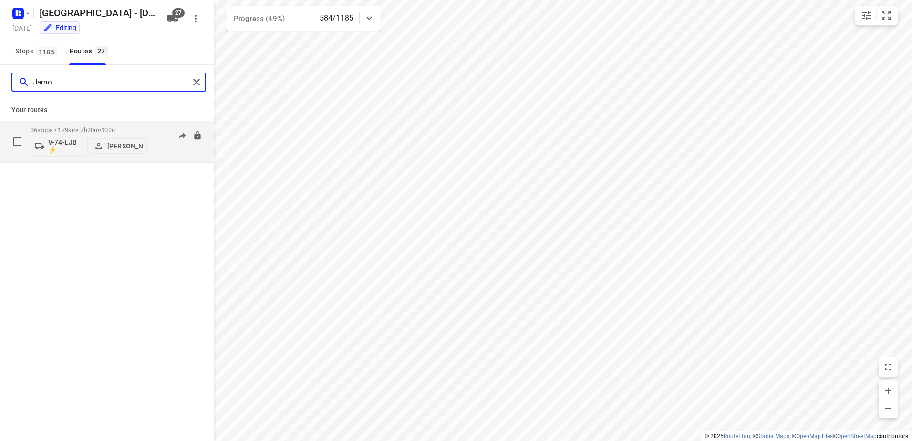
type input "Jarno"
click at [139, 125] on div "36 stops • 179km • 7h20m • 102u V-74-LJB ⚡ Jarno Bonhof" at bounding box center [89, 142] width 116 height 40
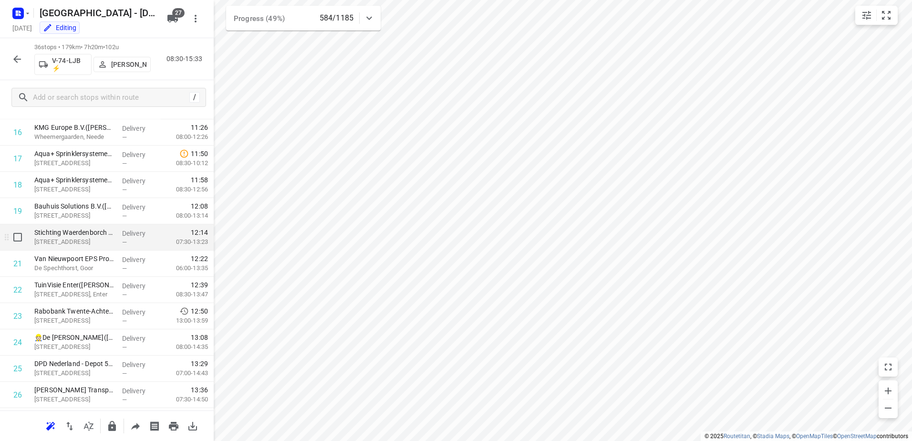
scroll to position [722, 0]
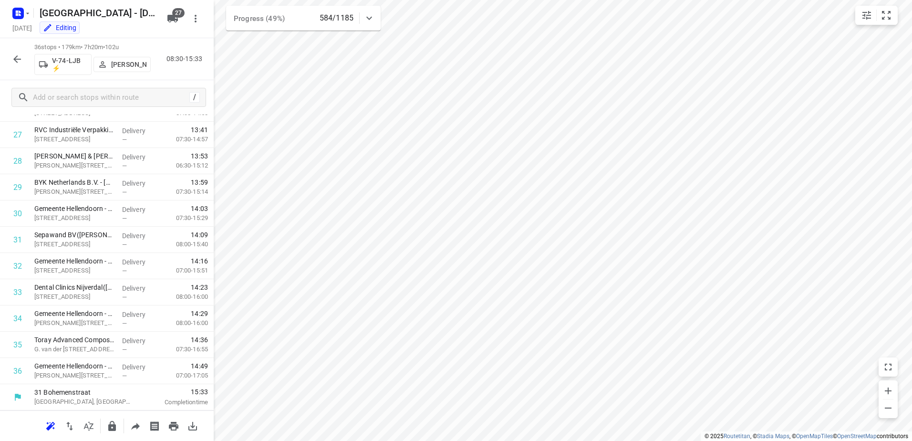
click at [26, 53] on div at bounding box center [17, 59] width 19 height 19
click at [9, 57] on button "button" at bounding box center [17, 59] width 19 height 19
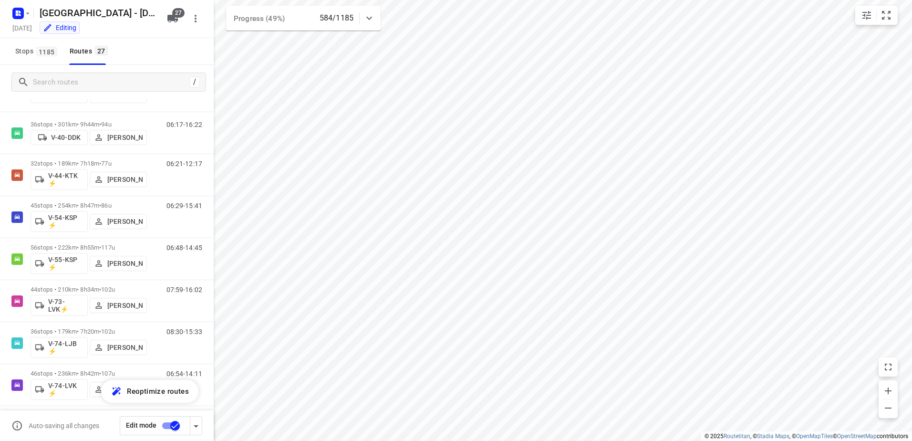
scroll to position [572, 0]
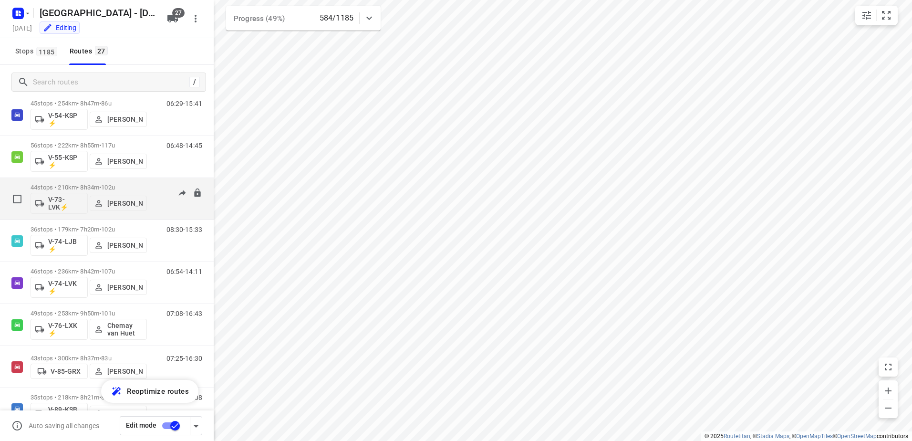
click at [154, 184] on div "07:59-16:02" at bounding box center [178, 201] width 48 height 35
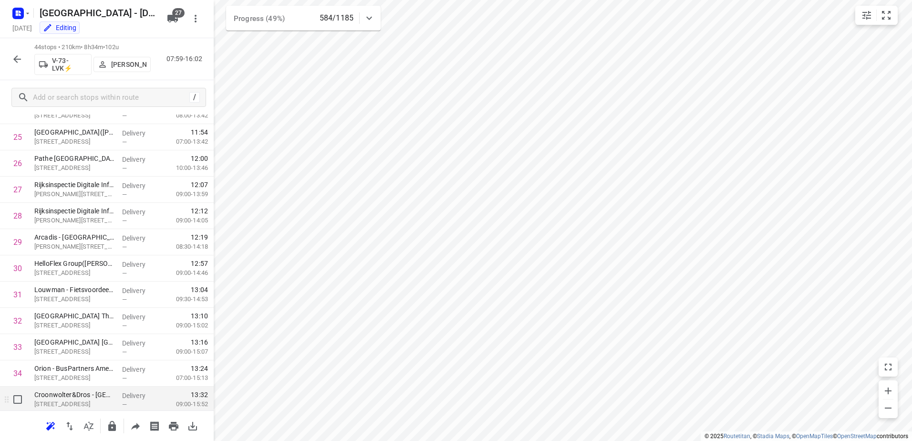
scroll to position [932, 0]
click at [12, 55] on icon "button" at bounding box center [16, 58] width 11 height 11
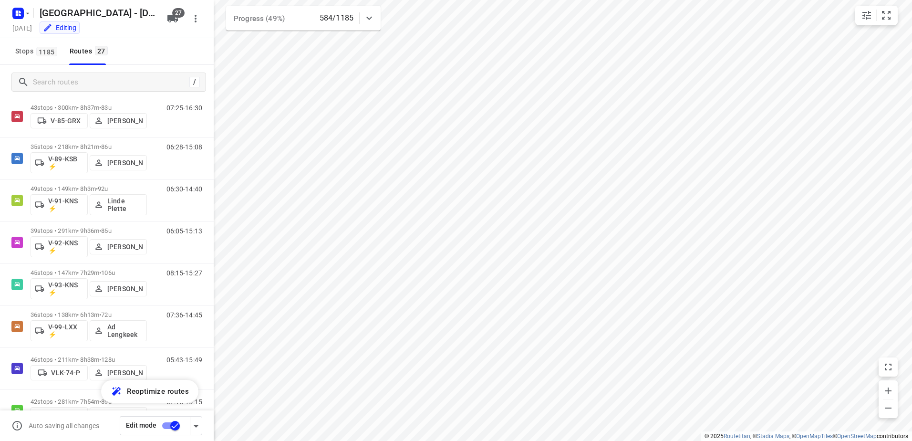
scroll to position [853, 0]
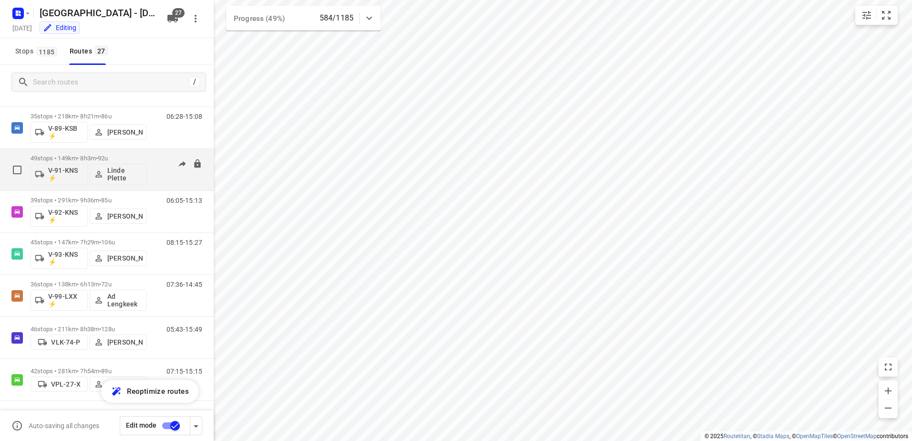
click at [153, 154] on div "49 stops • 149km • 8h3m • 92u V-91-KNS ⚡ Linde Plette 06:30-14:40" at bounding box center [122, 170] width 183 height 40
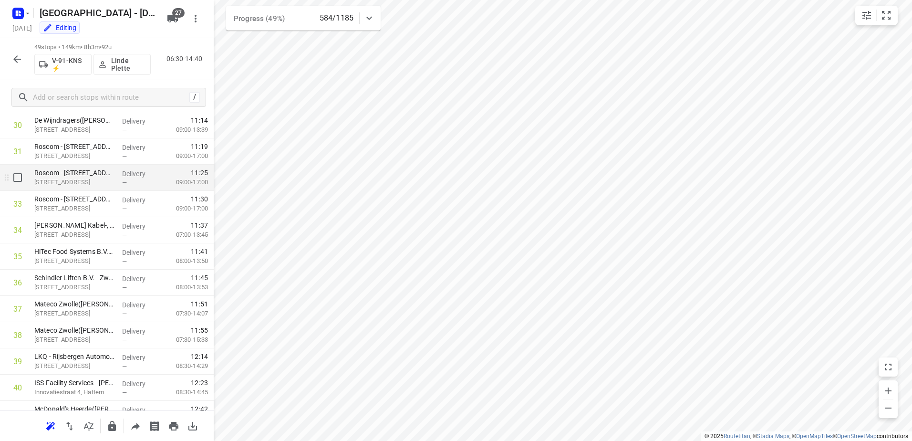
scroll to position [1063, 0]
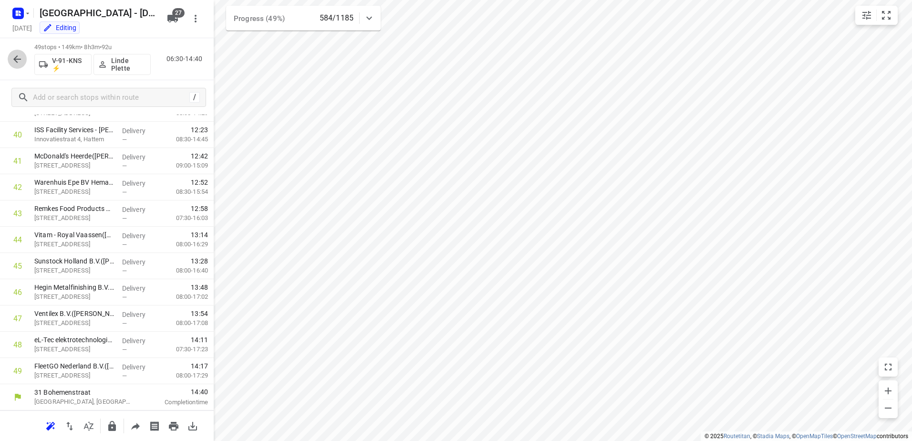
click at [17, 56] on icon "button" at bounding box center [17, 59] width 8 height 8
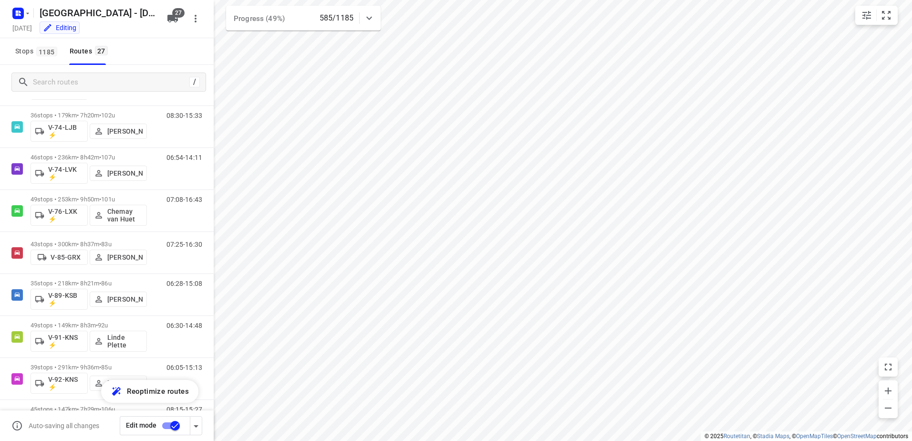
scroll to position [811, 0]
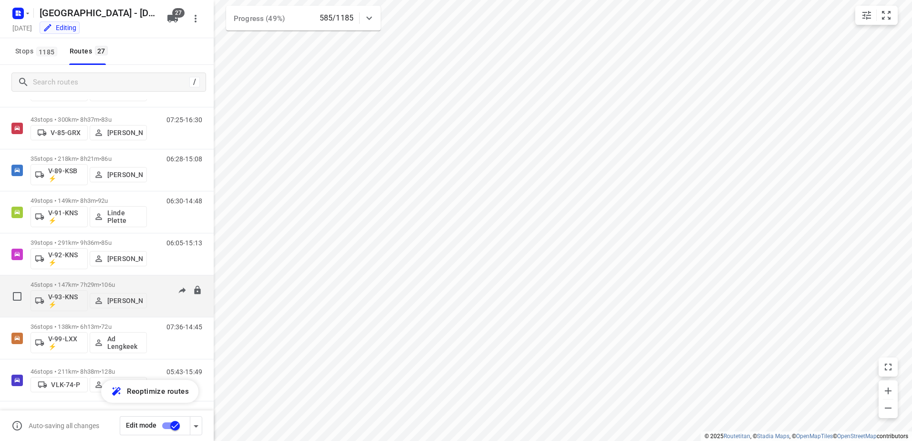
click at [157, 285] on div "08:15-15:27" at bounding box center [178, 298] width 48 height 35
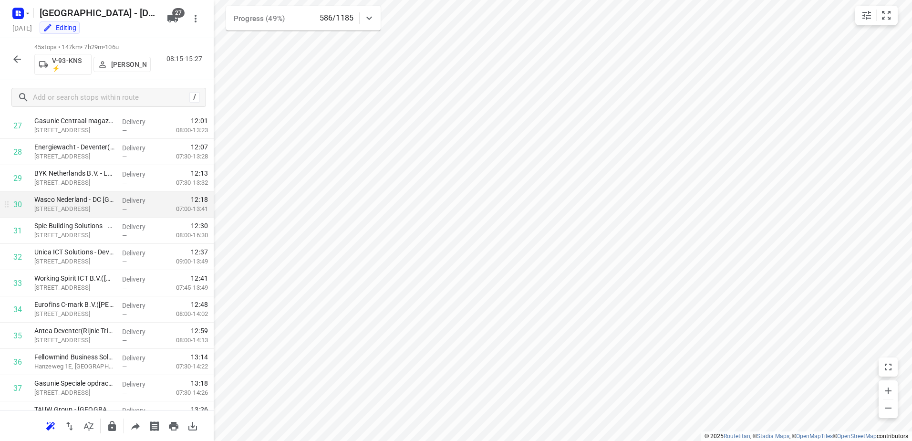
scroll to position [954, 0]
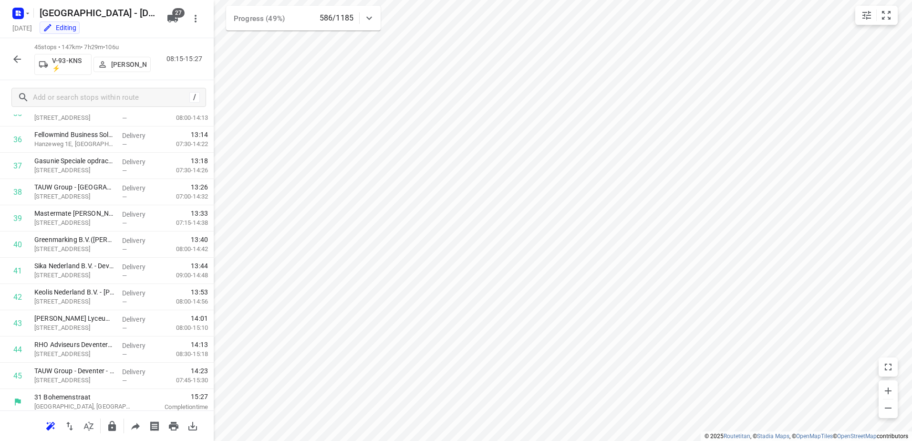
click at [20, 53] on icon "button" at bounding box center [16, 58] width 11 height 11
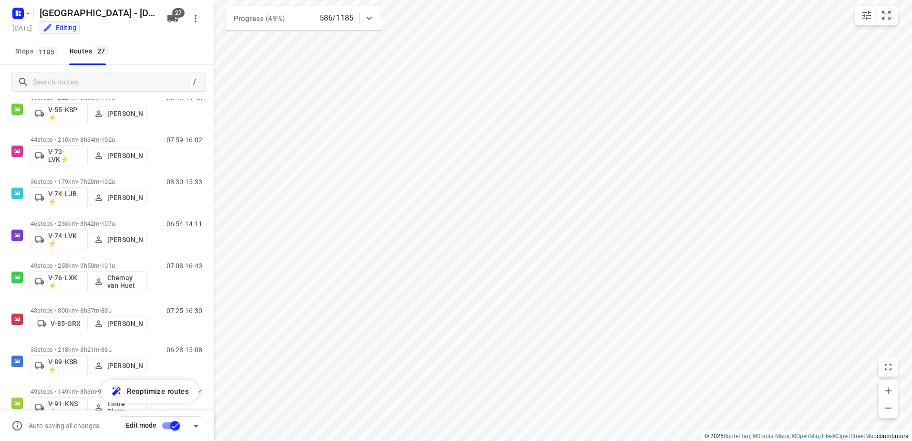
scroll to position [853, 0]
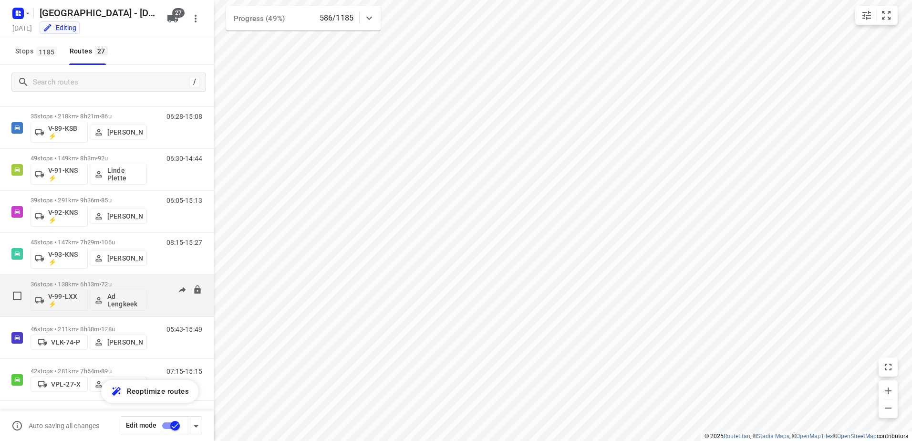
click at [161, 287] on div "07:36-14:45" at bounding box center [178, 297] width 48 height 35
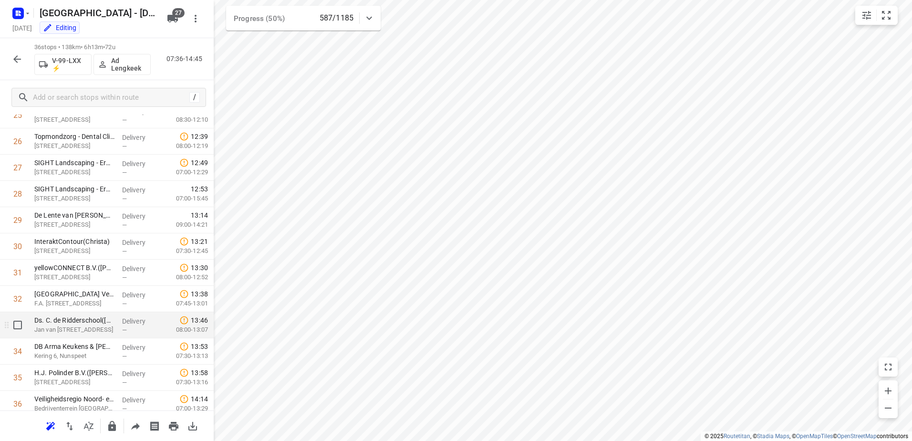
scroll to position [675, 0]
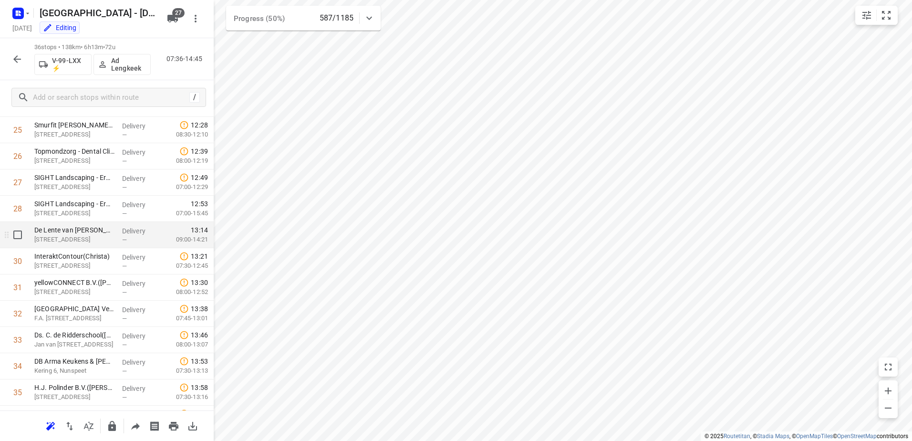
click at [114, 236] on div "De Lente van Drenthe - Siblu de Tol(Martijn Markus) Elspeterweg 61, Nunspeet" at bounding box center [75, 235] width 88 height 26
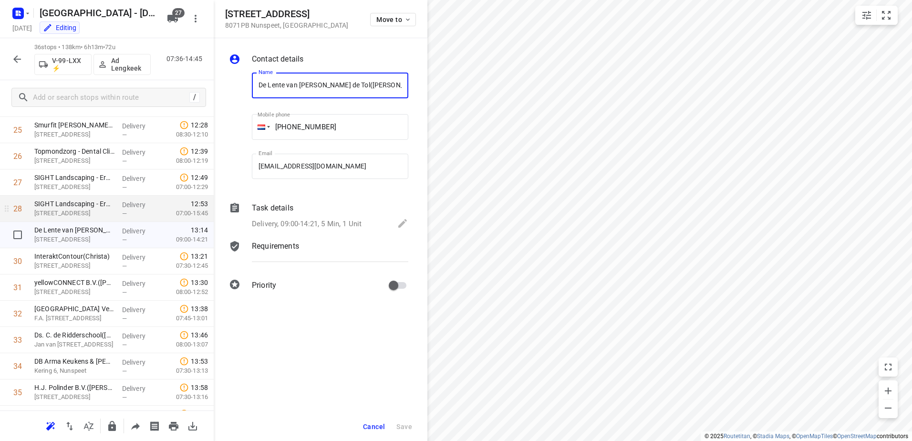
scroll to position [0, 12]
click at [275, 213] on p "Task details" at bounding box center [272, 207] width 41 height 11
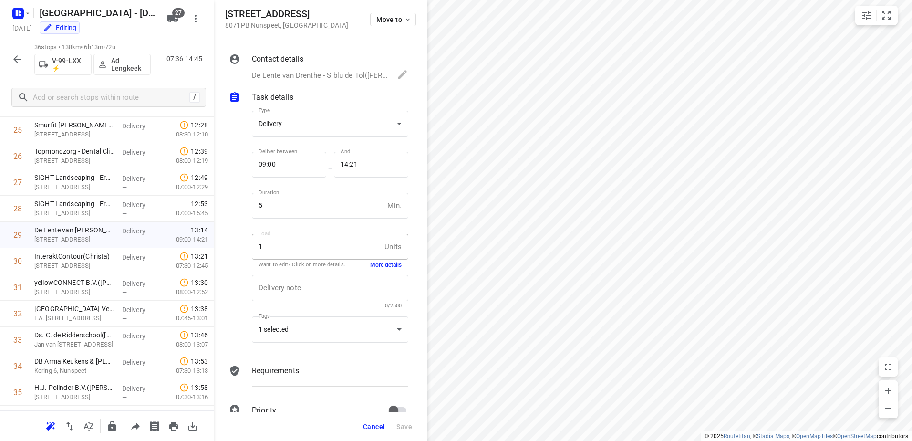
click at [391, 264] on button "More details" at bounding box center [385, 265] width 31 height 8
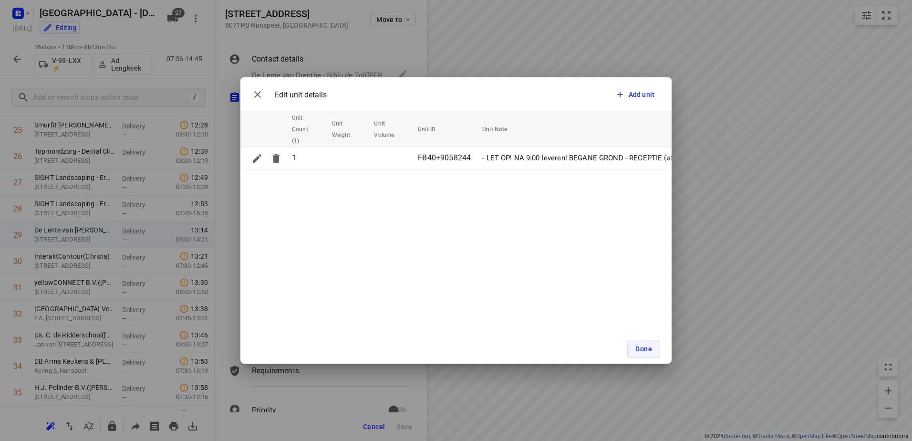
click at [645, 349] on span "Done" at bounding box center [643, 349] width 17 height 8
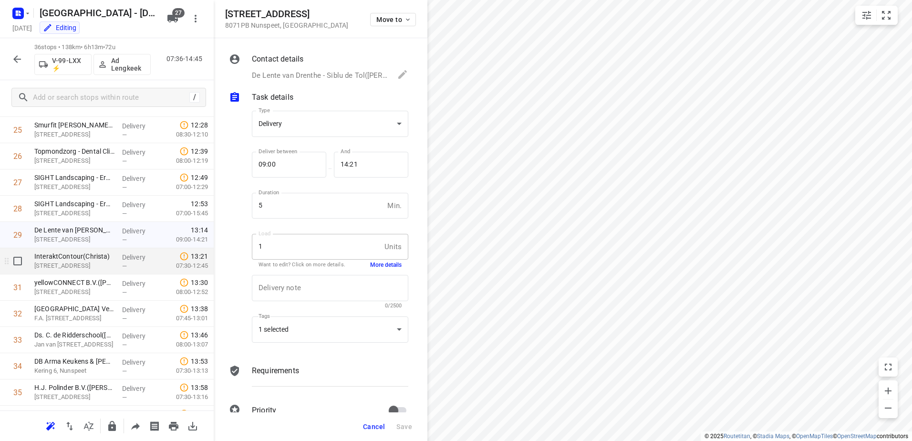
click at [132, 261] on p "Delivery" at bounding box center [139, 257] width 35 height 10
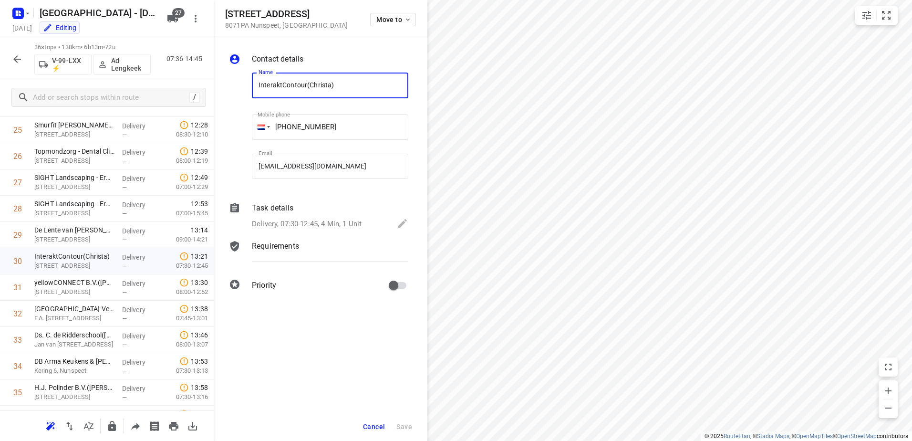
click at [313, 204] on div "Task details" at bounding box center [330, 207] width 156 height 11
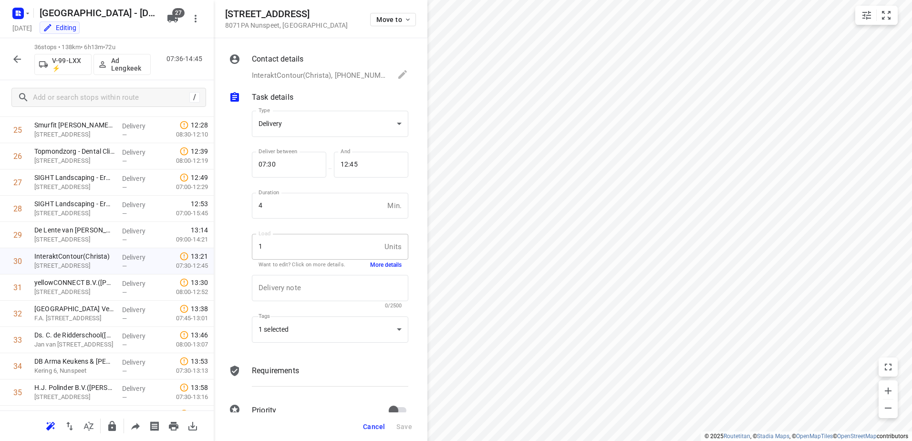
click at [385, 266] on button "More details" at bounding box center [385, 265] width 31 height 8
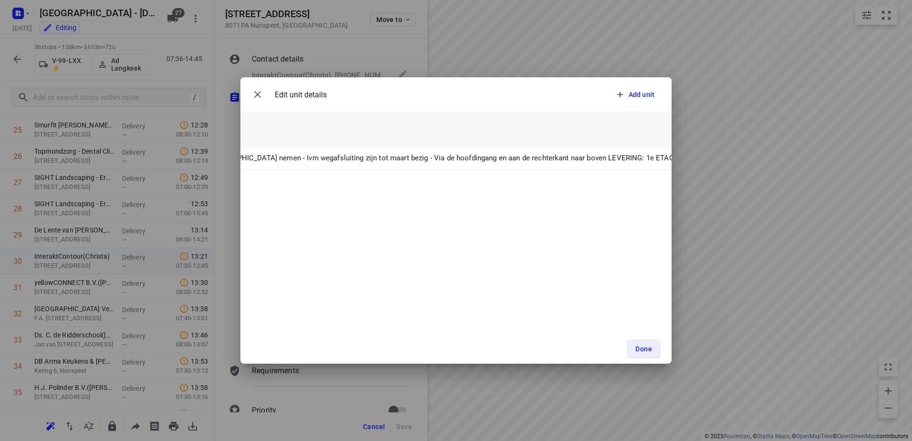
scroll to position [0, 470]
click at [650, 352] on span "Done" at bounding box center [643, 349] width 17 height 8
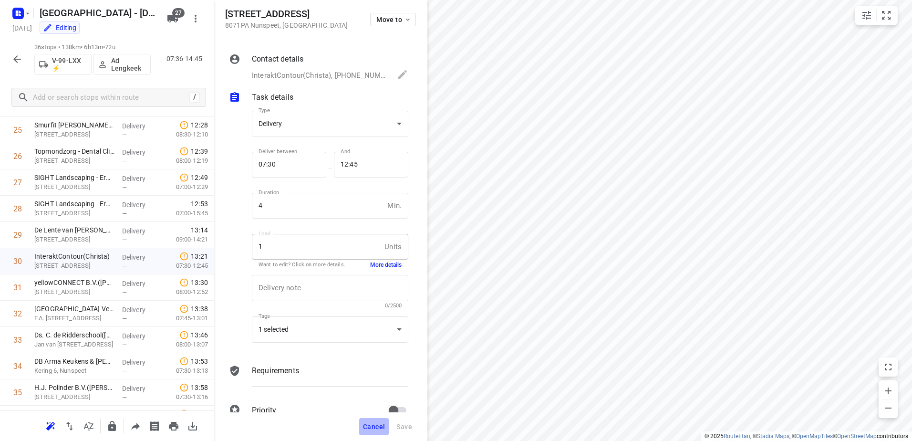
click at [377, 422] on span "Cancel" at bounding box center [374, 426] width 22 height 8
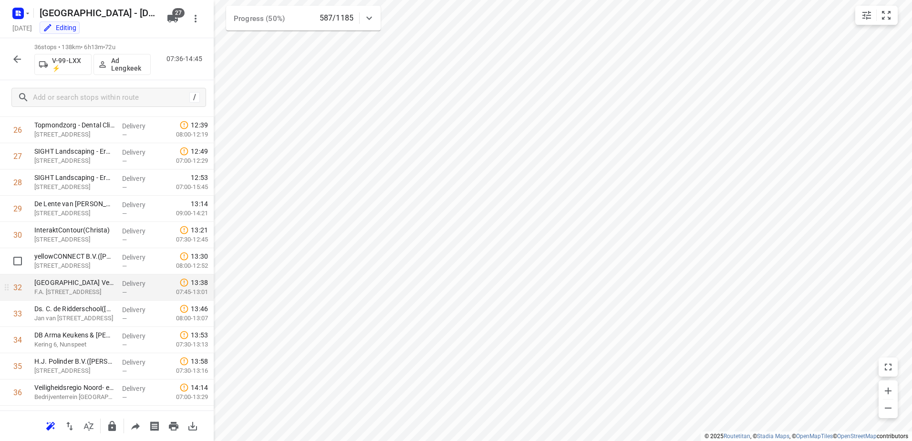
scroll to position [722, 0]
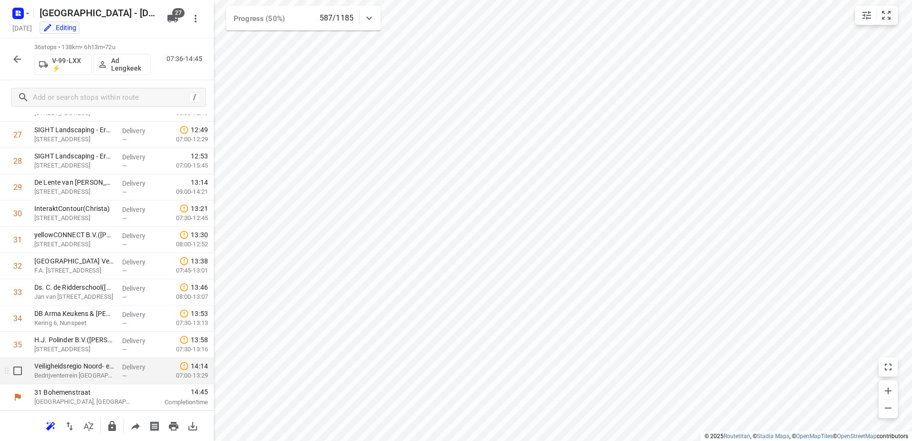
click at [139, 377] on div "—" at bounding box center [139, 375] width 35 height 7
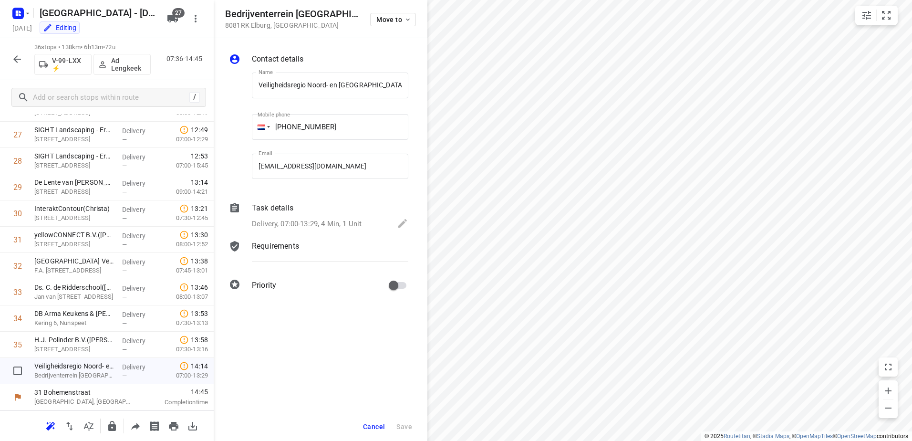
scroll to position [0, 61]
click at [324, 212] on div "Task details" at bounding box center [330, 207] width 156 height 11
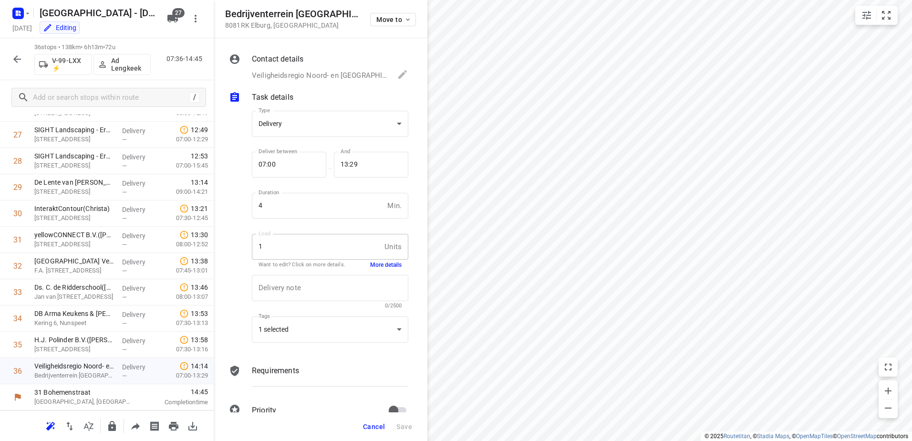
click at [381, 264] on button "More details" at bounding box center [385, 265] width 31 height 8
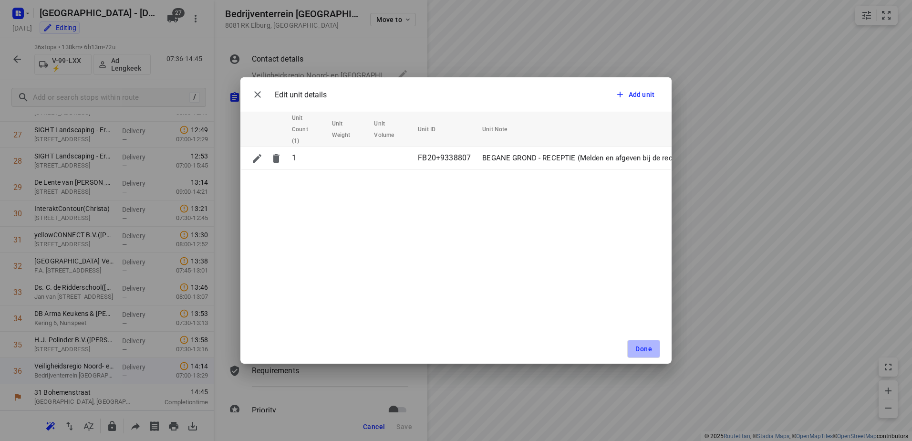
click at [658, 348] on button "Done" at bounding box center [643, 349] width 33 height 18
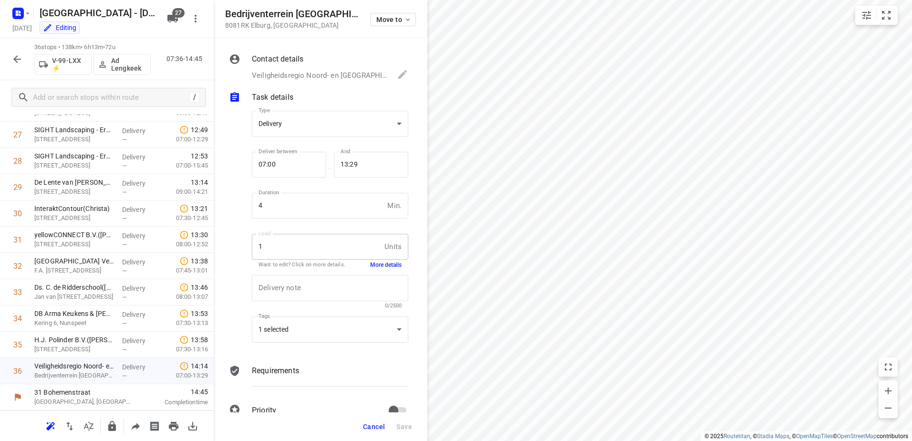
click at [21, 63] on icon "button" at bounding box center [16, 58] width 11 height 11
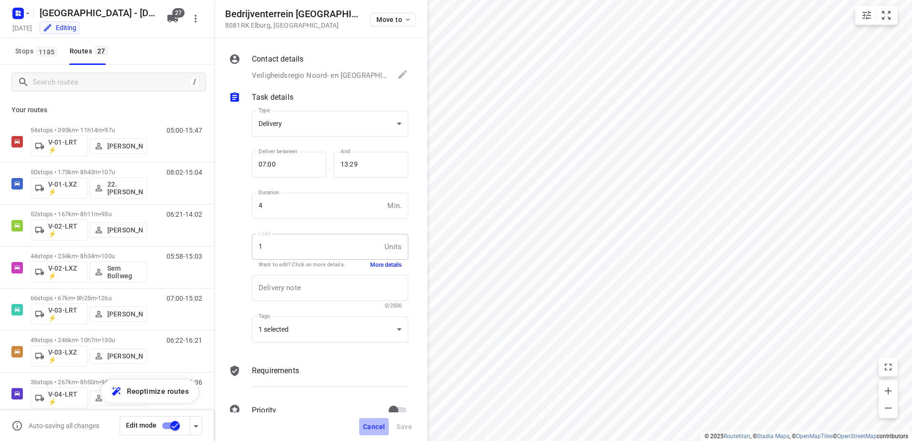
click at [383, 421] on button "Cancel" at bounding box center [374, 426] width 30 height 17
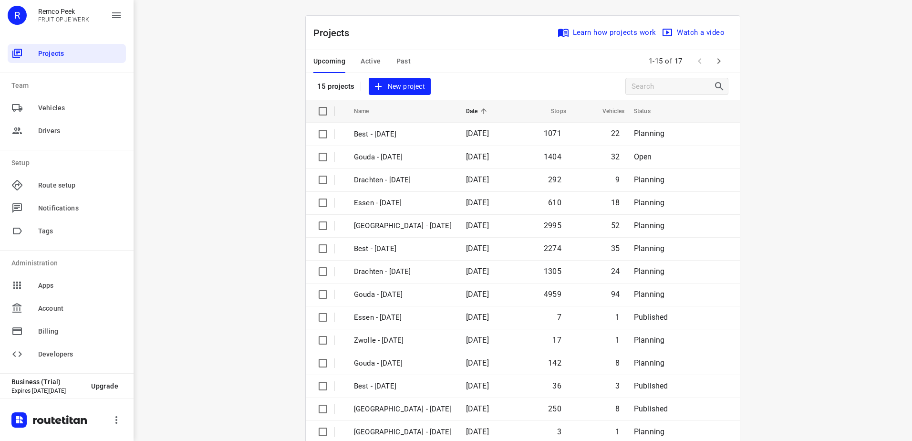
click at [399, 63] on span "Past" at bounding box center [403, 61] width 15 height 12
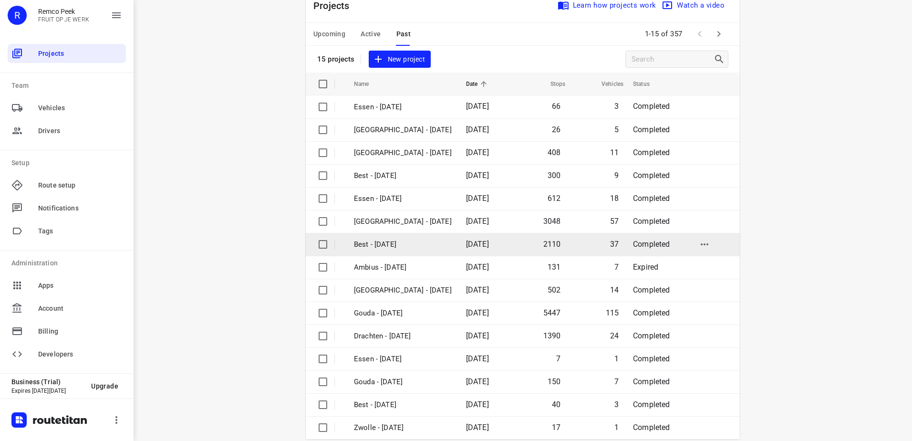
scroll to position [41, 0]
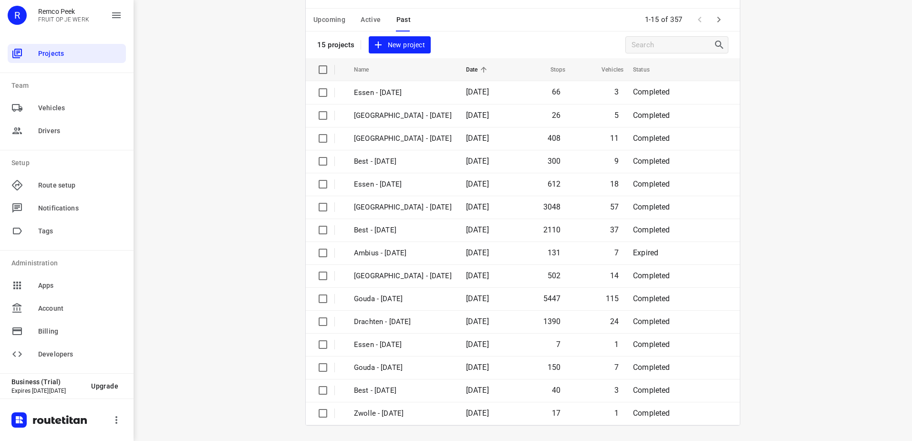
click at [720, 15] on icon "button" at bounding box center [718, 19] width 11 height 11
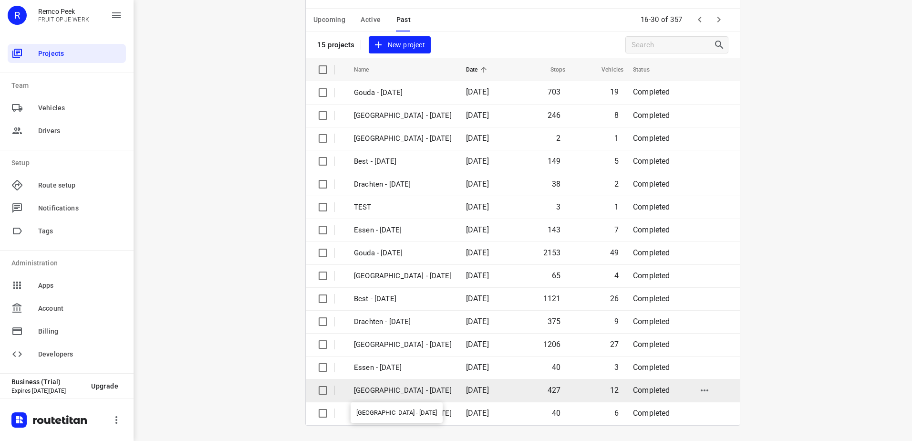
click at [422, 388] on p "Zwolle - Tuesday" at bounding box center [403, 390] width 98 height 11
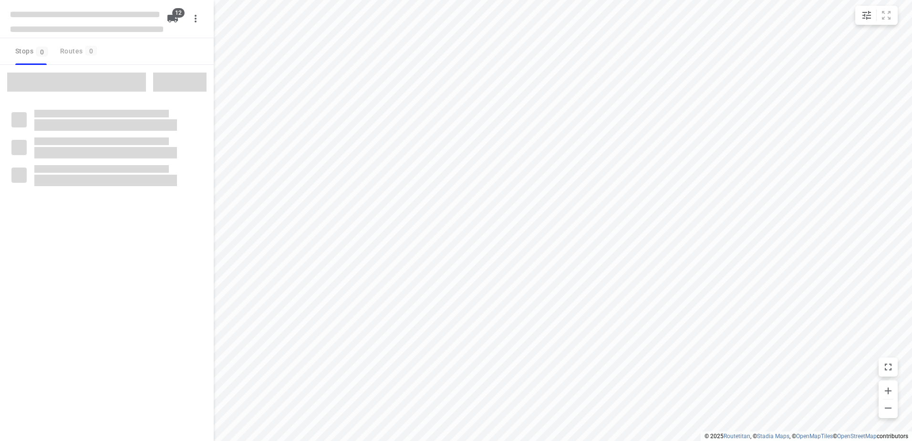
checkbox input "true"
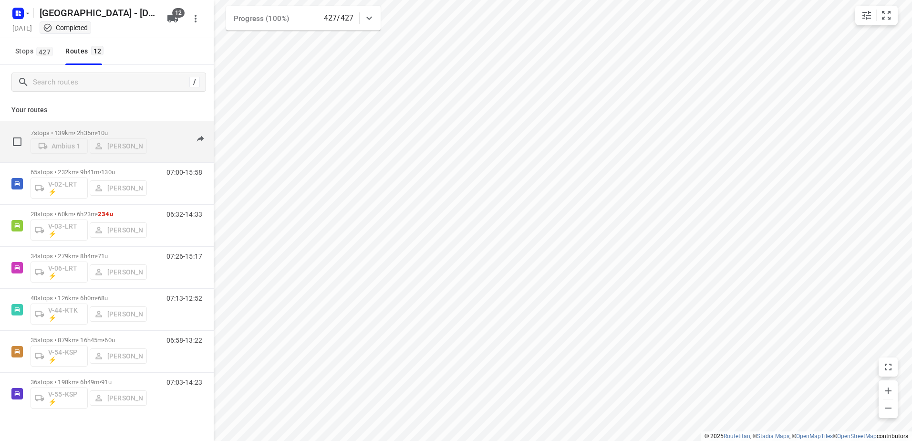
click at [153, 124] on div "7 stops • 139km • 2h35m • 10u Ambius 1 Sven Hageman 13:09-15:54" at bounding box center [122, 141] width 183 height 34
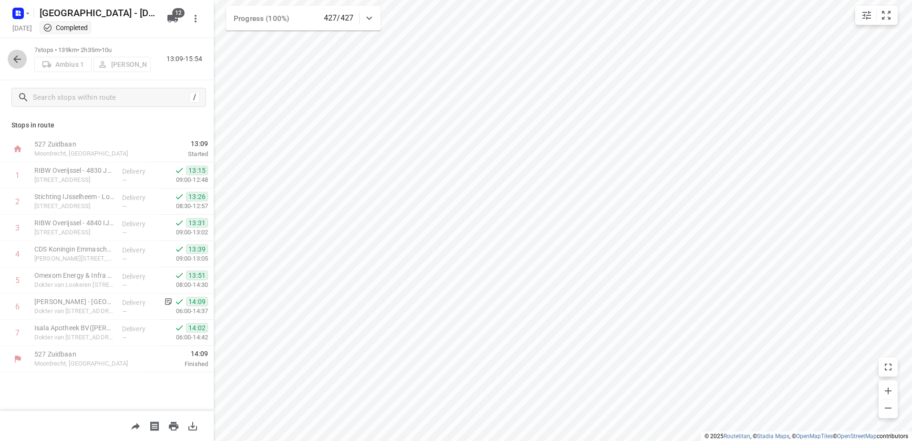
click at [20, 54] on icon "button" at bounding box center [16, 58] width 11 height 11
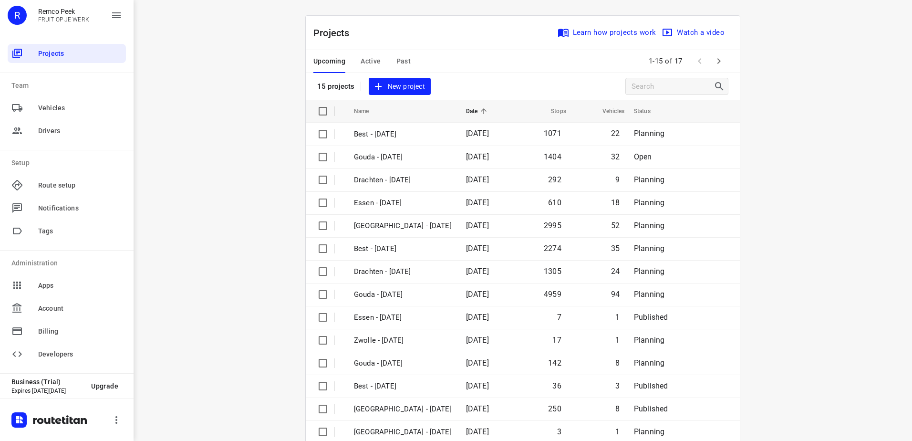
click at [407, 58] on div "Upcoming Active Past" at bounding box center [369, 61] width 113 height 23
click at [405, 58] on span "Past" at bounding box center [403, 61] width 15 height 12
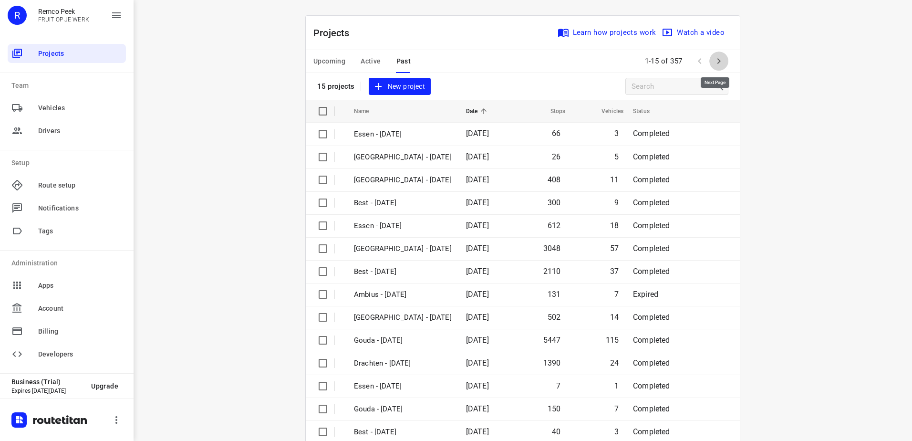
click at [724, 63] on button "button" at bounding box center [718, 60] width 19 height 19
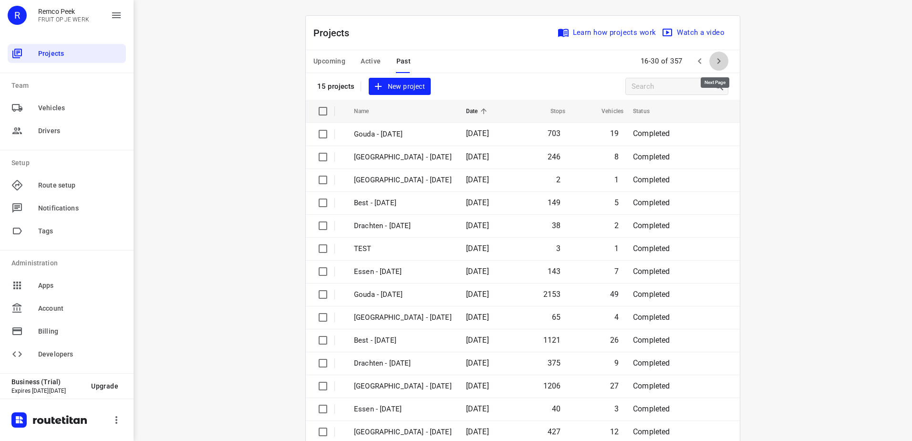
click at [724, 63] on button "button" at bounding box center [718, 60] width 19 height 19
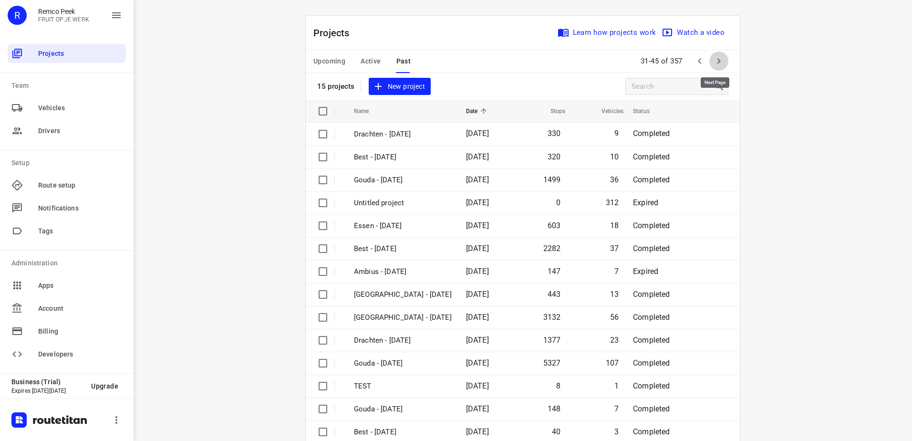
click at [724, 63] on button "button" at bounding box center [718, 60] width 19 height 19
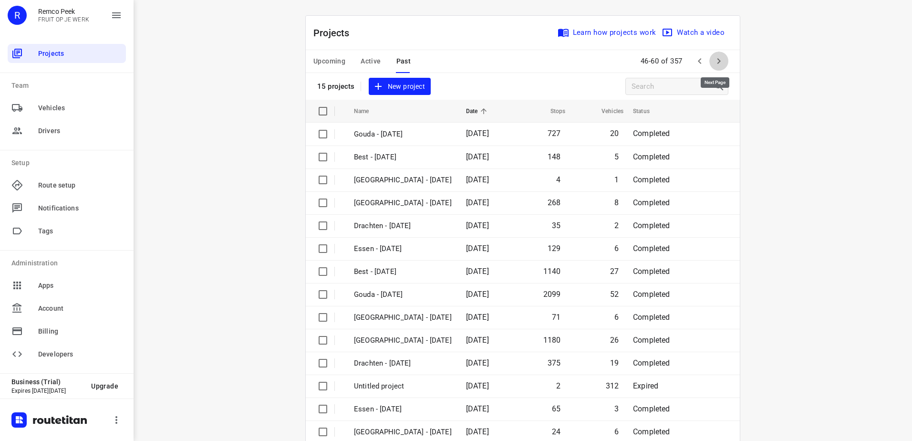
click at [724, 63] on button "button" at bounding box center [718, 60] width 19 height 19
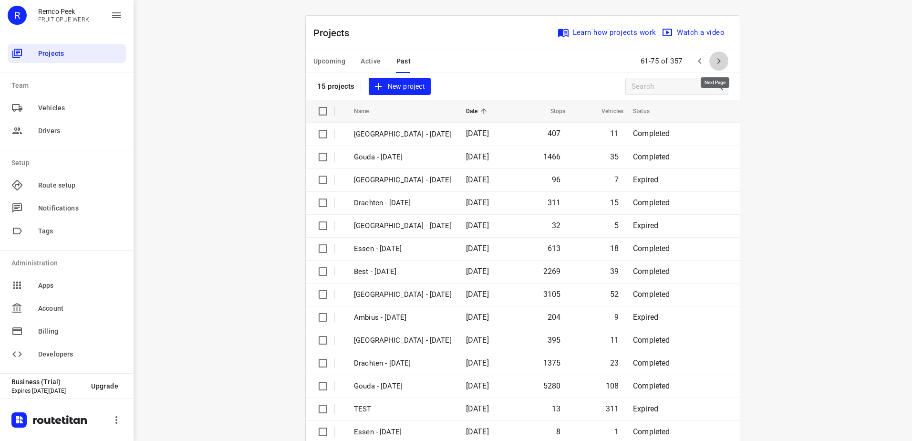
click at [724, 63] on button "button" at bounding box center [718, 60] width 19 height 19
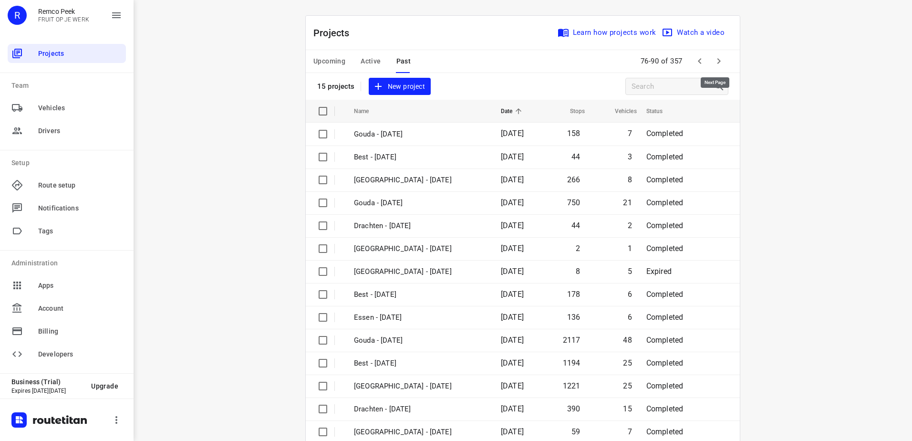
click at [724, 63] on button "button" at bounding box center [718, 60] width 19 height 19
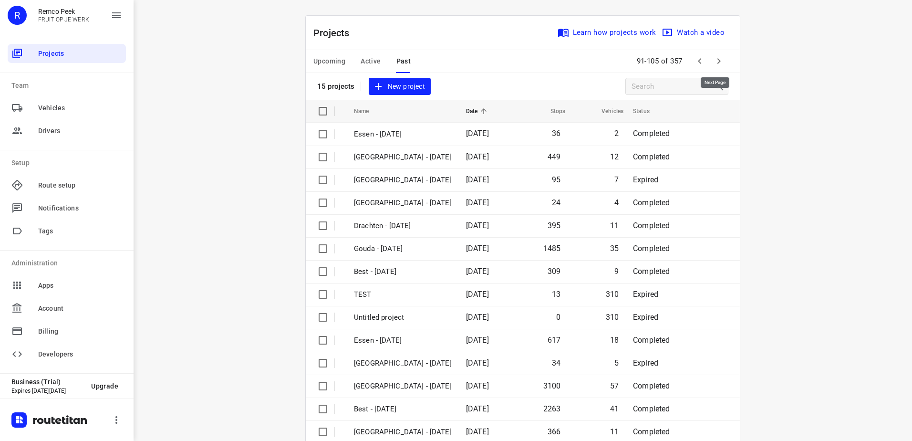
click at [714, 56] on icon "button" at bounding box center [718, 60] width 11 height 11
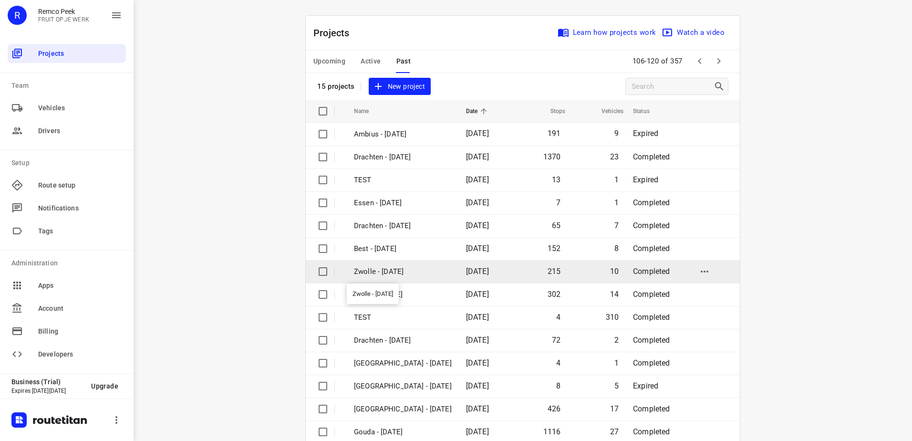
click at [406, 272] on p "Zwolle - [DATE]" at bounding box center [403, 271] width 98 height 11
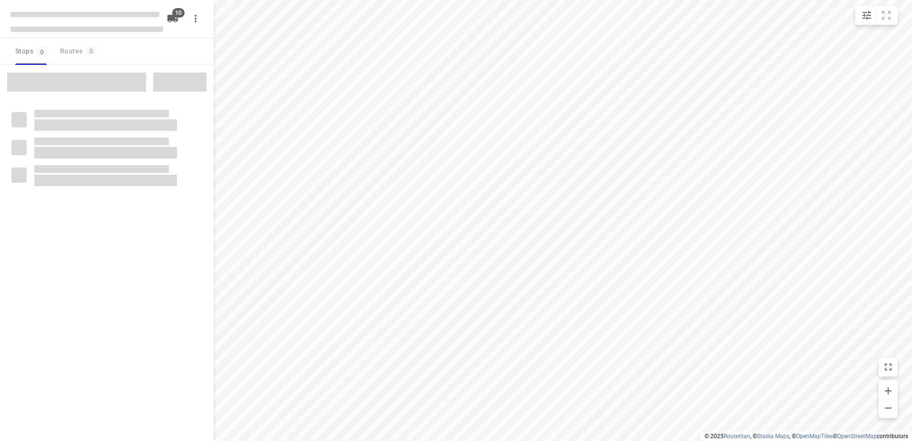
checkbox input "true"
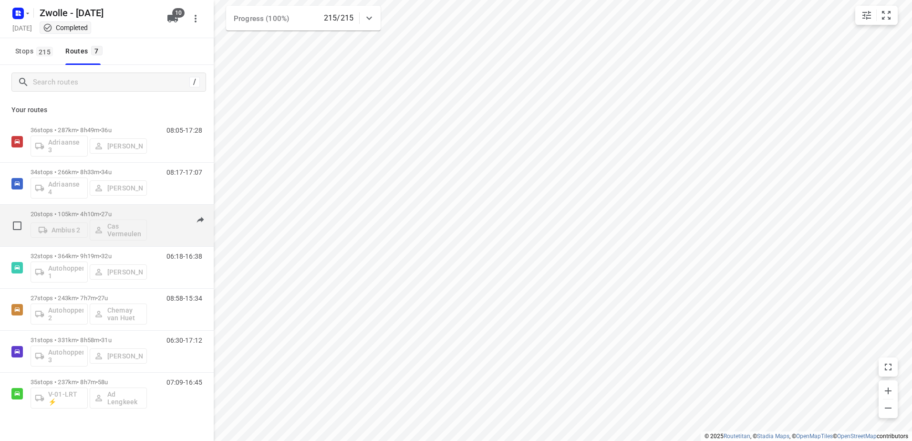
click at [145, 210] on div "20 stops • 105km • 4h10m • 27u Ambius 2 Cas Vermeulen" at bounding box center [89, 226] width 116 height 40
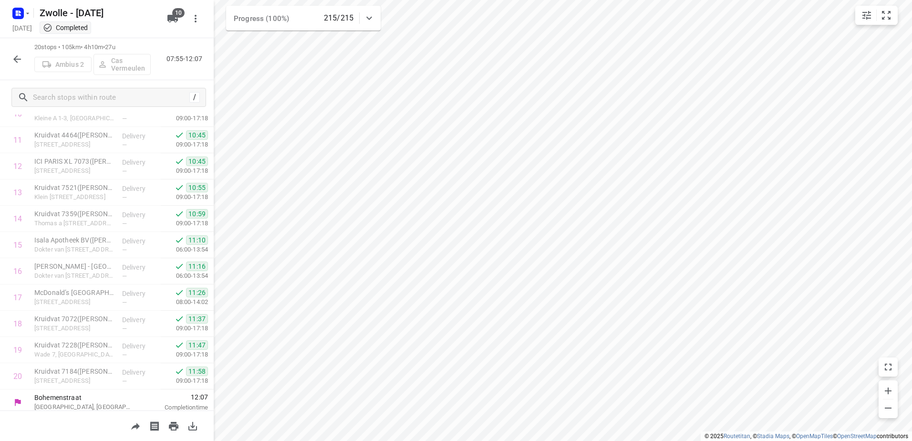
scroll to position [303, 0]
click at [17, 60] on icon "button" at bounding box center [16, 58] width 11 height 11
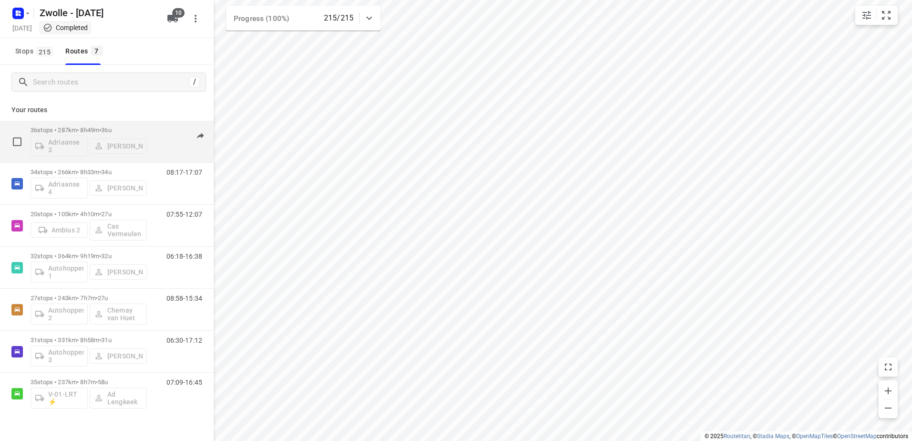
click at [145, 125] on div "36 stops • 287km • 8h49m • 36u Adriaanse 3 Max Neppelenbroek" at bounding box center [89, 142] width 116 height 40
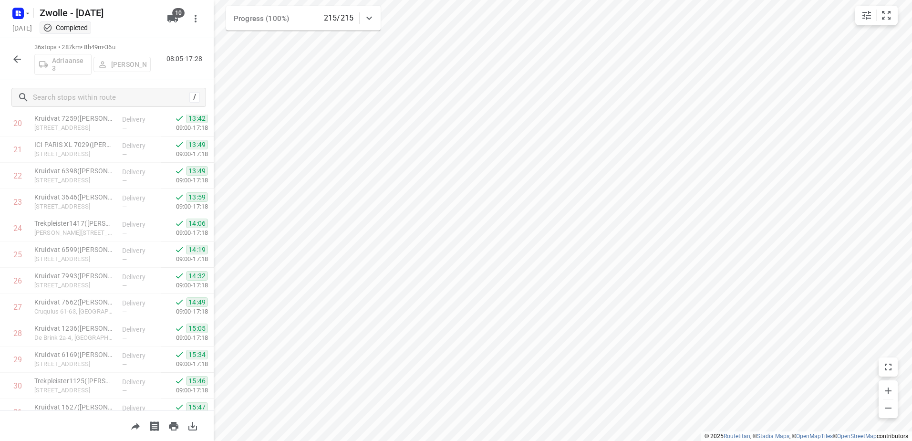
scroll to position [715, 0]
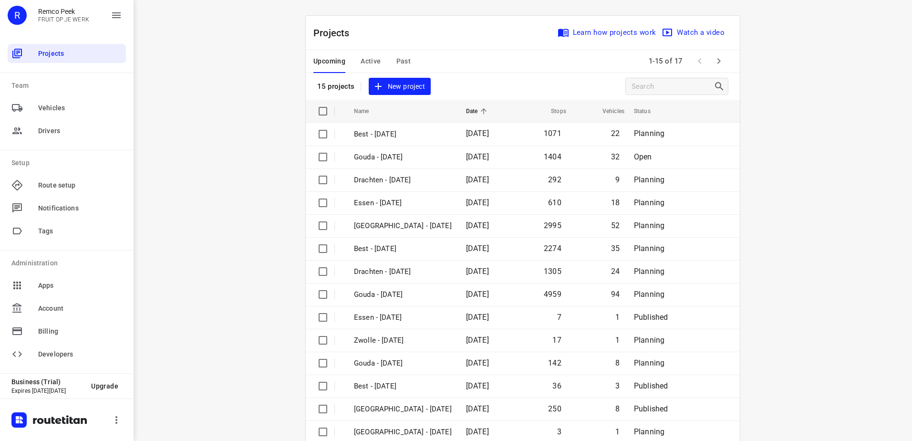
click at [373, 61] on span "Active" at bounding box center [370, 61] width 20 height 12
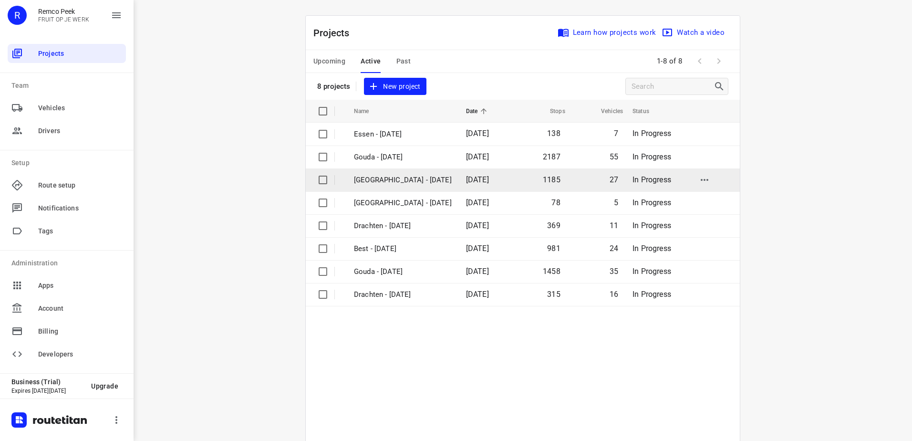
click at [380, 180] on p "[GEOGRAPHIC_DATA] - [DATE]" at bounding box center [403, 180] width 98 height 11
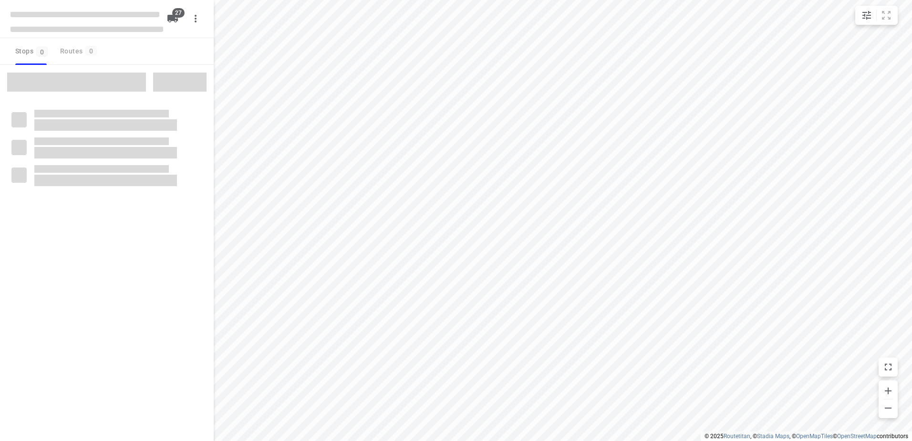
checkbox input "true"
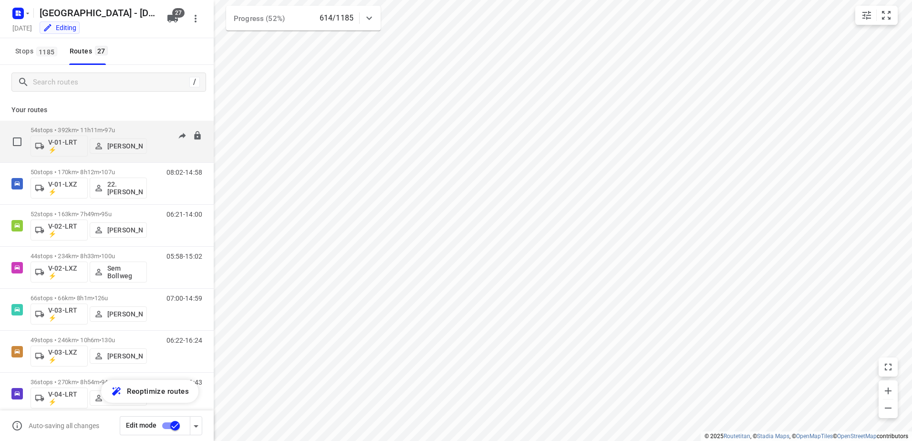
click at [127, 122] on div "54 stops • 392km • 11h11m • 97u V-01-LRT ⚡ Jorick Kok" at bounding box center [89, 142] width 116 height 40
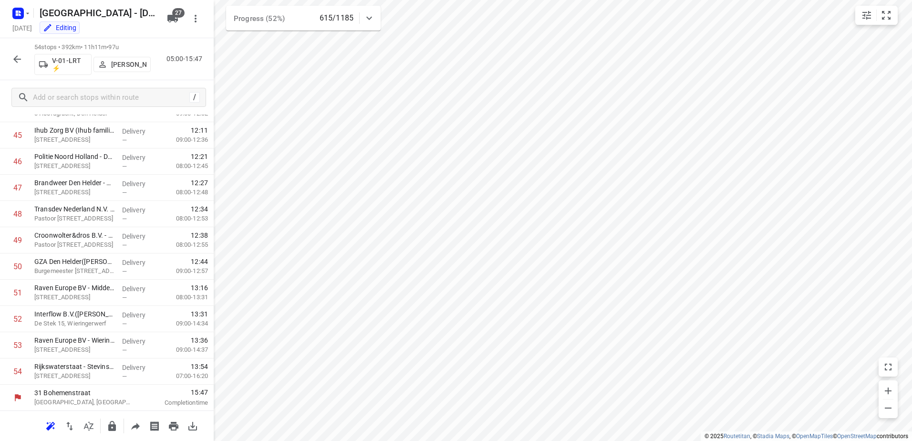
scroll to position [1194, 0]
click at [21, 55] on icon "button" at bounding box center [16, 58] width 11 height 11
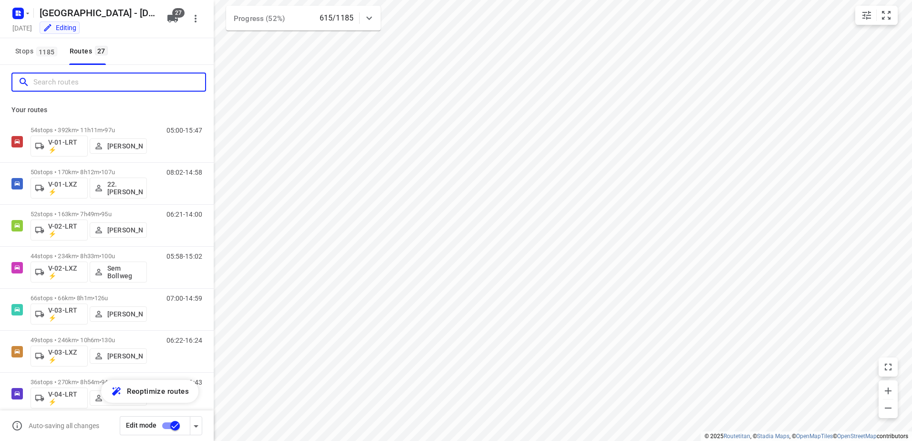
click at [125, 86] on input "Search routes" at bounding box center [119, 82] width 172 height 15
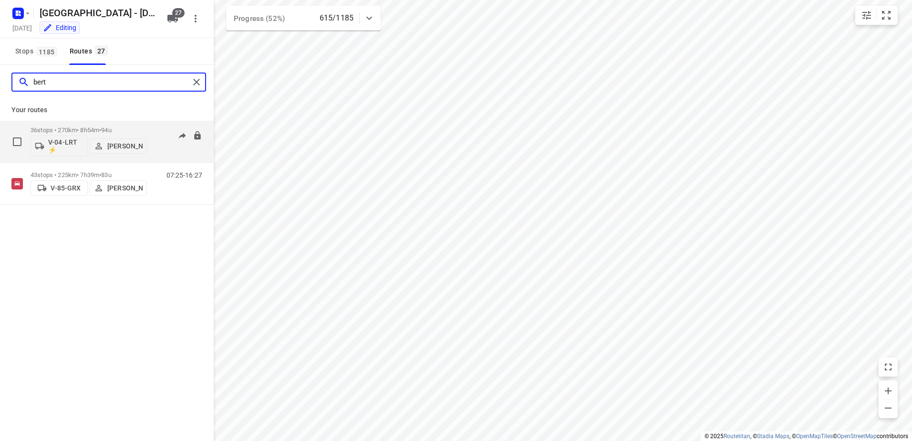
type input "bert"
click at [147, 127] on div "36 stops • 270km • 8h54m • 94u V-04-LRT ⚡ Berto Egberink 06:06-16:43" at bounding box center [122, 142] width 183 height 40
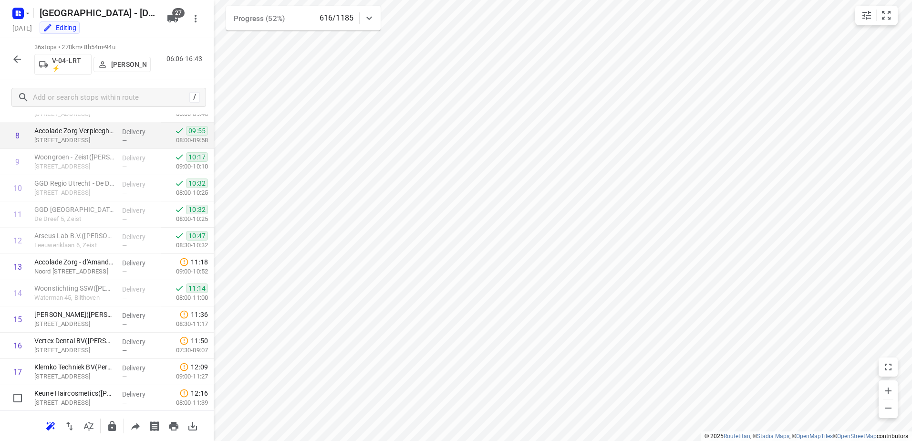
scroll to position [198, 0]
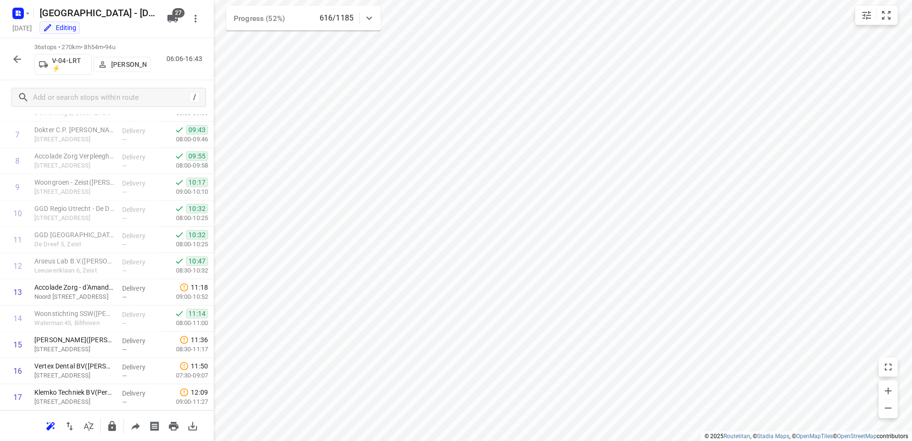
click at [21, 53] on icon "button" at bounding box center [16, 58] width 11 height 11
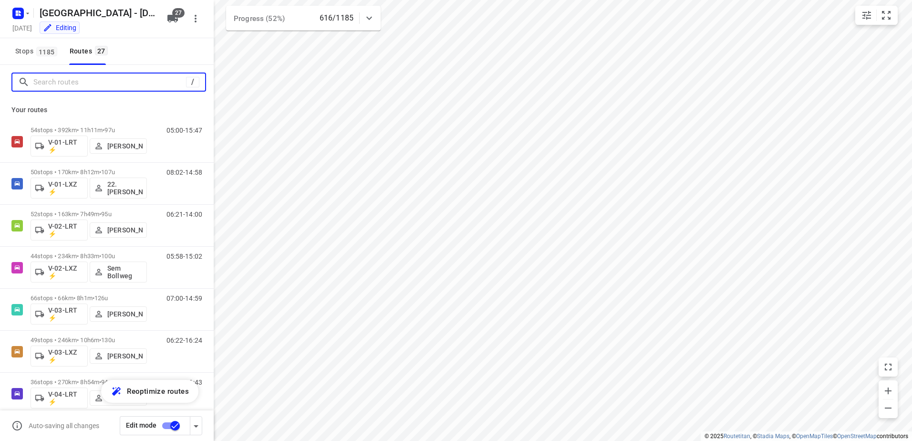
click at [78, 85] on input "Search routes" at bounding box center [109, 82] width 153 height 15
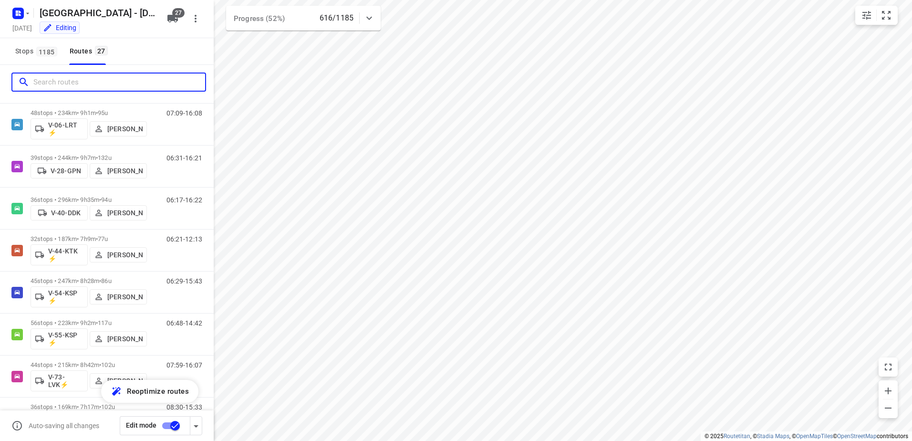
scroll to position [429, 0]
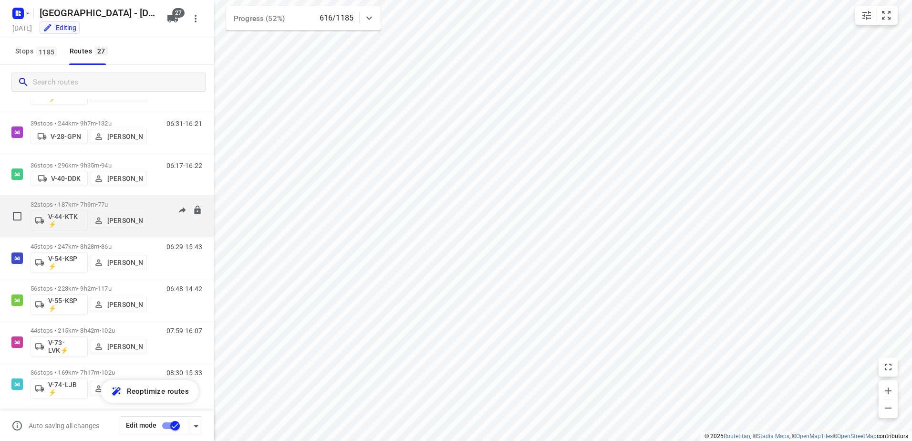
click at [152, 198] on div "32 stops • 187km • 7h9m • 77u V-44-KTK ⚡ Gera van de Vreugde 06:21-12:13" at bounding box center [122, 216] width 183 height 40
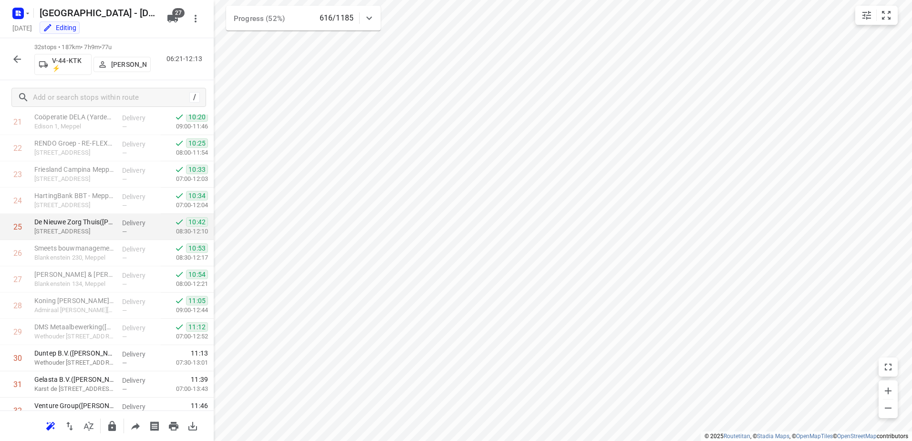
scroll to position [618, 0]
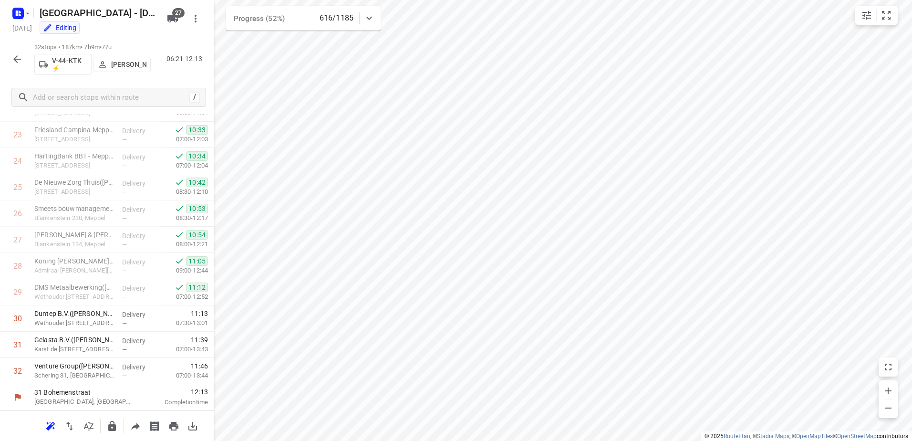
click at [19, 64] on icon "button" at bounding box center [16, 58] width 11 height 11
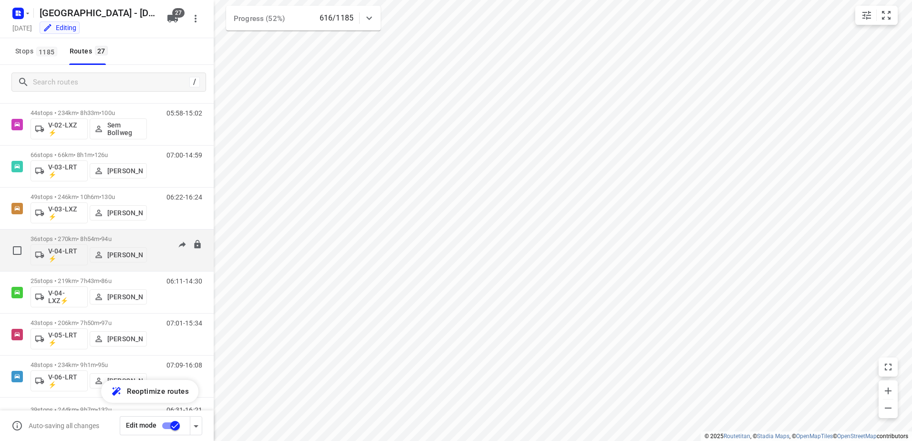
scroll to position [286, 0]
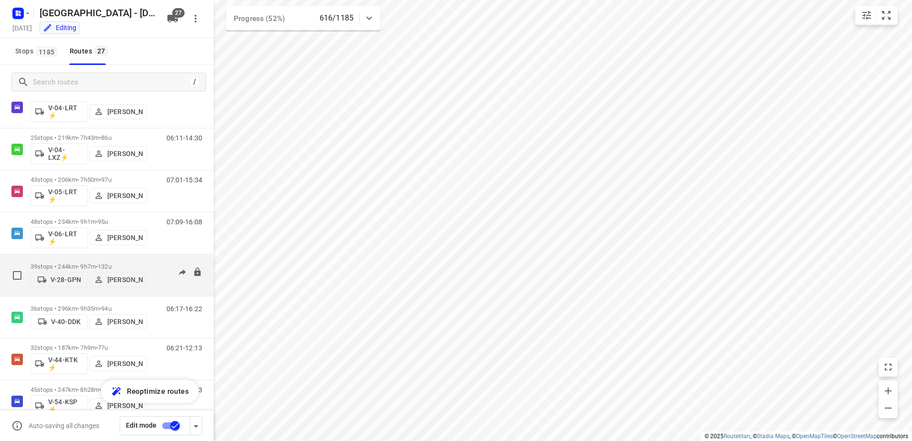
click at [159, 263] on div "06:31-16:21" at bounding box center [178, 277] width 48 height 29
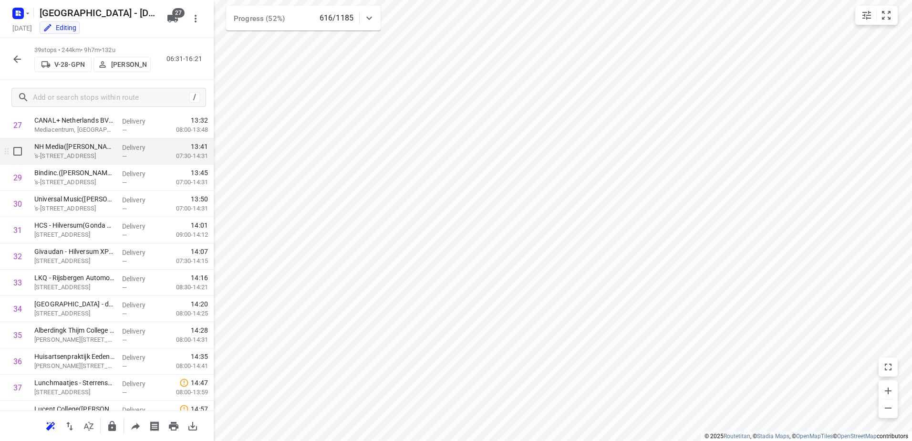
scroll to position [801, 0]
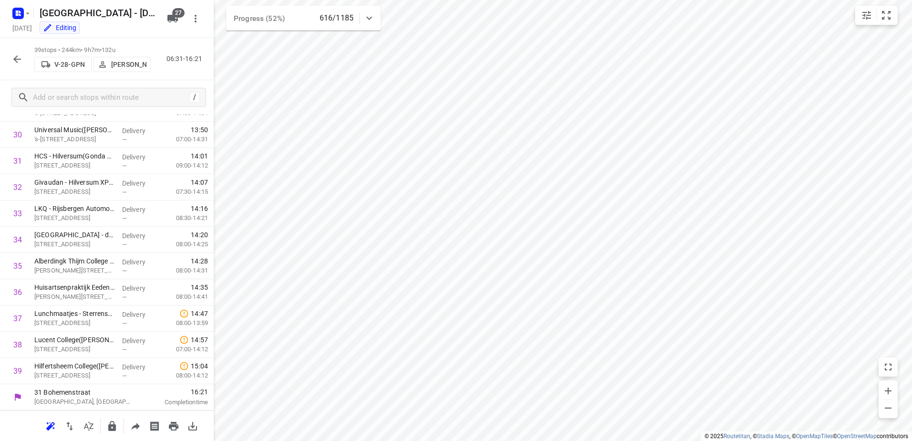
click at [14, 55] on icon "button" at bounding box center [16, 58] width 11 height 11
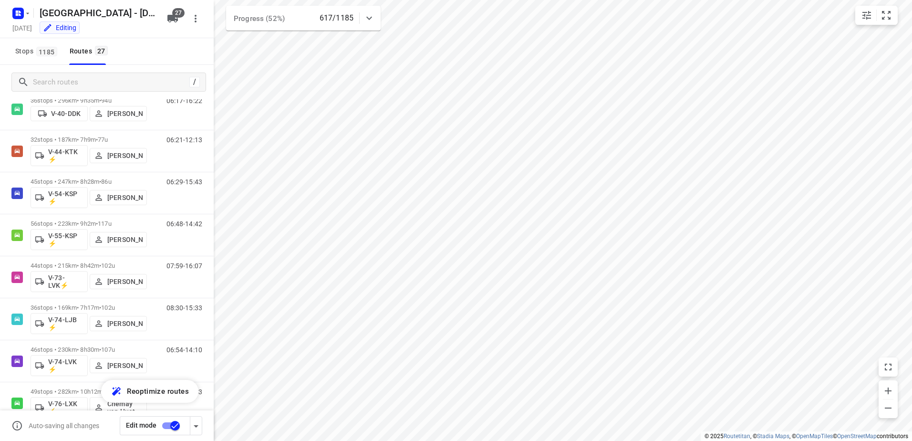
scroll to position [572, 0]
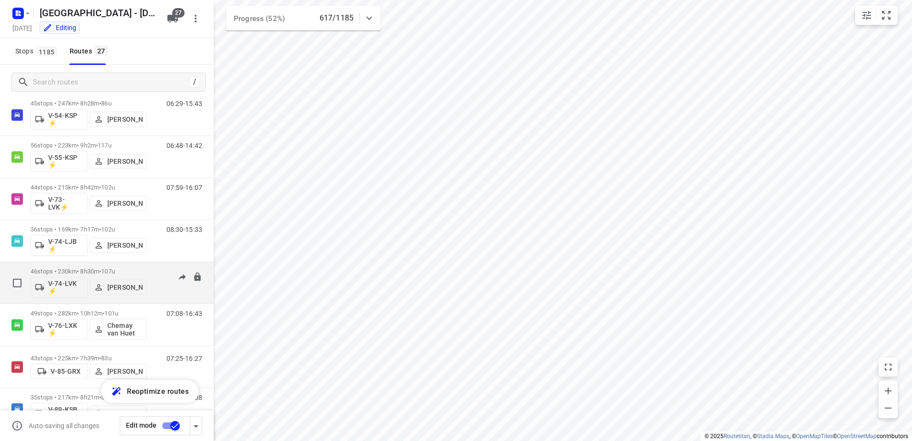
click at [154, 268] on div "06:54-14:10" at bounding box center [178, 285] width 48 height 35
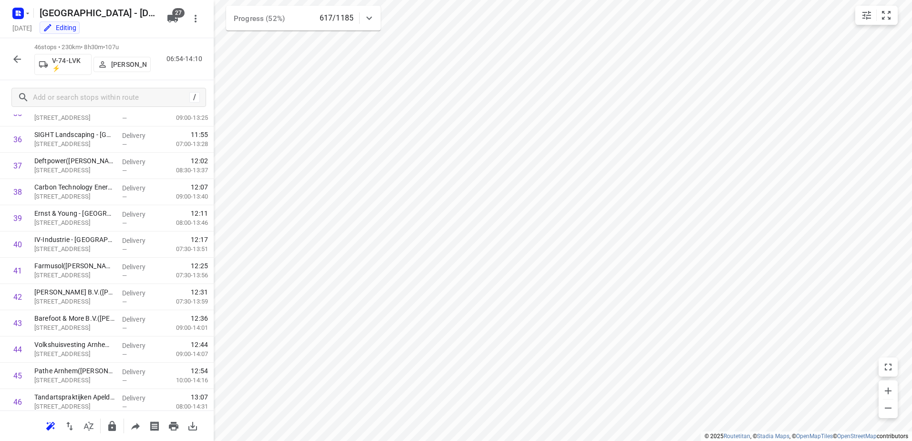
scroll to position [985, 0]
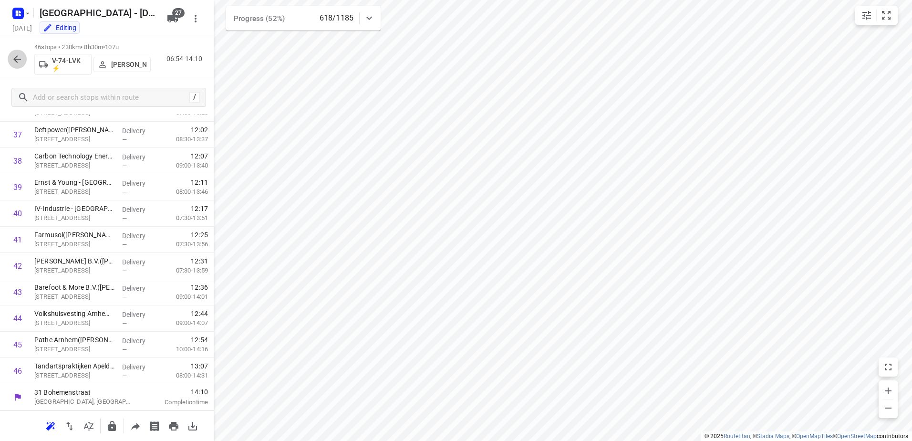
click at [20, 59] on icon "button" at bounding box center [17, 59] width 8 height 8
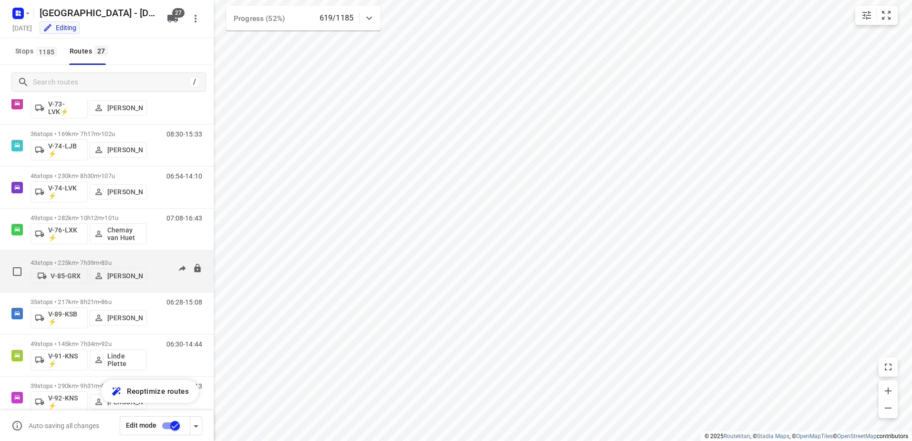
scroll to position [853, 0]
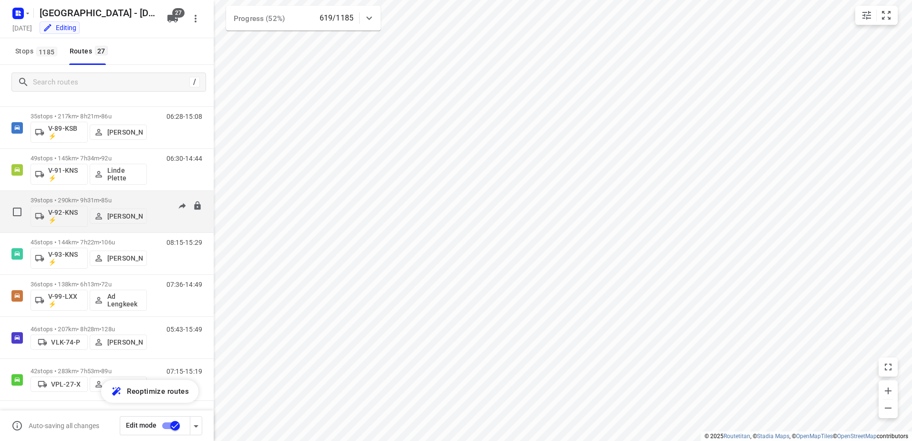
click at [154, 197] on div "06:05-15:13" at bounding box center [178, 213] width 48 height 35
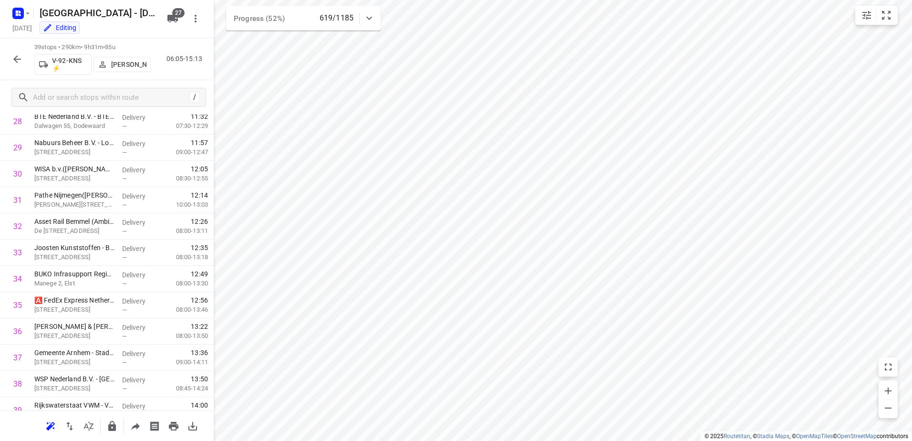
scroll to position [801, 0]
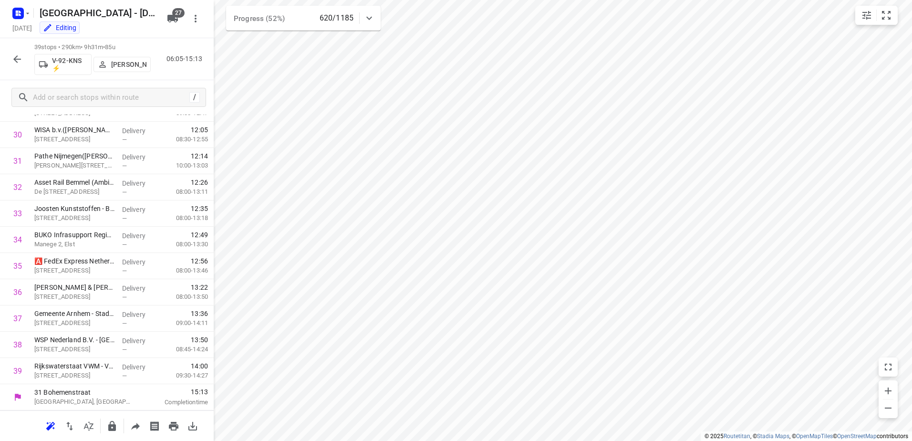
click at [17, 62] on icon "button" at bounding box center [17, 59] width 8 height 8
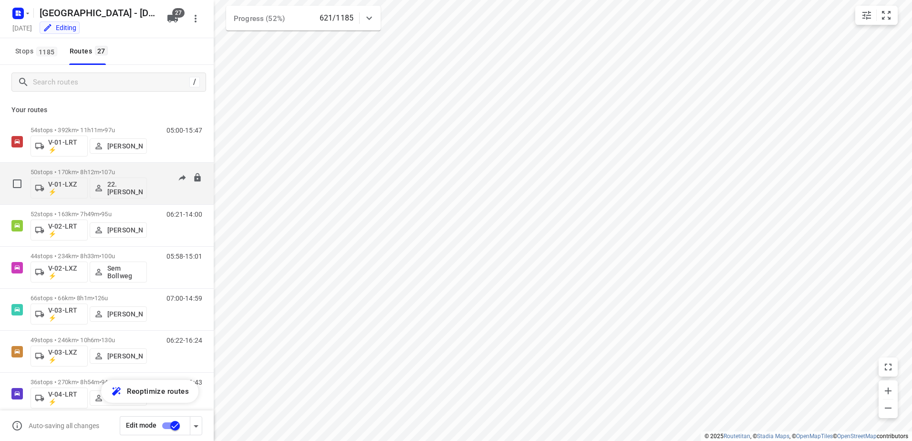
click at [154, 174] on div "08:02-14:58" at bounding box center [178, 185] width 48 height 35
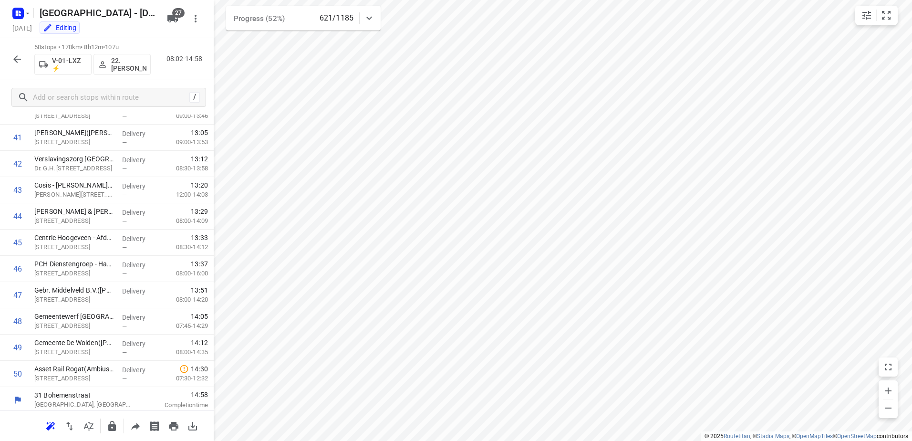
scroll to position [1090, 0]
click at [15, 63] on icon "button" at bounding box center [16, 58] width 11 height 11
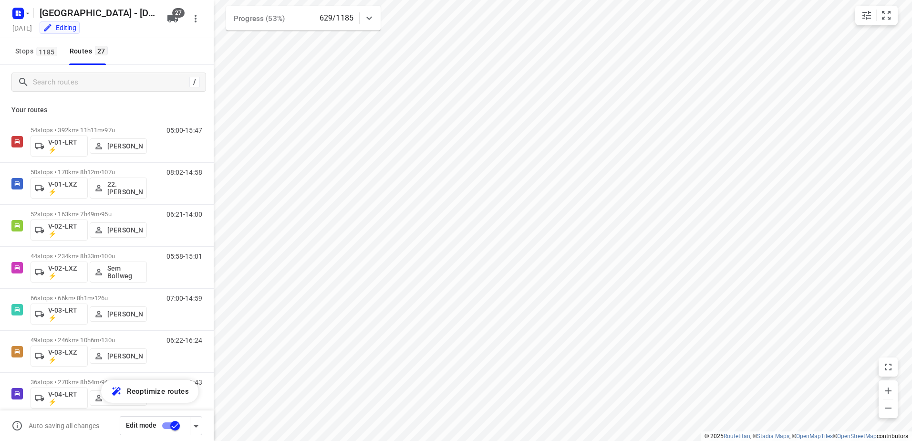
drag, startPoint x: 58, startPoint y: 105, endPoint x: 12, endPoint y: 115, distance: 47.3
click at [12, 115] on div "Your routes 54 stops • 392km • 11h11m • 97u V-01-LRT ⚡ Jorick Kok 05:00-15:47 5…" at bounding box center [107, 283] width 214 height 368
click at [59, 98] on div "/" at bounding box center [107, 82] width 214 height 34
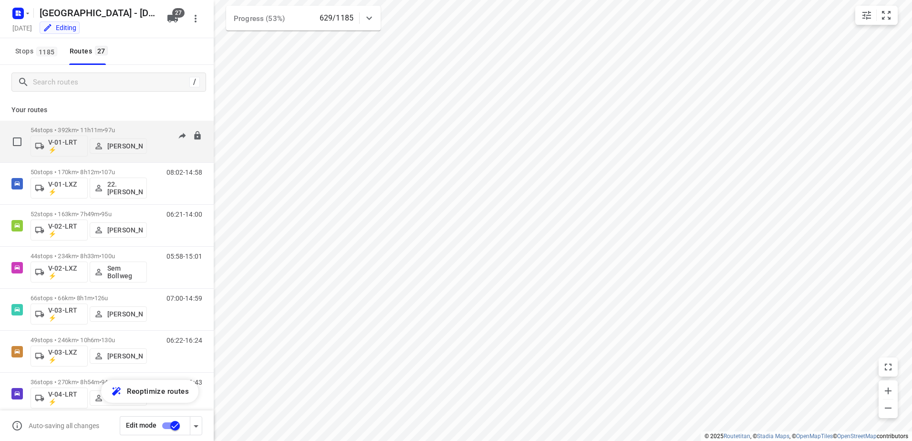
click at [155, 130] on div "05:00-15:47" at bounding box center [178, 143] width 48 height 35
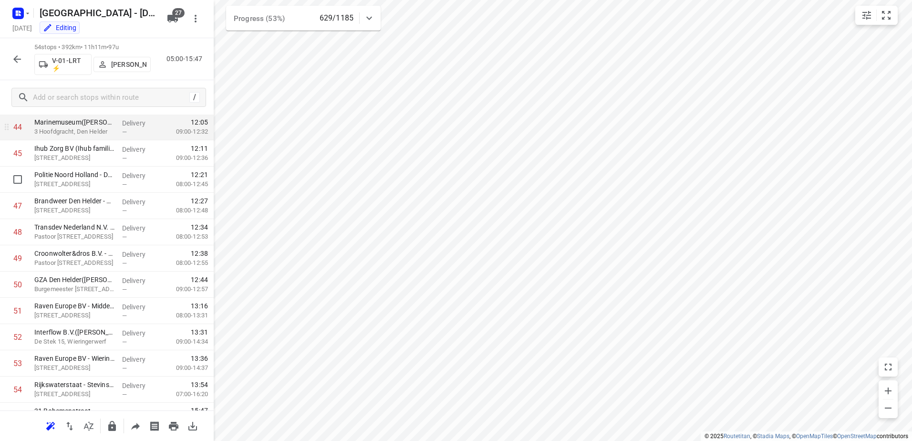
scroll to position [1194, 0]
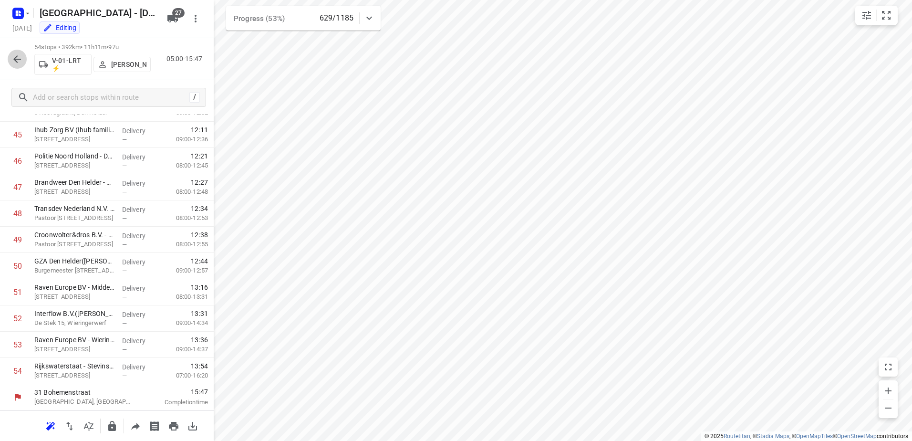
click at [16, 61] on icon "button" at bounding box center [17, 59] width 8 height 8
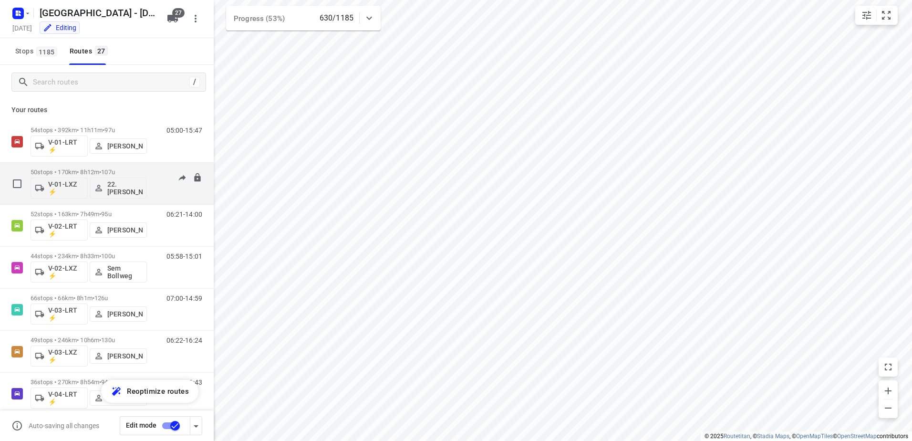
click at [164, 173] on div "08:02-14:58" at bounding box center [178, 185] width 48 height 35
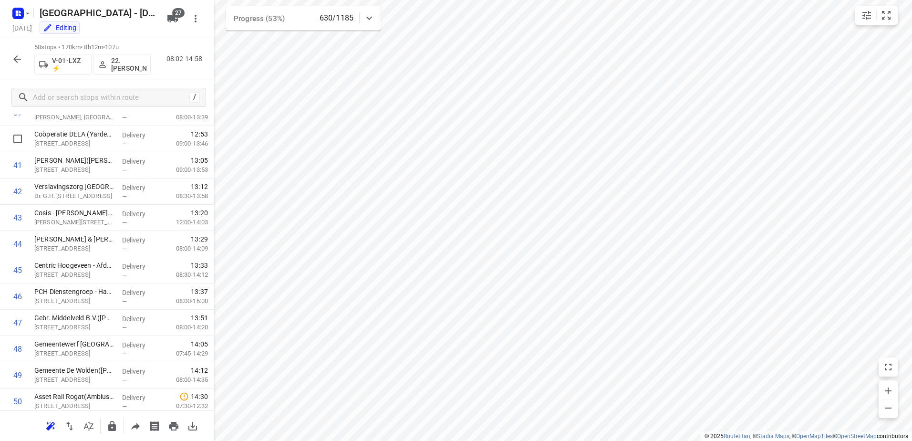
scroll to position [1090, 0]
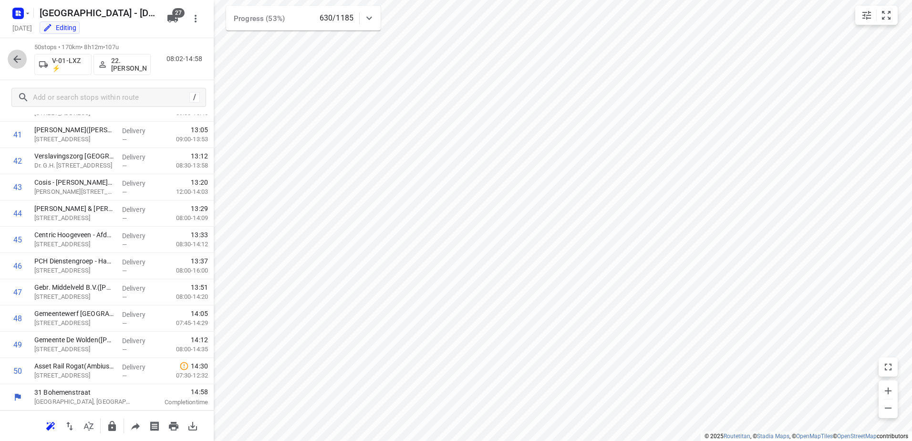
click at [15, 60] on icon "button" at bounding box center [17, 59] width 8 height 8
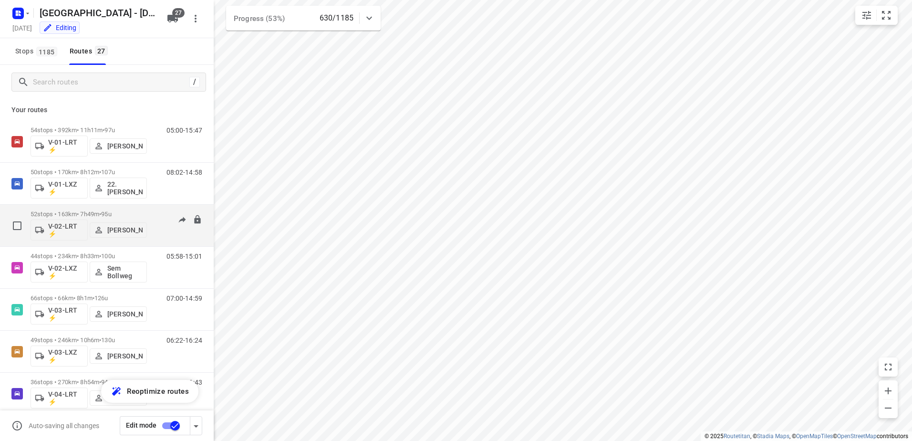
click at [159, 215] on div "06:21-14:00" at bounding box center [178, 227] width 48 height 35
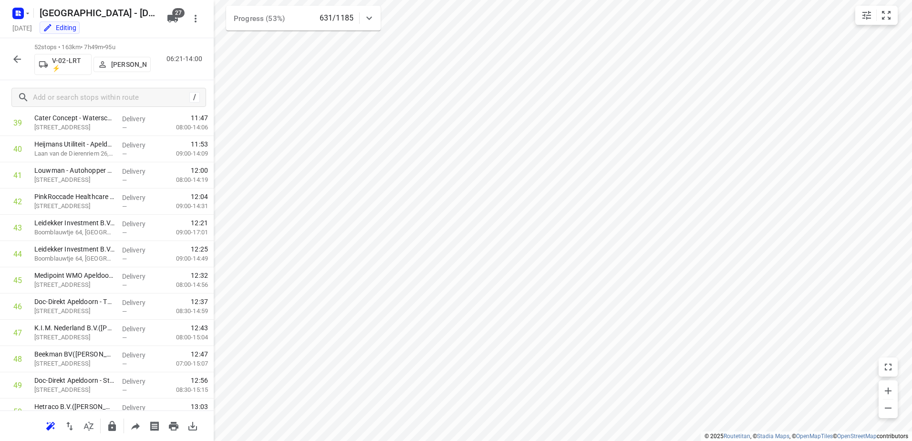
scroll to position [1142, 0]
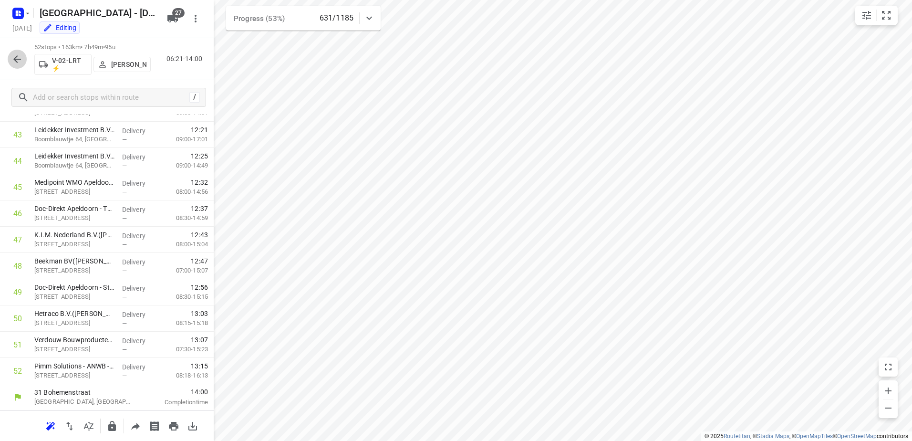
click at [17, 59] on icon "button" at bounding box center [17, 59] width 8 height 8
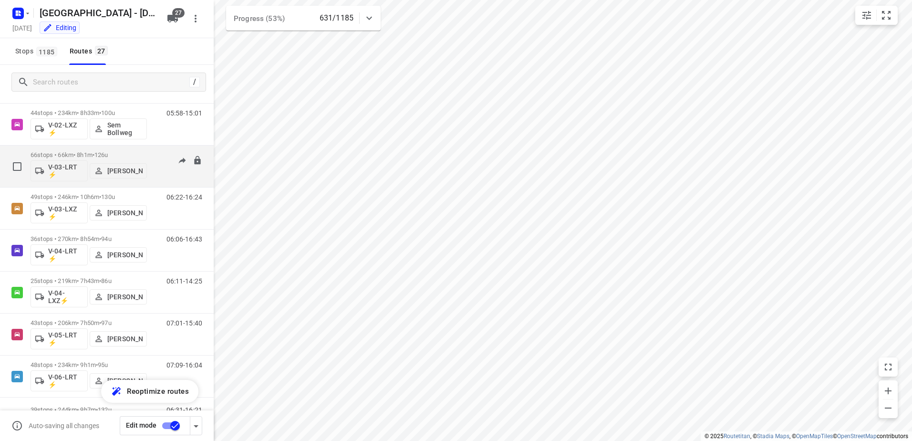
scroll to position [95, 0]
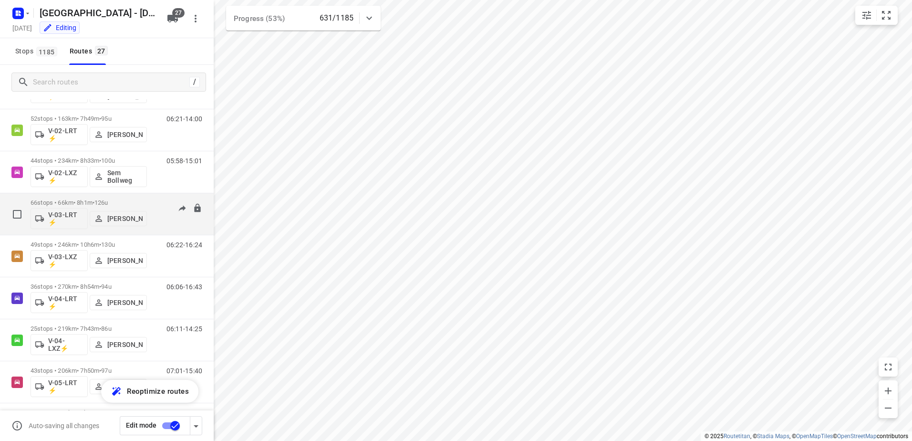
click at [154, 204] on div "07:00-14:59" at bounding box center [178, 216] width 48 height 35
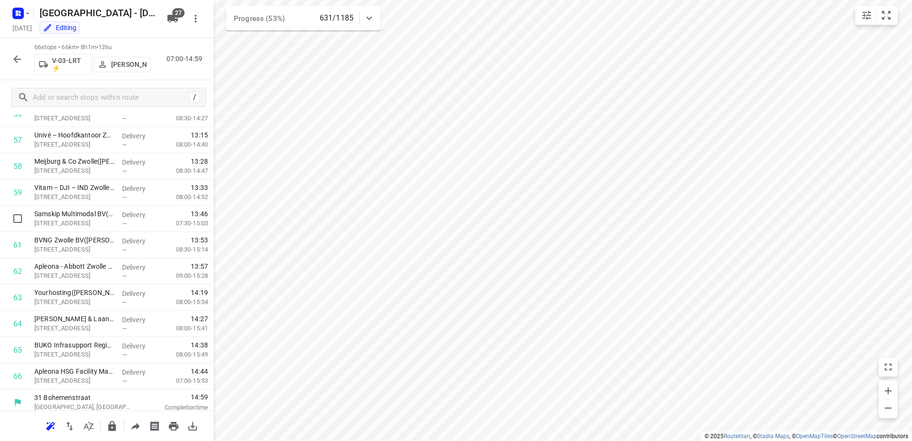
scroll to position [1509, 0]
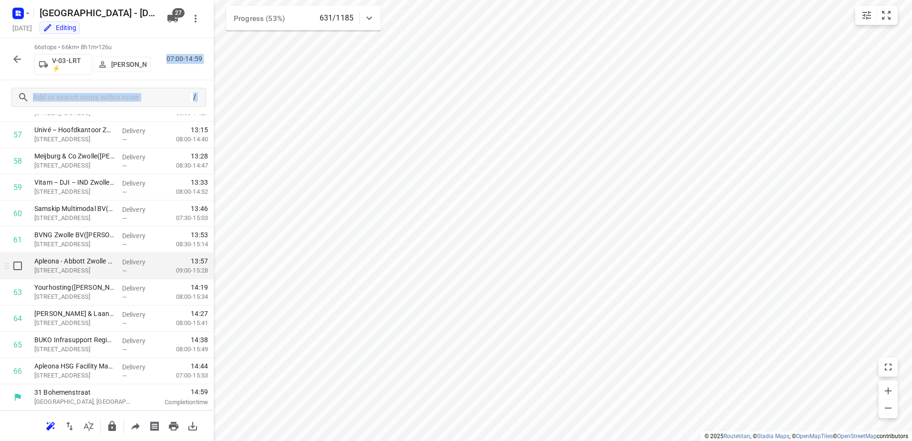
drag, startPoint x: 121, startPoint y: 47, endPoint x: 89, endPoint y: 277, distance: 232.5
click at [89, 277] on div "66 stops • 66km • 8h1m • 126u V-03-LRT ⚡ Monique Sienema 07:00-14:59 / Stops in…" at bounding box center [107, 239] width 214 height 402
drag, startPoint x: 187, startPoint y: 69, endPoint x: 155, endPoint y: 99, distance: 44.5
click at [187, 69] on div "66 stops • 66km • 8h1m • 126u V-03-LRT ⚡ Monique Sienema 07:00-14:59" at bounding box center [107, 59] width 214 height 42
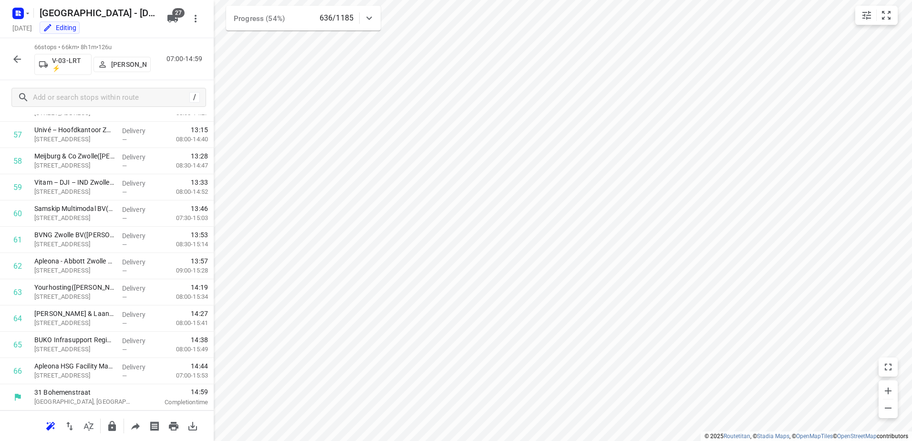
click at [21, 58] on icon "button" at bounding box center [16, 58] width 11 height 11
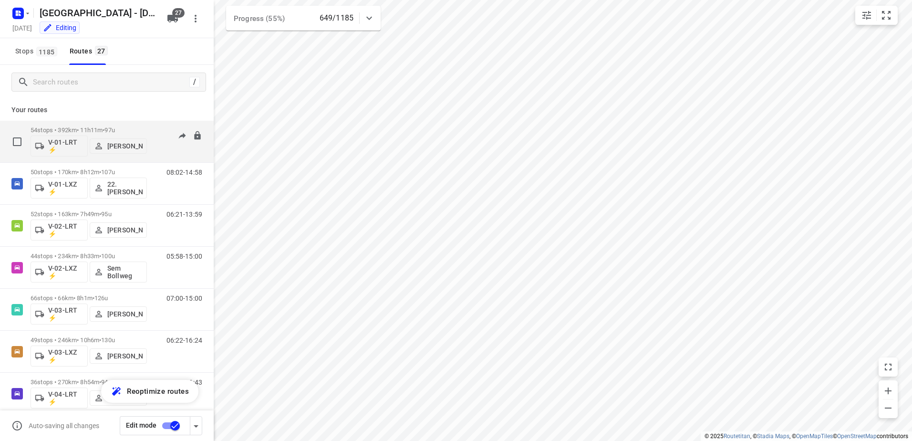
click at [164, 126] on div "54 stops • 392km • 11h11m • 97u V-01-LRT ⚡ Jorick Kok 05:00-15:41" at bounding box center [122, 142] width 183 height 40
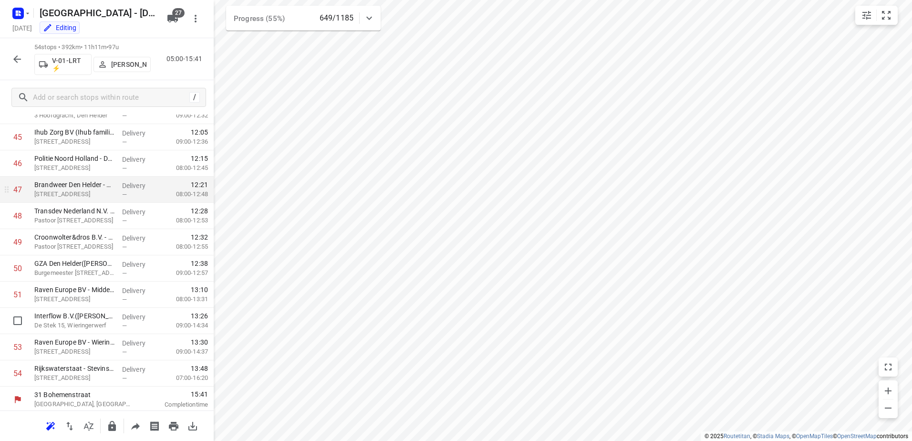
scroll to position [1194, 0]
click at [10, 62] on button "button" at bounding box center [17, 59] width 19 height 19
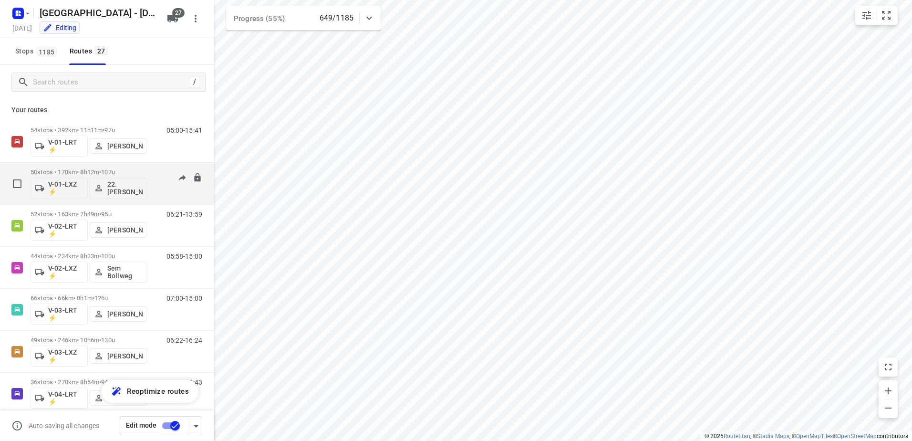
click at [147, 165] on div "50 stops • 170km • 8h12m • 107u V-01-LXZ ⚡ 22. Franky Tahamata 08:02-14:58" at bounding box center [122, 184] width 183 height 40
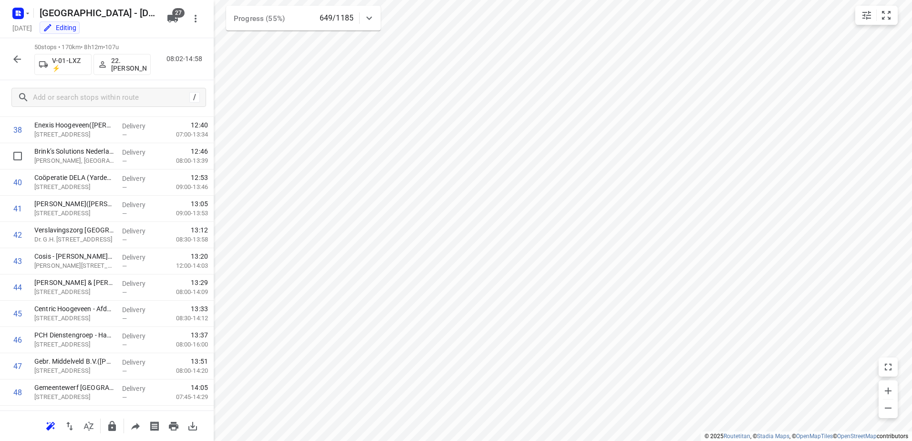
scroll to position [1090, 0]
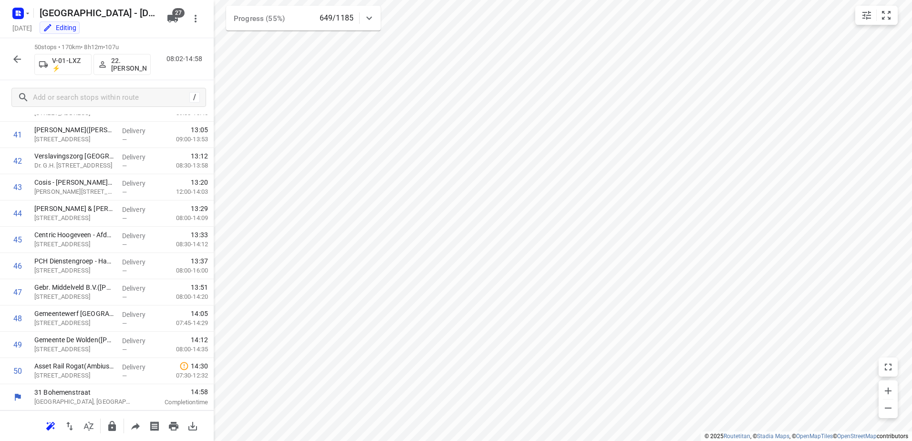
click at [24, 64] on button "button" at bounding box center [17, 59] width 19 height 19
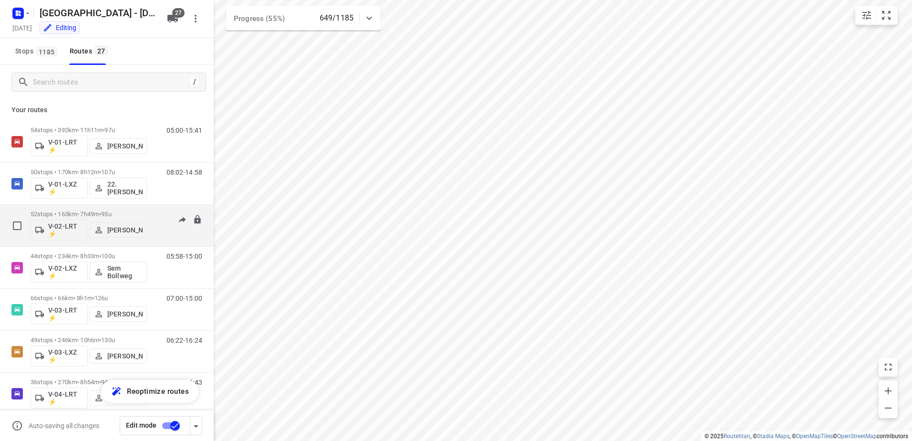
click at [142, 212] on p "52 stops • 163km • 7h49m • 95u" at bounding box center [89, 213] width 116 height 7
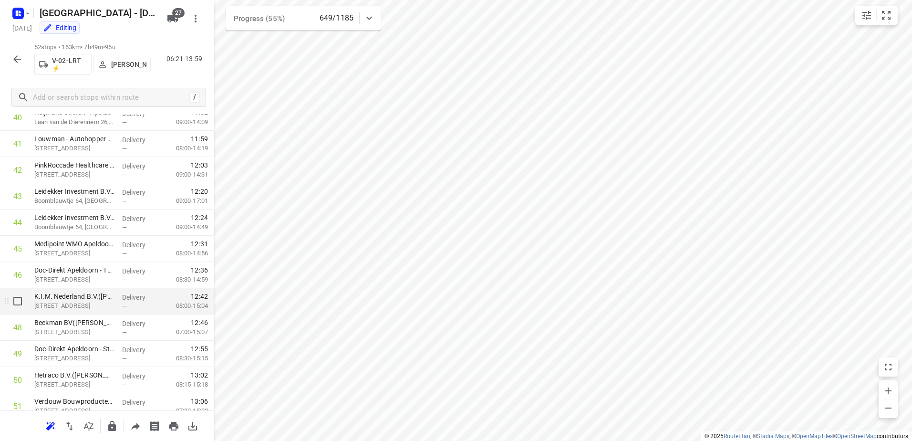
scroll to position [1142, 0]
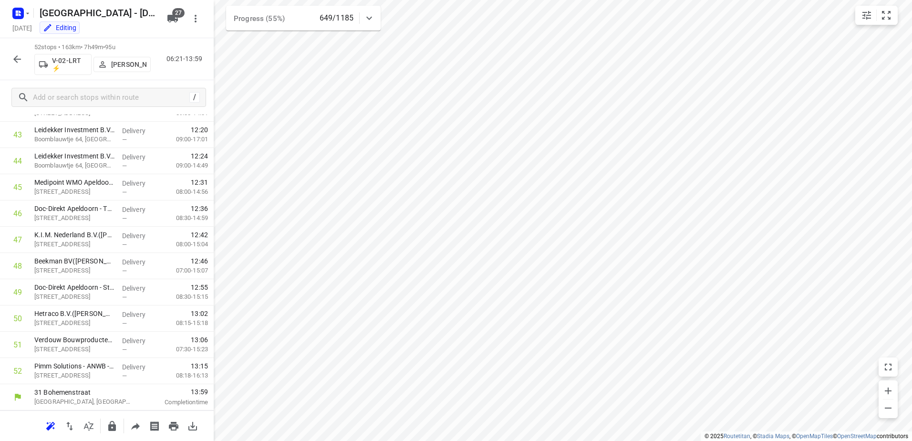
click at [15, 62] on icon "button" at bounding box center [16, 58] width 11 height 11
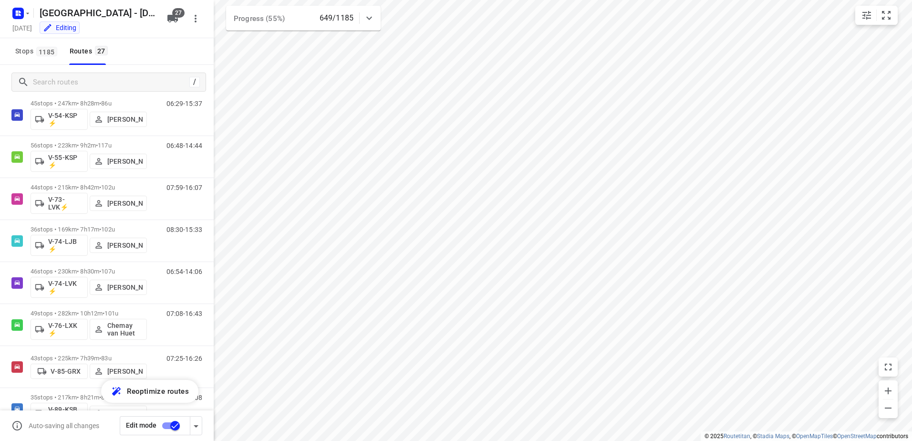
scroll to position [853, 0]
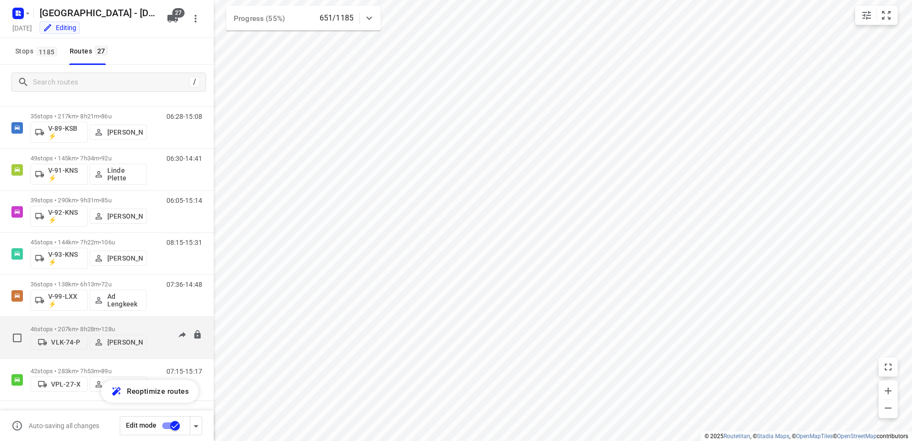
click at [154, 325] on div "05:43-15:52" at bounding box center [178, 339] width 48 height 29
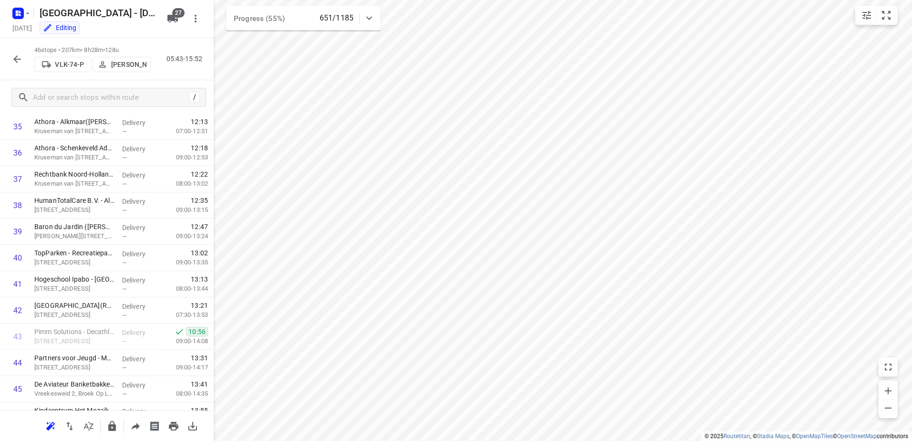
scroll to position [985, 0]
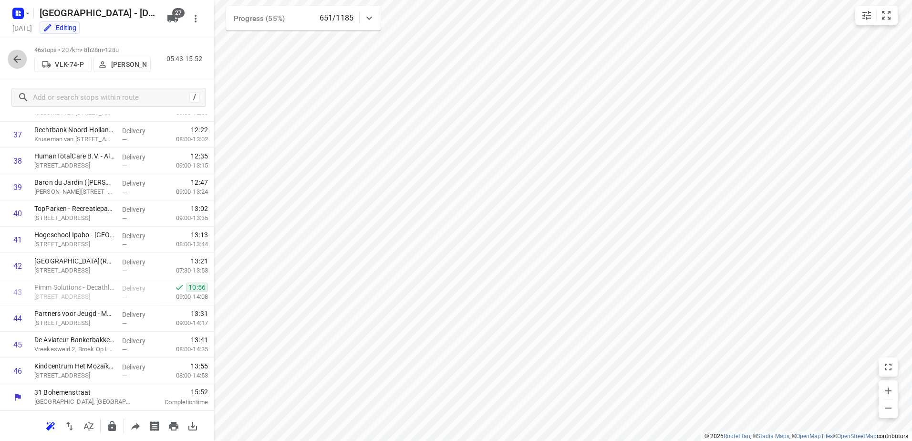
click at [13, 56] on icon "button" at bounding box center [16, 58] width 11 height 11
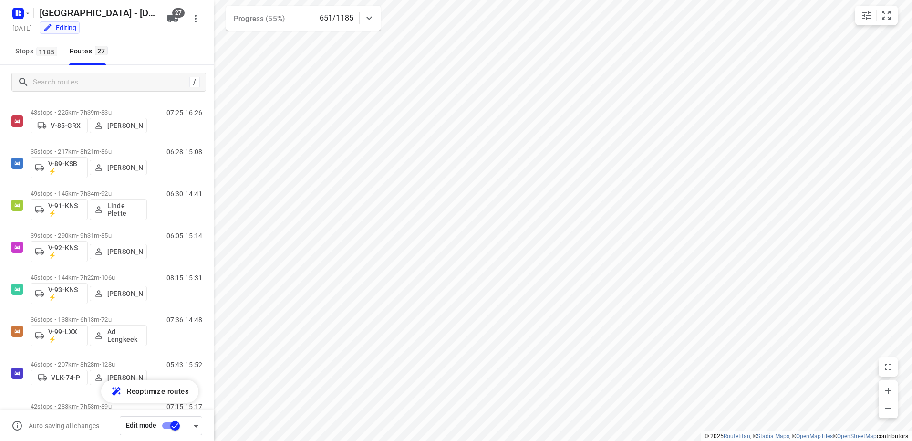
scroll to position [853, 0]
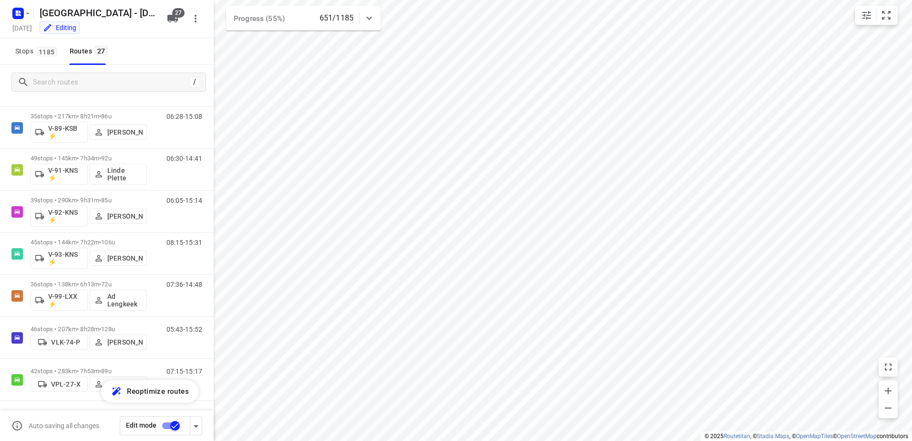
click at [371, 12] on icon at bounding box center [368, 17] width 11 height 11
click at [371, 12] on div at bounding box center [369, 21] width 19 height 19
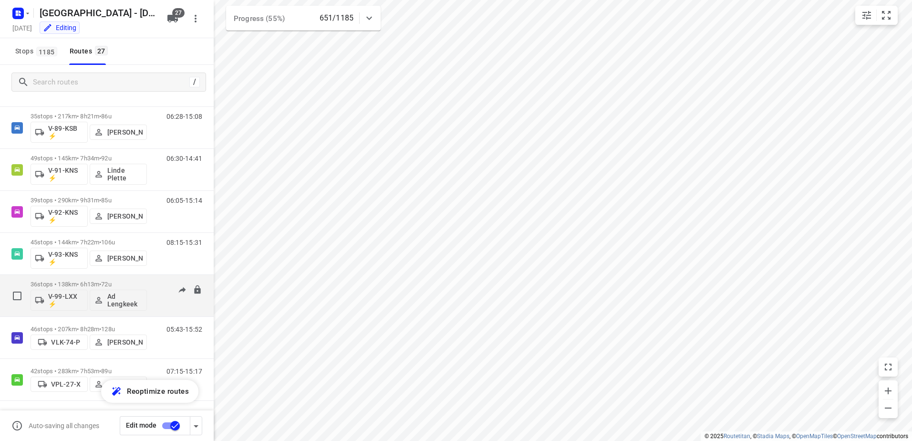
click at [161, 285] on div "07:36-14:48" at bounding box center [178, 297] width 48 height 35
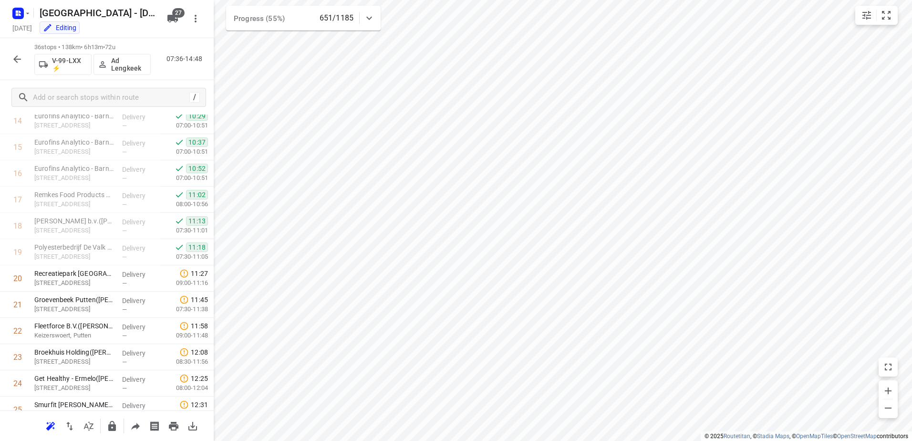
scroll to position [389, 0]
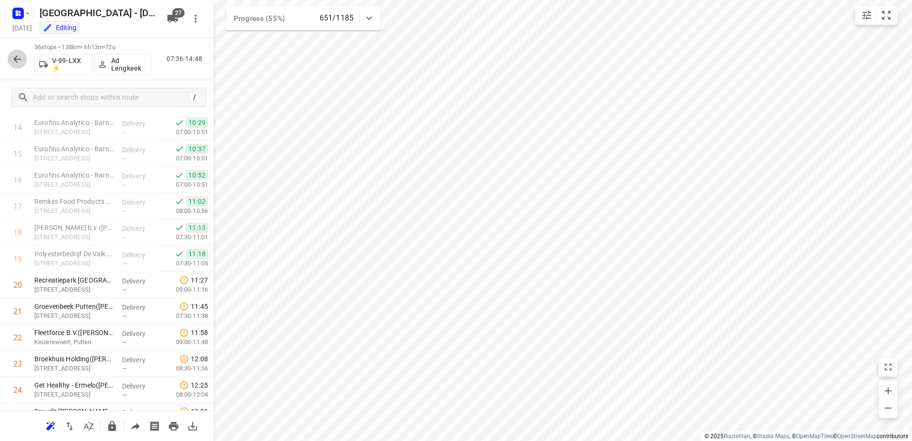
click at [23, 58] on button "button" at bounding box center [17, 59] width 19 height 19
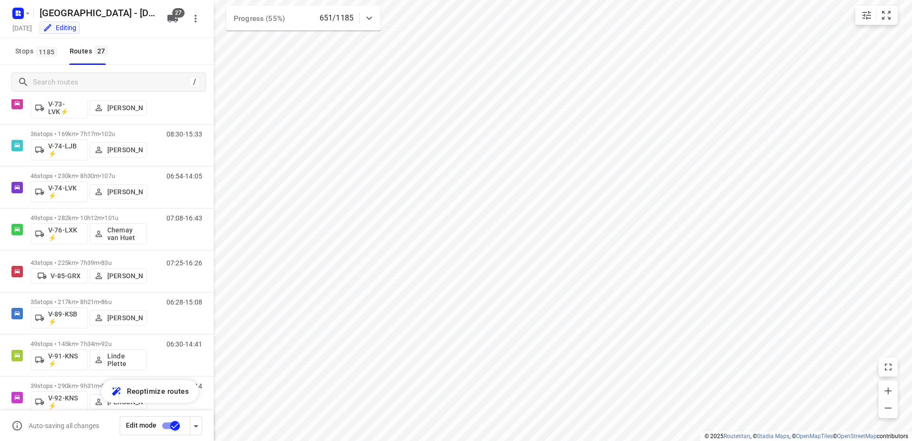
scroll to position [853, 0]
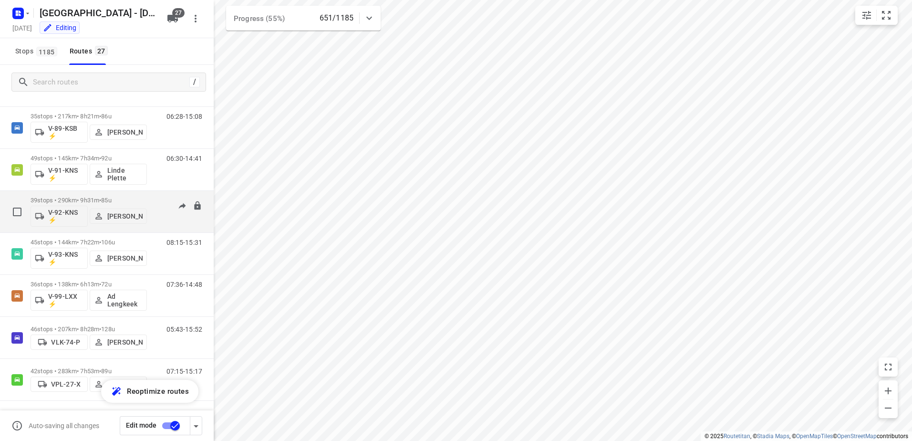
click at [154, 198] on div "06:05-15:14" at bounding box center [178, 213] width 48 height 35
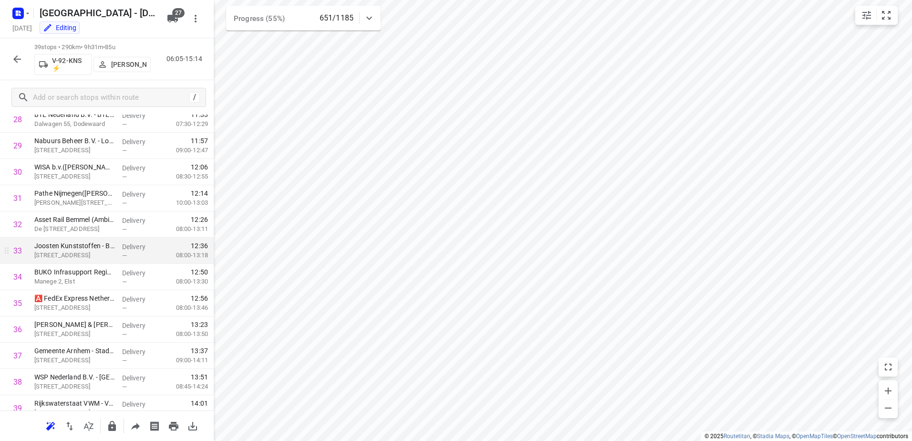
scroll to position [801, 0]
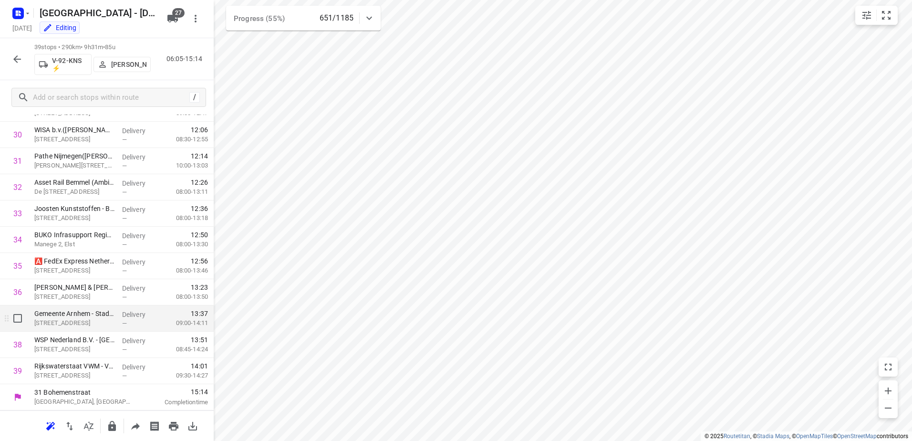
click at [84, 329] on div "Gemeente Arnhem - Stadskantoor Gemeente Arnhem - Cluster Werk en Inkomen(Liesbe…" at bounding box center [75, 318] width 88 height 26
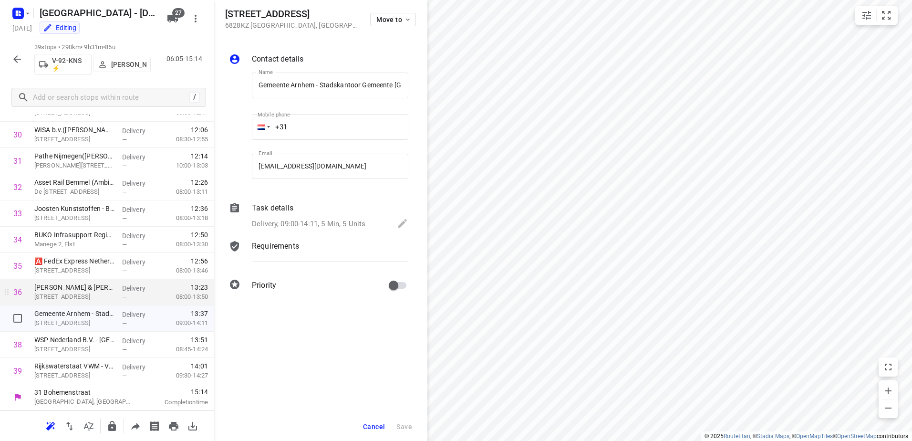
scroll to position [0, 129]
click at [280, 207] on p "Task details" at bounding box center [272, 207] width 41 height 11
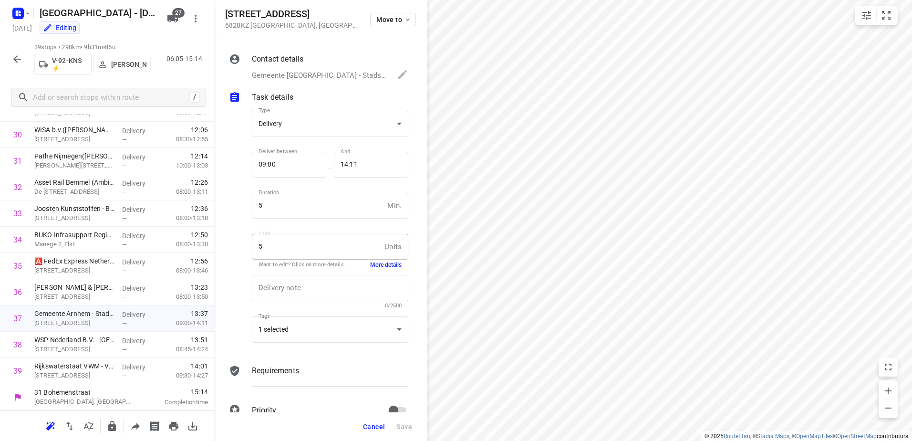
click at [386, 265] on button "More details" at bounding box center [385, 265] width 31 height 8
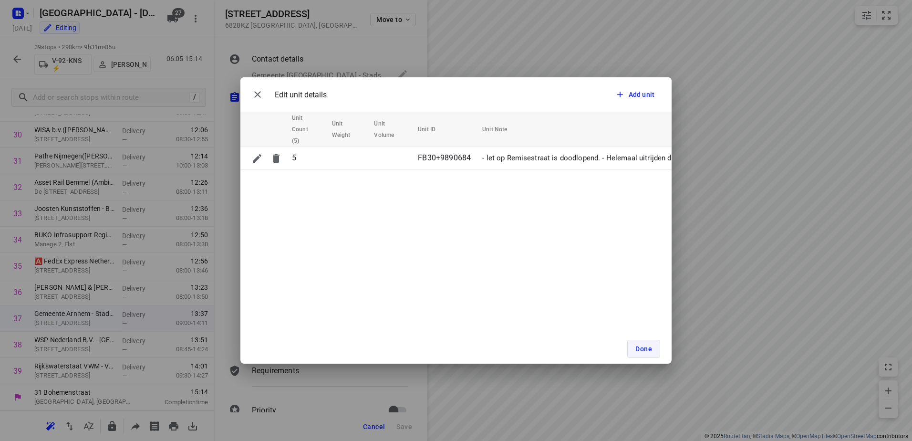
click at [644, 357] on button "Done" at bounding box center [643, 349] width 33 height 18
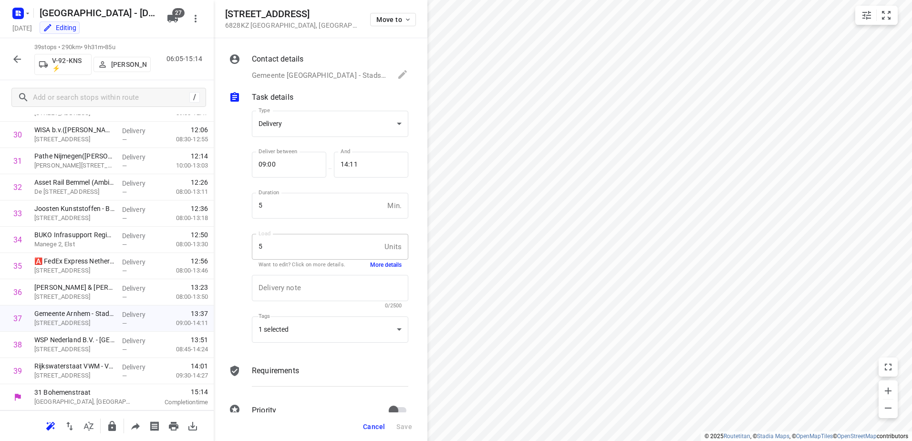
click at [21, 64] on icon "button" at bounding box center [16, 58] width 11 height 11
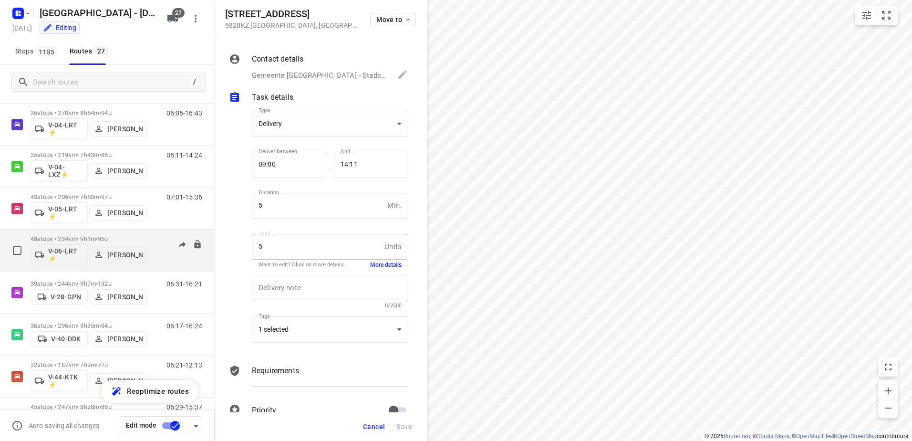
scroll to position [286, 0]
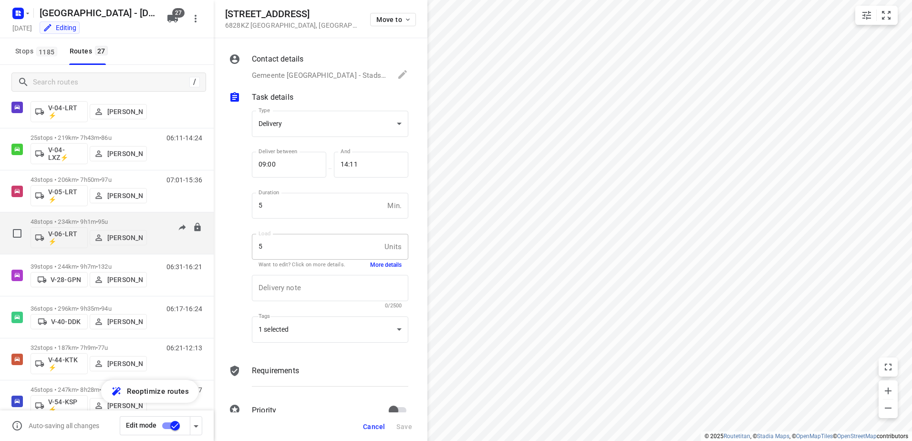
click at [158, 220] on div "07:09-16:06" at bounding box center [178, 235] width 48 height 35
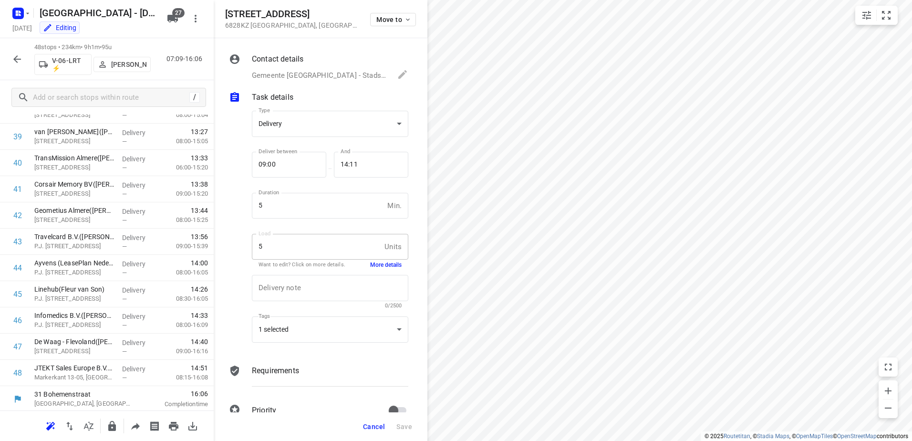
scroll to position [1037, 0]
click at [15, 46] on div "48 stops • 234km • 9h1m • 95u V-06-LRT ⚡ Raymond Blom 07:09-16:06" at bounding box center [107, 59] width 214 height 42
click at [17, 57] on icon "button" at bounding box center [16, 58] width 11 height 11
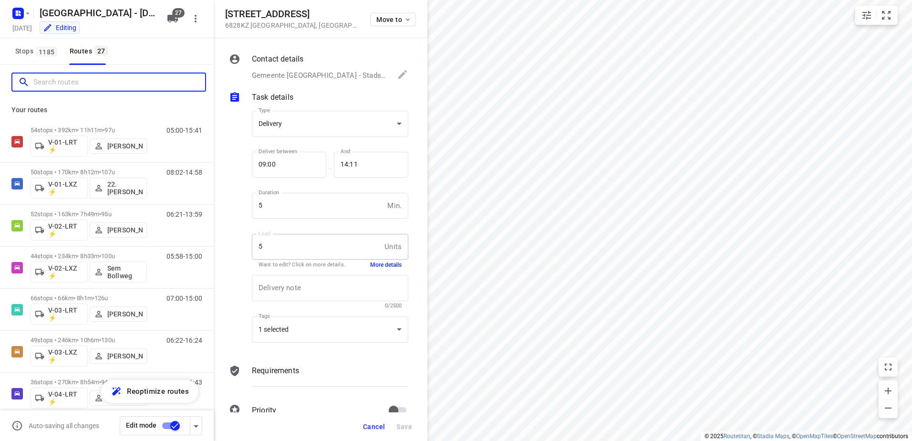
click at [103, 78] on input "Search routes" at bounding box center [119, 82] width 172 height 15
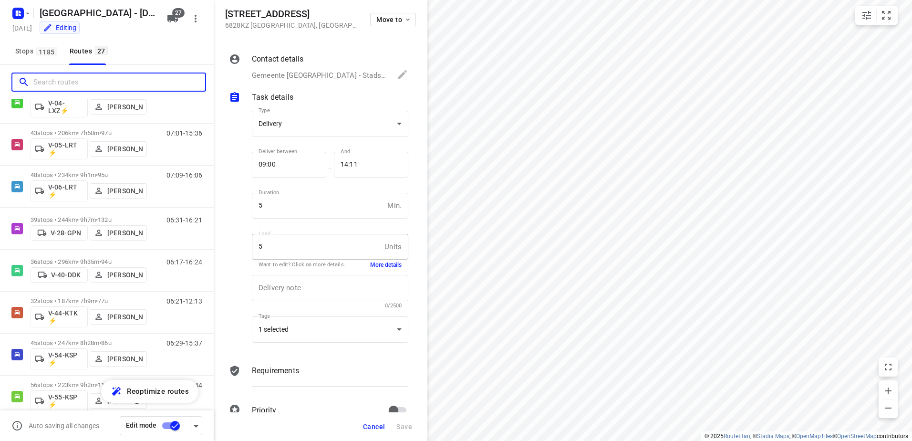
scroll to position [334, 0]
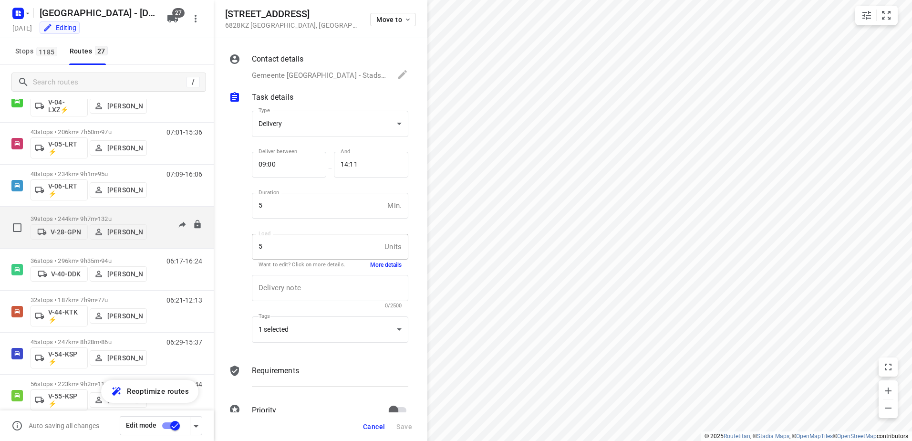
click at [154, 215] on div "06:31-16:21" at bounding box center [178, 229] width 48 height 29
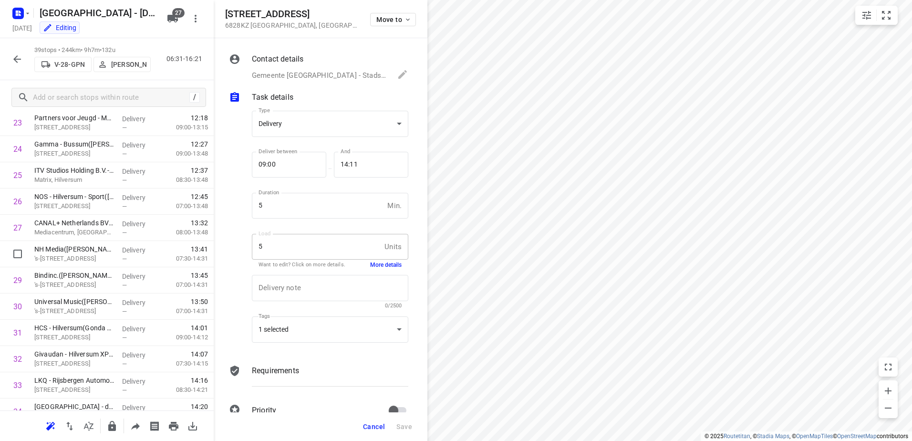
scroll to position [801, 0]
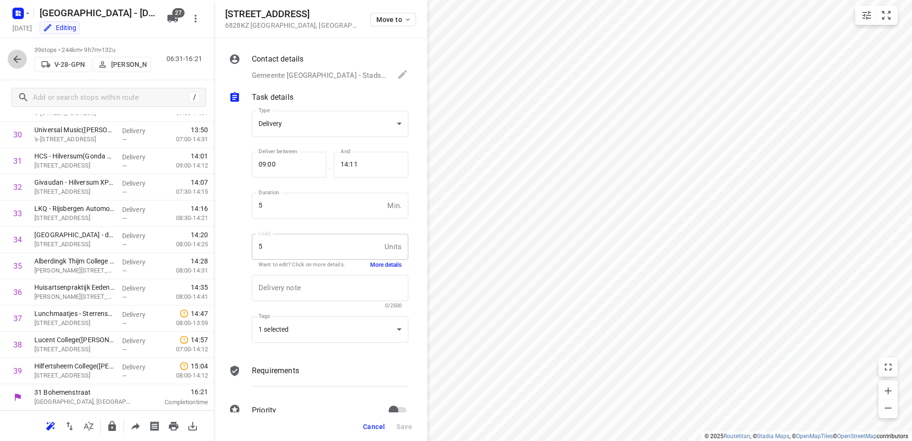
click at [17, 55] on icon "button" at bounding box center [16, 58] width 11 height 11
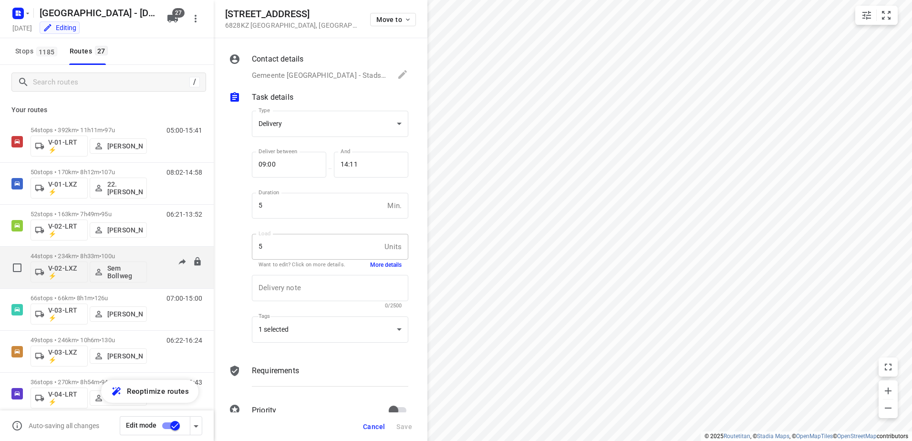
click at [154, 254] on div "05:58-14:59" at bounding box center [178, 269] width 48 height 35
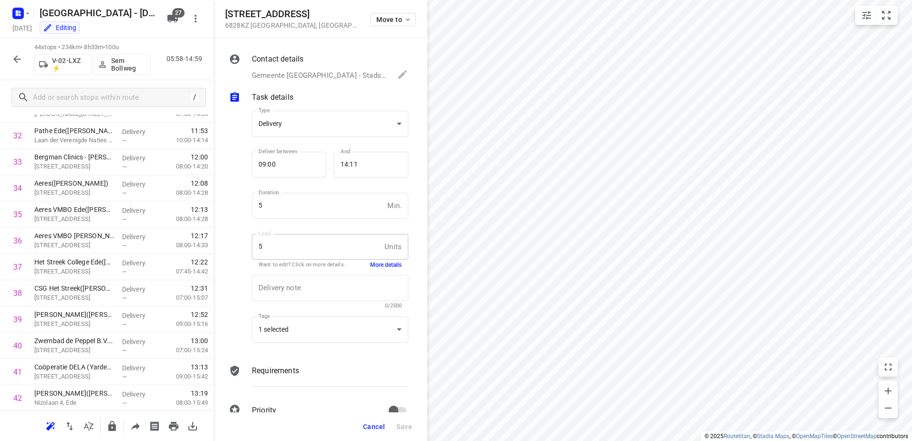
scroll to position [932, 0]
click at [19, 56] on icon "button" at bounding box center [16, 58] width 11 height 11
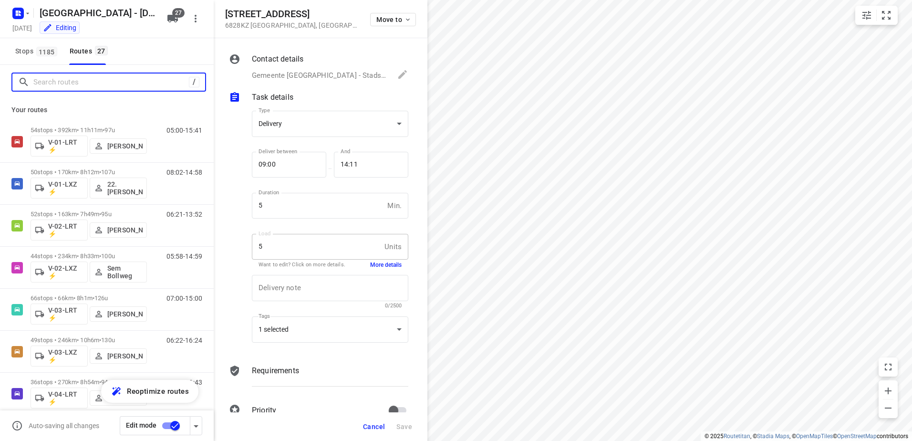
click at [55, 79] on input "Search routes" at bounding box center [110, 82] width 155 height 15
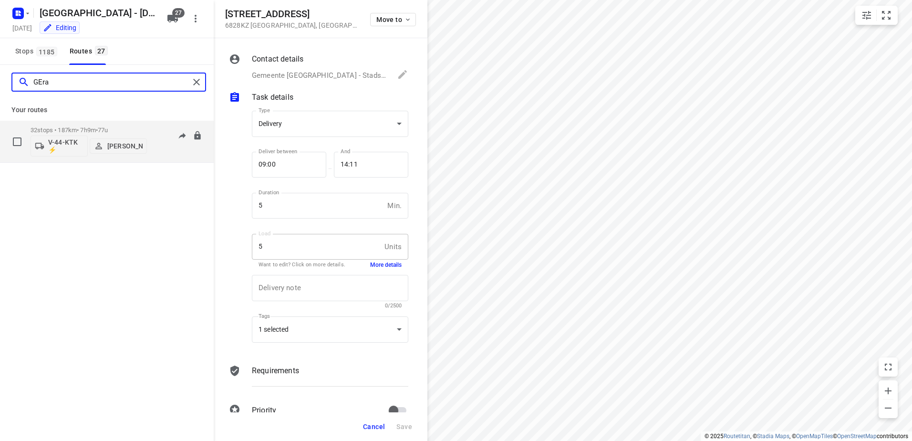
type input "GEra"
click at [148, 126] on div "32 stops • 187km • 7h9m • 77u V-44-KTK ⚡ Gera van de Vreugde 06:21-12:13" at bounding box center [122, 142] width 183 height 40
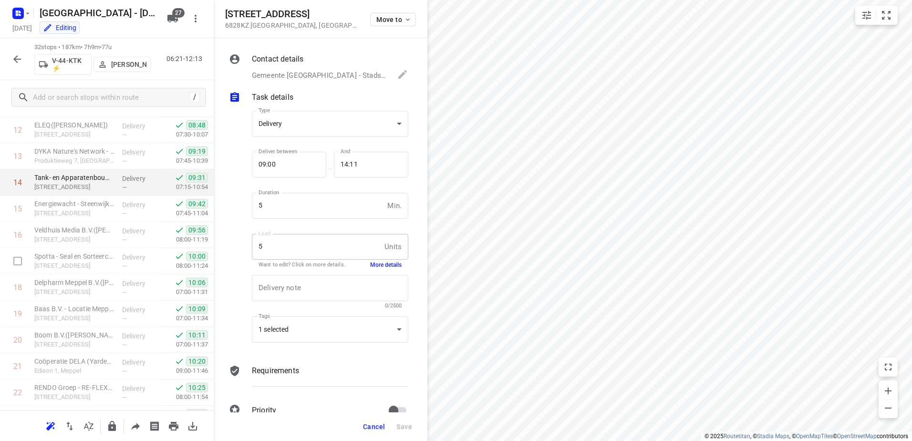
scroll to position [618, 0]
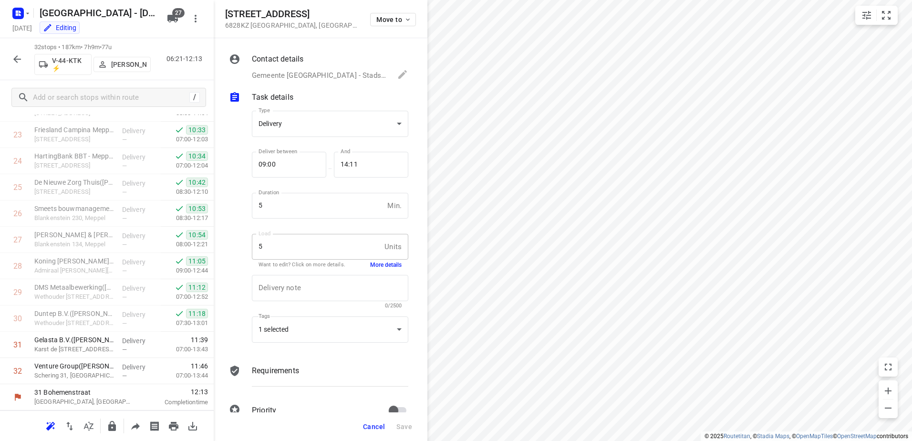
click at [17, 55] on icon "button" at bounding box center [17, 59] width 8 height 8
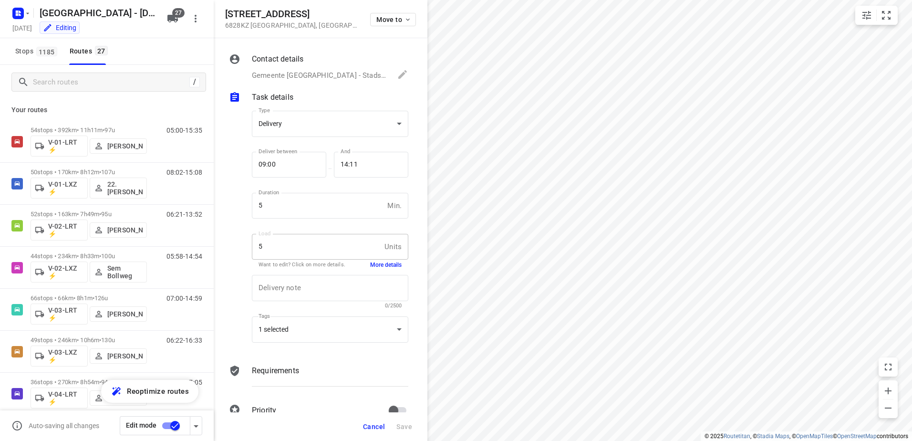
click at [383, 426] on span "Cancel" at bounding box center [374, 426] width 22 height 8
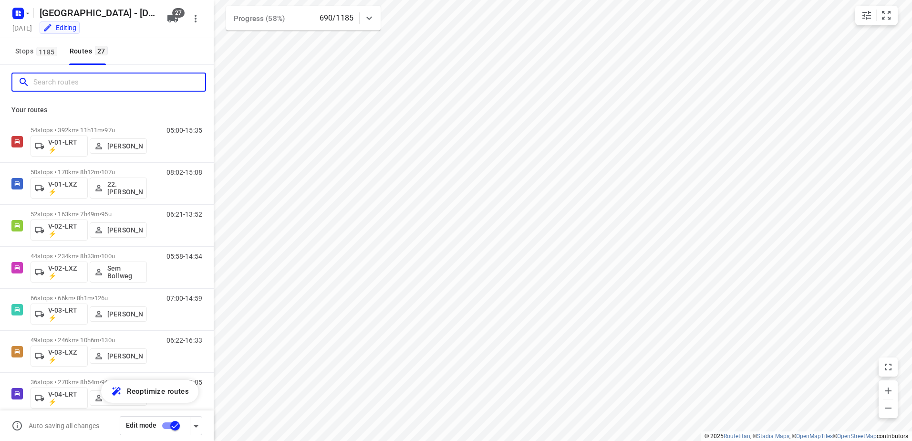
click at [96, 79] on input "Search routes" at bounding box center [119, 82] width 172 height 15
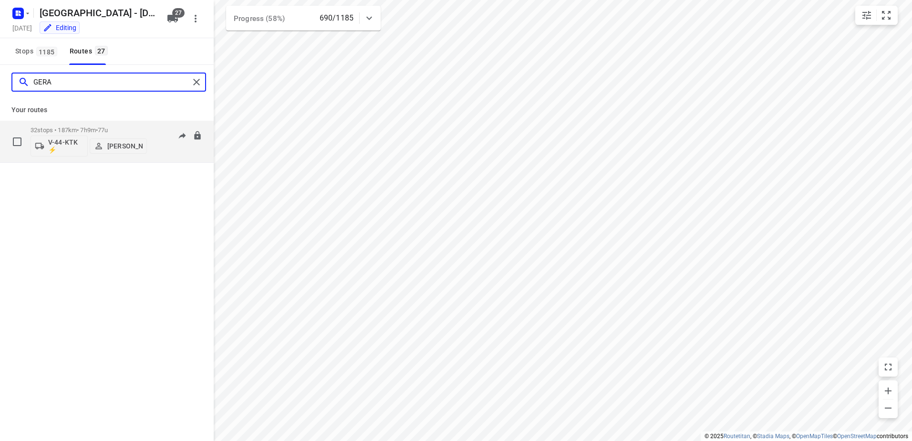
type input "GERA"
click at [162, 130] on div "06:21-12:13" at bounding box center [178, 143] width 48 height 35
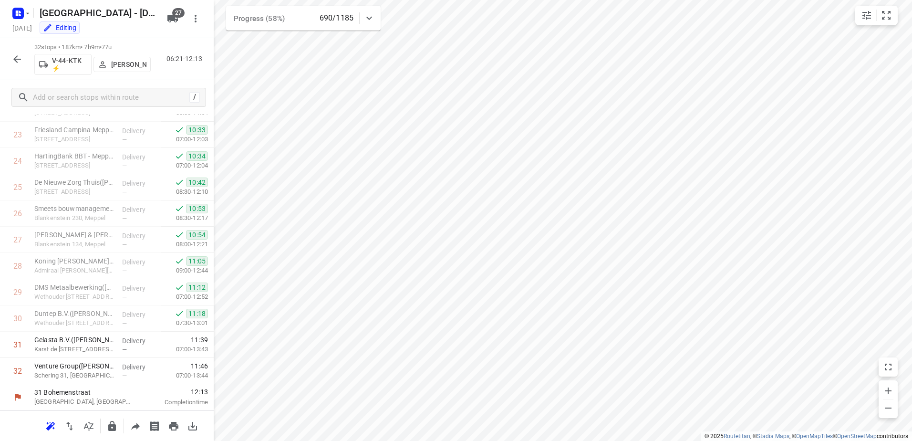
click at [19, 60] on icon "button" at bounding box center [16, 58] width 11 height 11
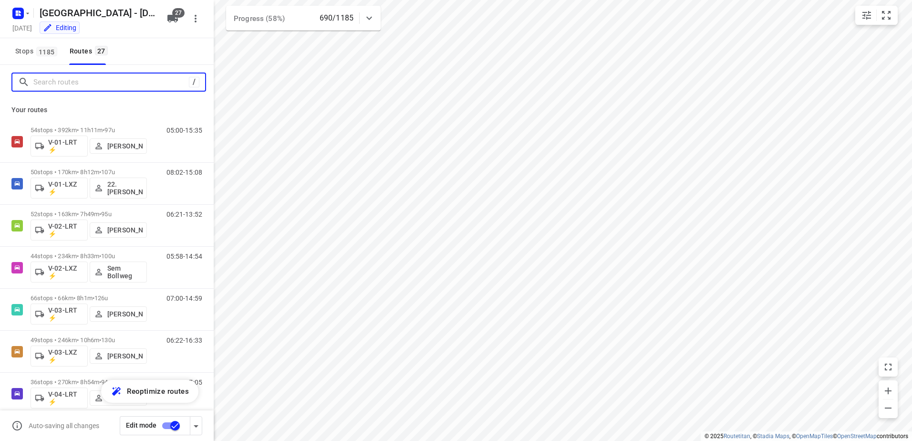
click at [77, 80] on input "Search routes" at bounding box center [110, 82] width 155 height 15
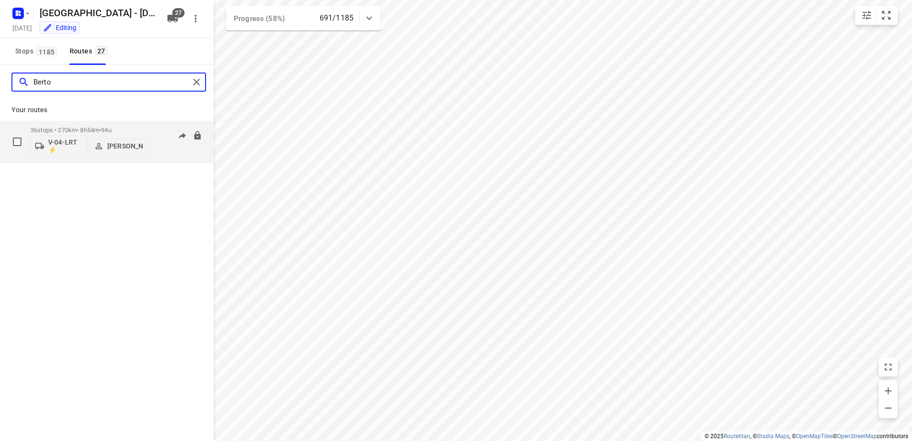
type input "Berto"
click at [140, 130] on p "36 stops • 270km • 8h54m • 94u" at bounding box center [89, 129] width 116 height 7
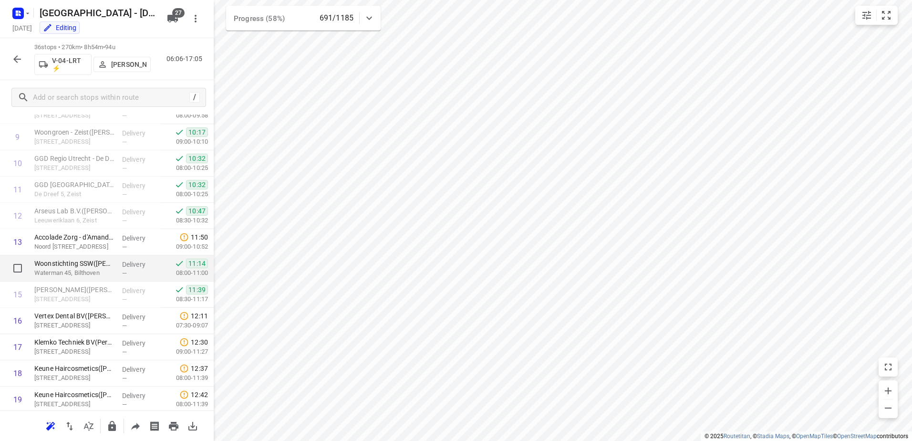
scroll to position [246, 0]
click at [17, 56] on icon "button" at bounding box center [17, 59] width 8 height 8
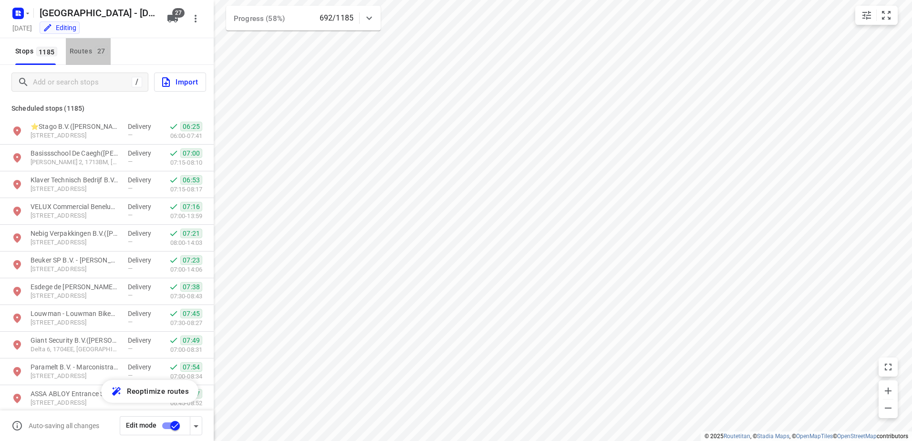
click at [70, 52] on div "Routes 27" at bounding box center [90, 51] width 41 height 12
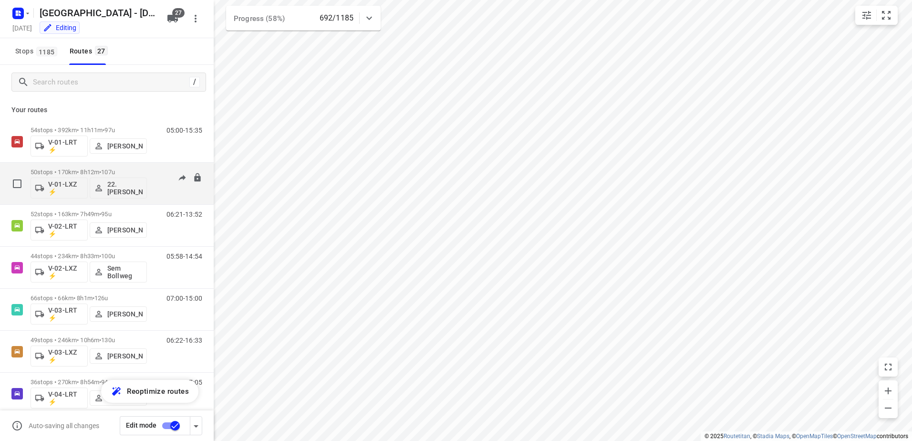
click at [163, 179] on div "08:02-15:08" at bounding box center [178, 185] width 48 height 35
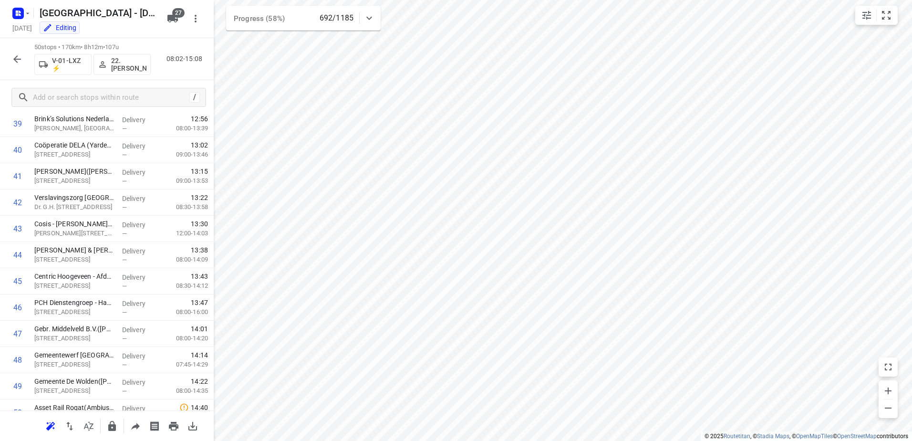
scroll to position [1090, 0]
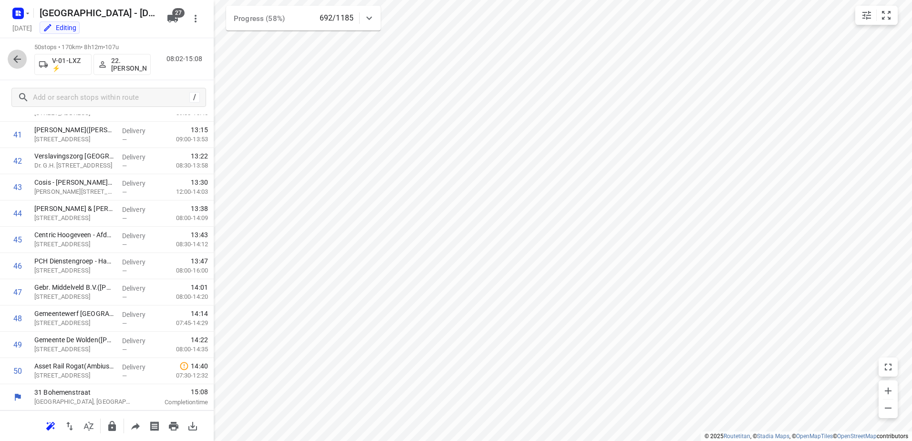
click at [13, 57] on icon "button" at bounding box center [16, 58] width 11 height 11
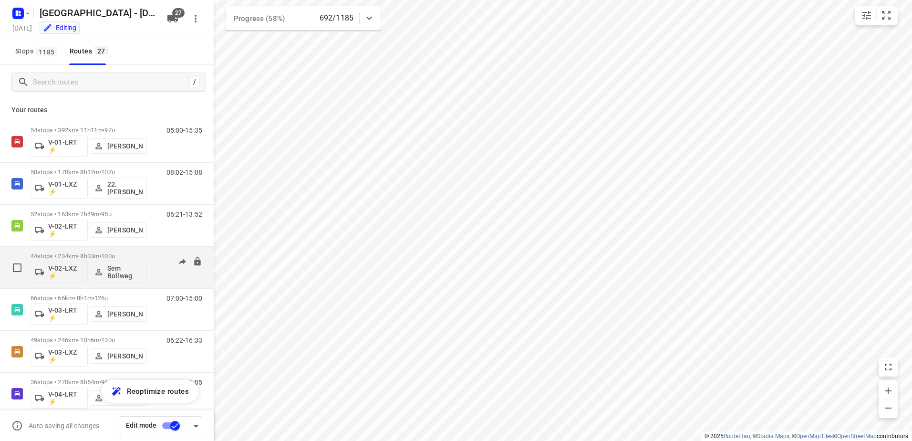
click at [147, 255] on div "44 stops • 234km • 8h33m • 100u V-02-LXZ ⚡ Sem Bollweg 05:58-14:54" at bounding box center [122, 267] width 183 height 40
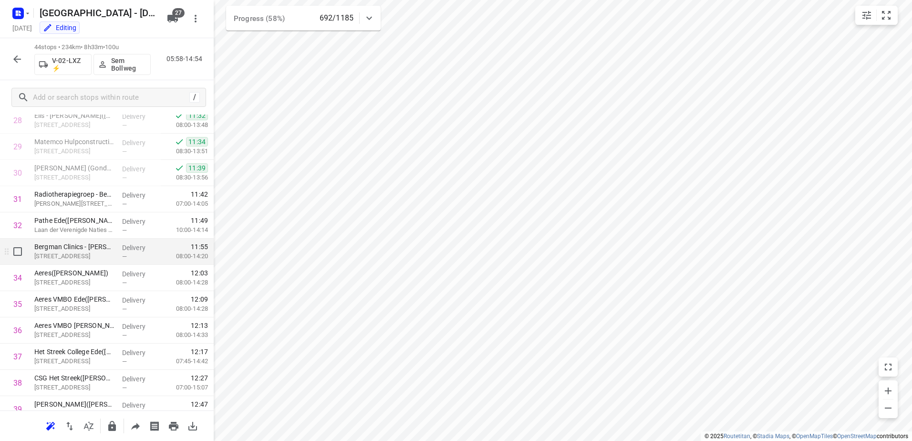
scroll to position [932, 0]
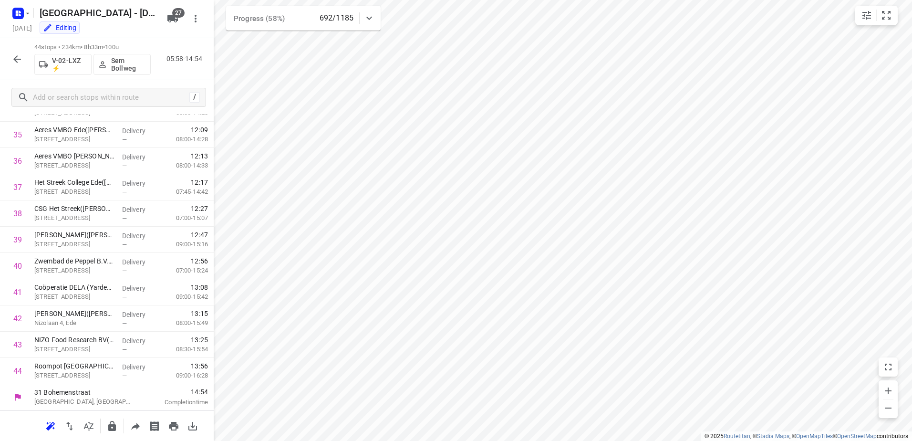
click at [17, 53] on icon "button" at bounding box center [16, 58] width 11 height 11
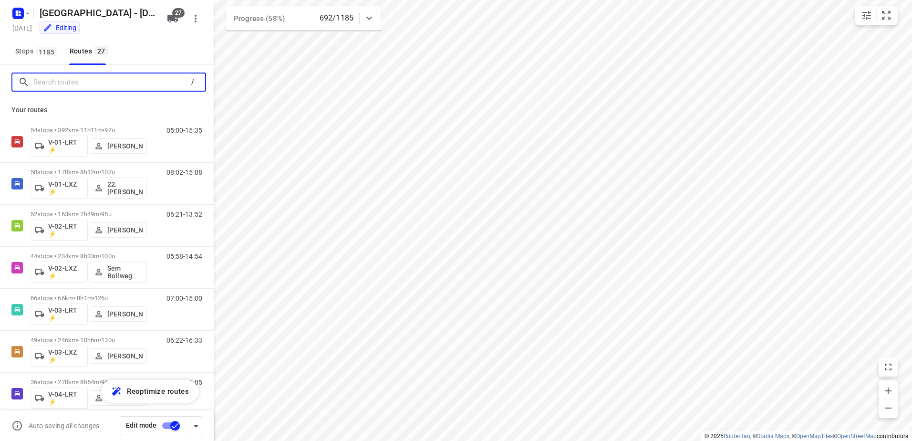
click at [118, 80] on input "Search routes" at bounding box center [109, 82] width 153 height 15
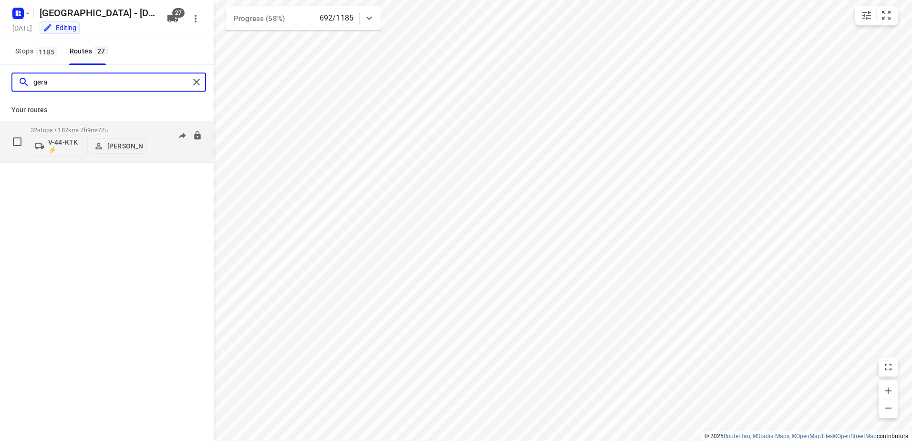
type input "gera"
click at [156, 129] on div "06:21-12:13" at bounding box center [178, 143] width 48 height 35
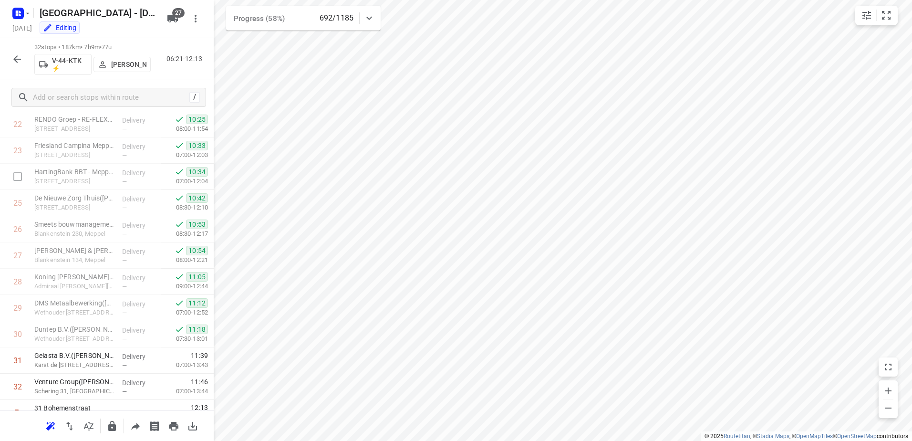
scroll to position [618, 0]
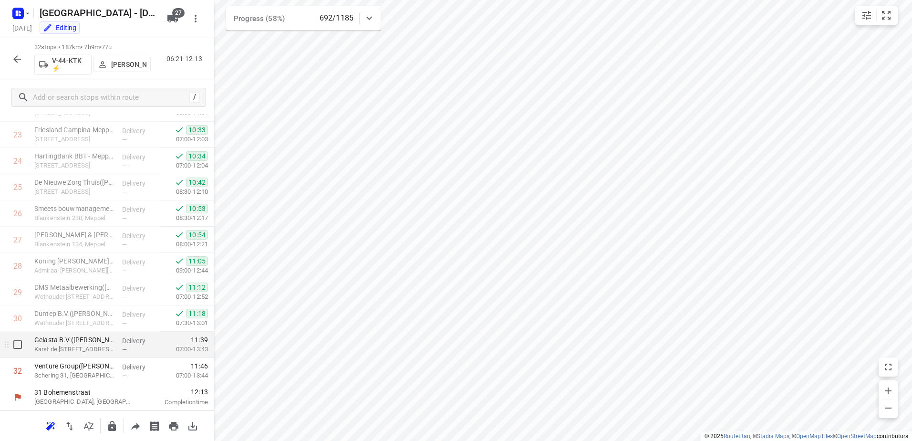
click at [139, 350] on div "—" at bounding box center [139, 349] width 35 height 7
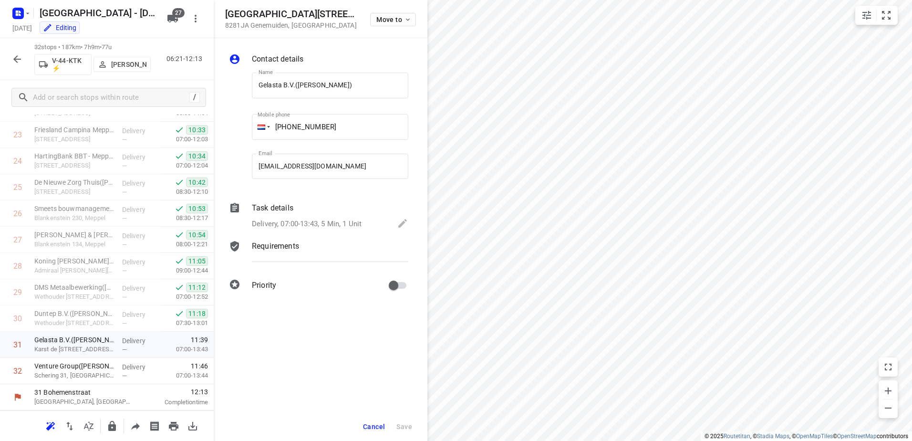
click at [300, 203] on div "Task details" at bounding box center [330, 207] width 156 height 11
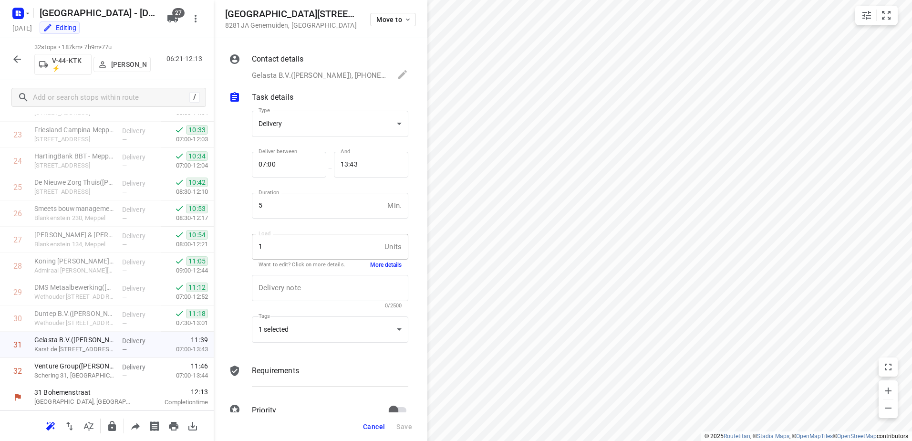
click at [387, 262] on button "More details" at bounding box center [385, 265] width 31 height 8
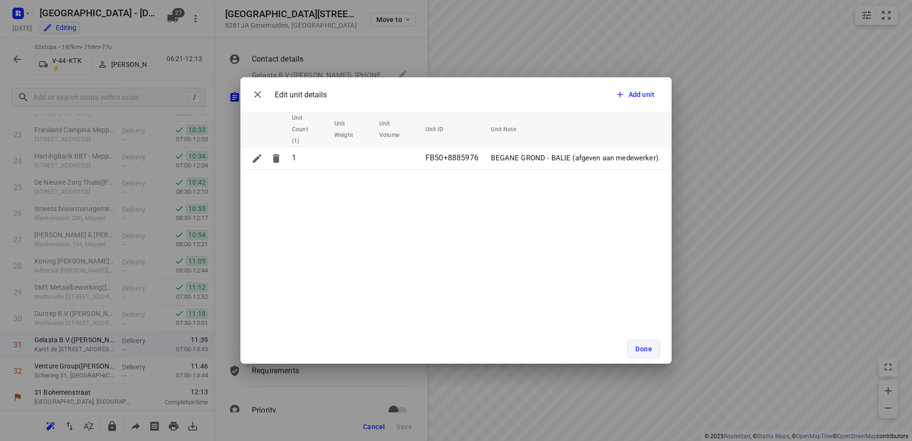
click at [636, 343] on button "Done" at bounding box center [643, 349] width 33 height 18
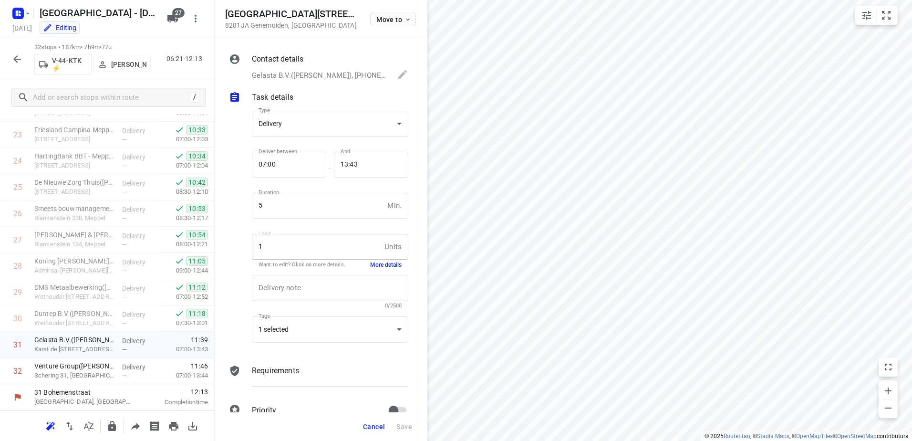
click at [373, 422] on span "Cancel" at bounding box center [374, 426] width 22 height 8
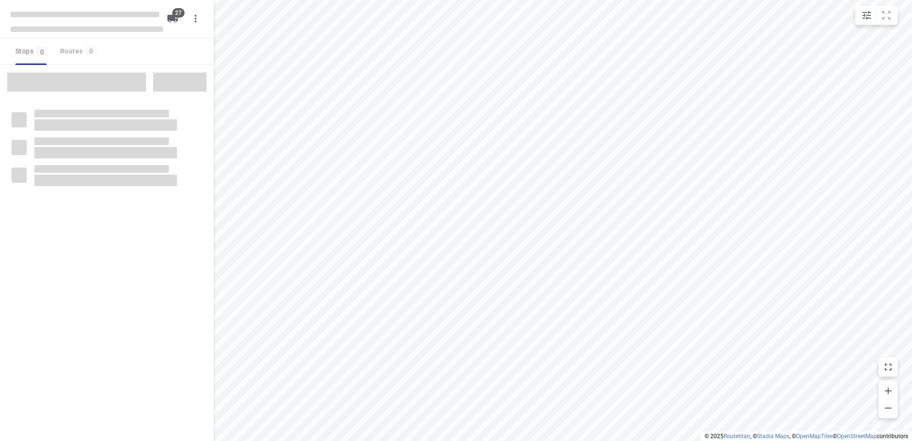
checkbox input "true"
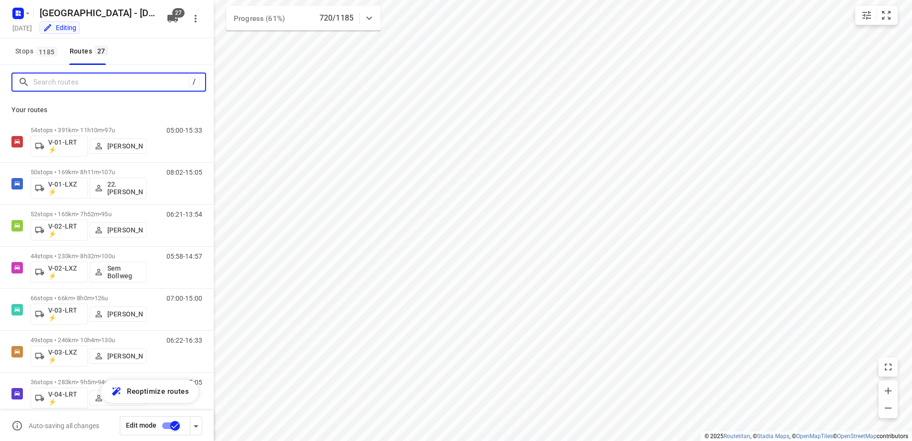
click at [75, 78] on input "Search routes" at bounding box center [110, 82] width 155 height 15
click at [77, 83] on input "Search routes" at bounding box center [119, 82] width 172 height 15
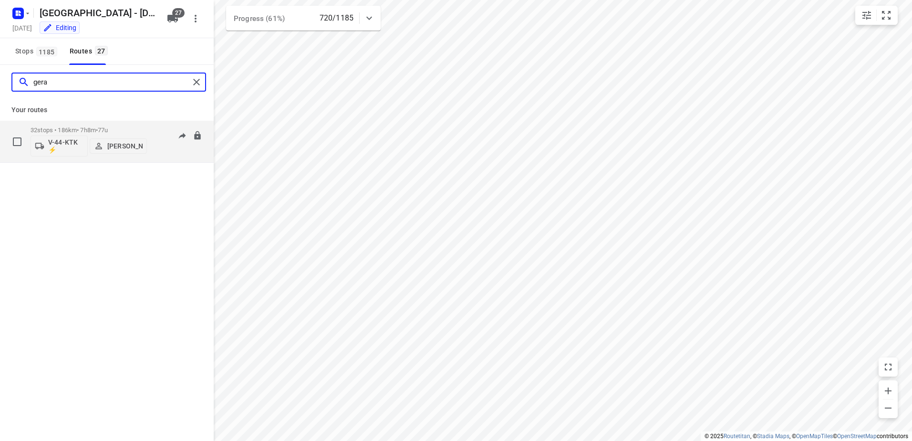
type input "gera"
click at [150, 129] on div "32 stops • 186km • 7h8m • 77u V-44-KTK ⚡ Gera van de Vreugde 06:21-12:13" at bounding box center [122, 142] width 183 height 40
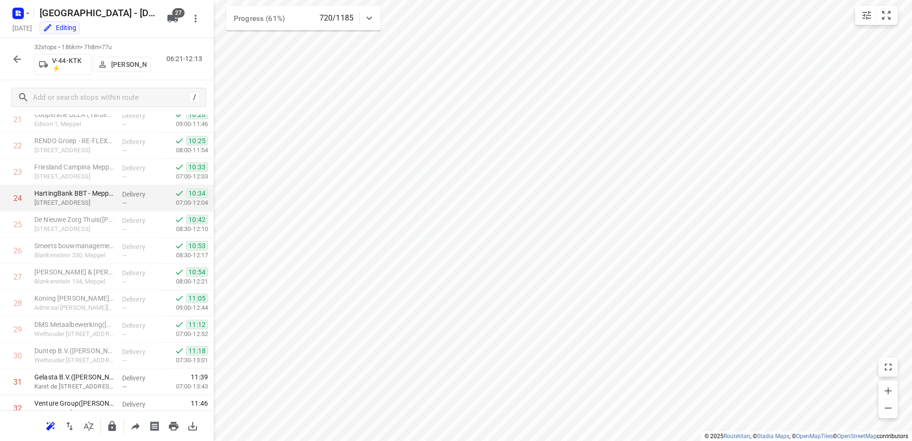
scroll to position [618, 0]
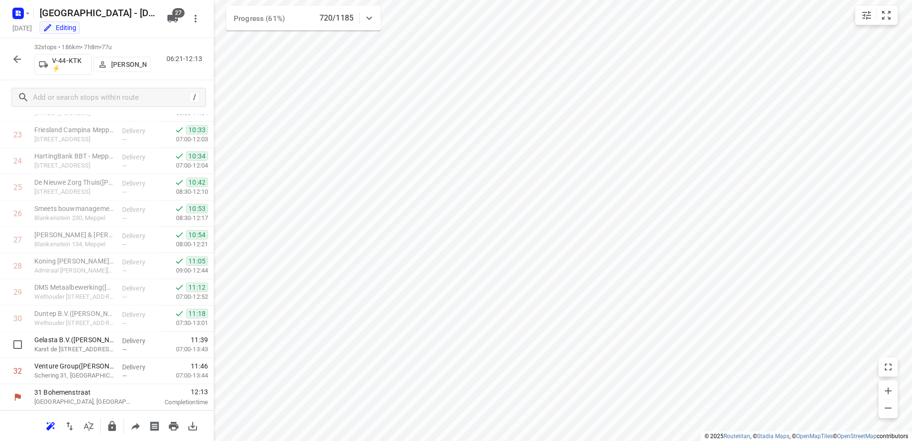
click at [143, 342] on p "Delivery" at bounding box center [139, 341] width 35 height 10
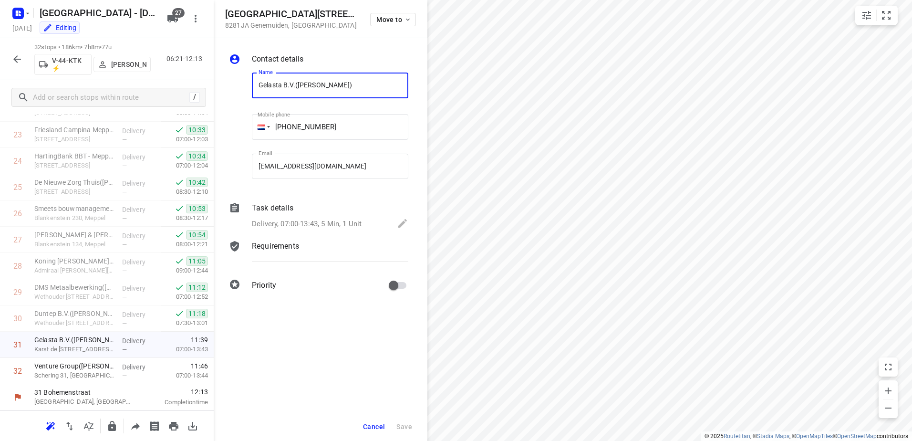
click at [304, 212] on div "Task details" at bounding box center [330, 207] width 156 height 11
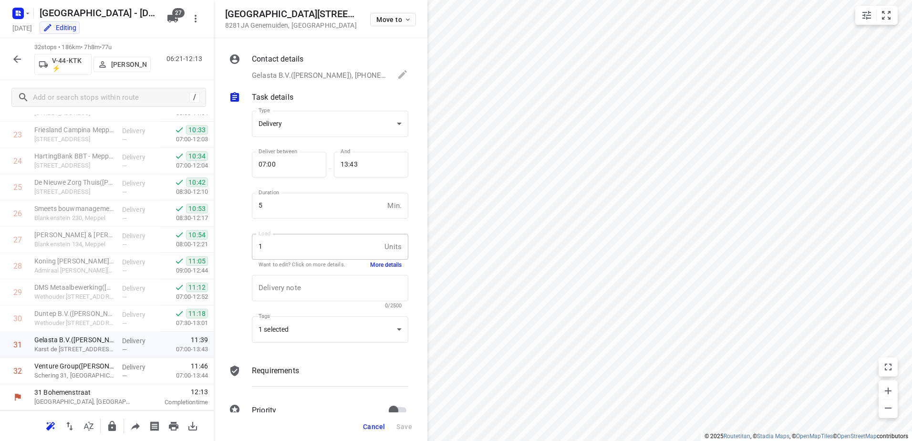
click at [383, 268] on button "More details" at bounding box center [385, 265] width 31 height 8
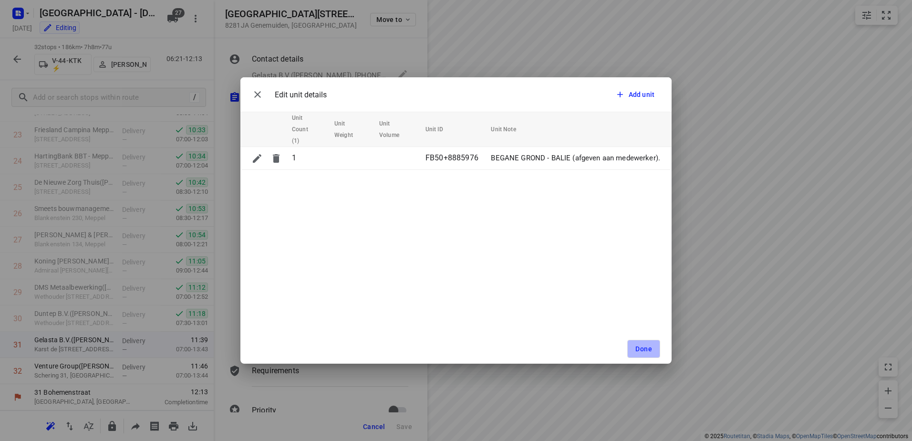
click at [640, 345] on span "Done" at bounding box center [643, 349] width 17 height 8
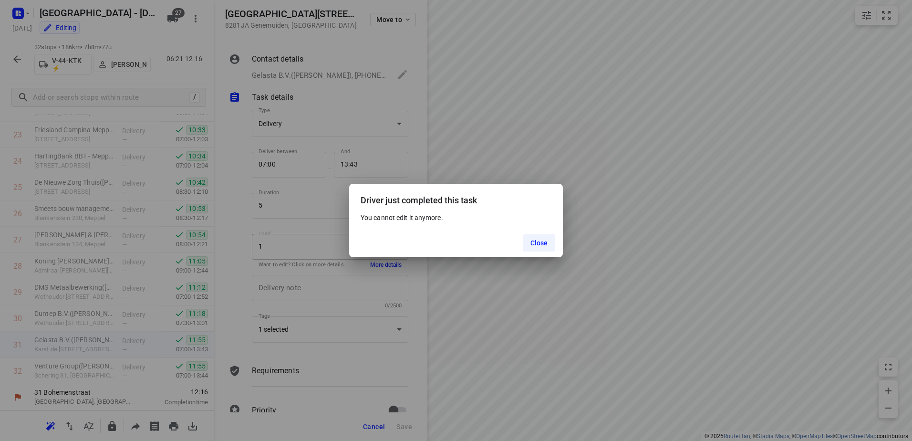
drag, startPoint x: 538, startPoint y: 241, endPoint x: 401, endPoint y: 240, distance: 137.3
click at [536, 241] on span "Close" at bounding box center [539, 243] width 18 height 8
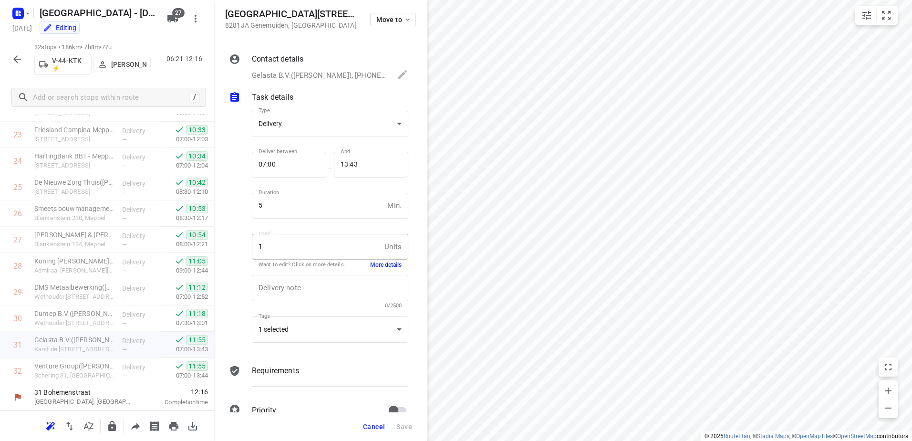
click at [19, 57] on icon "button" at bounding box center [16, 58] width 11 height 11
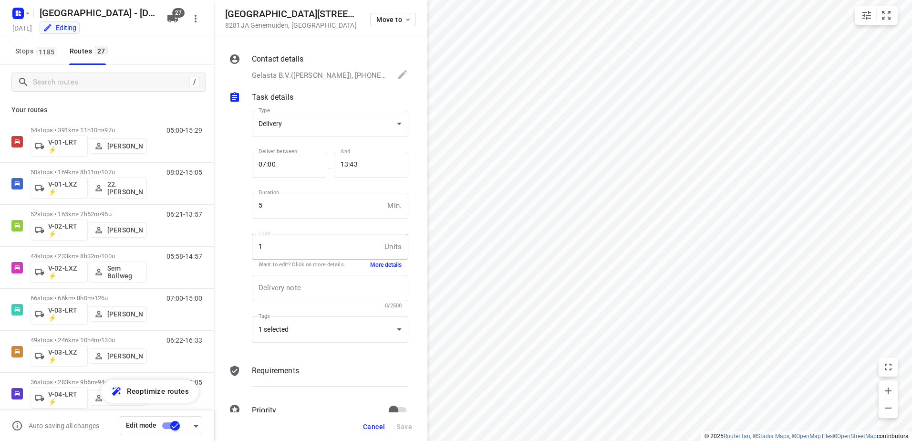
click at [371, 428] on span "Cancel" at bounding box center [374, 426] width 22 height 8
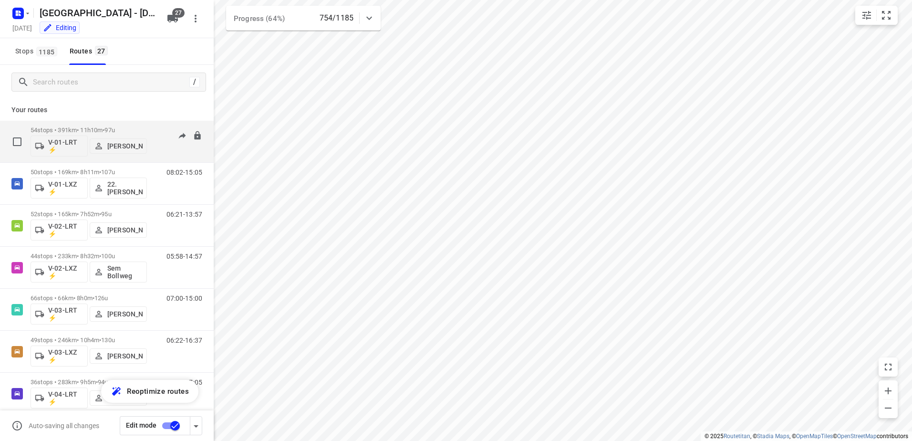
click at [123, 125] on div "54 stops • 391km • 11h10m • 97u V-01-LRT ⚡ [PERSON_NAME]" at bounding box center [89, 142] width 116 height 40
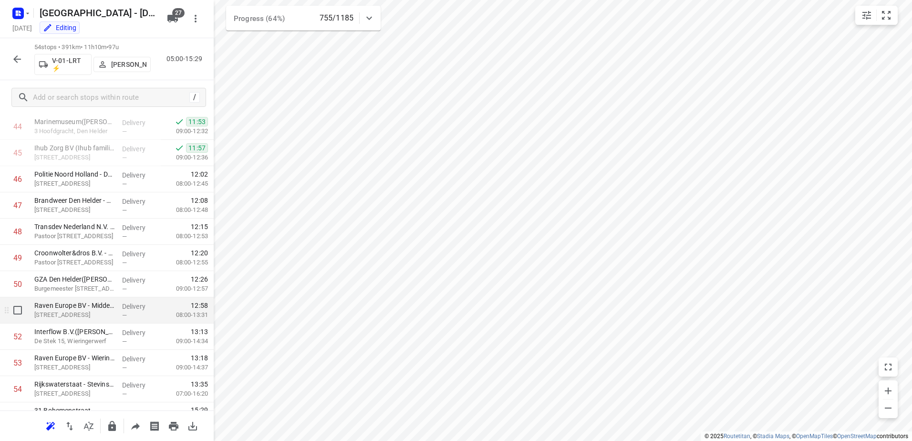
scroll to position [1192, 0]
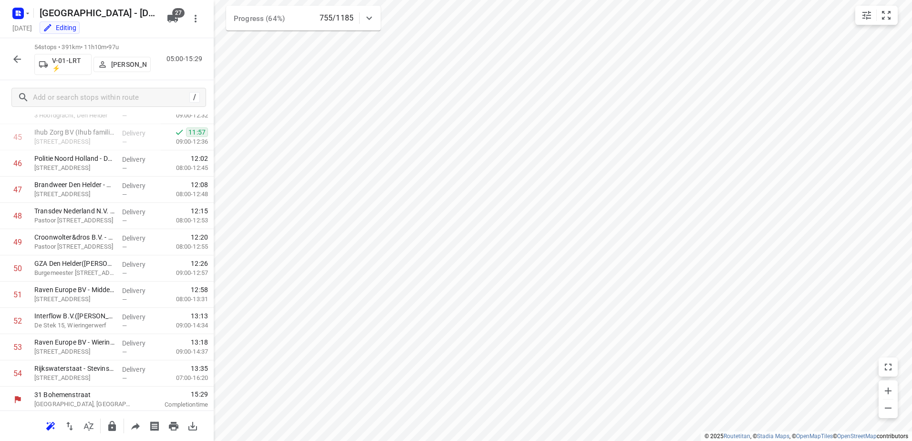
click at [12, 50] on div at bounding box center [17, 59] width 19 height 19
click at [12, 53] on icon "button" at bounding box center [16, 58] width 11 height 11
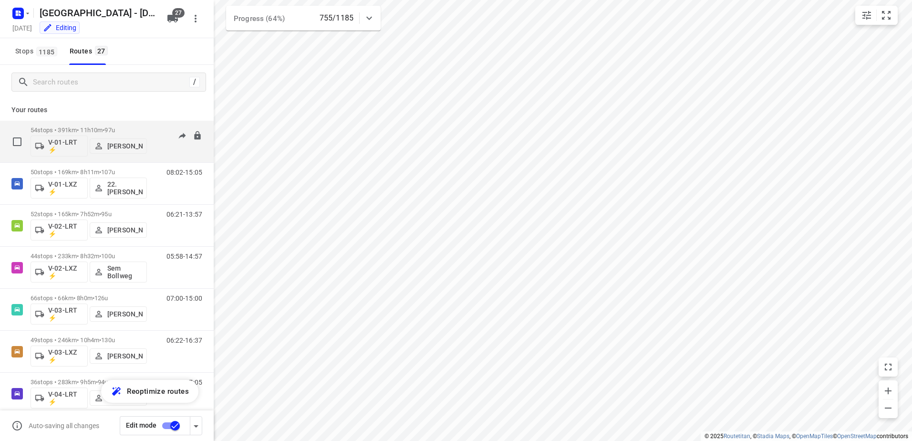
click at [143, 128] on p "54 stops • 391km • 11h10m • 97u" at bounding box center [89, 129] width 116 height 7
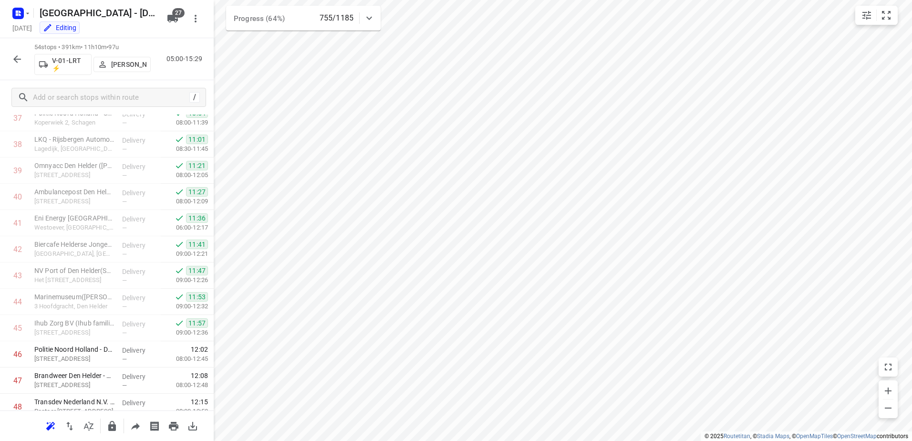
scroll to position [1194, 0]
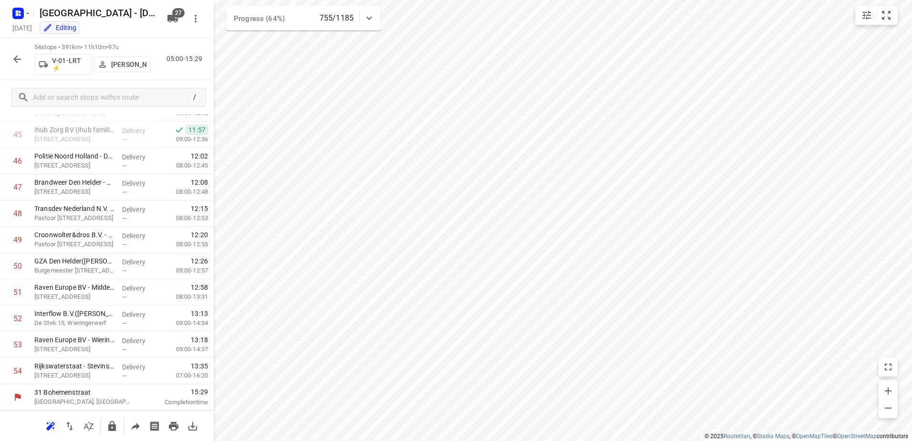
click at [19, 51] on button "button" at bounding box center [17, 59] width 19 height 19
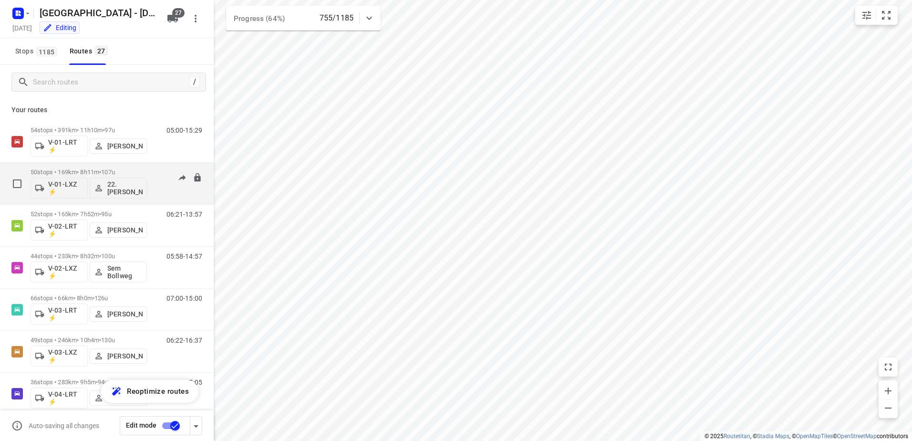
click at [154, 166] on div "50 stops • 169km • 8h11m • 107u V-01-LXZ ⚡ 22. [PERSON_NAME] 08:02-15:05" at bounding box center [122, 184] width 183 height 40
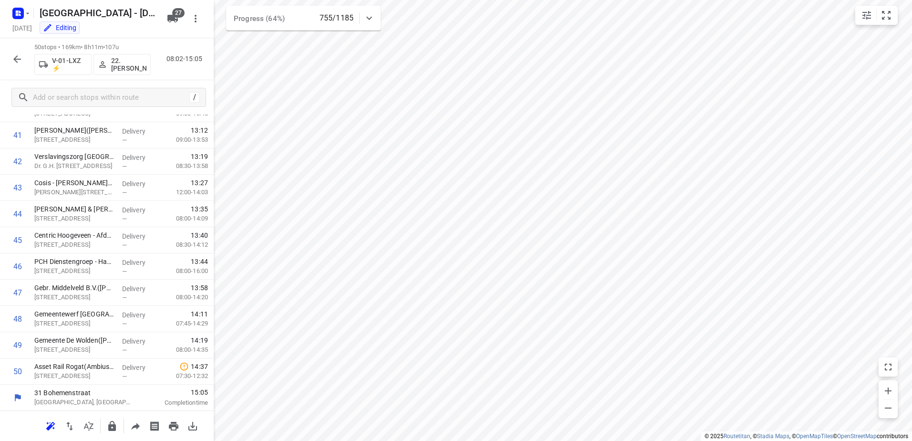
scroll to position [1090, 0]
click at [21, 62] on icon "button" at bounding box center [16, 58] width 11 height 11
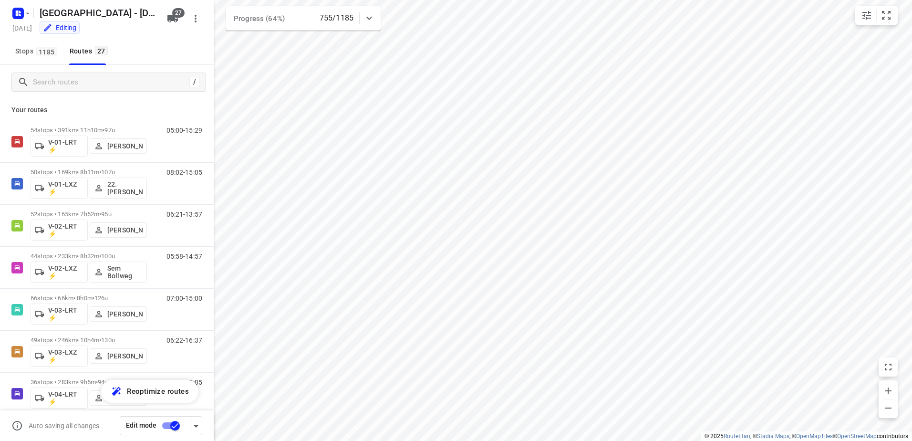
click at [357, 16] on div "755/1185" at bounding box center [339, 17] width 40 height 11
click at [357, 16] on div "Progress (64%) 755/1185" at bounding box center [303, 22] width 154 height 32
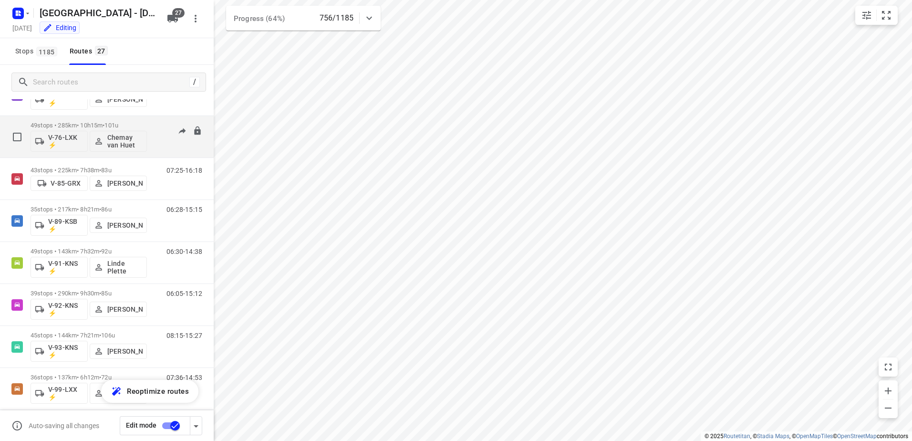
scroll to position [853, 0]
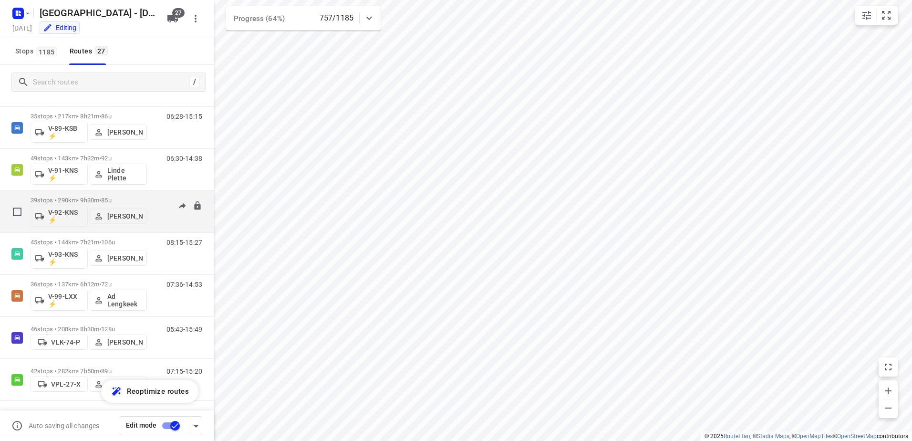
click at [155, 201] on div "06:05-15:12" at bounding box center [178, 213] width 48 height 35
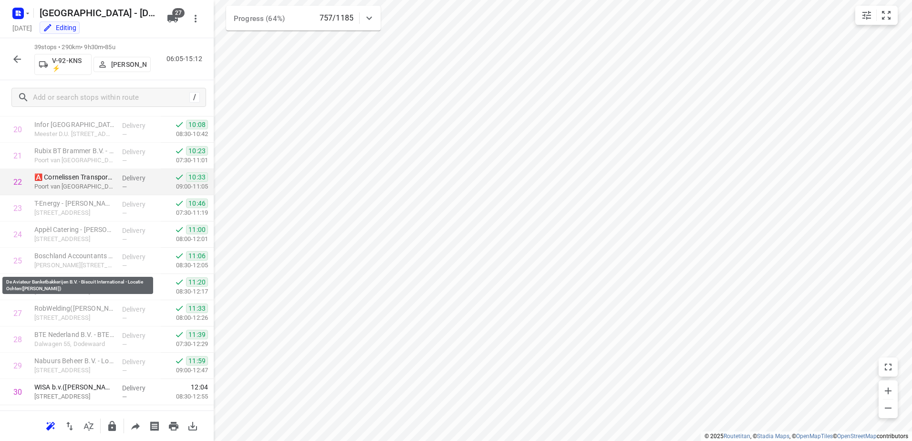
scroll to position [515, 0]
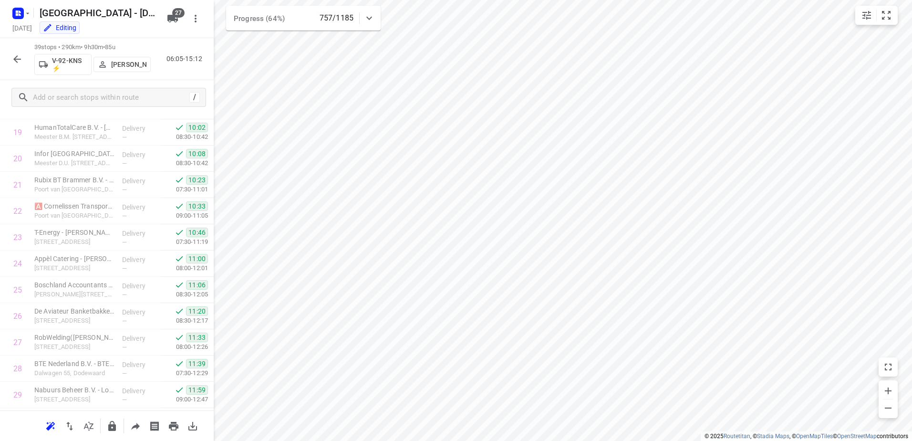
click at [19, 52] on button "button" at bounding box center [17, 59] width 19 height 19
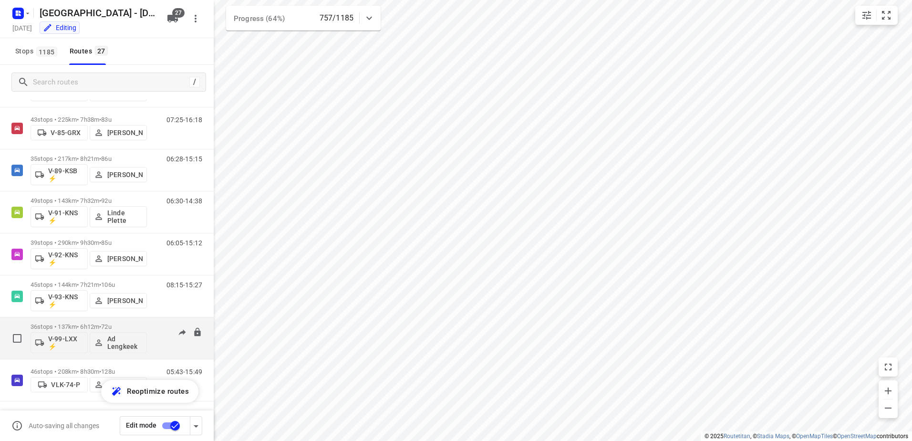
scroll to position [853, 0]
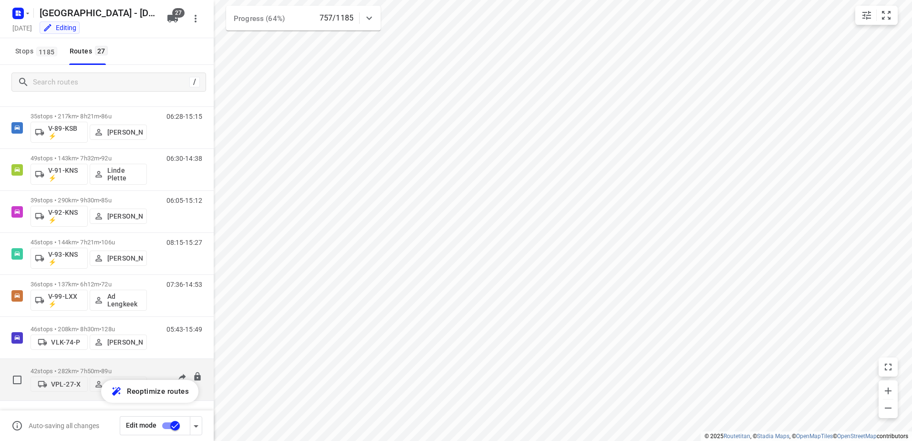
click at [148, 361] on div "42 stops • 282km • 7h50m • 89u VPL-27-X Milan Rave 07:15-15:20" at bounding box center [107, 380] width 214 height 42
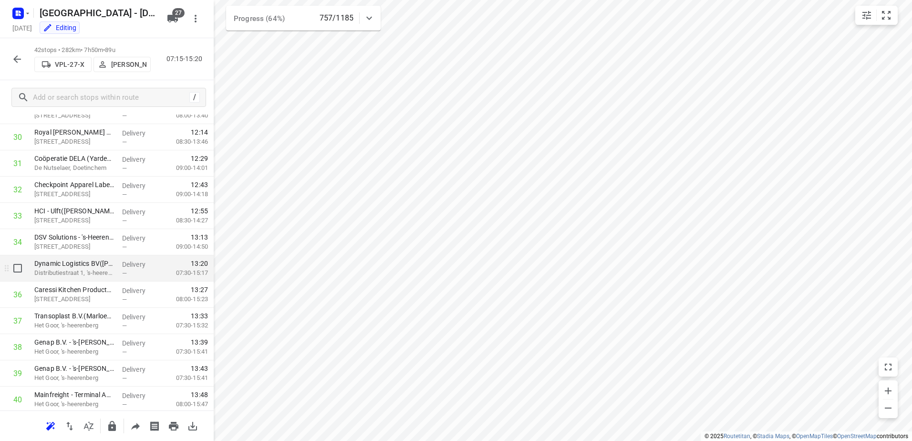
scroll to position [880, 0]
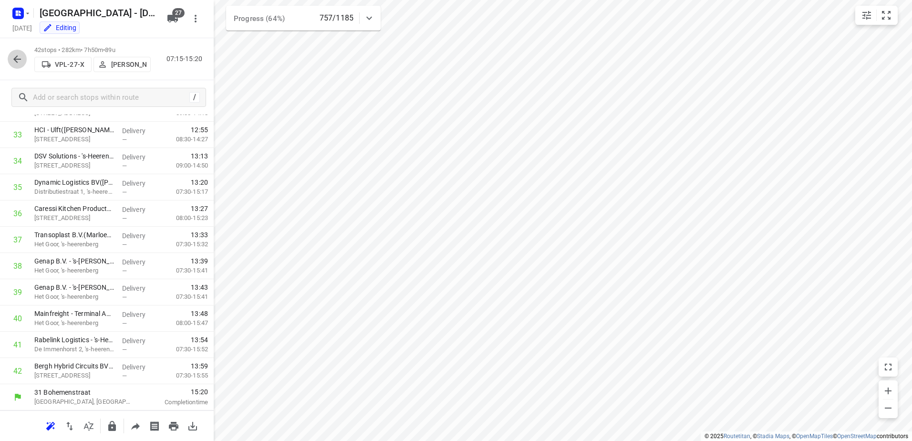
click at [12, 61] on icon "button" at bounding box center [16, 58] width 11 height 11
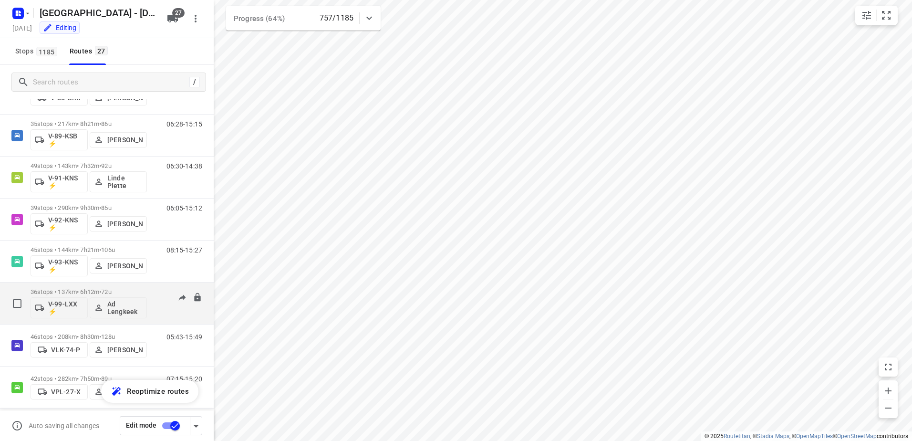
scroll to position [853, 0]
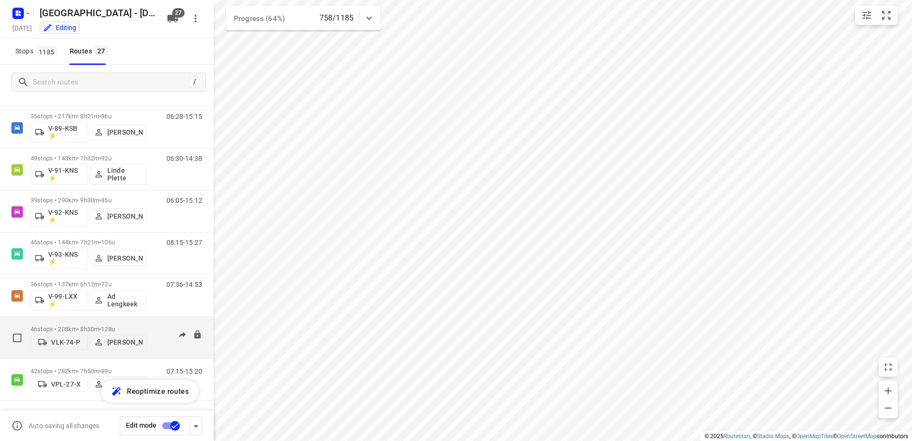
click at [154, 328] on div "05:43-15:49" at bounding box center [178, 339] width 48 height 29
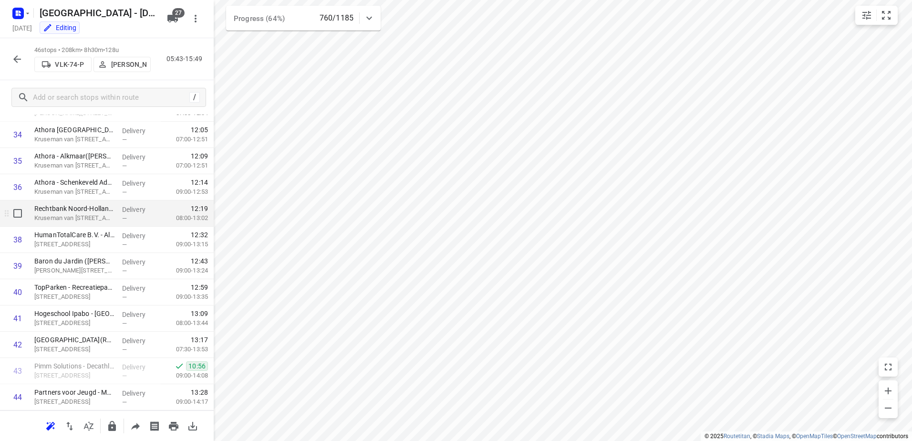
scroll to position [985, 0]
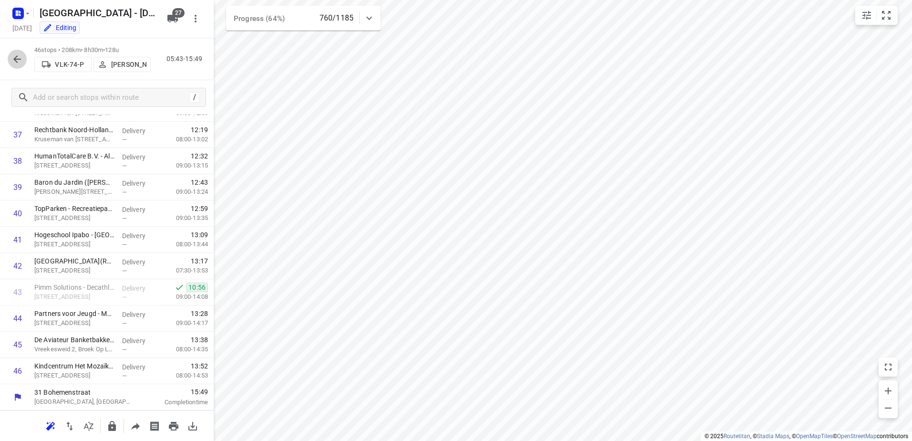
click at [22, 63] on icon "button" at bounding box center [16, 58] width 11 height 11
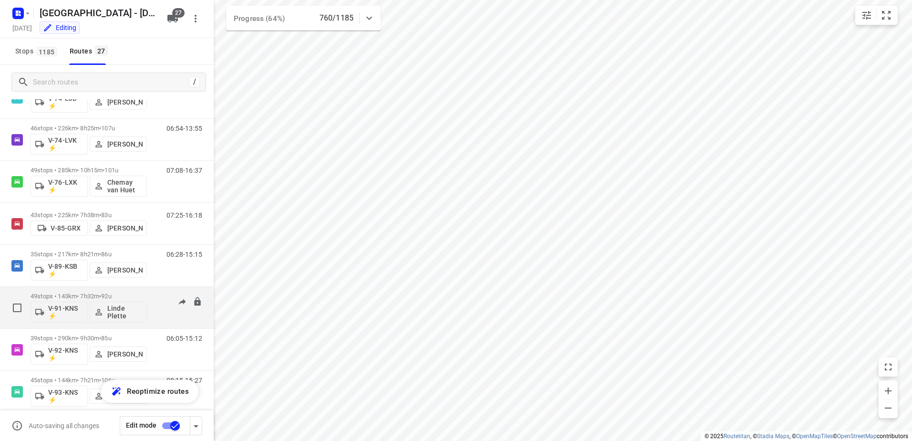
scroll to position [853, 0]
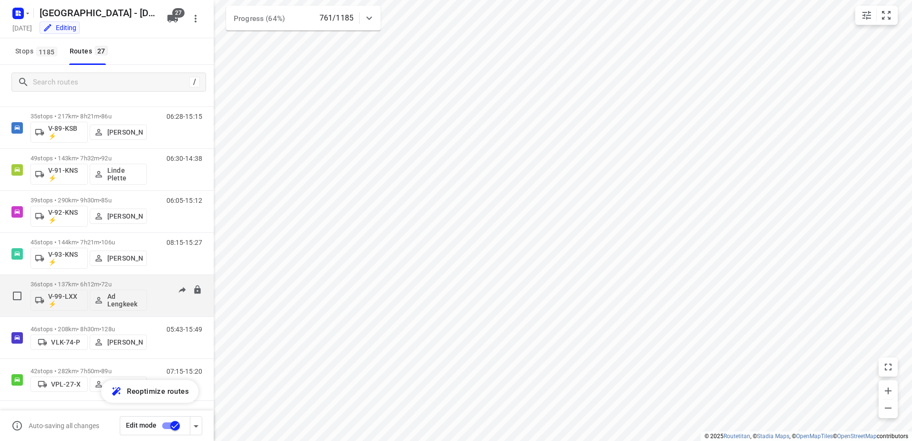
click at [154, 277] on div "36 stops • 137km • 6h12m • 72u V-99-LXX ⚡ Ad Lengkeek 07:36-14:53" at bounding box center [122, 296] width 183 height 40
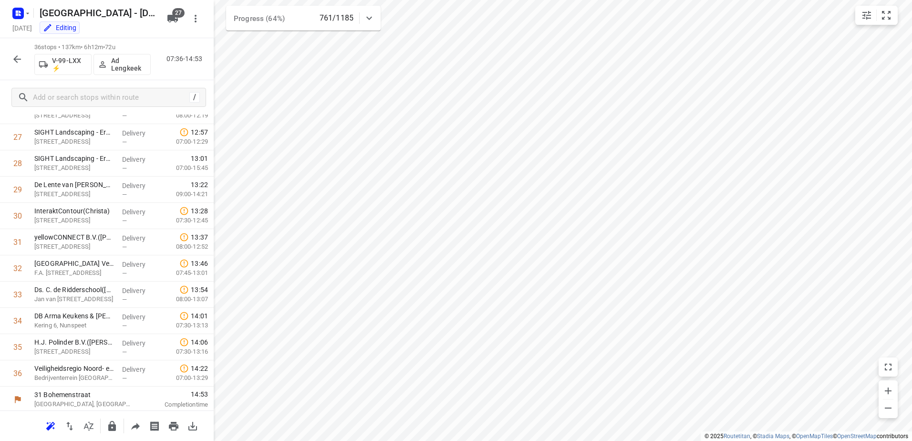
scroll to position [722, 0]
click at [15, 57] on icon "button" at bounding box center [16, 58] width 11 height 11
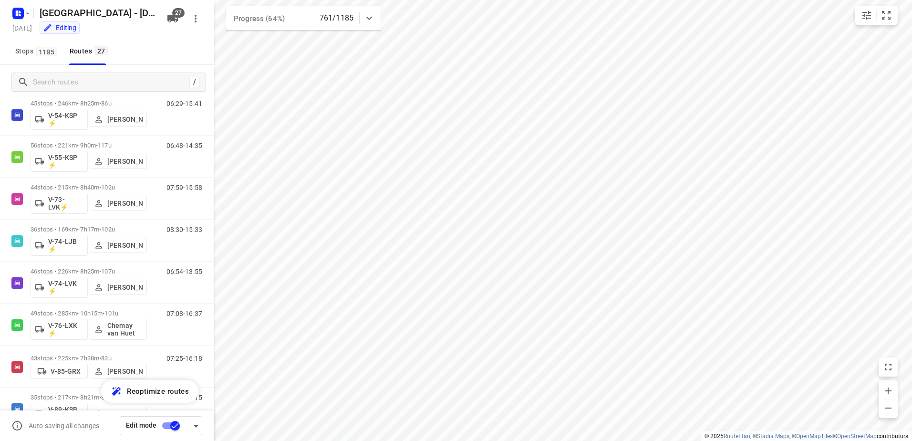
scroll to position [853, 0]
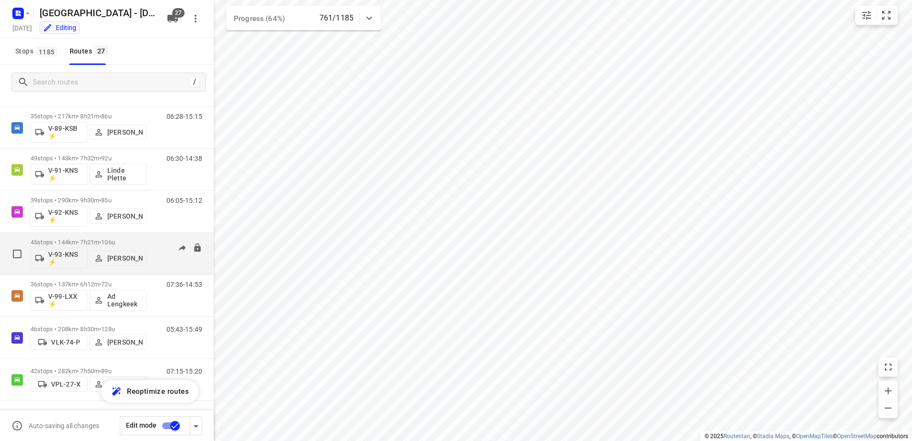
click at [158, 239] on div "08:15-15:27" at bounding box center [178, 255] width 48 height 35
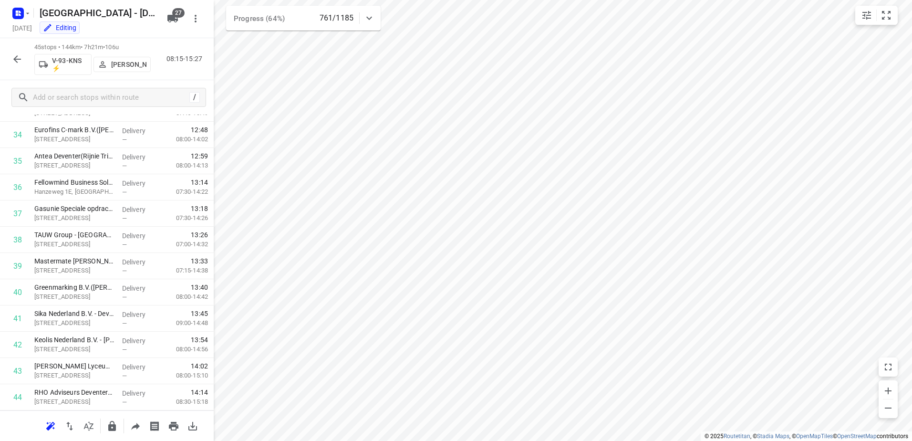
scroll to position [958, 0]
click at [23, 60] on button "button" at bounding box center [17, 59] width 19 height 19
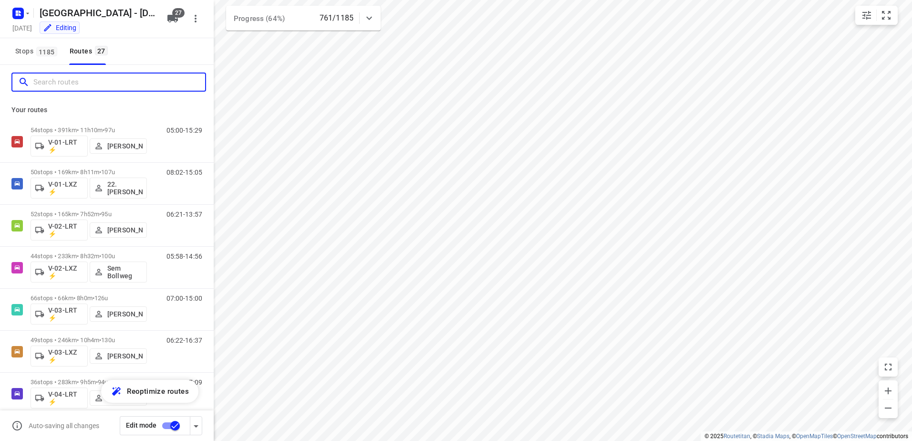
click at [114, 88] on input "Search routes" at bounding box center [119, 82] width 172 height 15
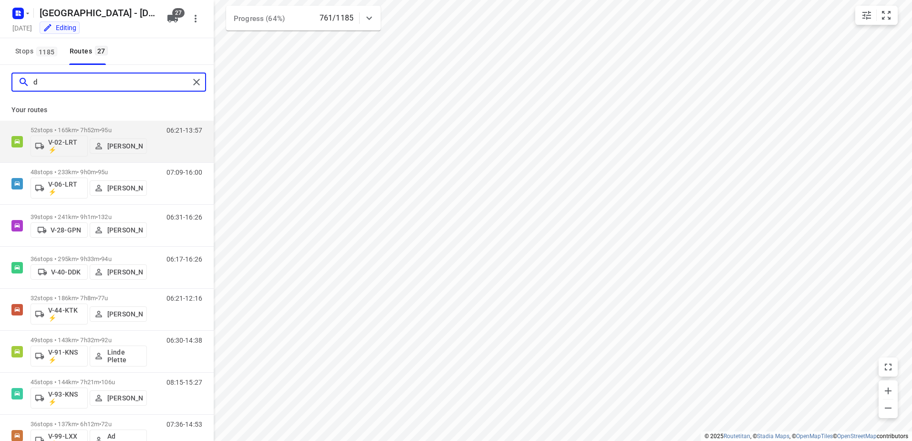
type input "de"
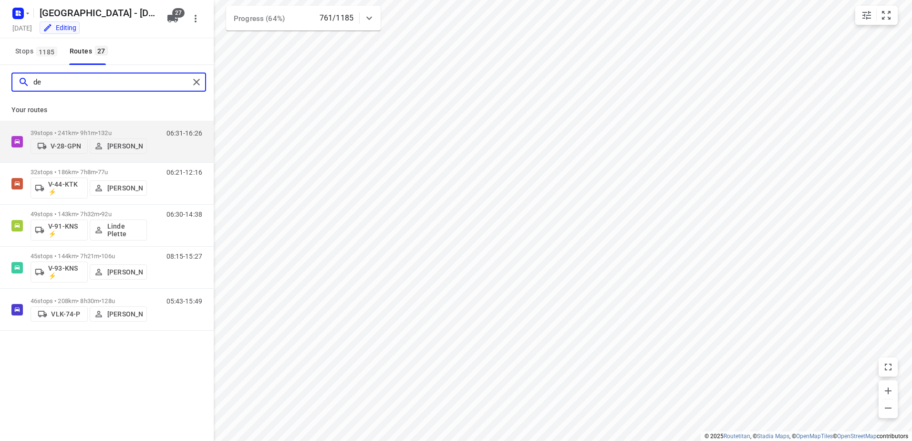
drag, startPoint x: 103, startPoint y: 81, endPoint x: -2, endPoint y: 75, distance: 105.6
click at [0, 75] on html "i © 2025 Routetitan , © Stadia Maps , © OpenMapTiles © OpenStreetMap contributo…" at bounding box center [456, 220] width 912 height 441
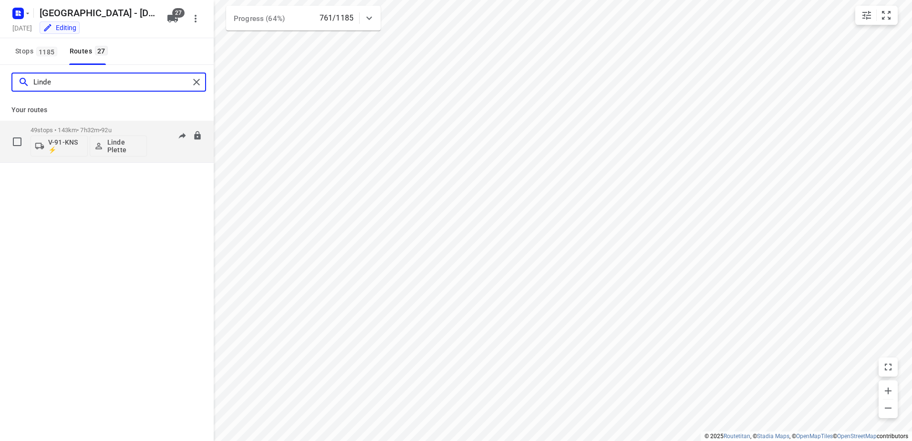
type input "Linde"
click at [156, 129] on div "06:30-14:38" at bounding box center [178, 143] width 48 height 35
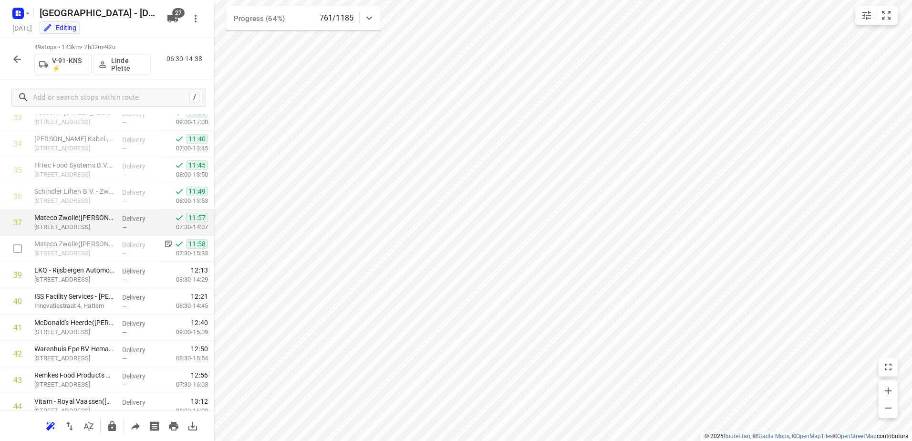
scroll to position [873, 0]
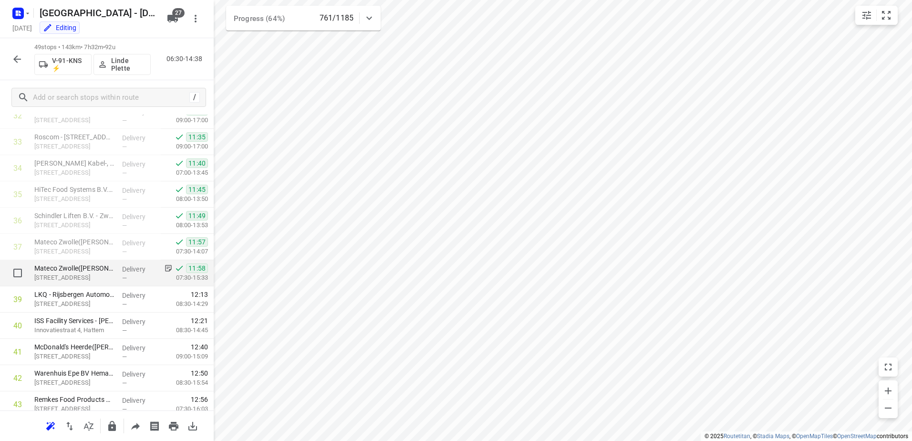
click at [143, 270] on p "Delivery" at bounding box center [139, 269] width 35 height 10
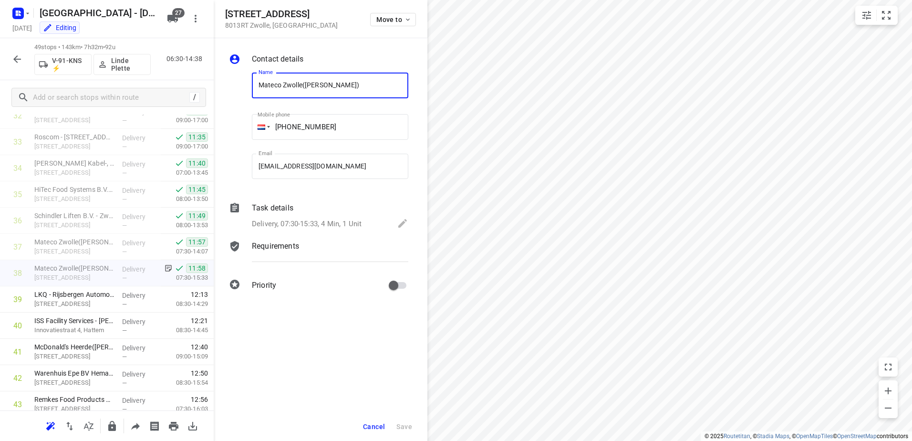
drag, startPoint x: 284, startPoint y: 214, endPoint x: 306, endPoint y: 213, distance: 21.9
click at [284, 213] on div "Task details Delivery, 07:30-15:33, 4 Min, 1 Unit" at bounding box center [330, 216] width 160 height 32
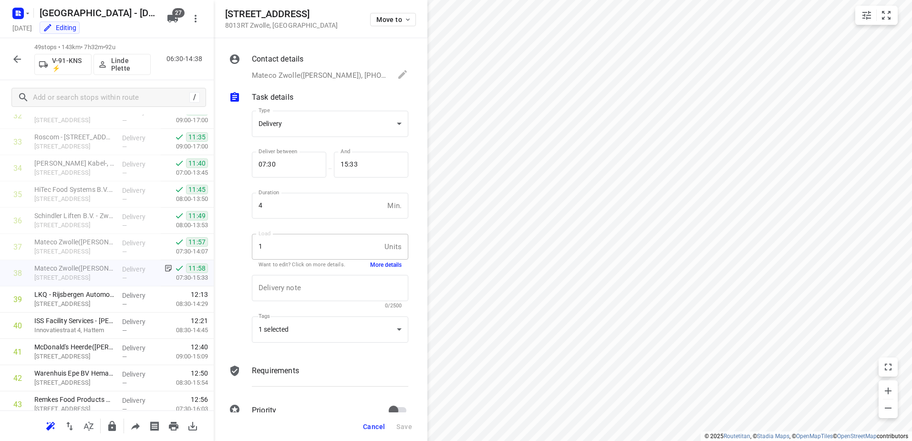
click at [391, 261] on button "More details" at bounding box center [385, 265] width 31 height 8
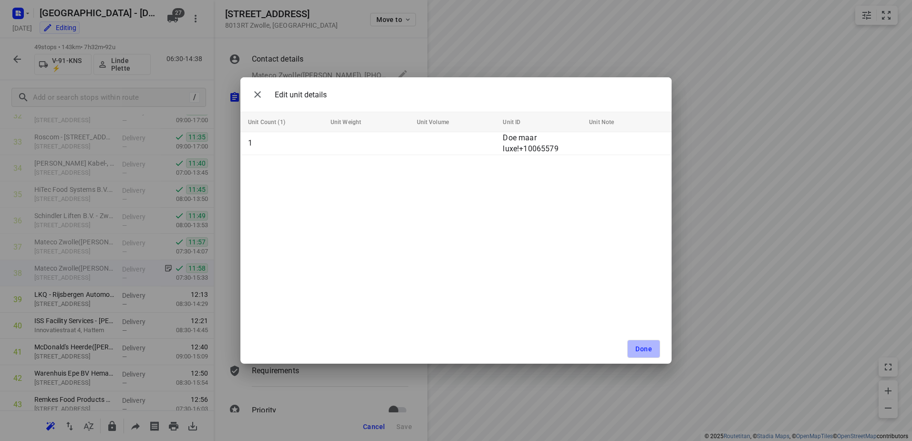
click at [648, 342] on button "Done" at bounding box center [643, 349] width 33 height 18
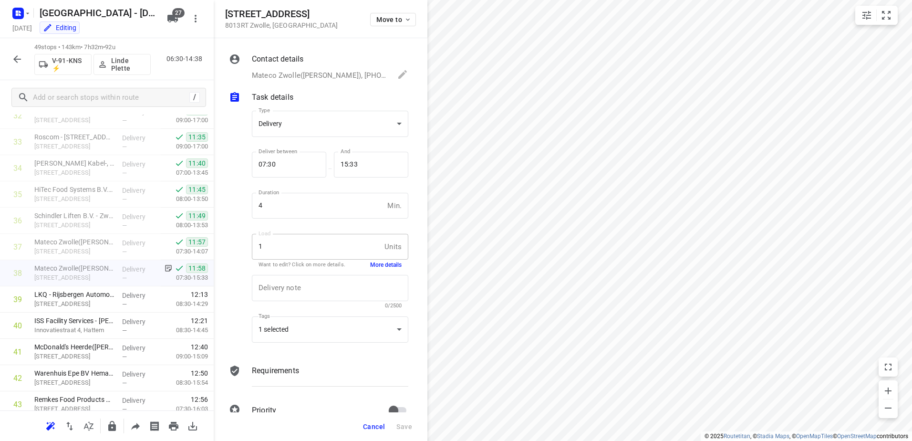
click at [16, 58] on icon "button" at bounding box center [16, 58] width 11 height 11
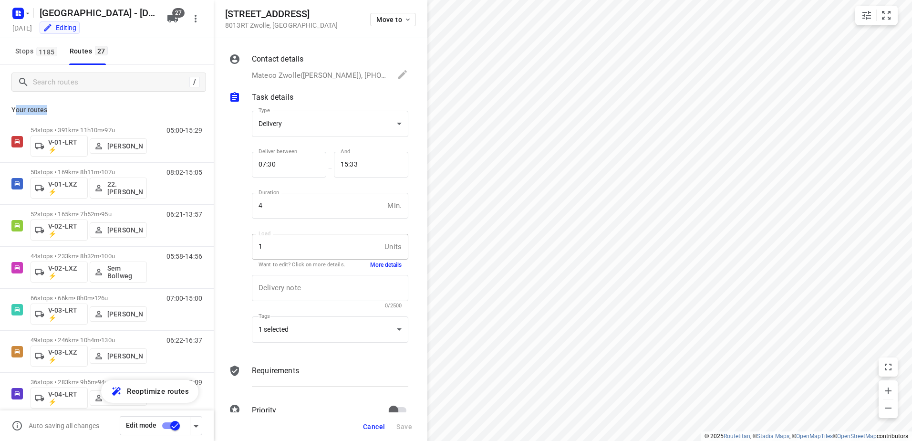
drag, startPoint x: 59, startPoint y: 108, endPoint x: 15, endPoint y: 112, distance: 44.0
click at [15, 112] on p "Your routes" at bounding box center [106, 110] width 191 height 10
drag, startPoint x: 15, startPoint y: 112, endPoint x: 66, endPoint y: 112, distance: 51.5
click at [66, 112] on p "Your routes" at bounding box center [106, 110] width 191 height 10
click at [378, 428] on span "Cancel" at bounding box center [374, 426] width 22 height 8
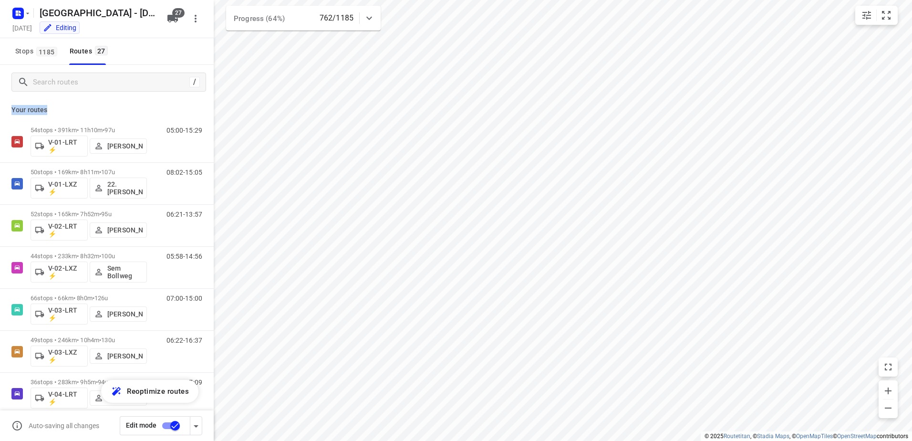
drag, startPoint x: 48, startPoint y: 106, endPoint x: 2, endPoint y: 108, distance: 45.8
click at [2, 108] on div "Your routes 54 stops • 391km • 11h10m • 97u V-01-LRT ⚡ [PERSON_NAME] 05:00-15:2…" at bounding box center [107, 283] width 214 height 368
drag, startPoint x: 2, startPoint y: 108, endPoint x: 52, endPoint y: 112, distance: 50.2
click at [52, 112] on p "Your routes" at bounding box center [106, 110] width 191 height 10
click at [114, 81] on input "Search routes" at bounding box center [119, 82] width 172 height 15
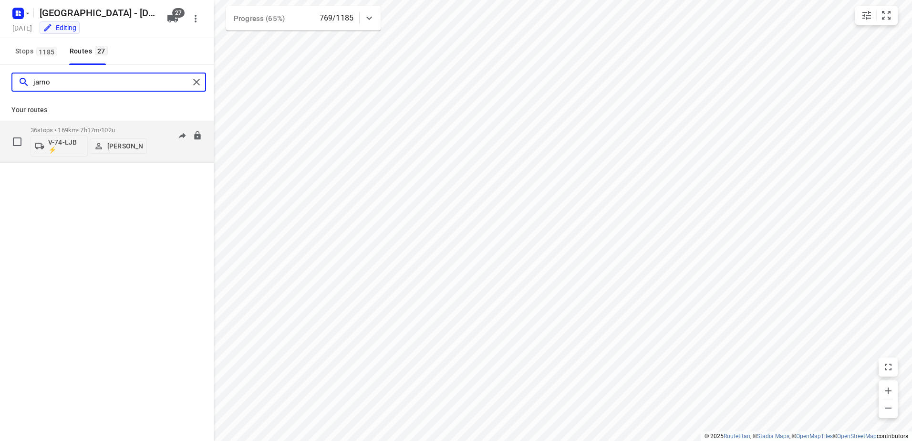
type input "jarno"
click at [150, 134] on div "36 stops • 169km • 7h17m • 102u V-74-LJB ⚡ [PERSON_NAME] 08:30-15:33" at bounding box center [122, 142] width 183 height 40
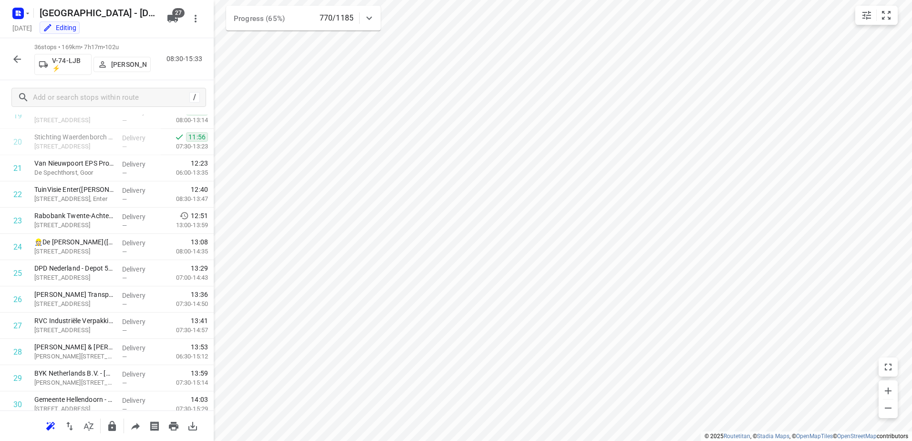
scroll to position [436, 0]
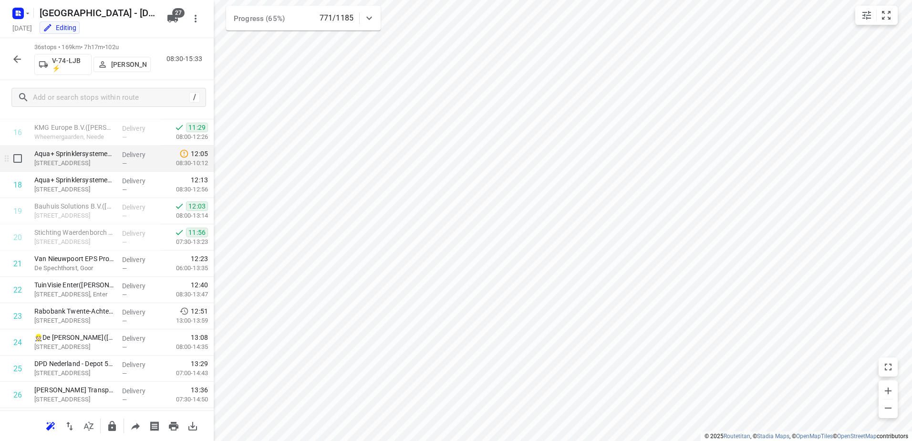
click at [95, 166] on p "[STREET_ADDRESS]" at bounding box center [74, 163] width 80 height 10
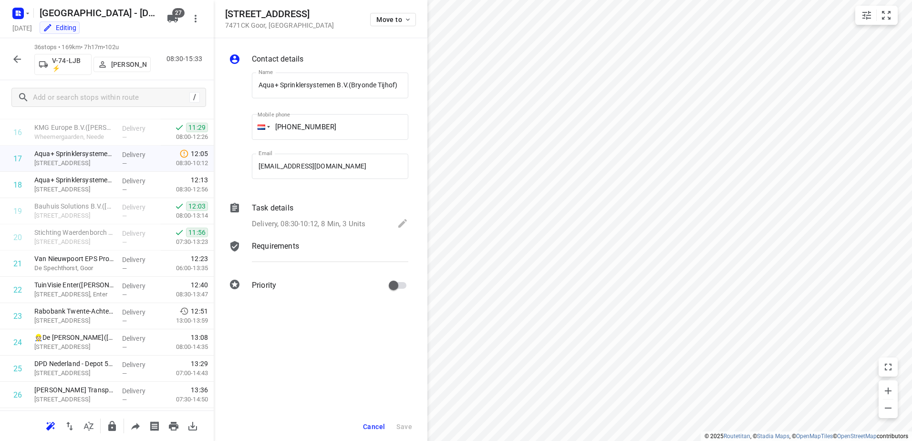
click at [304, 206] on div "Task details" at bounding box center [330, 207] width 156 height 11
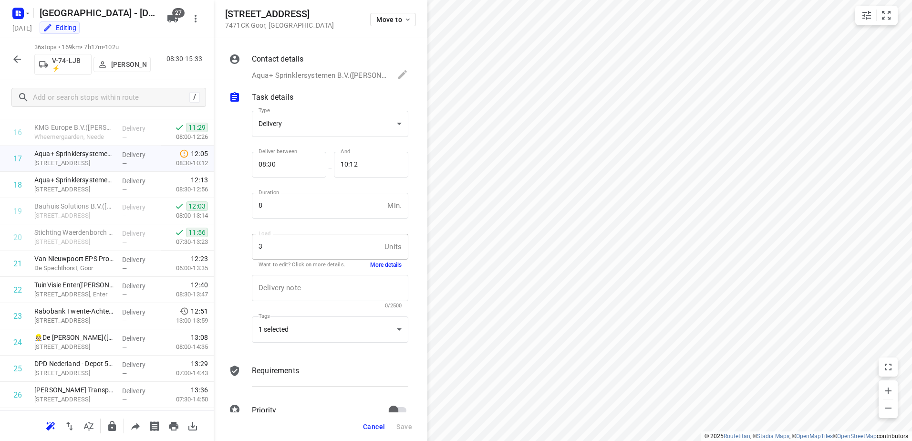
click at [375, 263] on button "More details" at bounding box center [385, 265] width 31 height 8
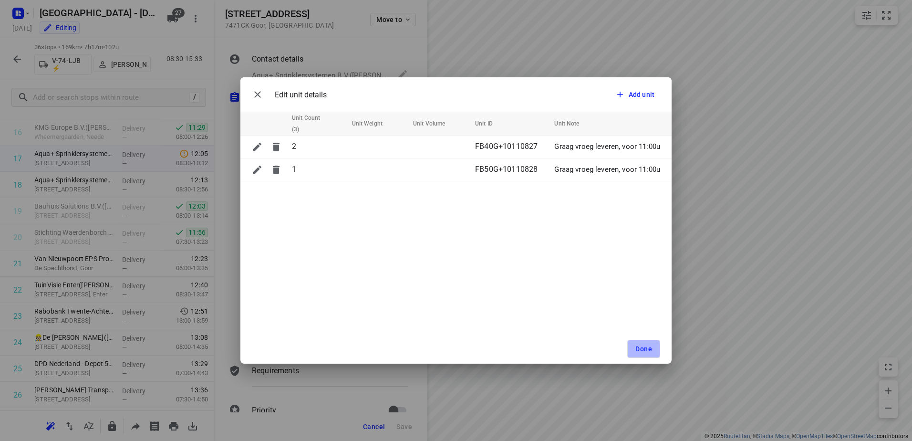
click at [652, 354] on button "Done" at bounding box center [643, 349] width 33 height 18
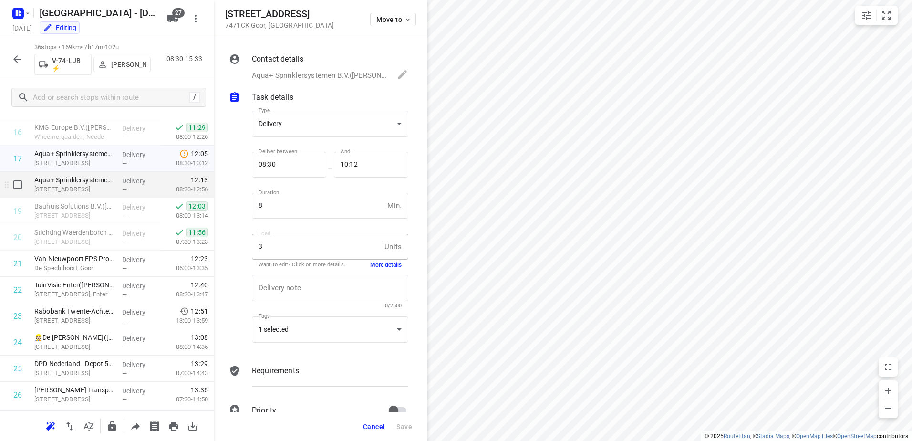
click at [98, 188] on p "[STREET_ADDRESS]" at bounding box center [74, 190] width 80 height 10
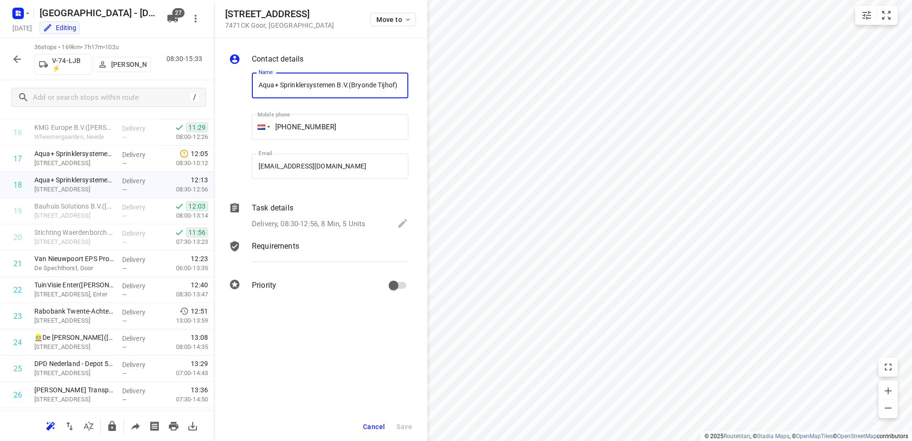
click at [293, 206] on div "Task details" at bounding box center [330, 207] width 156 height 11
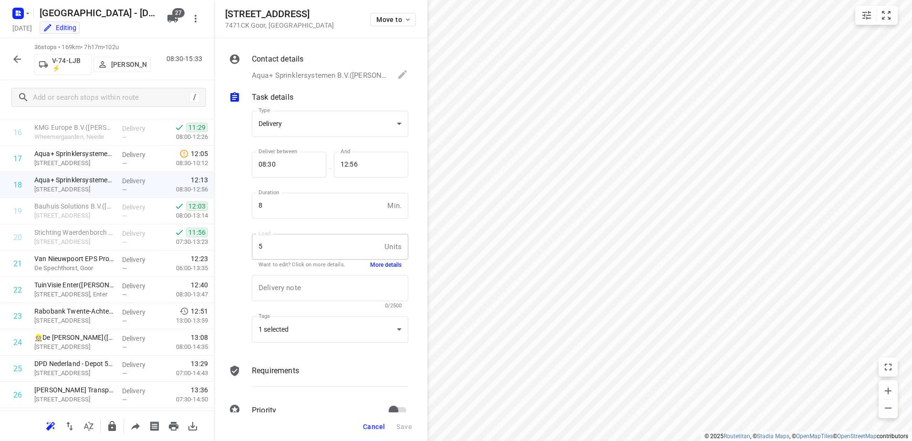
click at [393, 263] on button "More details" at bounding box center [385, 265] width 31 height 8
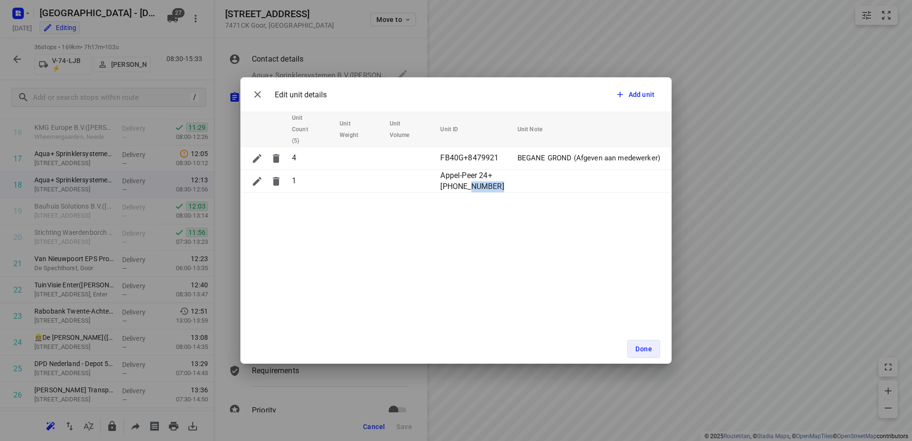
drag, startPoint x: 493, startPoint y: 175, endPoint x: 436, endPoint y: 264, distance: 105.5
click at [436, 264] on div "Edit unit details Add unit Unit Count (5) Unit Weight Unit Volume Unit ID Unit …" at bounding box center [455, 220] width 431 height 286
drag, startPoint x: 436, startPoint y: 264, endPoint x: 473, endPoint y: 268, distance: 37.0
click at [451, 266] on div "Edit unit details Add unit Unit Count (5) Unit Weight Unit Volume Unit ID Unit …" at bounding box center [455, 220] width 431 height 286
click at [654, 348] on button "Done" at bounding box center [643, 349] width 33 height 18
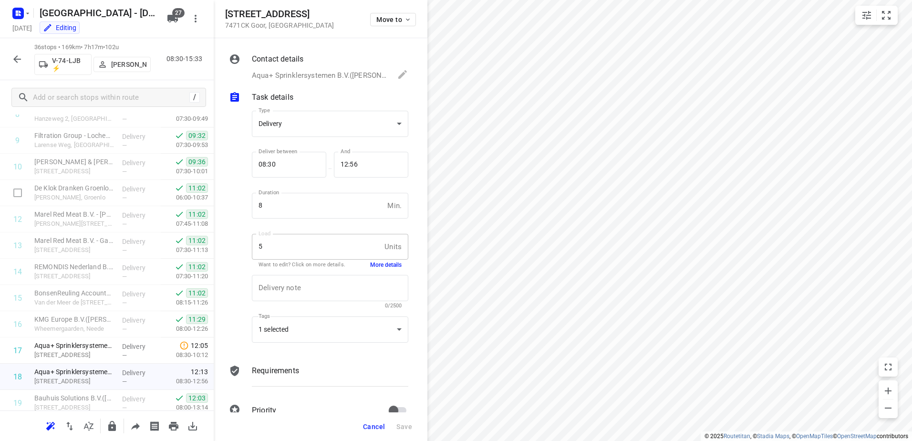
scroll to position [389, 0]
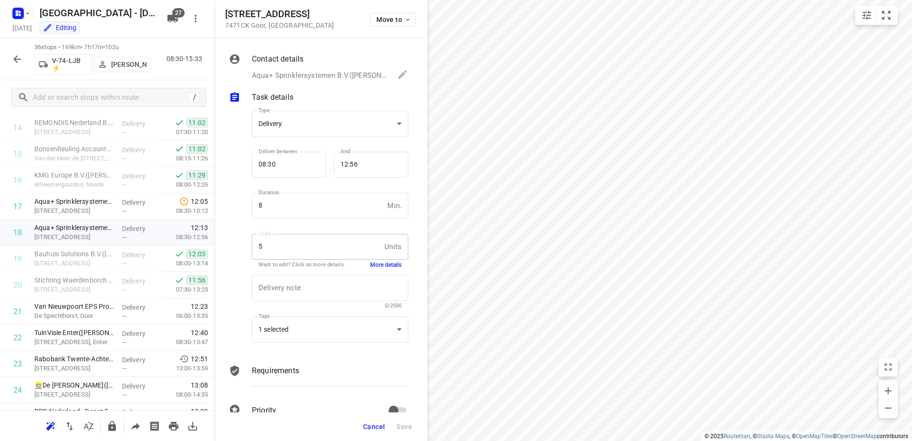
click at [22, 55] on icon "button" at bounding box center [16, 58] width 11 height 11
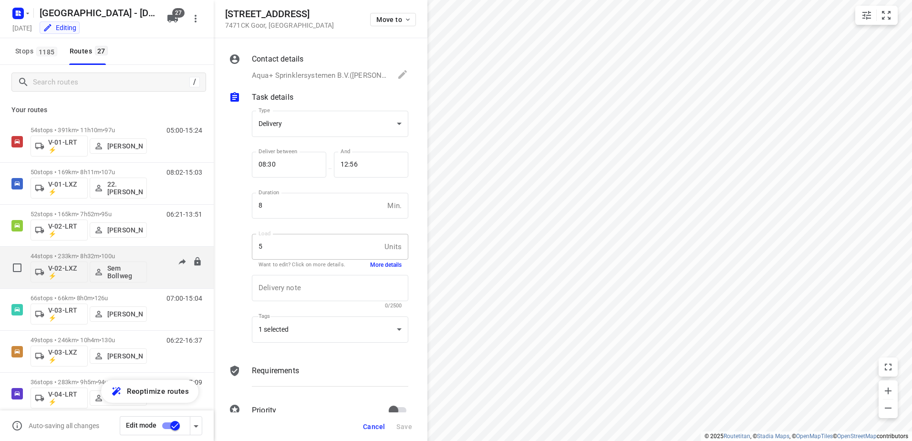
click at [162, 257] on div "05:58-14:55" at bounding box center [178, 269] width 48 height 35
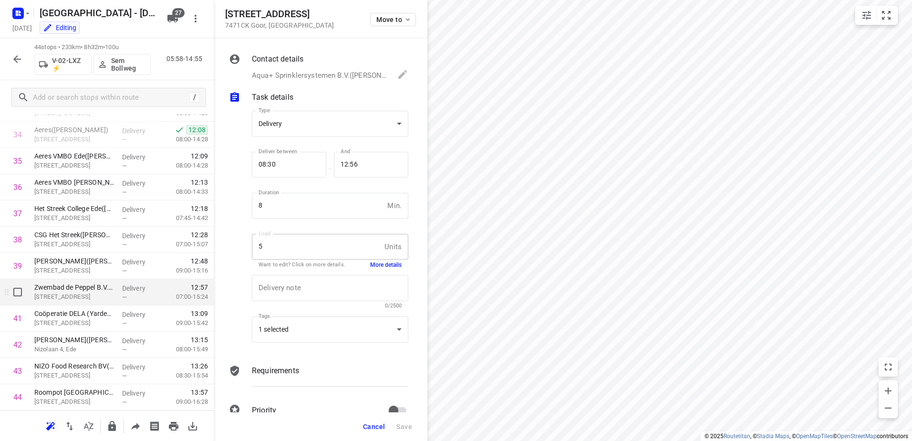
scroll to position [932, 0]
click at [23, 61] on button "button" at bounding box center [17, 59] width 19 height 19
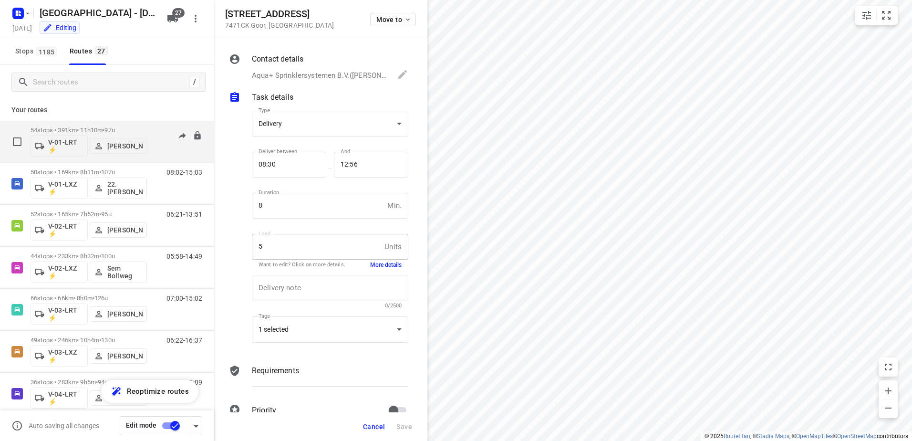
click at [154, 130] on div "05:00-15:24" at bounding box center [178, 143] width 48 height 35
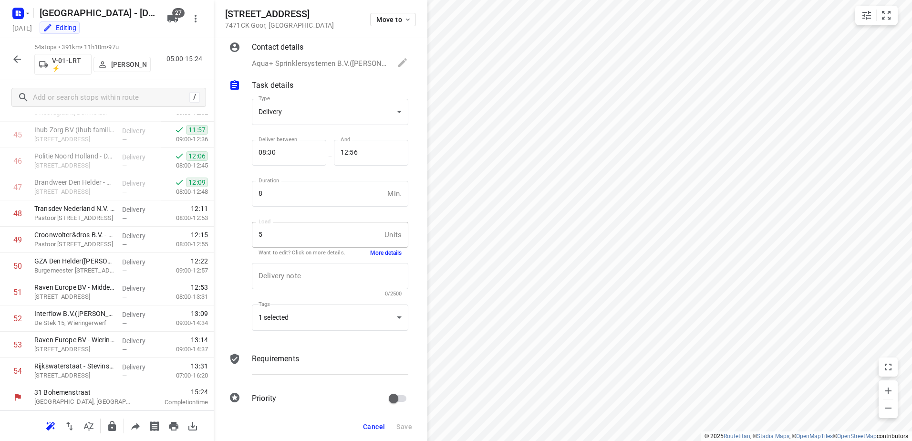
scroll to position [22, 0]
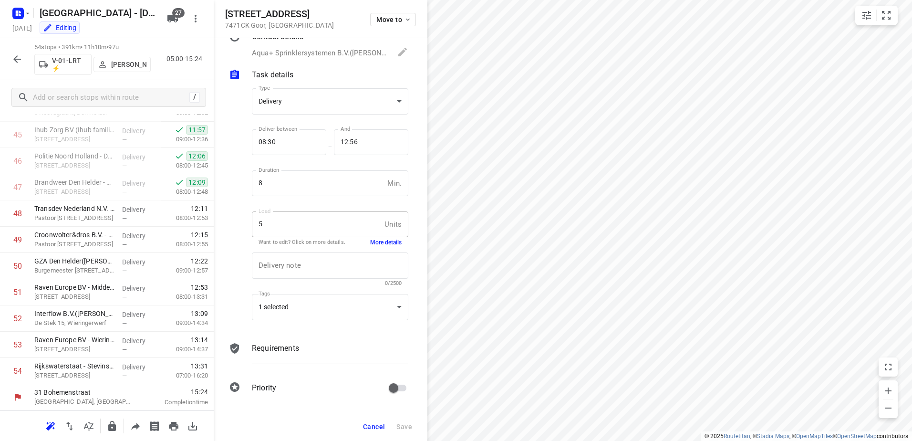
click at [11, 55] on icon "button" at bounding box center [16, 58] width 11 height 11
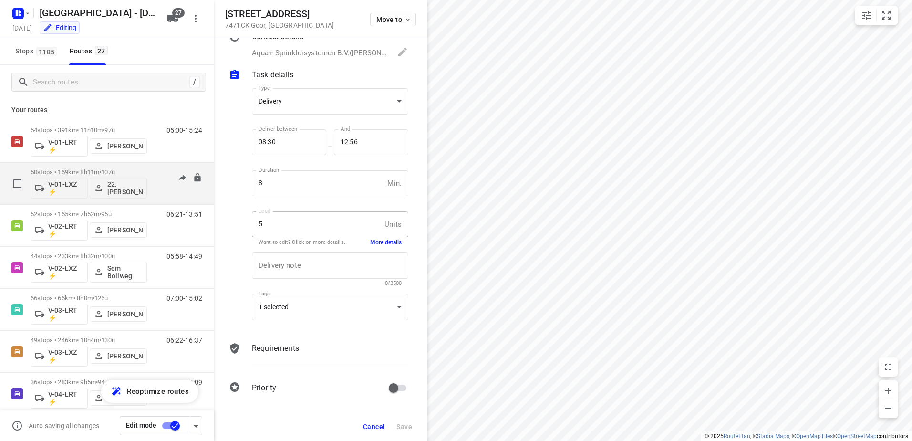
click at [146, 170] on p "50 stops • 169km • 8h11m • 107u" at bounding box center [89, 171] width 116 height 7
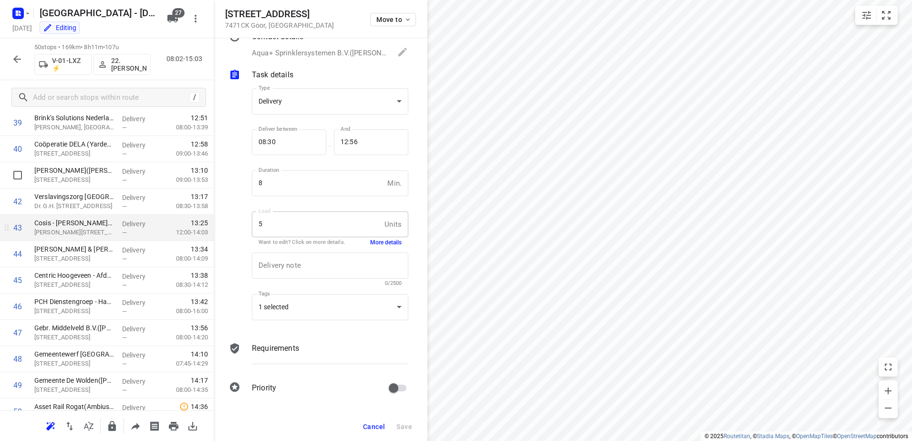
scroll to position [1090, 0]
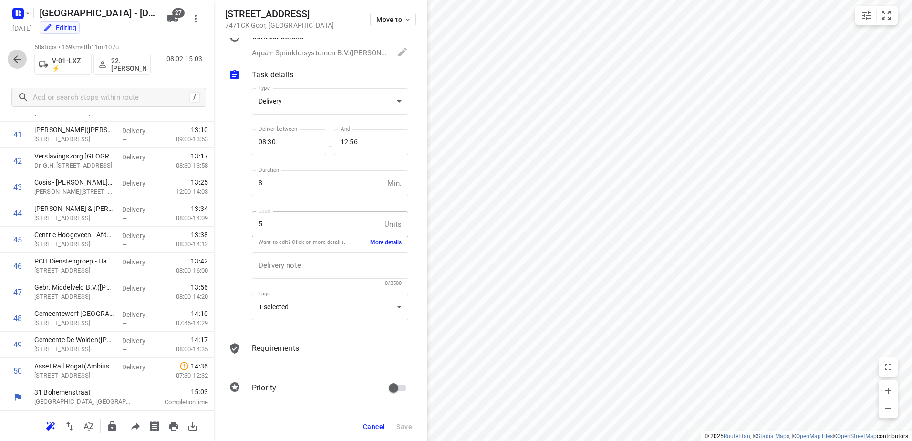
click at [19, 62] on icon "button" at bounding box center [16, 58] width 11 height 11
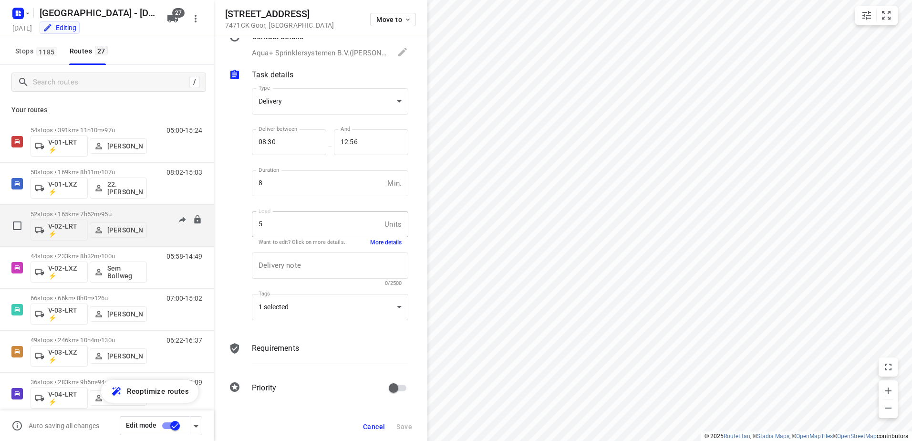
click at [164, 223] on div "06:21-13:51" at bounding box center [178, 227] width 48 height 35
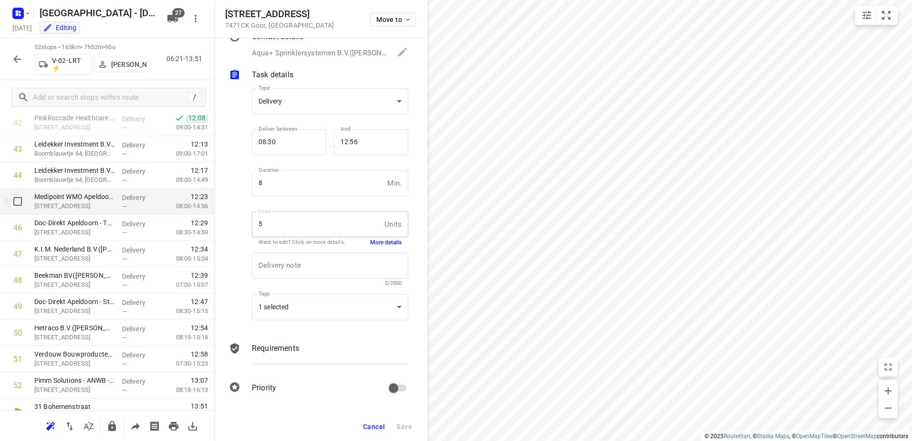
scroll to position [1142, 0]
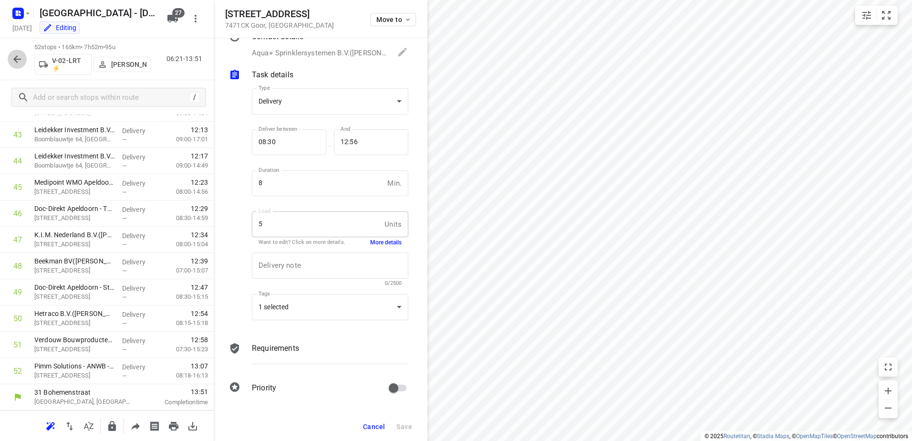
click at [14, 53] on icon "button" at bounding box center [16, 58] width 11 height 11
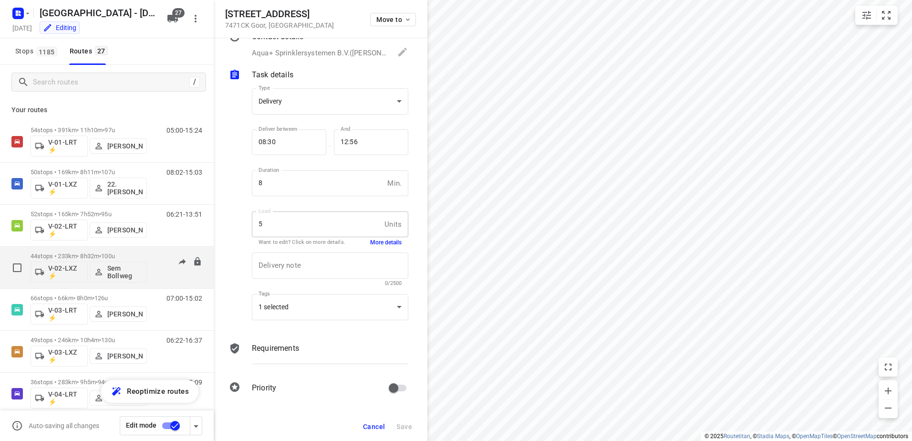
click at [156, 257] on div "05:58-14:49" at bounding box center [178, 269] width 48 height 35
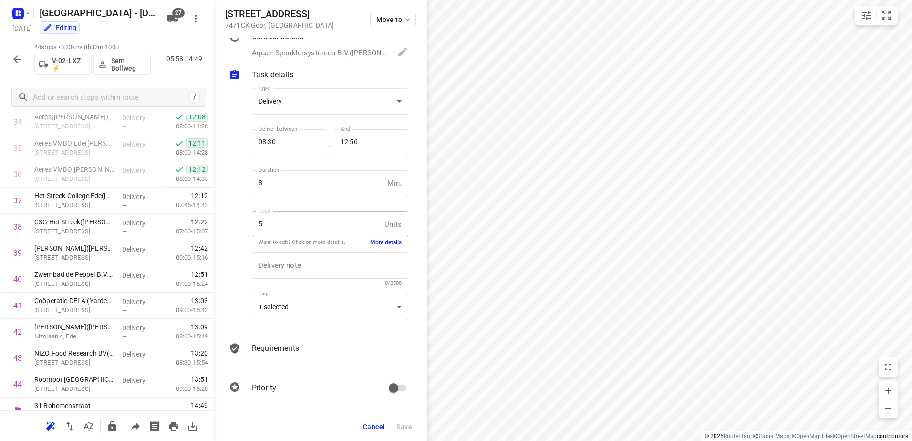
scroll to position [932, 0]
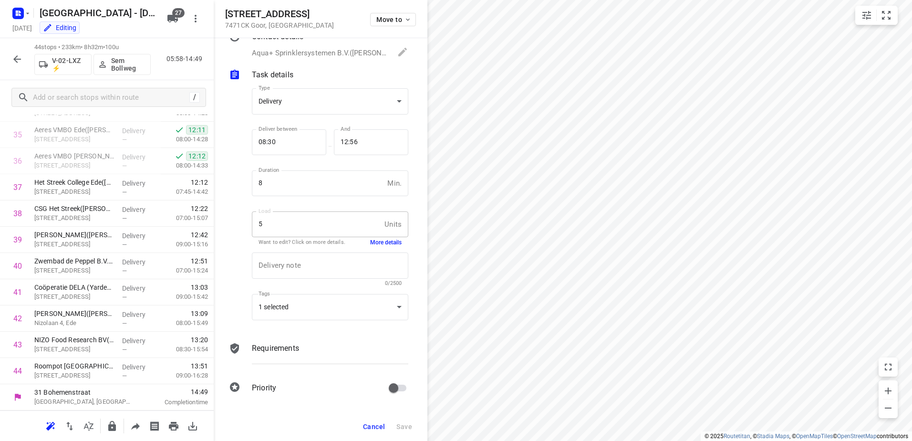
click at [8, 65] on div at bounding box center [17, 59] width 19 height 19
click at [13, 57] on icon "button" at bounding box center [16, 58] width 11 height 11
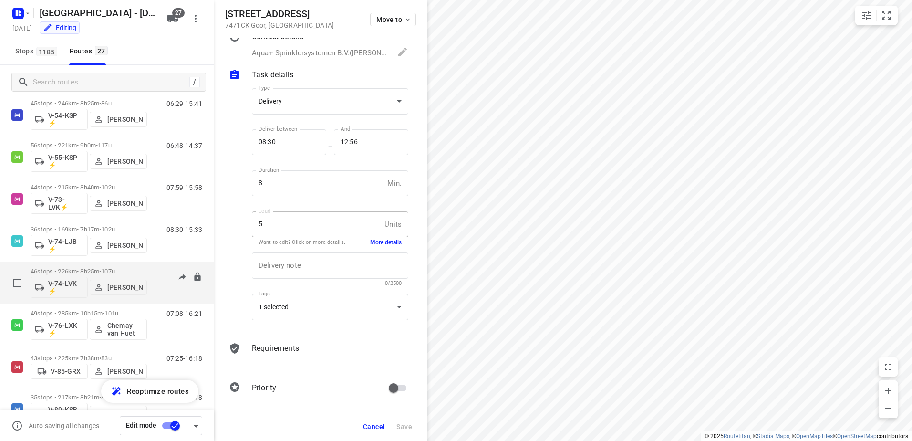
scroll to position [853, 0]
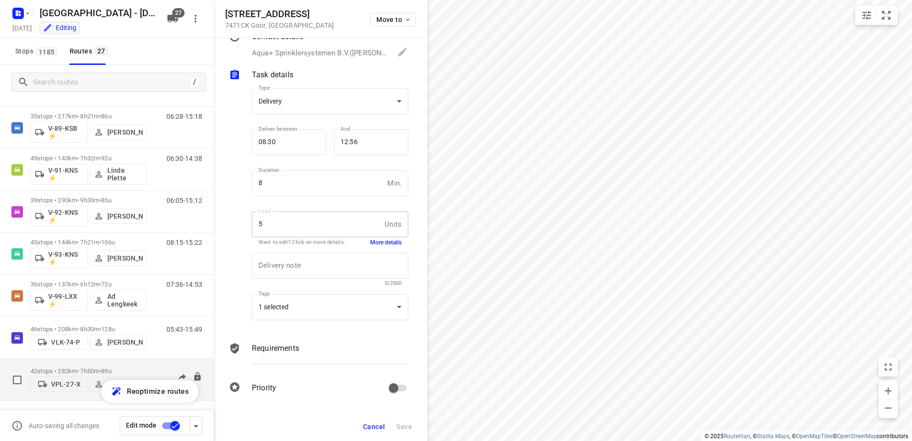
click at [153, 365] on div "42 stops • 282km • 7h50m • 89u VPL-27-X Milan Rave 07:15-15:19" at bounding box center [122, 379] width 183 height 34
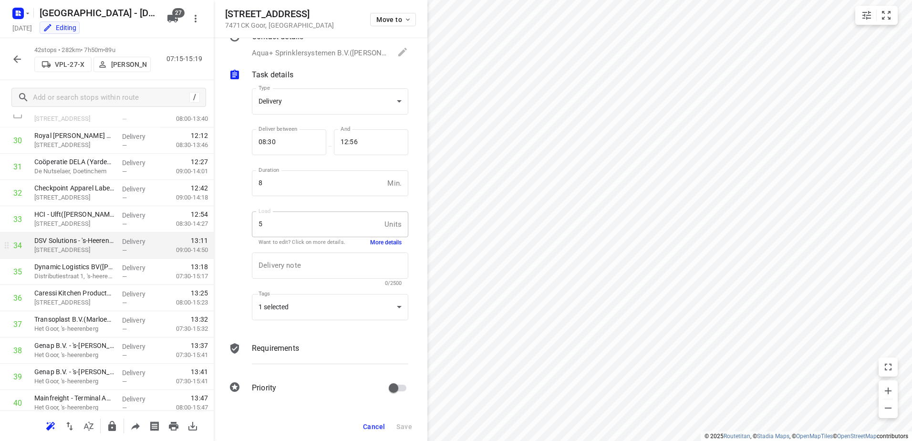
scroll to position [737, 0]
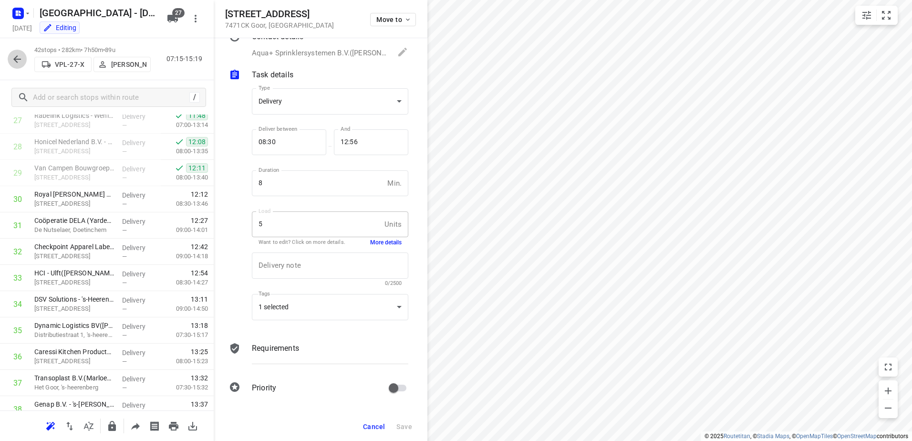
click at [22, 58] on icon "button" at bounding box center [16, 58] width 11 height 11
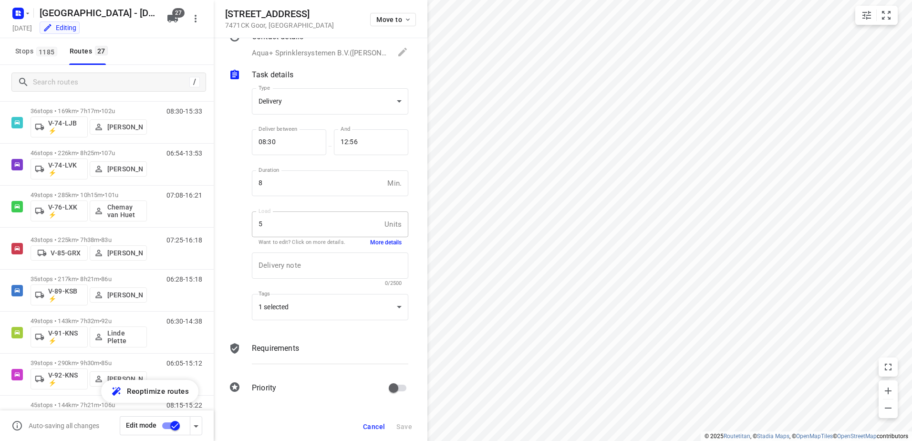
scroll to position [853, 0]
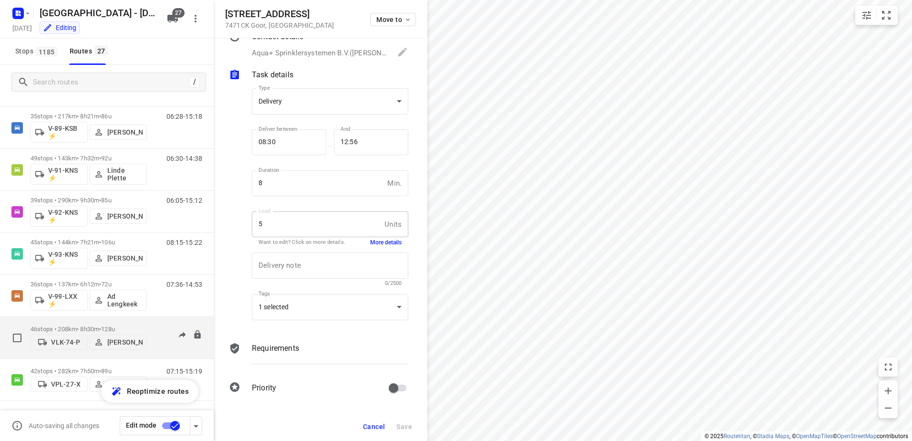
click at [154, 327] on div "05:43-15:49" at bounding box center [178, 339] width 48 height 29
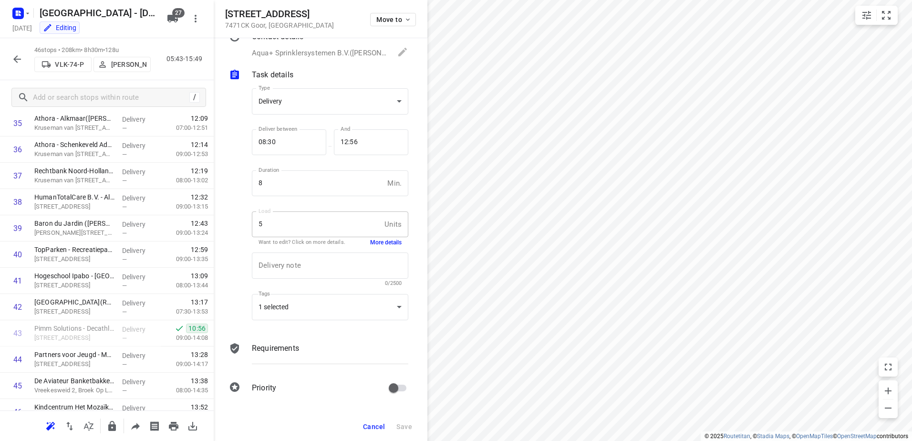
scroll to position [985, 0]
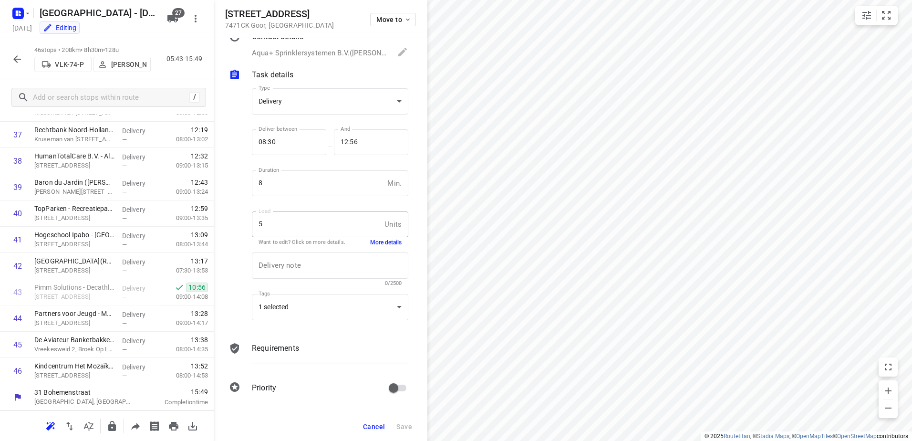
click at [15, 50] on div at bounding box center [17, 59] width 19 height 19
click at [15, 52] on button "button" at bounding box center [17, 59] width 19 height 19
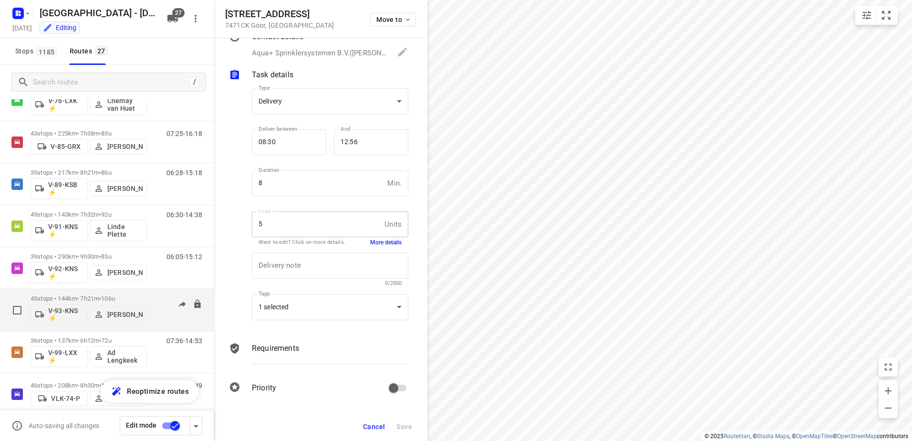
scroll to position [853, 0]
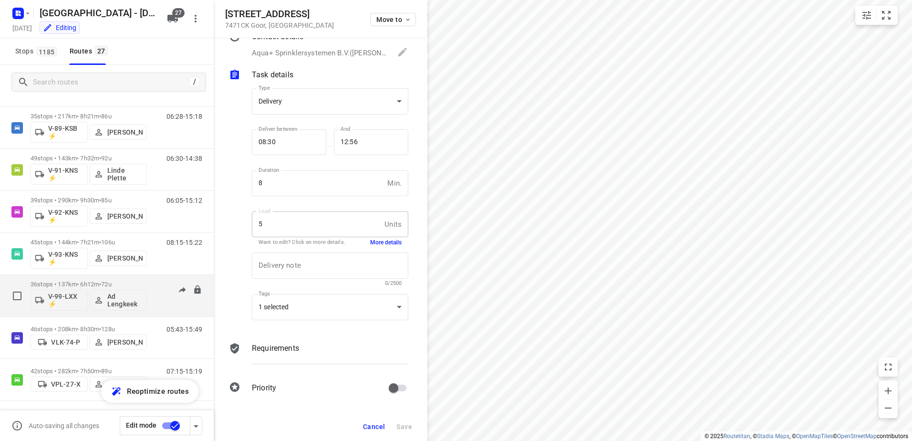
click at [154, 284] on div "07:36-14:53" at bounding box center [178, 297] width 48 height 35
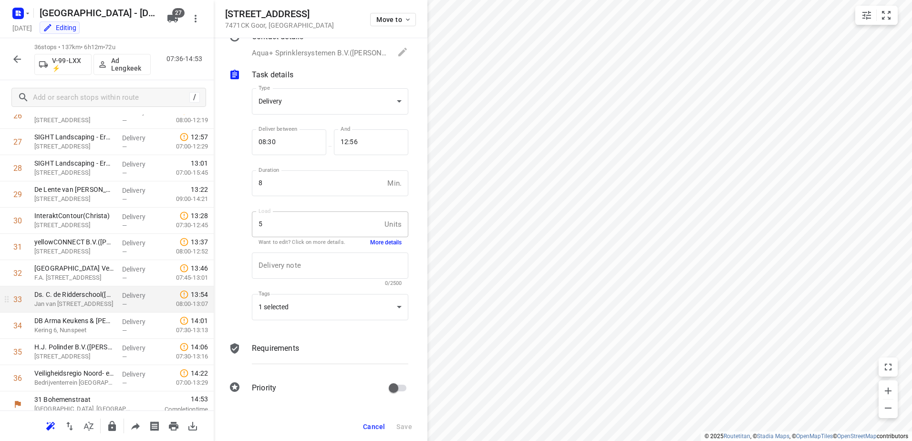
scroll to position [722, 0]
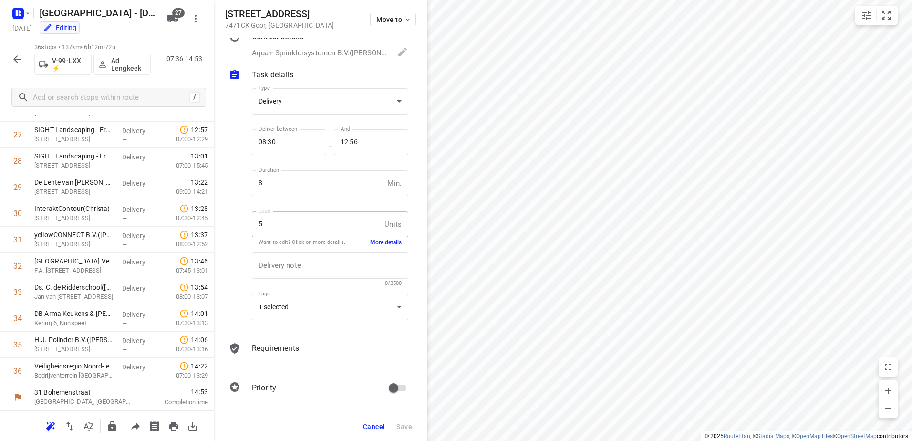
click at [21, 56] on icon "button" at bounding box center [16, 58] width 11 height 11
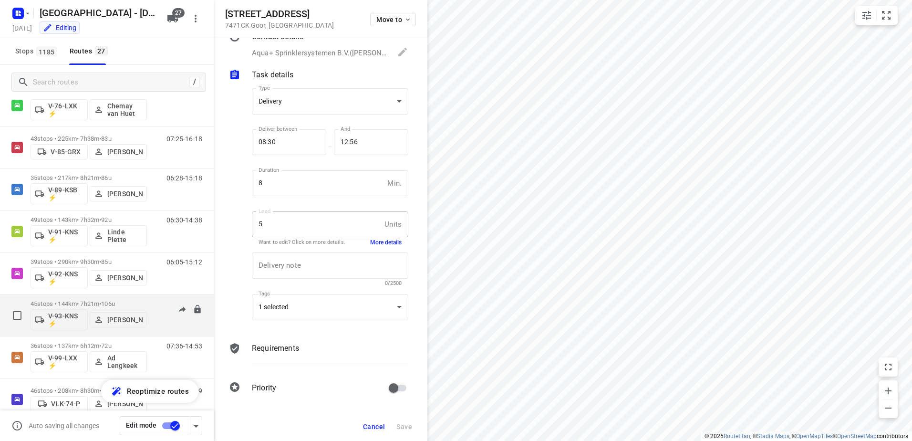
scroll to position [853, 0]
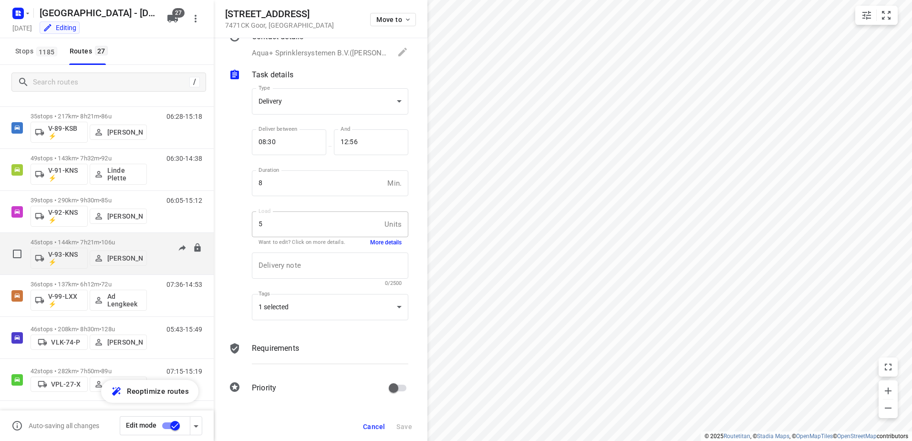
click at [158, 240] on div "08:15-15:22" at bounding box center [178, 255] width 48 height 35
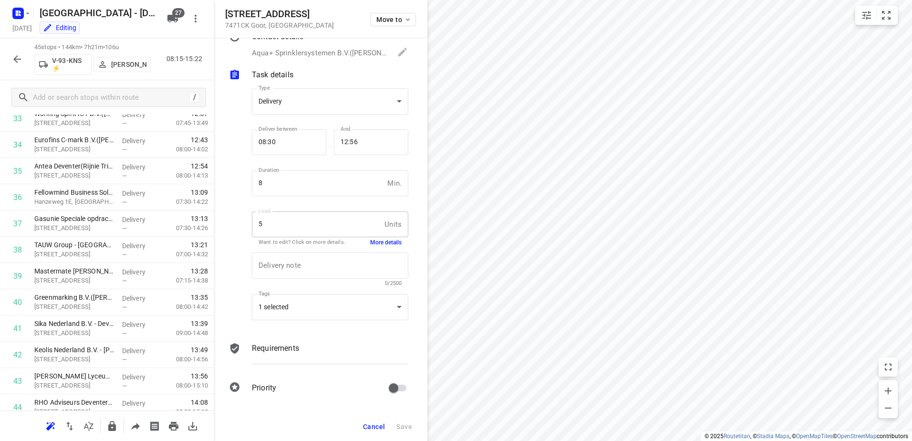
scroll to position [958, 0]
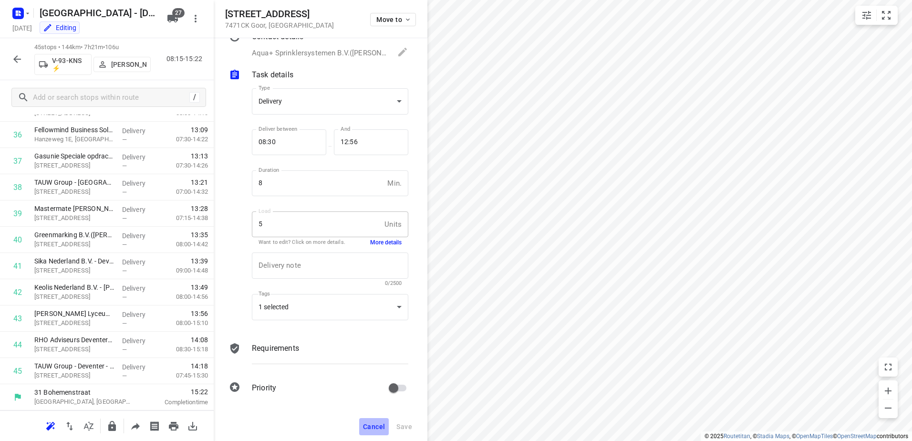
click at [372, 421] on button "Cancel" at bounding box center [374, 426] width 30 height 17
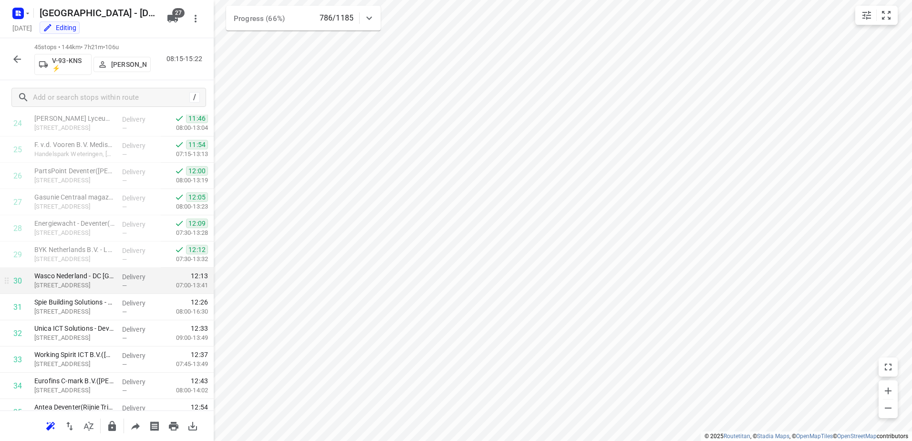
scroll to position [625, 0]
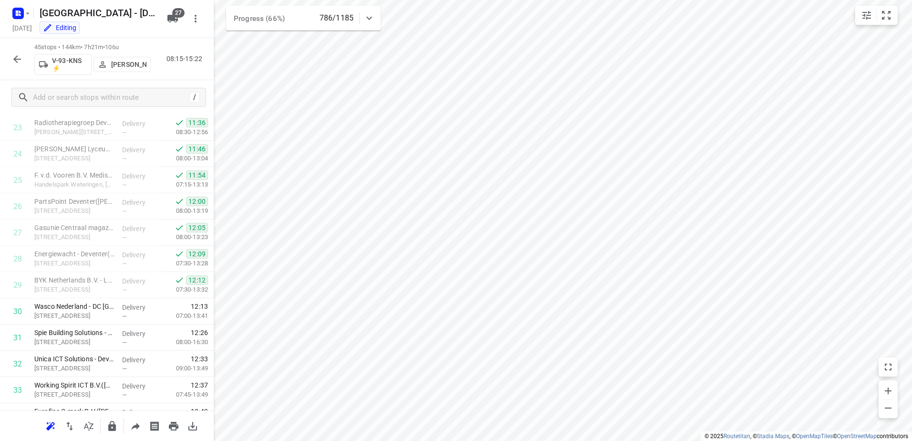
click at [22, 57] on icon "button" at bounding box center [16, 58] width 11 height 11
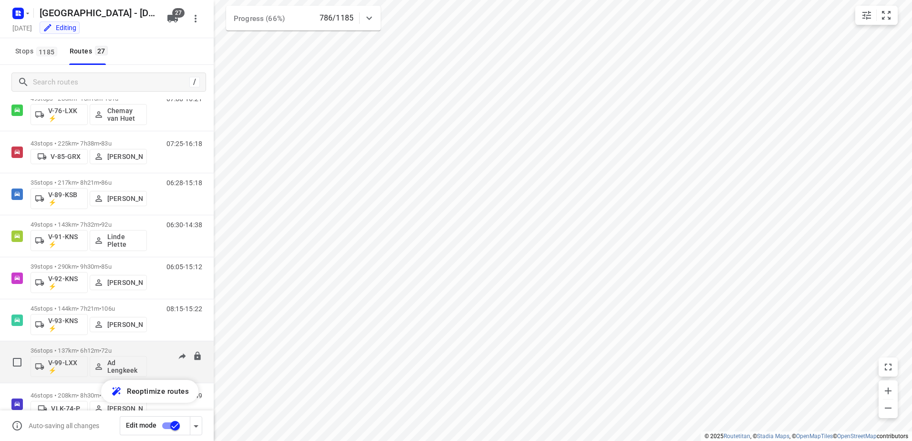
scroll to position [853, 0]
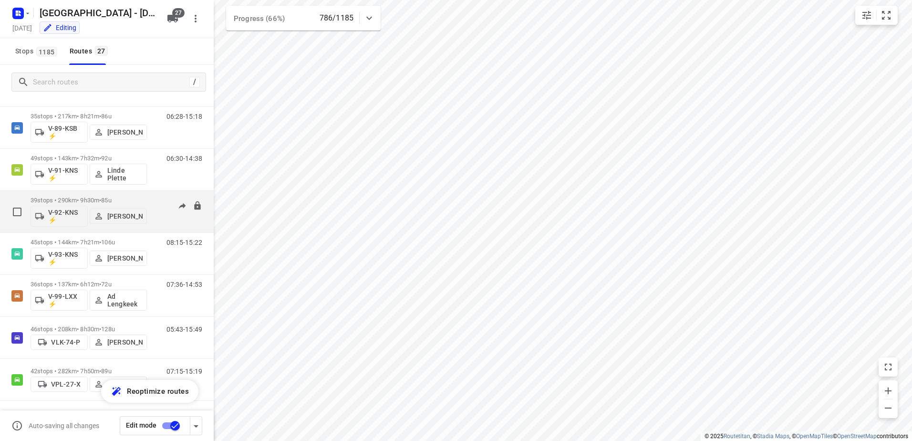
click at [124, 199] on p "39 stops • 290km • 9h30m • 85u" at bounding box center [89, 199] width 116 height 7
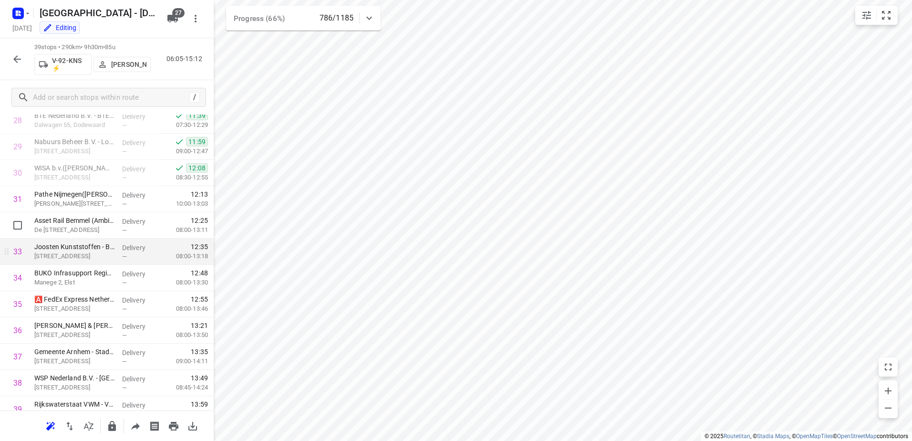
scroll to position [801, 0]
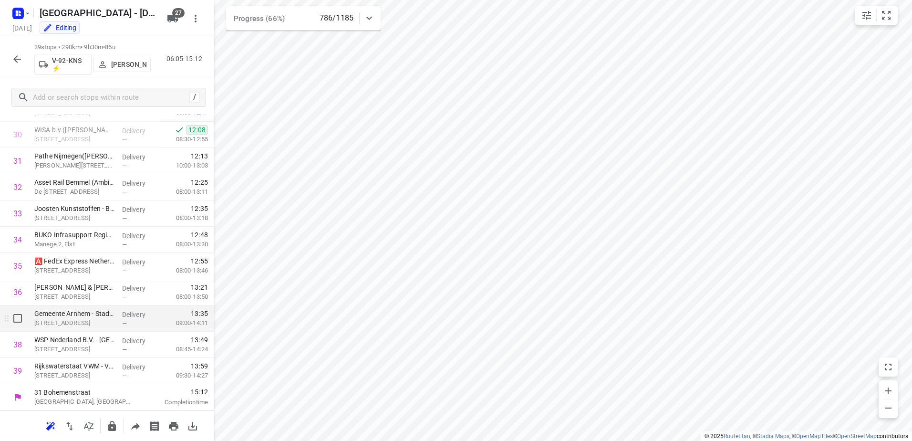
click at [84, 320] on p "[STREET_ADDRESS]" at bounding box center [74, 323] width 80 height 10
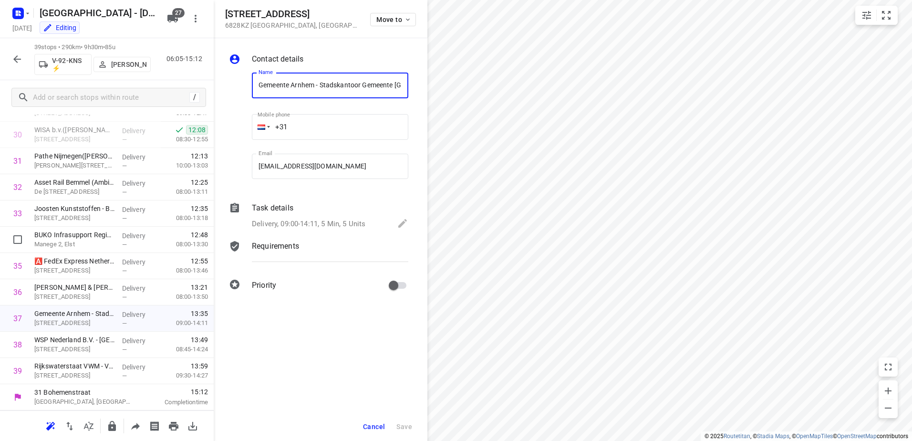
scroll to position [0, 129]
click at [287, 220] on p "Delivery, 09:00-14:11, 5 Min, 5 Units" at bounding box center [308, 223] width 113 height 11
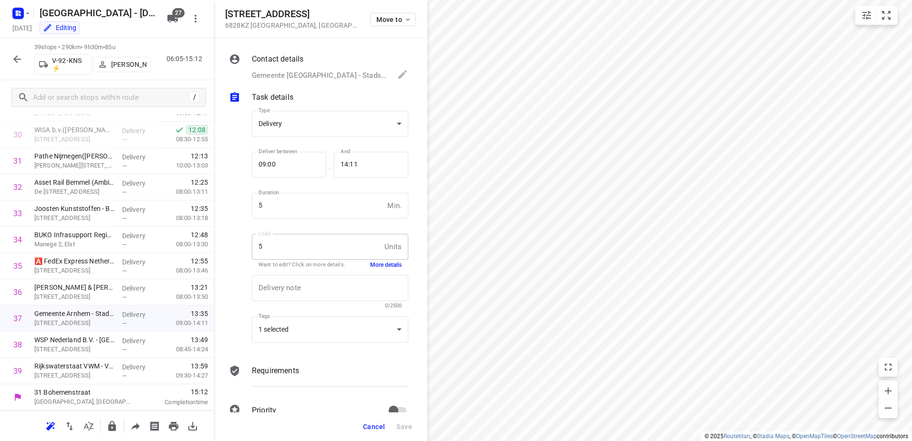
click at [373, 267] on button "More details" at bounding box center [385, 265] width 31 height 8
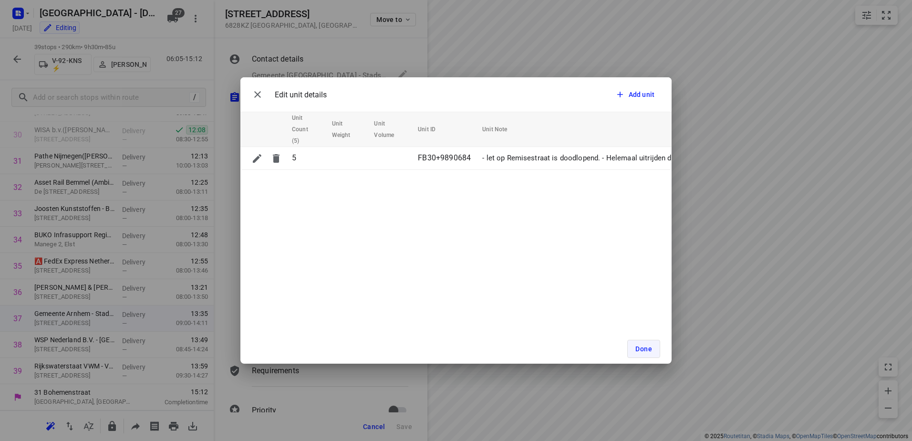
click at [642, 349] on span "Done" at bounding box center [643, 349] width 17 height 8
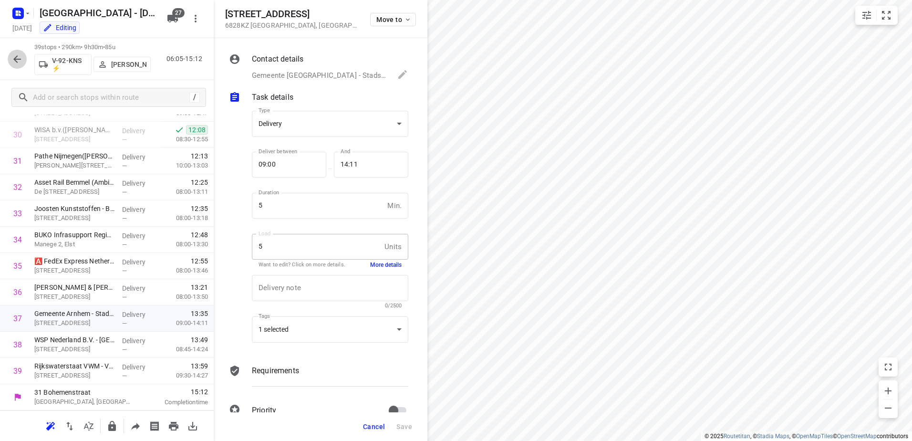
click at [18, 60] on icon "button" at bounding box center [16, 58] width 11 height 11
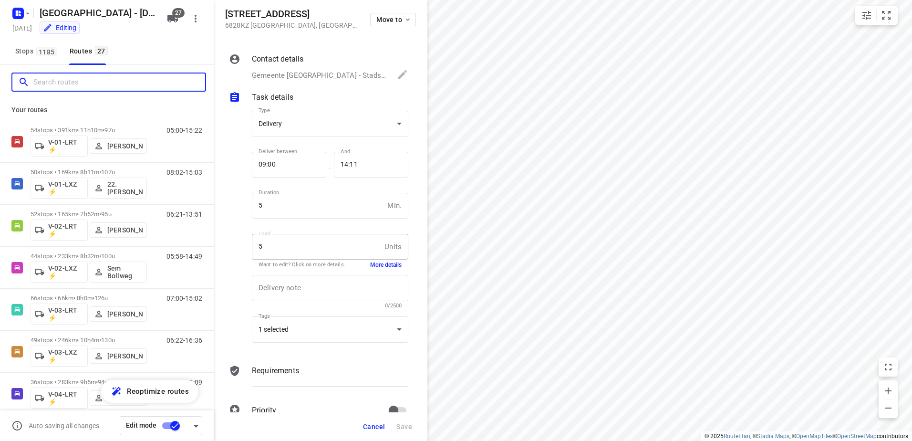
click at [86, 85] on input "Search routes" at bounding box center [119, 82] width 172 height 15
click at [82, 114] on p "Your routes" at bounding box center [106, 110] width 191 height 10
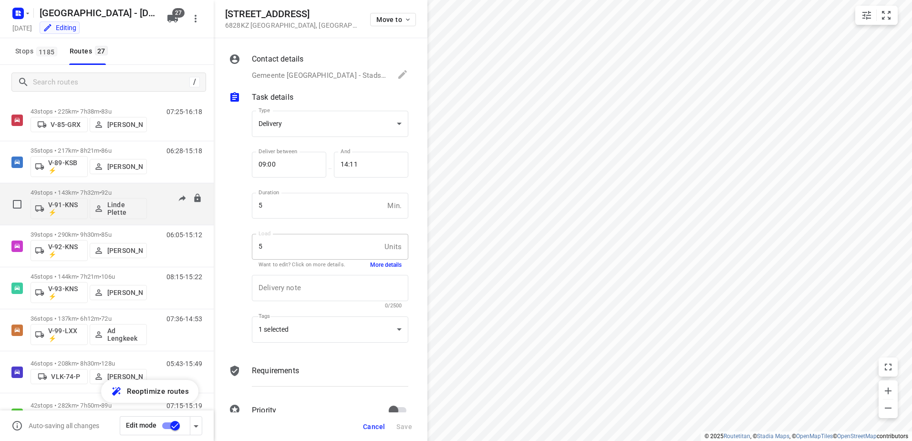
scroll to position [853, 0]
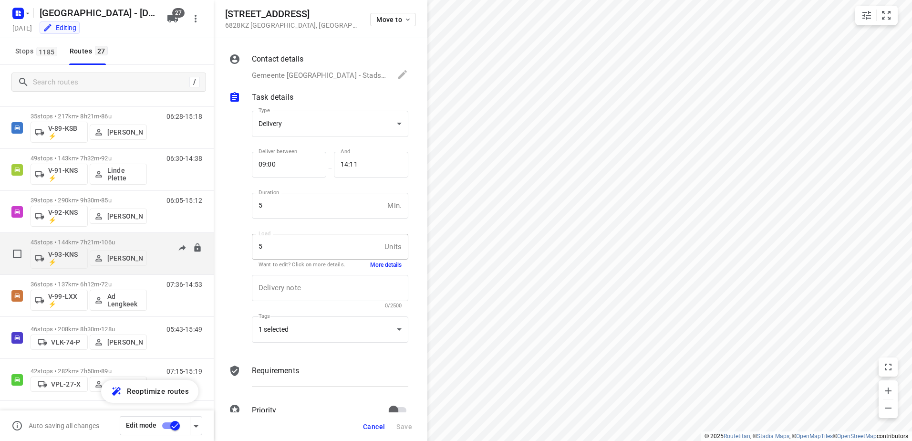
click at [97, 240] on p "45 stops • 144km • 7h21m • 106u" at bounding box center [89, 241] width 116 height 7
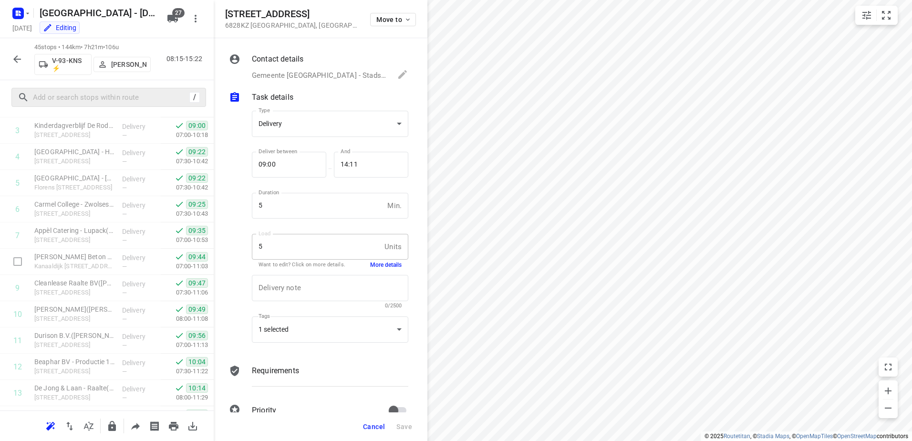
scroll to position [0, 0]
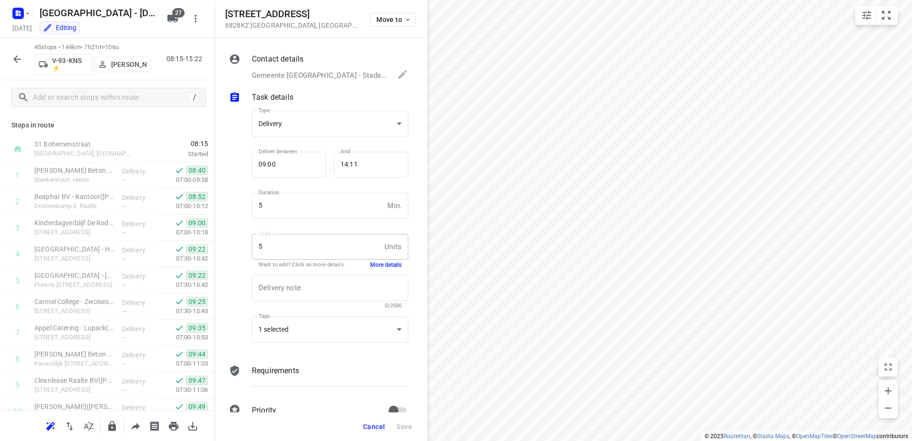
click at [16, 56] on icon "button" at bounding box center [17, 59] width 8 height 8
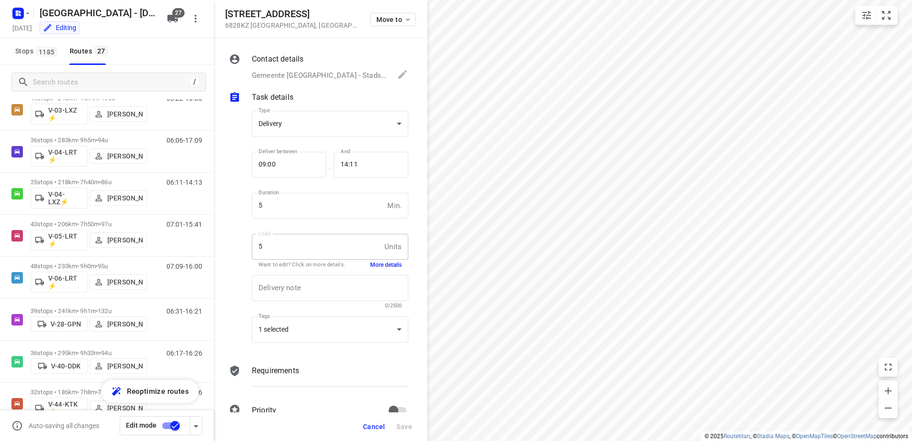
scroll to position [381, 0]
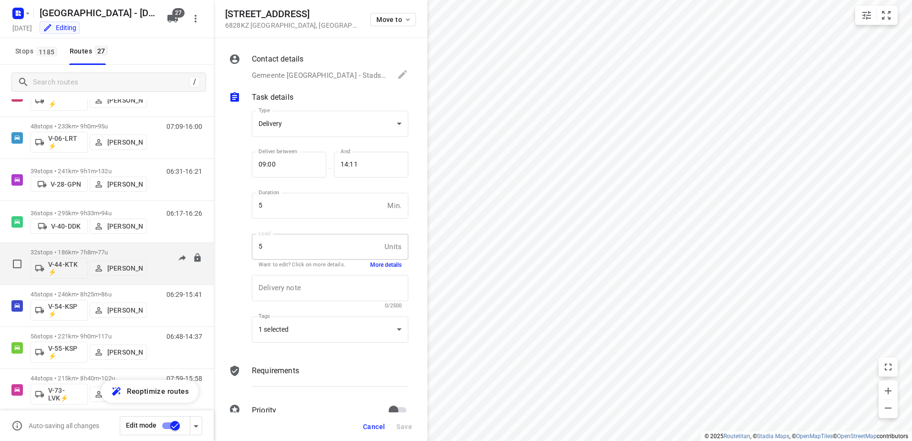
click at [147, 248] on div "32 stops • 186km • 7h8m • 77u V-44-KTK ⚡ Gera van de Vreugde 06:21-12:16" at bounding box center [122, 264] width 183 height 40
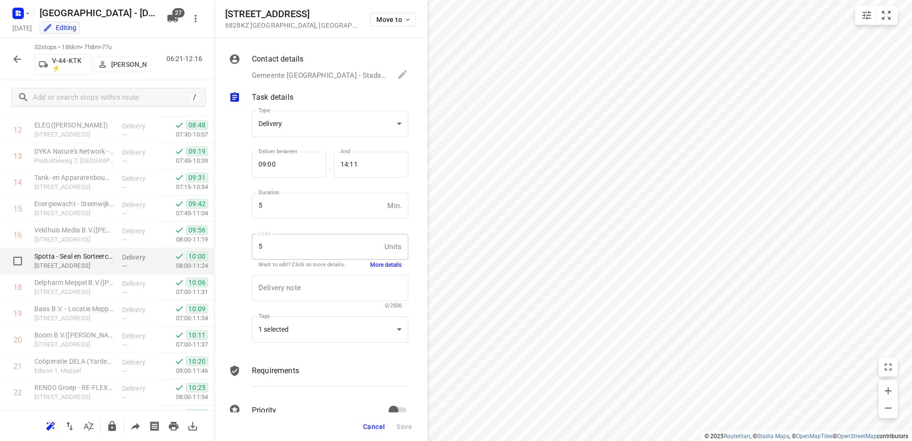
scroll to position [618, 0]
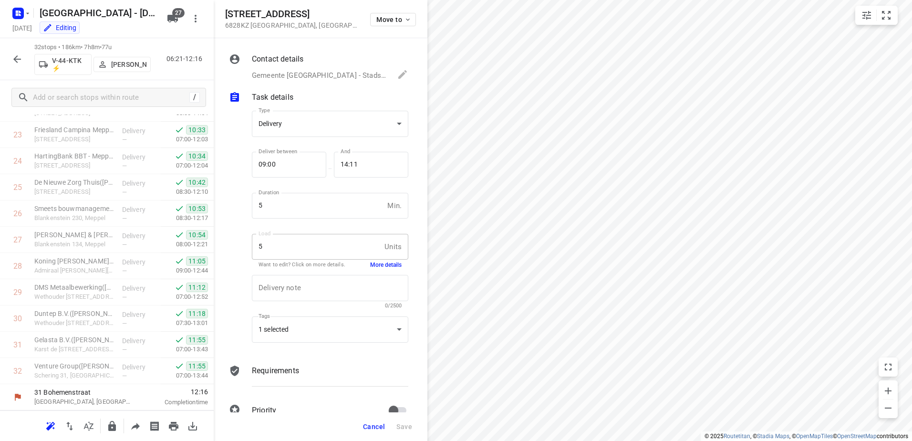
click at [24, 56] on button "button" at bounding box center [17, 59] width 19 height 19
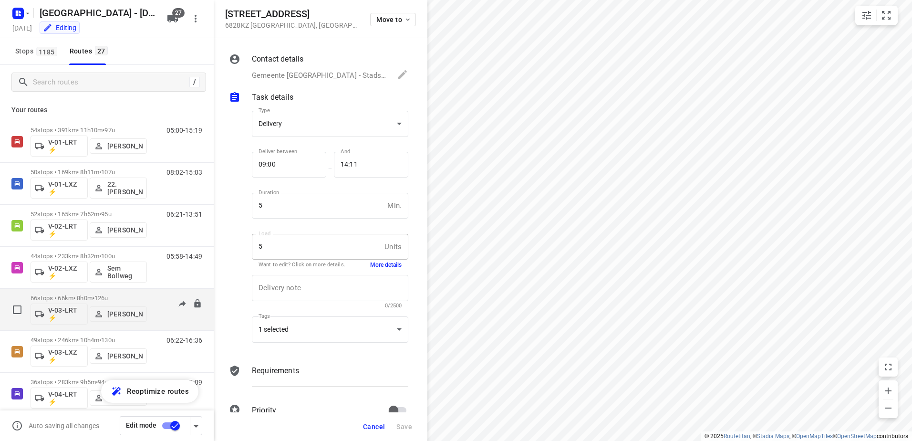
click at [160, 293] on div "66 stops • 66km • 8h0m • 126u V-03-LRT ⚡ [PERSON_NAME] 07:00-15:02" at bounding box center [122, 309] width 183 height 40
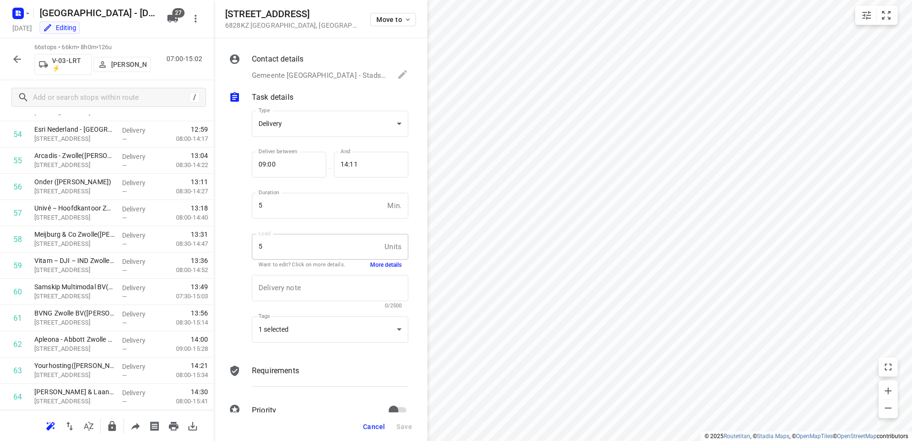
scroll to position [1509, 0]
click at [20, 55] on icon "button" at bounding box center [16, 58] width 11 height 11
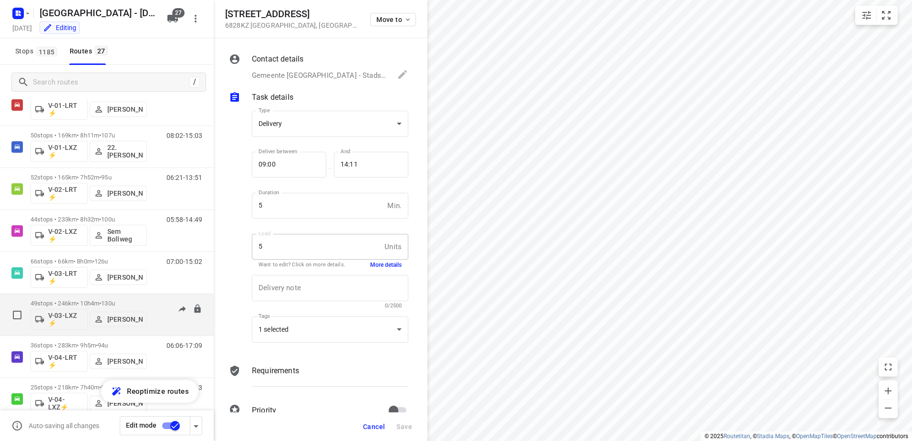
scroll to position [48, 0]
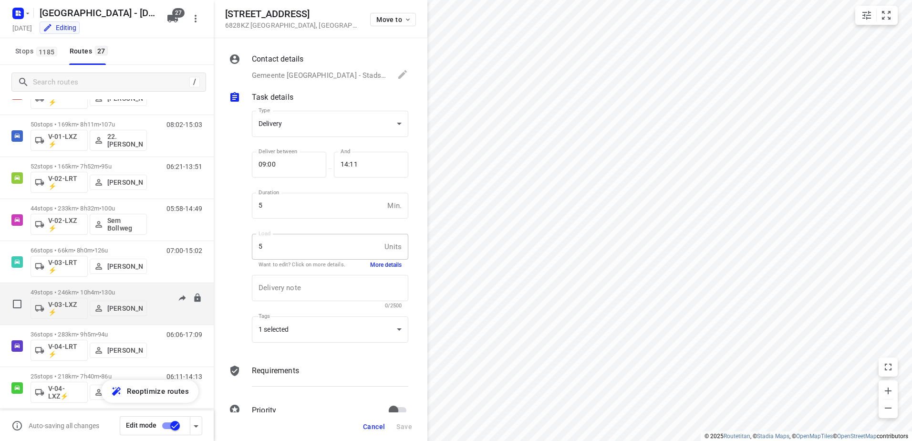
click at [159, 295] on div "06:22-16:36" at bounding box center [178, 305] width 48 height 35
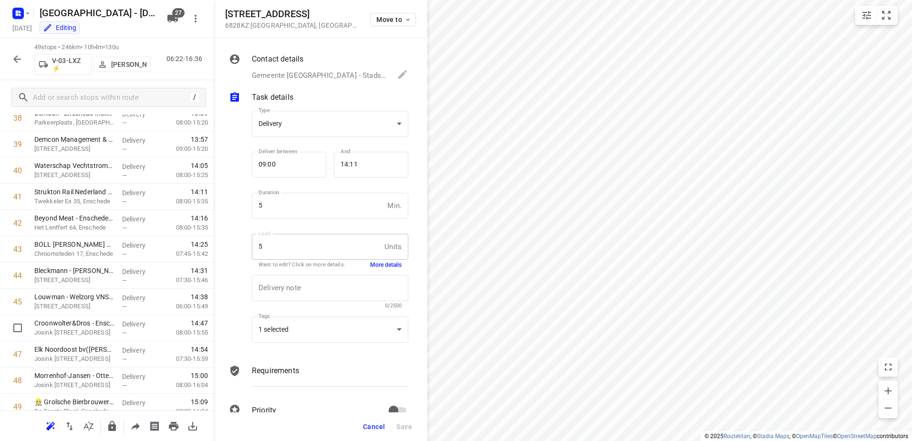
scroll to position [1063, 0]
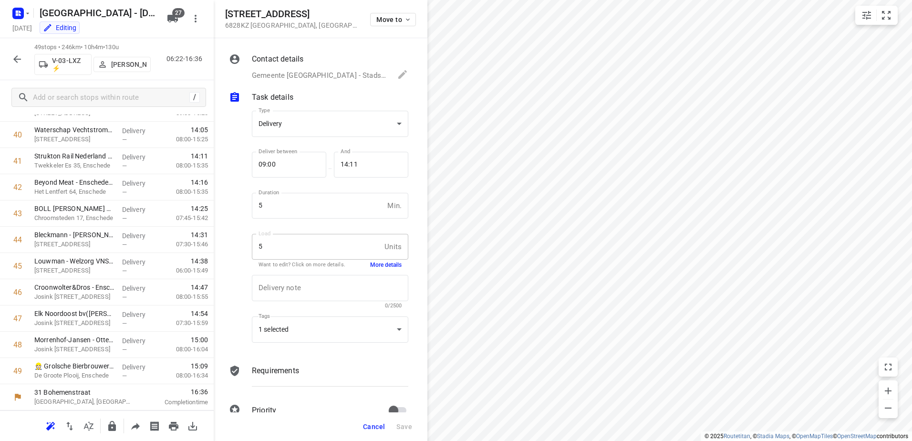
click at [17, 62] on icon "button" at bounding box center [17, 59] width 8 height 8
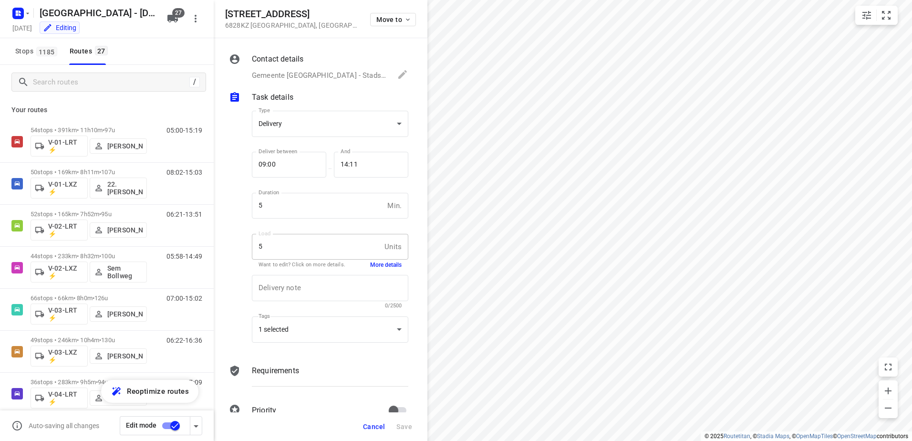
click at [379, 427] on span "Cancel" at bounding box center [374, 426] width 22 height 8
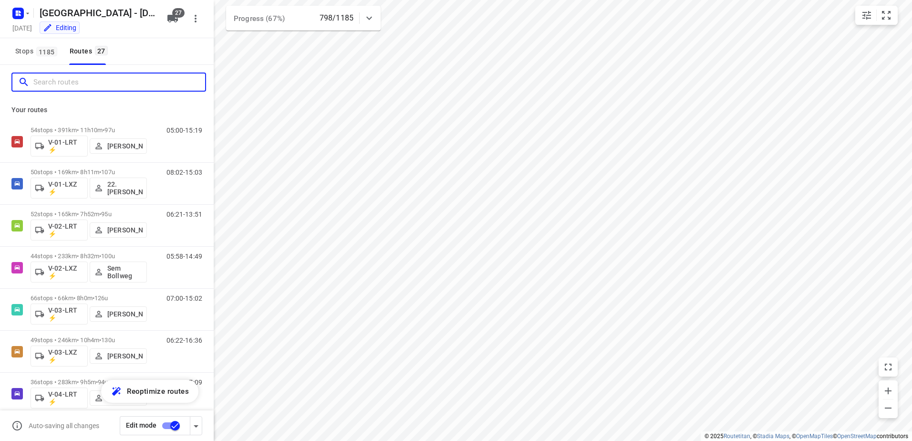
click at [99, 82] on input "Search routes" at bounding box center [119, 82] width 172 height 15
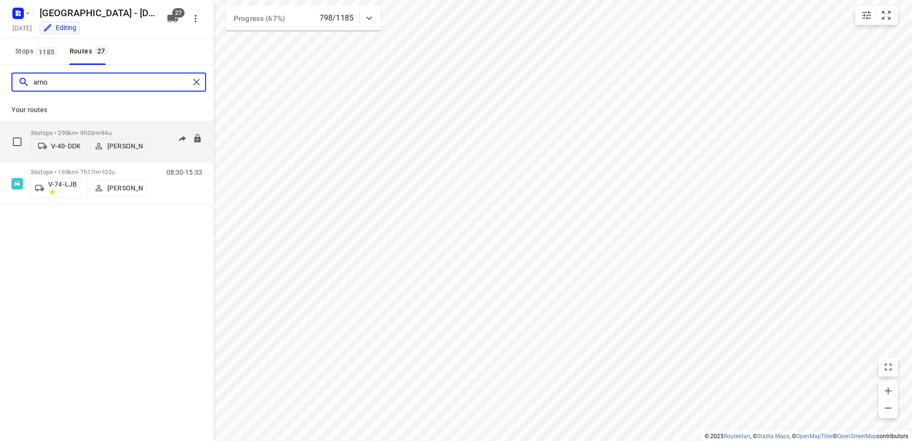
type input "arno"
click at [154, 131] on div "36 stops • 295km • 9h33m • 94u V-40-DDK [PERSON_NAME] 06:17-16:29" at bounding box center [122, 141] width 183 height 34
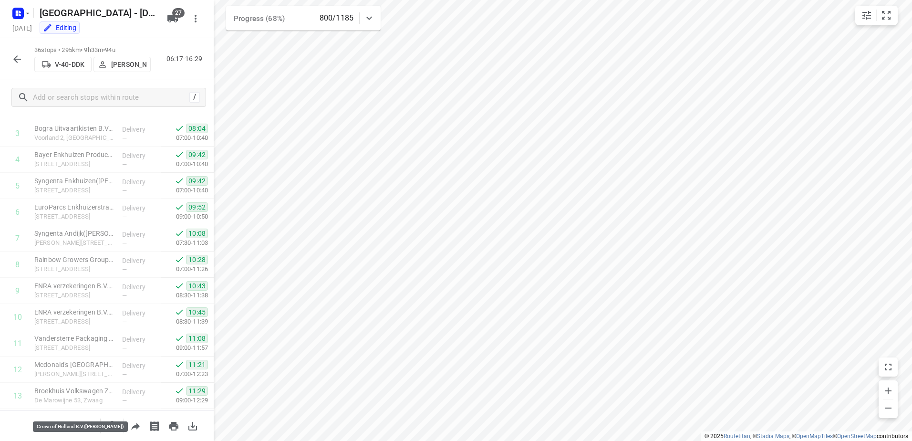
scroll to position [0, 0]
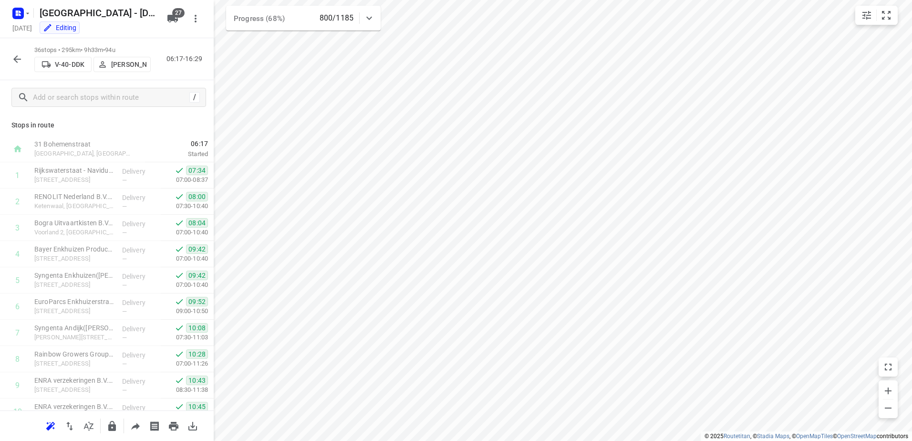
click at [16, 58] on icon "button" at bounding box center [17, 59] width 8 height 8
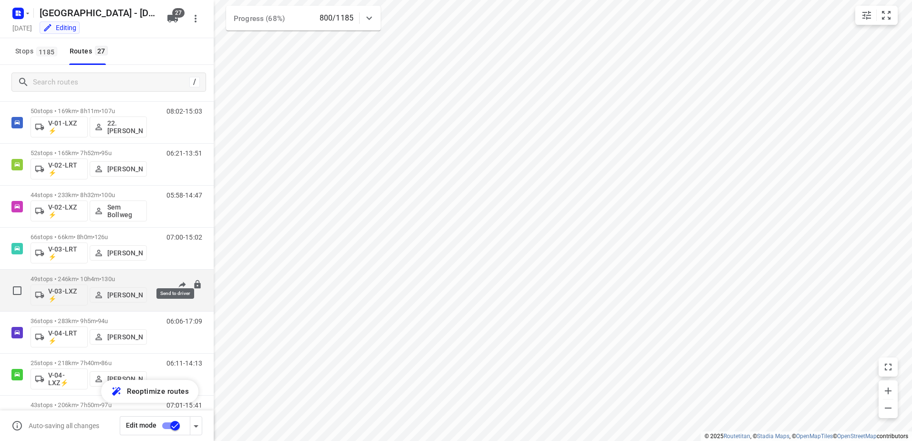
scroll to position [95, 0]
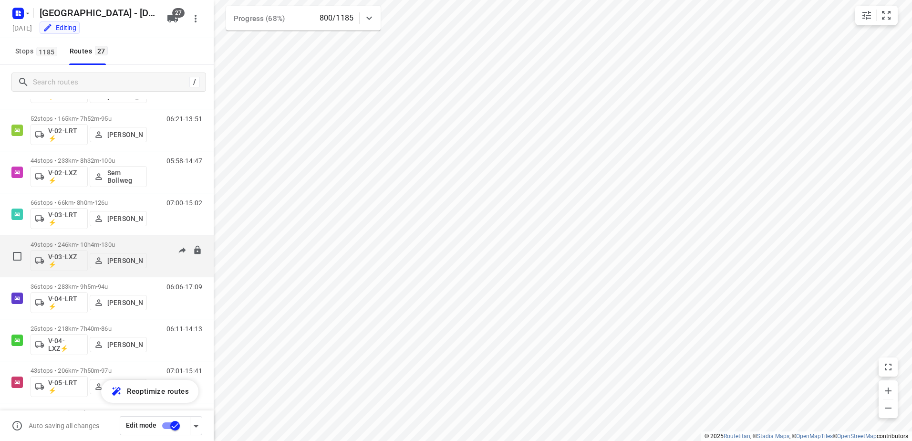
click at [154, 254] on div "06:22-16:36" at bounding box center [178, 258] width 48 height 35
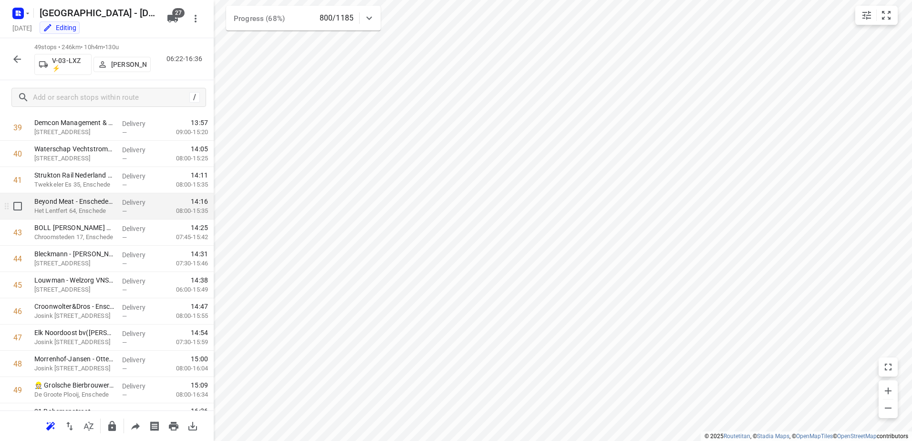
scroll to position [1063, 0]
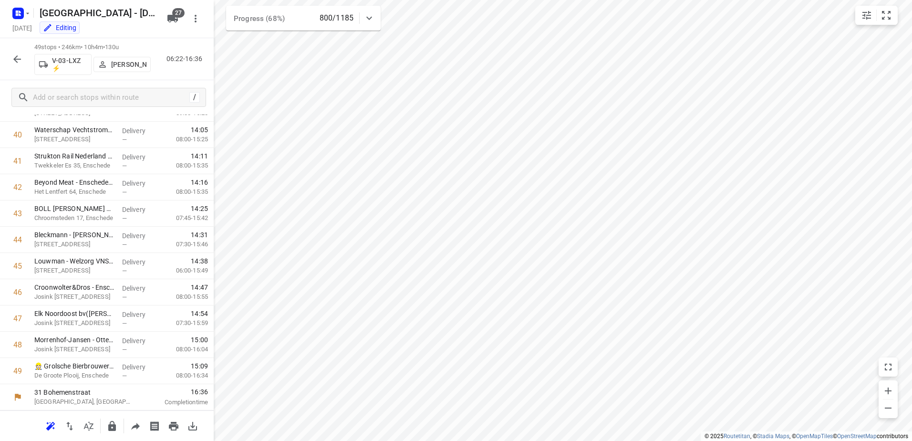
click at [19, 58] on icon "button" at bounding box center [16, 58] width 11 height 11
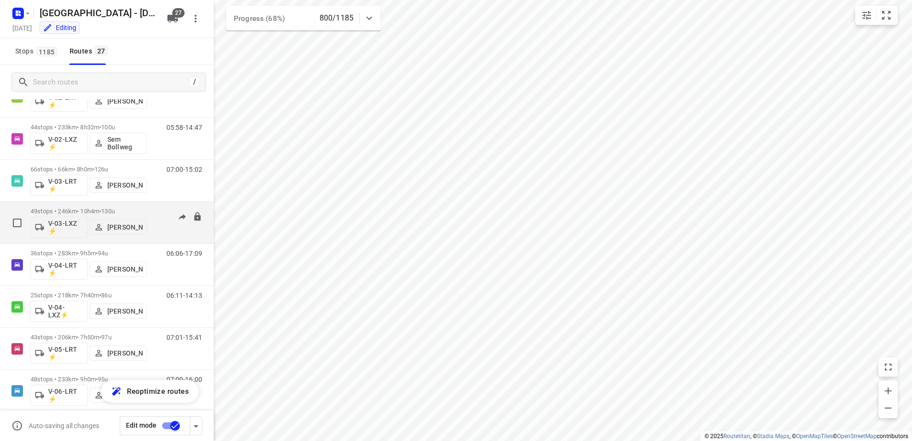
scroll to position [143, 0]
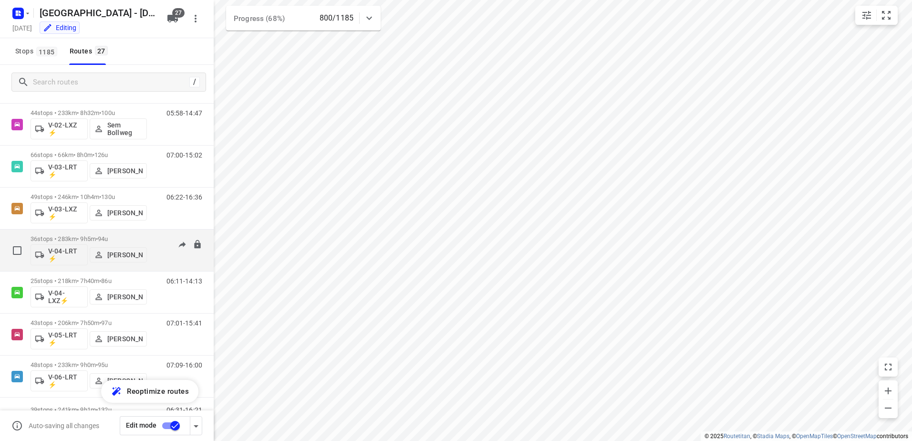
click at [154, 242] on div "06:06-17:09" at bounding box center [178, 252] width 48 height 35
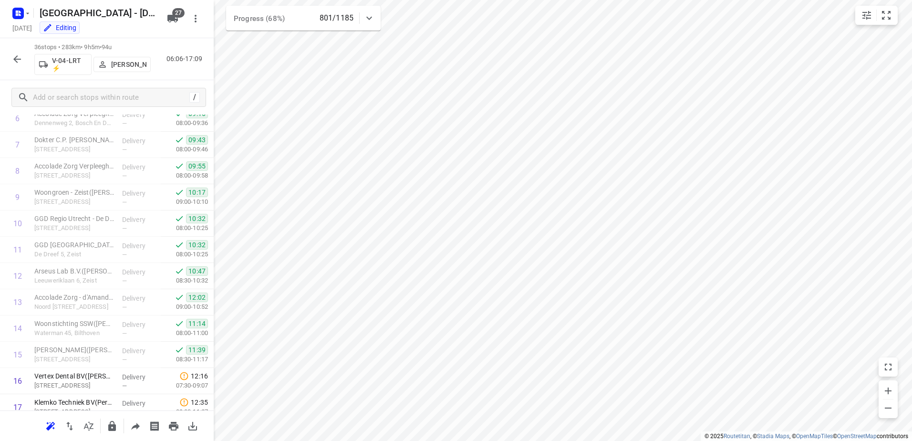
scroll to position [103, 0]
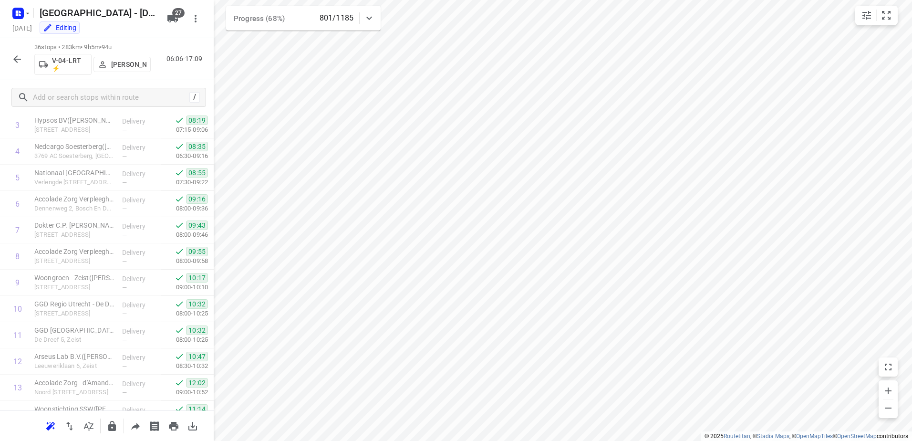
click at [9, 63] on button "button" at bounding box center [17, 59] width 19 height 19
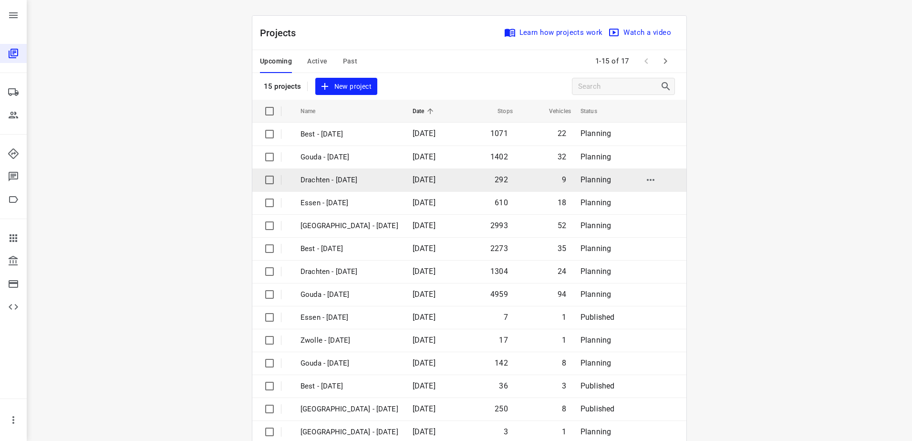
click at [362, 182] on p "Drachten - [DATE]" at bounding box center [349, 180] width 98 height 11
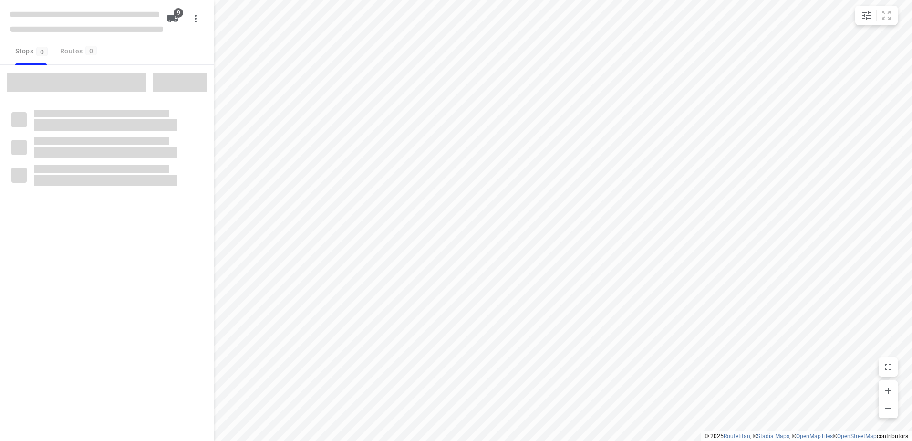
checkbox input "true"
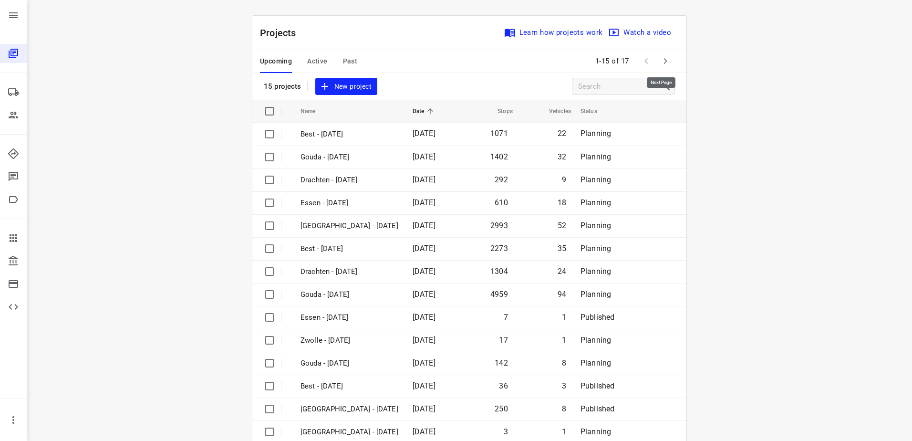
click at [667, 61] on icon "button" at bounding box center [664, 60] width 11 height 11
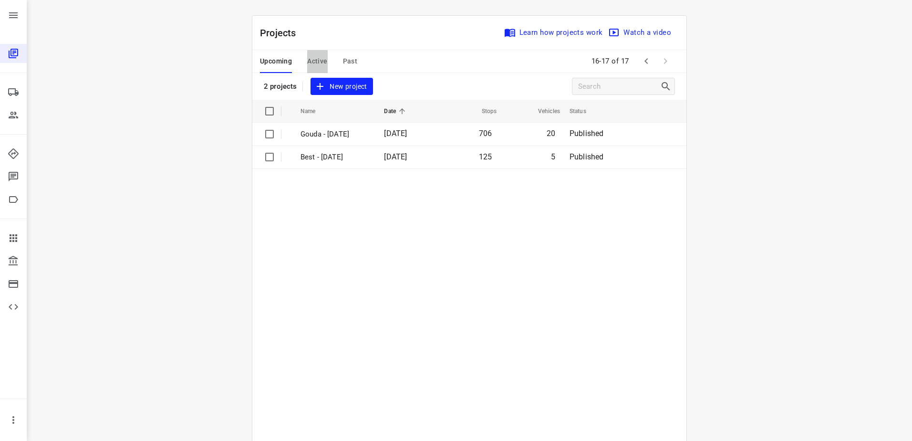
click at [321, 55] on button "Active" at bounding box center [317, 61] width 20 height 23
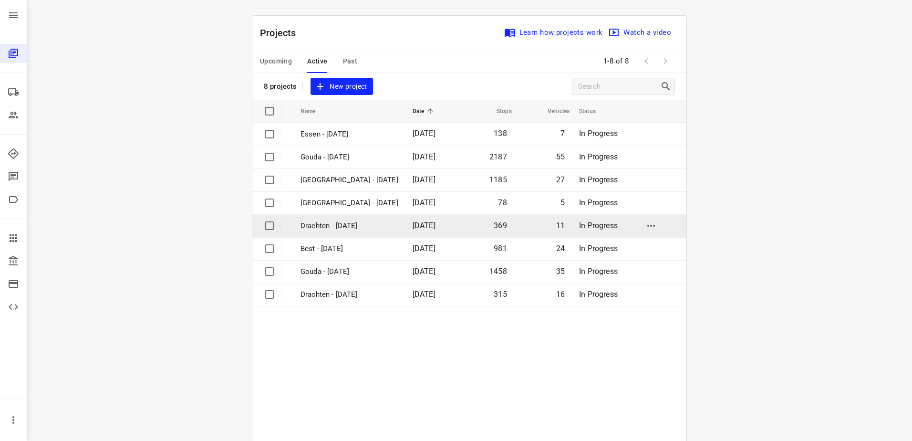
click at [405, 233] on td "[DATE]" at bounding box center [432, 225] width 54 height 23
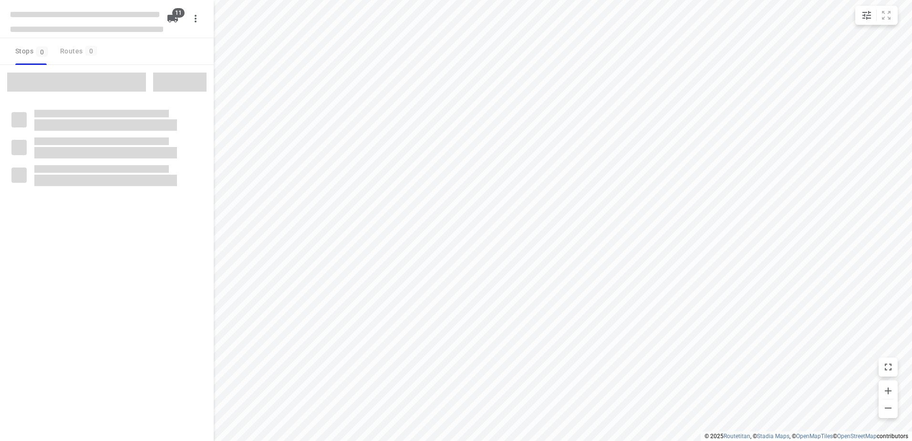
checkbox input "true"
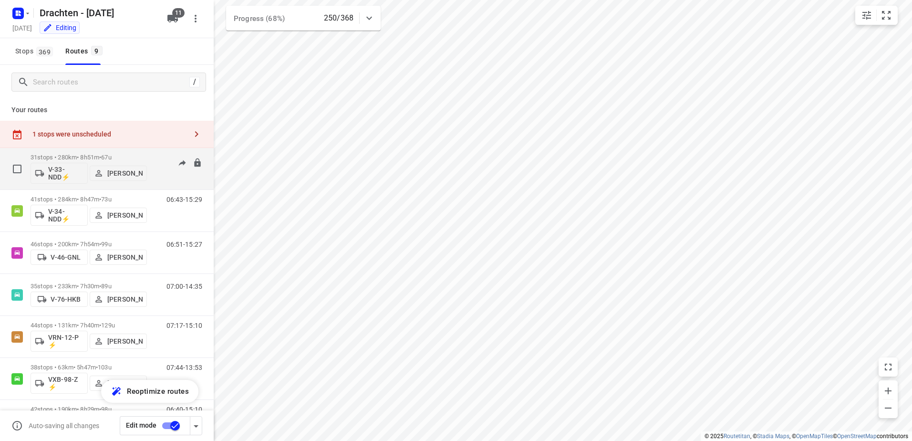
click at [154, 167] on div "07:00-14:45" at bounding box center [178, 171] width 48 height 35
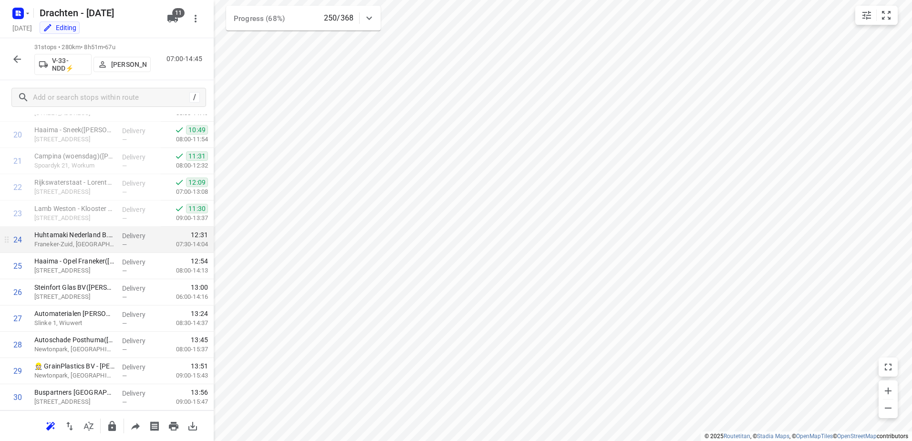
scroll to position [618, 0]
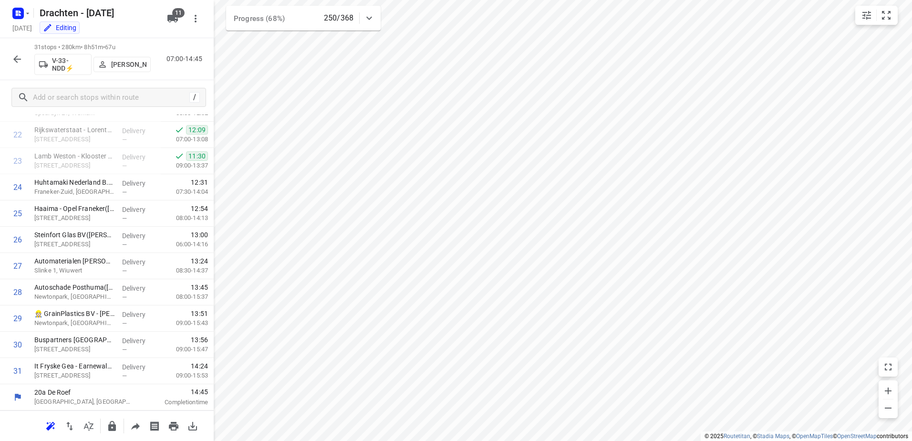
click at [16, 59] on icon "button" at bounding box center [17, 59] width 8 height 8
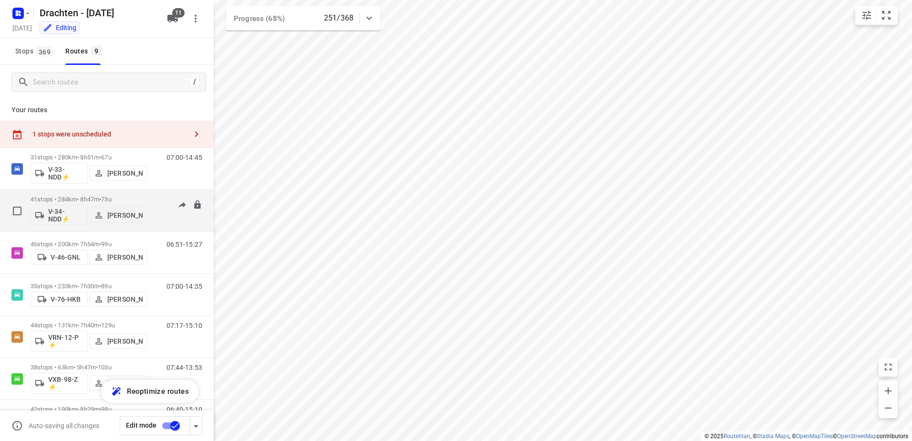
click at [155, 207] on div "06:43-15:29" at bounding box center [178, 213] width 48 height 35
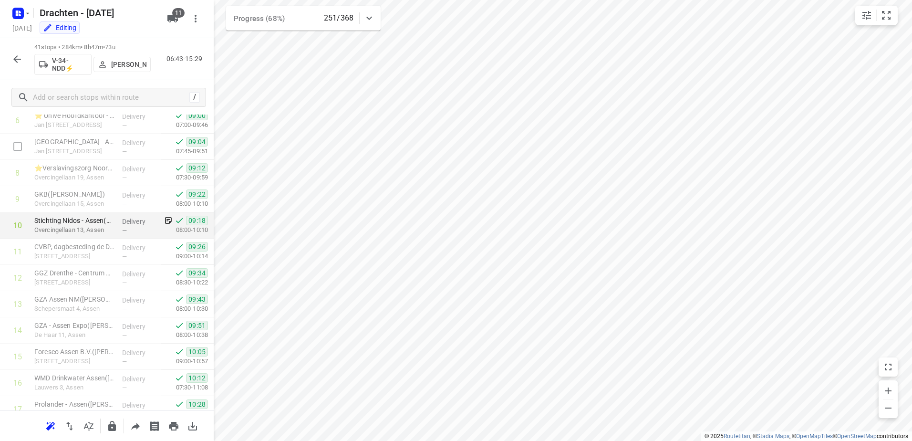
scroll to position [0, 0]
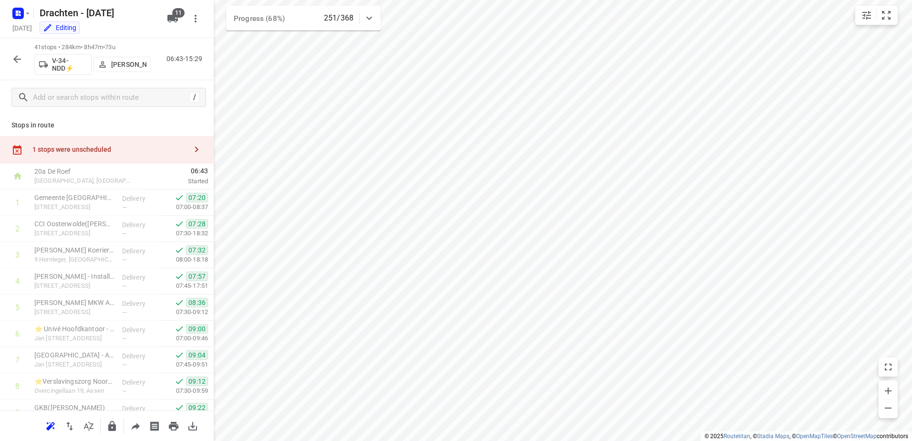
click at [10, 57] on button "button" at bounding box center [17, 59] width 19 height 19
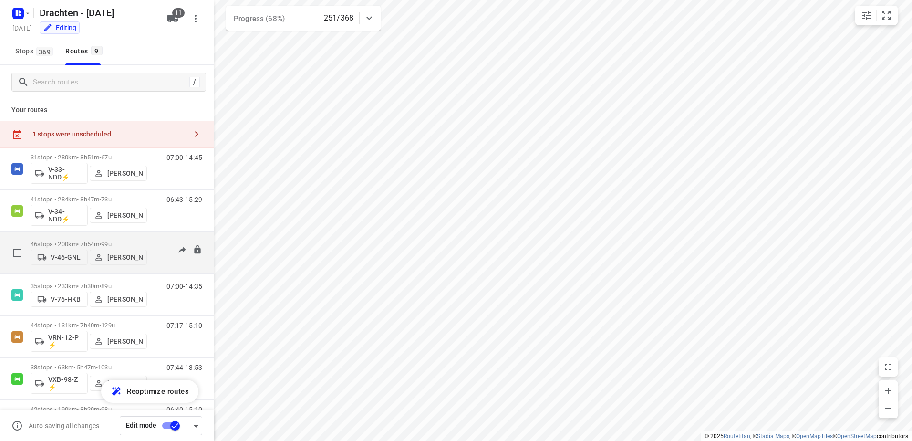
click at [154, 249] on div "06:51-15:27" at bounding box center [178, 254] width 48 height 29
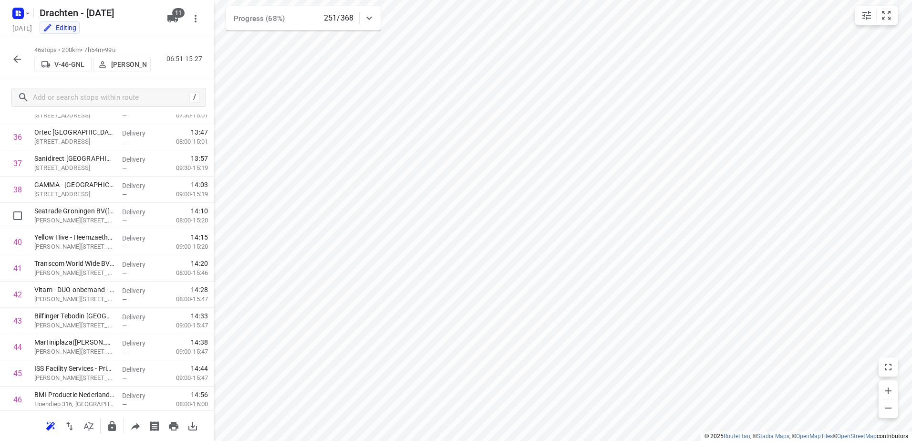
scroll to position [1012, 0]
click at [21, 59] on icon "button" at bounding box center [17, 59] width 8 height 8
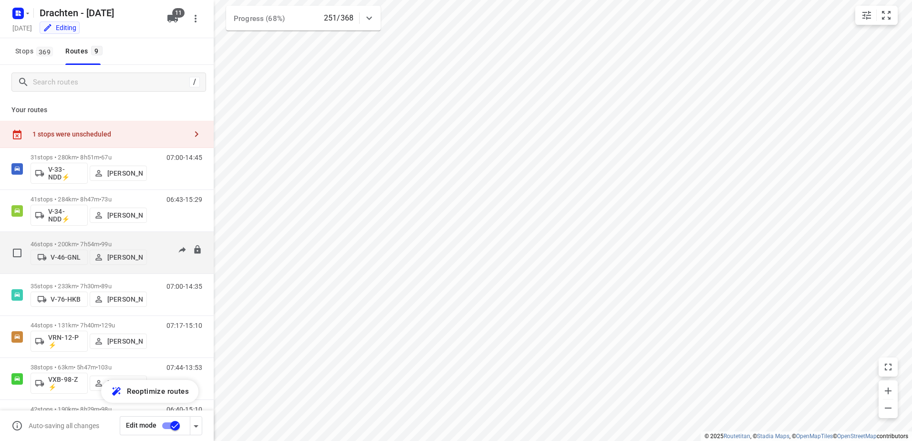
click at [148, 236] on div "46 stops • 200km • 7h54m • 99u V-46-GNL [PERSON_NAME] 06:51-15:27" at bounding box center [122, 253] width 183 height 34
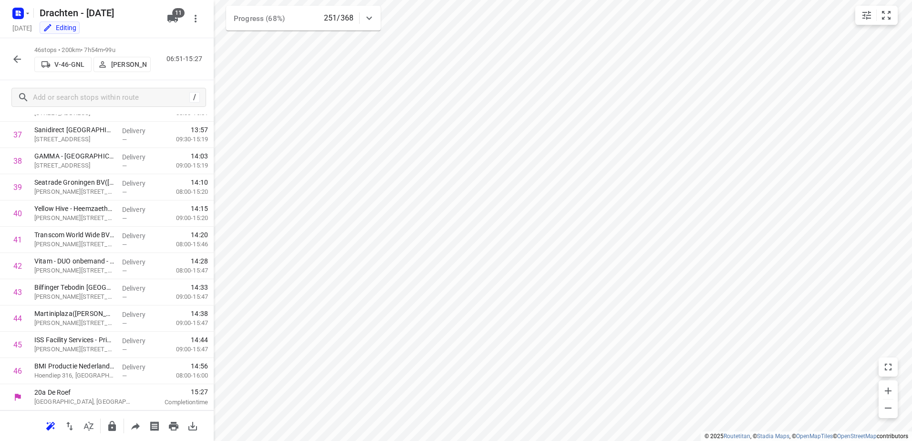
click at [20, 56] on icon "button" at bounding box center [16, 58] width 11 height 11
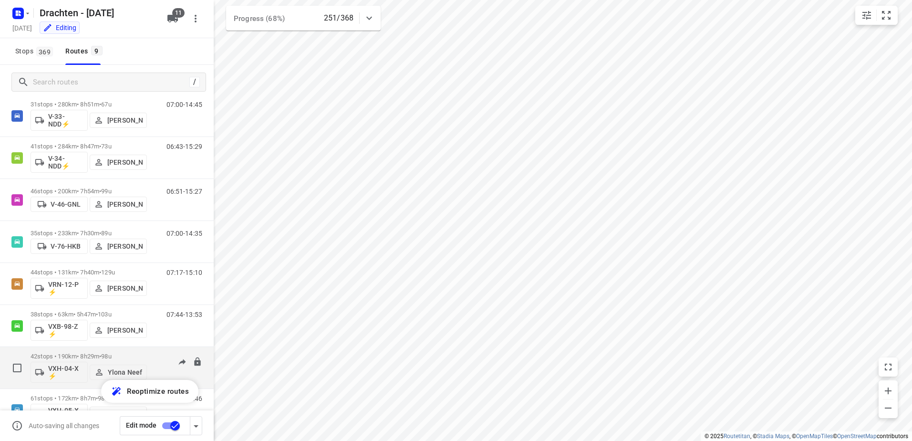
scroll to position [125, 0]
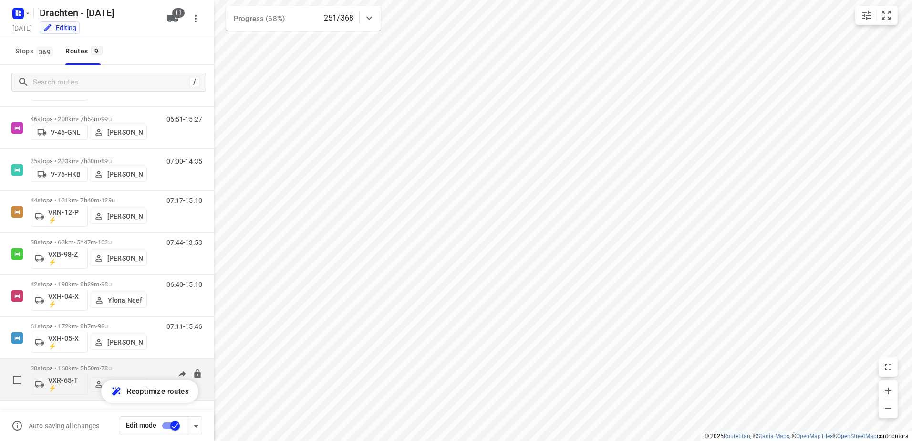
click at [156, 367] on div "07:10-14:13" at bounding box center [178, 381] width 48 height 35
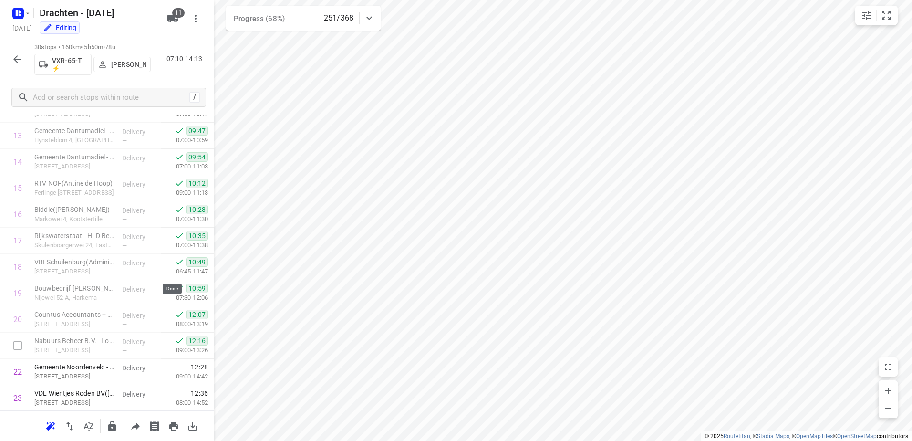
scroll to position [592, 0]
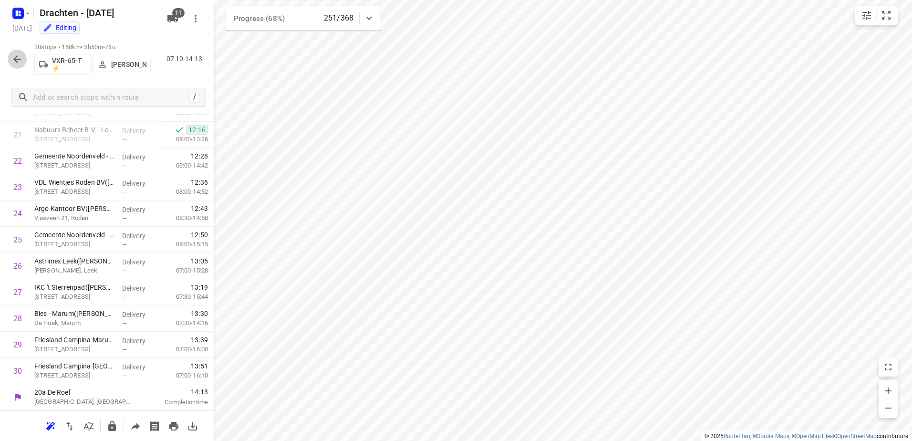
click at [17, 50] on button "button" at bounding box center [17, 59] width 19 height 19
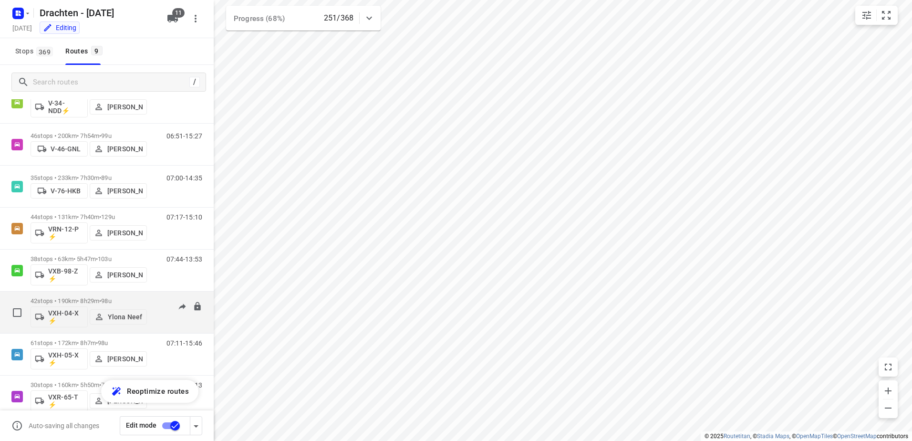
scroll to position [125, 0]
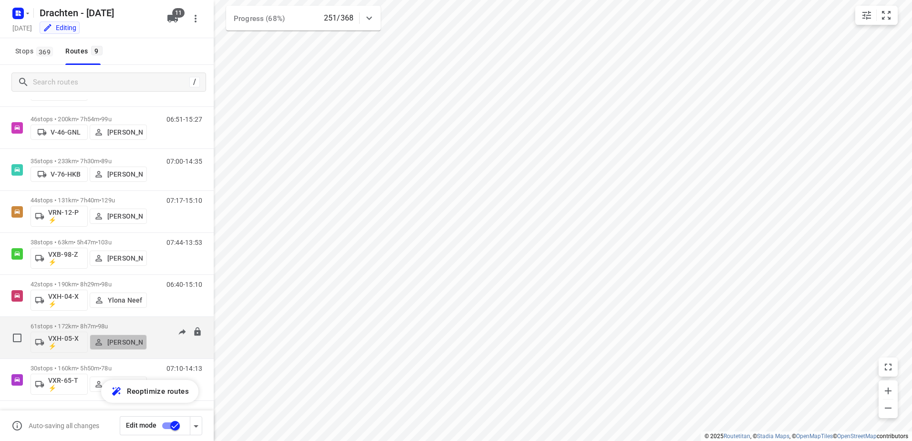
click at [145, 334] on button "[PERSON_NAME]" at bounding box center [118, 341] width 57 height 15
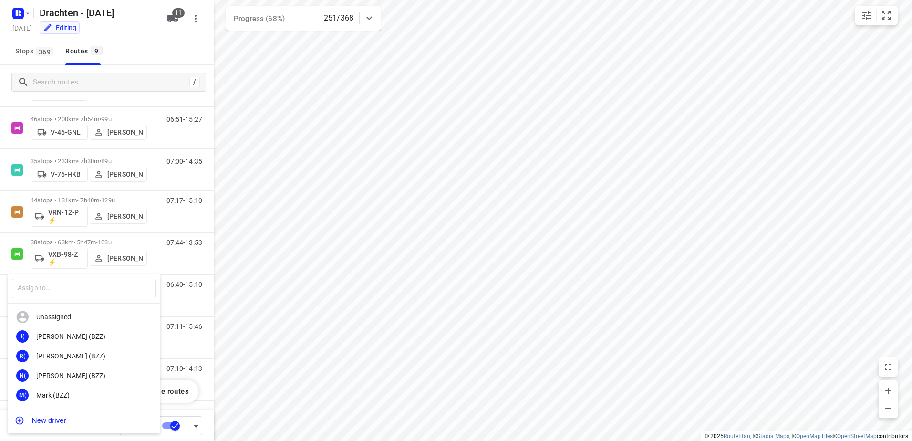
click at [179, 52] on div at bounding box center [456, 220] width 912 height 441
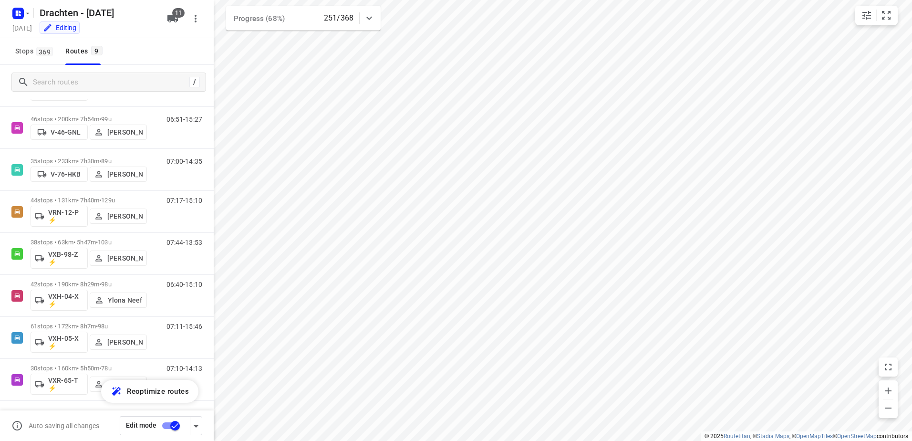
click at [90, 334] on button "[PERSON_NAME]" at bounding box center [118, 341] width 57 height 15
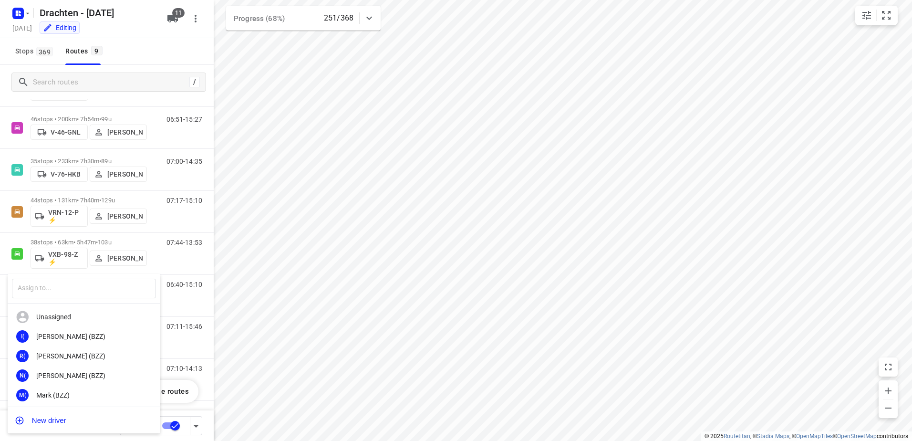
click at [125, 64] on div at bounding box center [456, 220] width 912 height 441
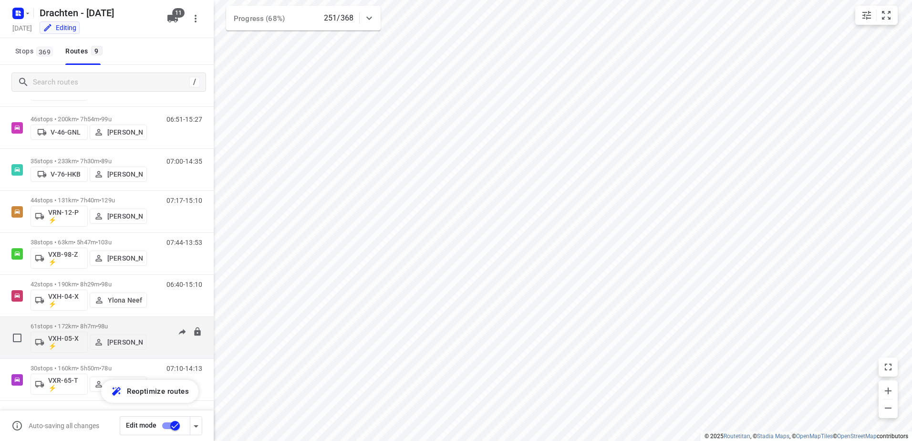
click at [162, 328] on div "07:11-15:46" at bounding box center [178, 339] width 48 height 35
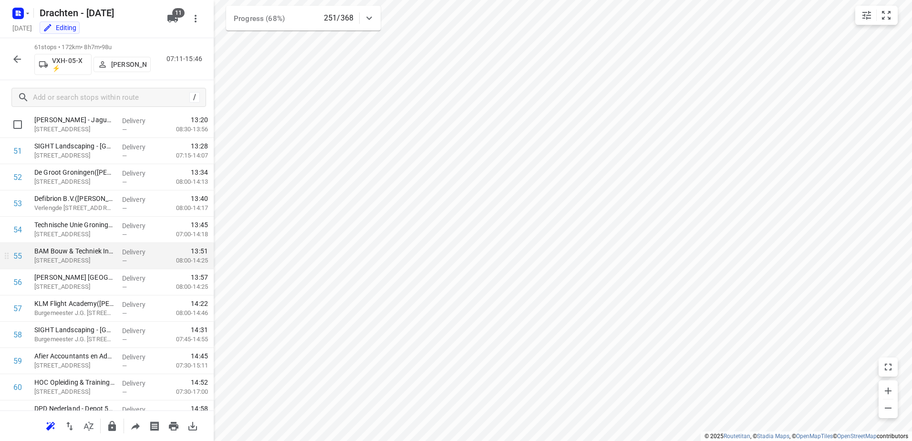
scroll to position [1405, 0]
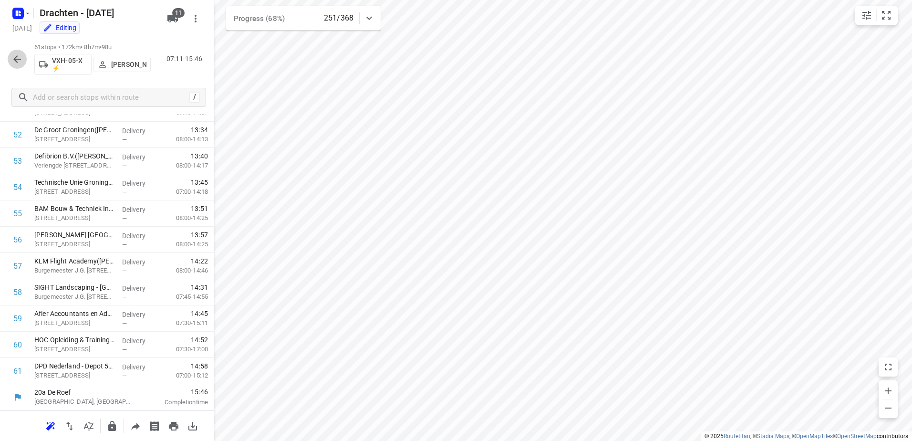
click at [21, 58] on icon "button" at bounding box center [16, 58] width 11 height 11
